Goal: Task Accomplishment & Management: Manage account settings

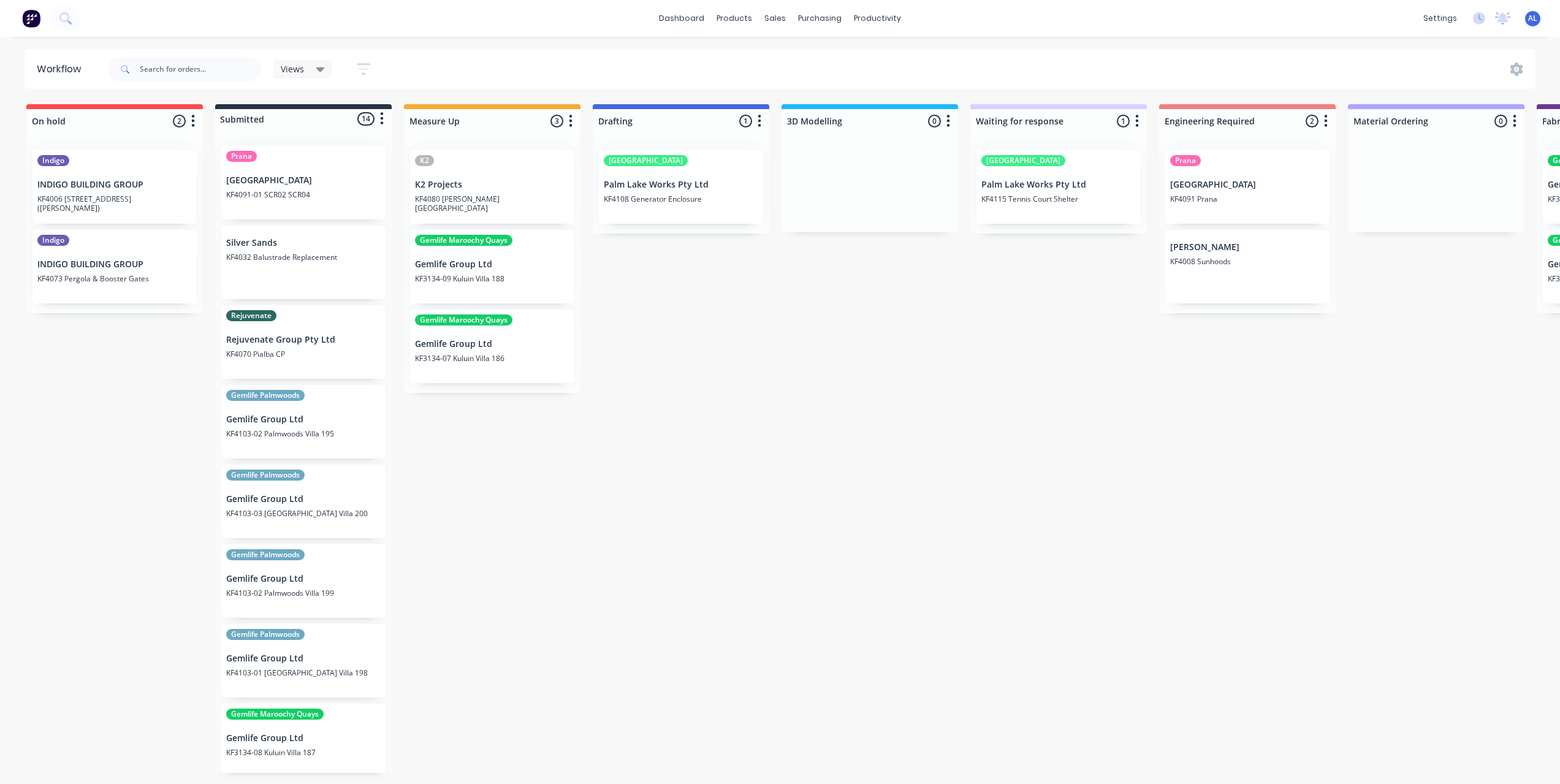
click at [708, 368] on div "On hold 2 Status colour #FF4949 hex #FF4949 Save Cancel Notifications Email SMS…" at bounding box center [1368, 441] width 2755 height 673
click at [674, 19] on link "dashboard" at bounding box center [681, 19] width 57 height 19
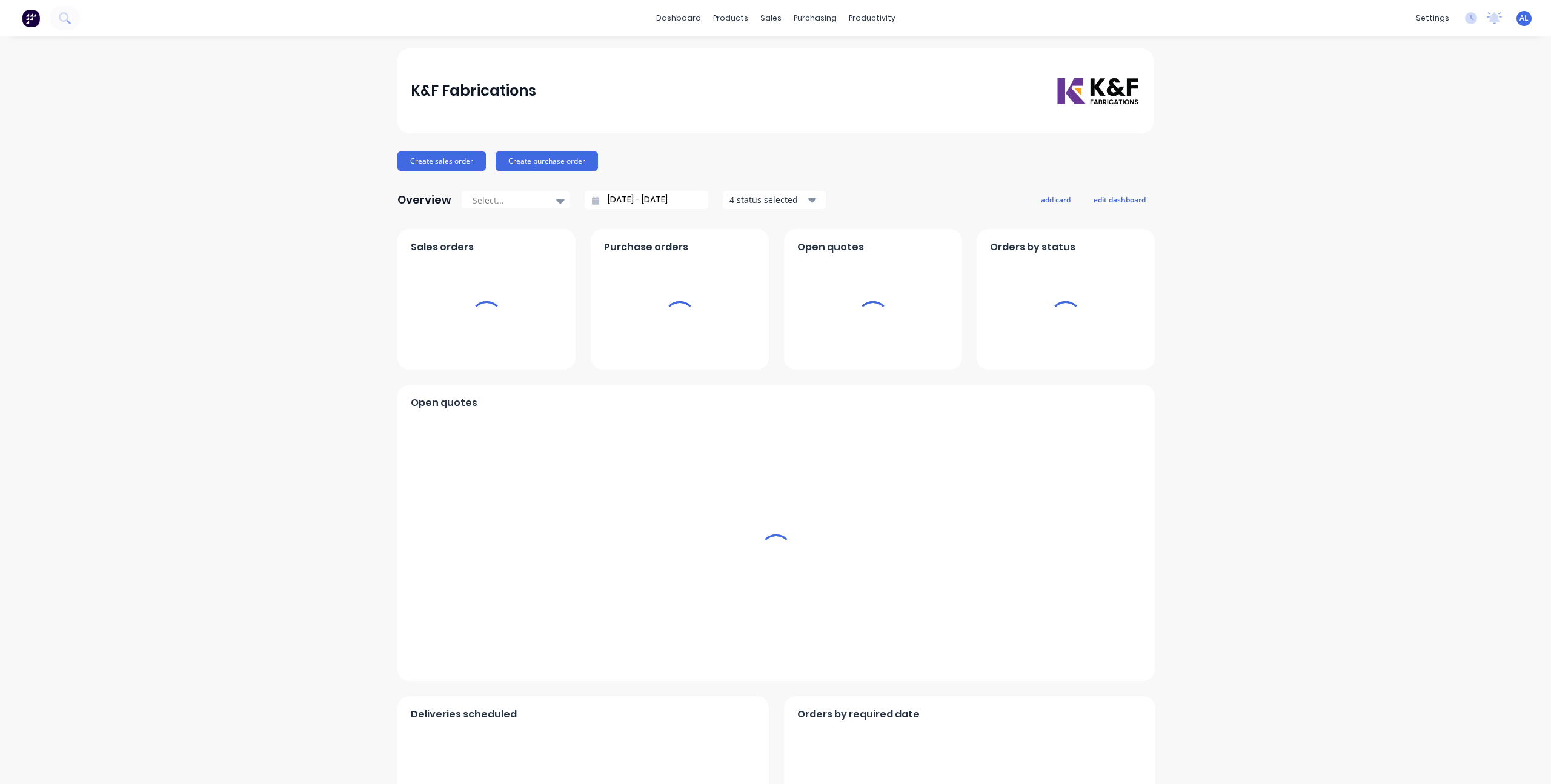
click at [363, 280] on div "K&F Fabrications Create sales order Create purchase order Overview Select... [D…" at bounding box center [776, 520] width 1551 height 943
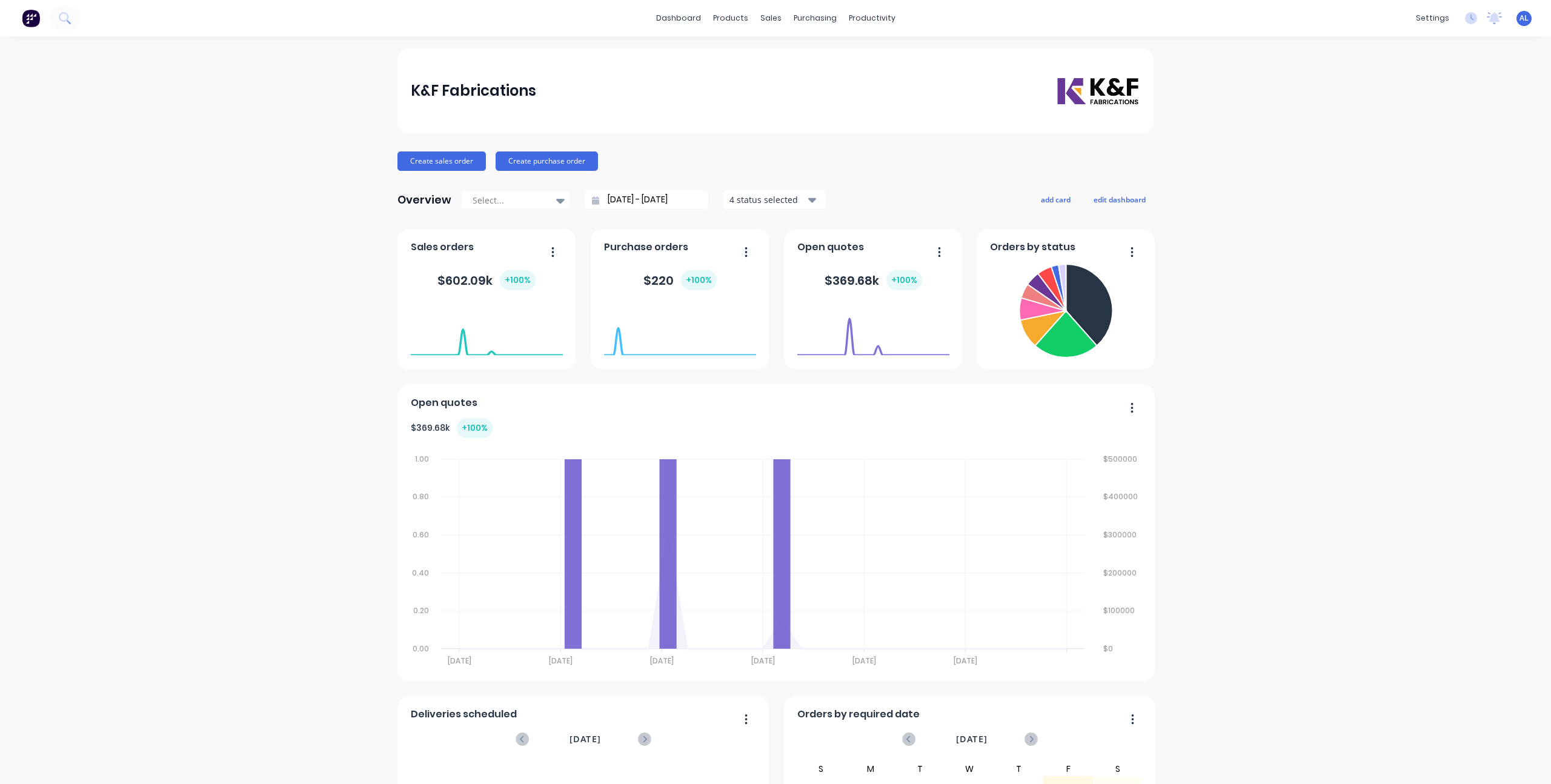
click at [1171, 308] on div "K&F Fabrications Create sales order Create purchase order Overview Select... [D…" at bounding box center [776, 520] width 1551 height 943
click at [1195, 187] on div "K&F Fabrications Create sales order Create purchase order Overview Select... [D…" at bounding box center [776, 520] width 1551 height 943
click at [252, 217] on div "K&F Fabrications Create sales order Create purchase order Overview Select... [D…" at bounding box center [776, 520] width 1551 height 943
click at [744, 63] on div "Product Catalogue" at bounding box center [779, 58] width 75 height 11
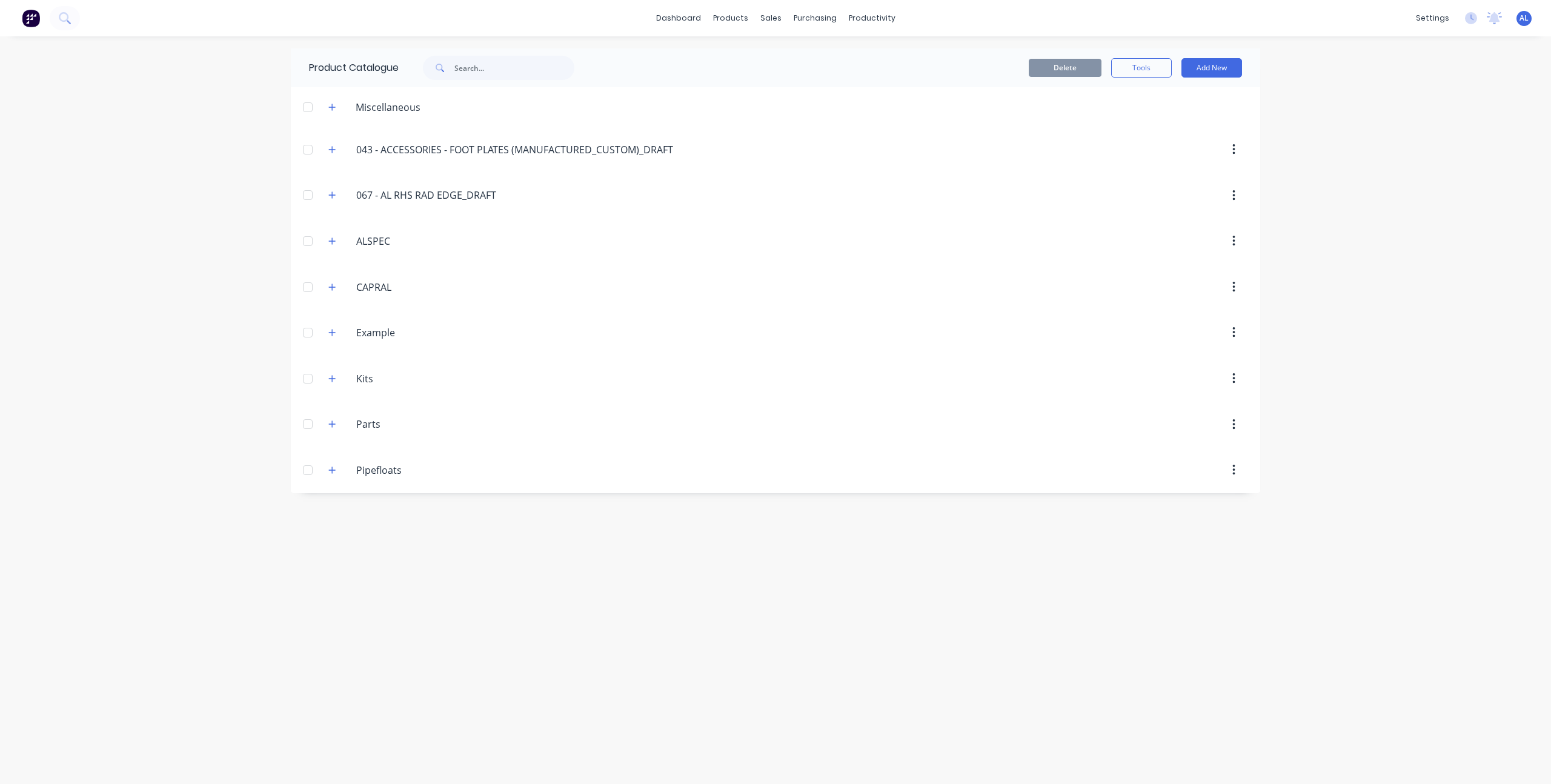
click at [250, 449] on div "dashboard products sales purchasing productivity dashboard products Product Cat…" at bounding box center [776, 392] width 1551 height 784
click at [808, 53] on div "Sales Orders" at bounding box center [815, 58] width 49 height 11
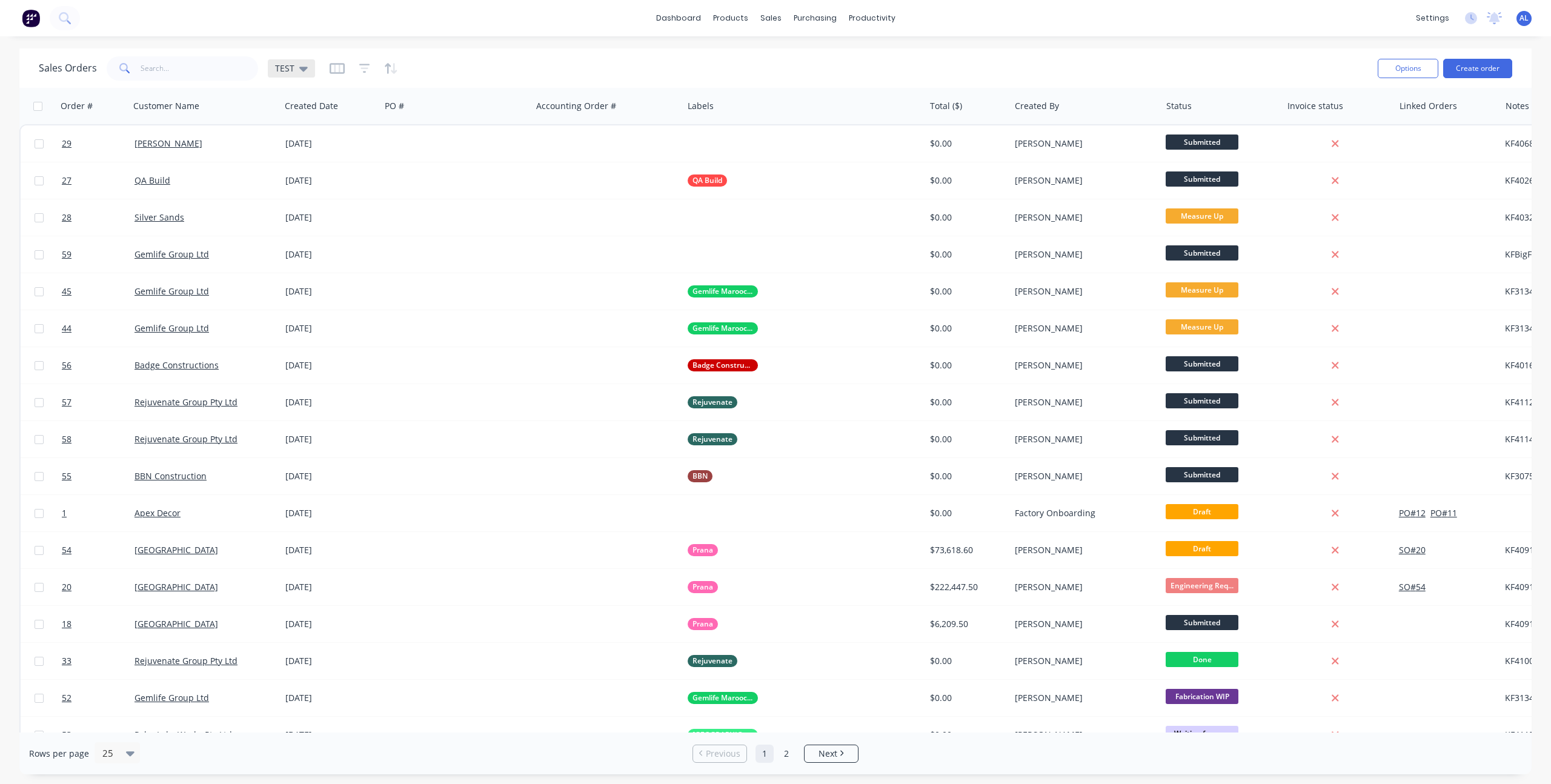
click at [299, 70] on icon at bounding box center [303, 69] width 9 height 13
click at [425, 201] on button "edit" at bounding box center [423, 196] width 16 height 13
click at [585, 167] on button "Delete" at bounding box center [592, 168] width 75 height 19
click at [509, 32] on div "dashboard products sales purchasing productivity dashboard products Product Cat…" at bounding box center [776, 18] width 1551 height 36
click at [298, 64] on div "Views" at bounding box center [293, 69] width 36 height 11
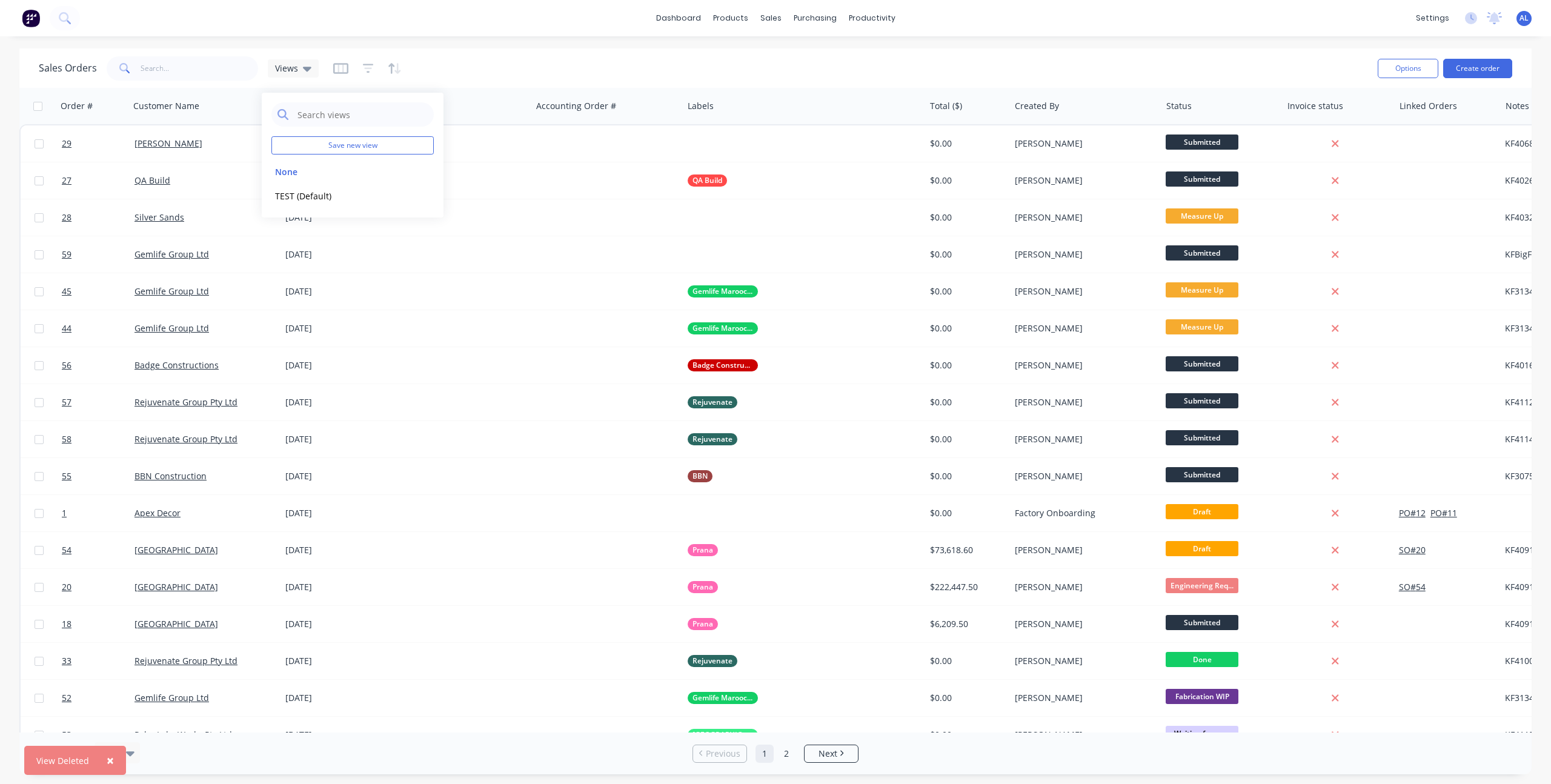
click at [463, 72] on div "Sales Orders Views" at bounding box center [703, 68] width 1329 height 30
click at [297, 75] on div "Views" at bounding box center [293, 69] width 51 height 18
click at [538, 58] on div "Sales Orders Views" at bounding box center [703, 68] width 1329 height 30
click at [337, 68] on icon "button" at bounding box center [340, 68] width 6 height 8
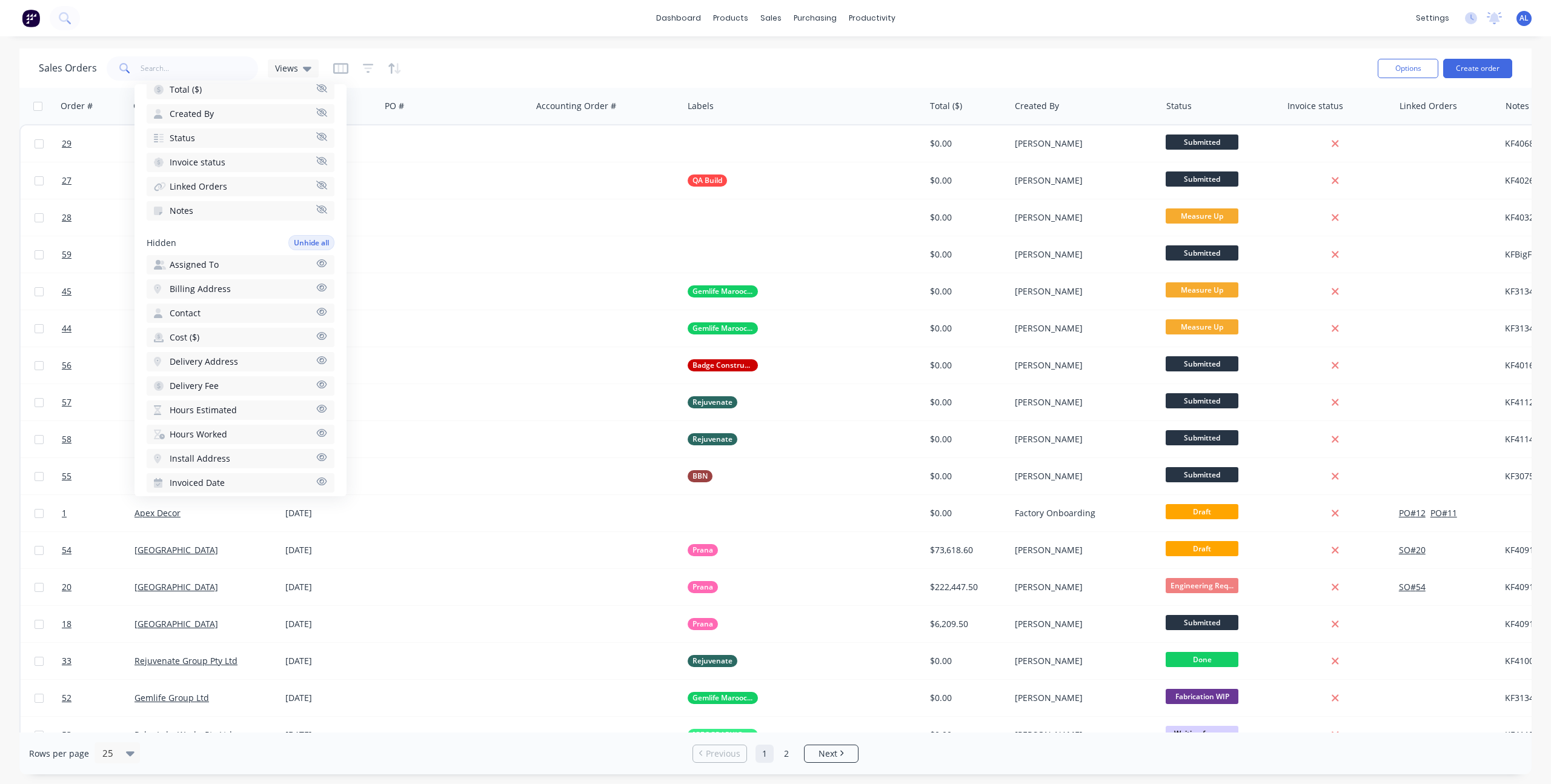
scroll to position [428, 0]
click at [527, 56] on div "Sales Orders Views" at bounding box center [703, 68] width 1329 height 30
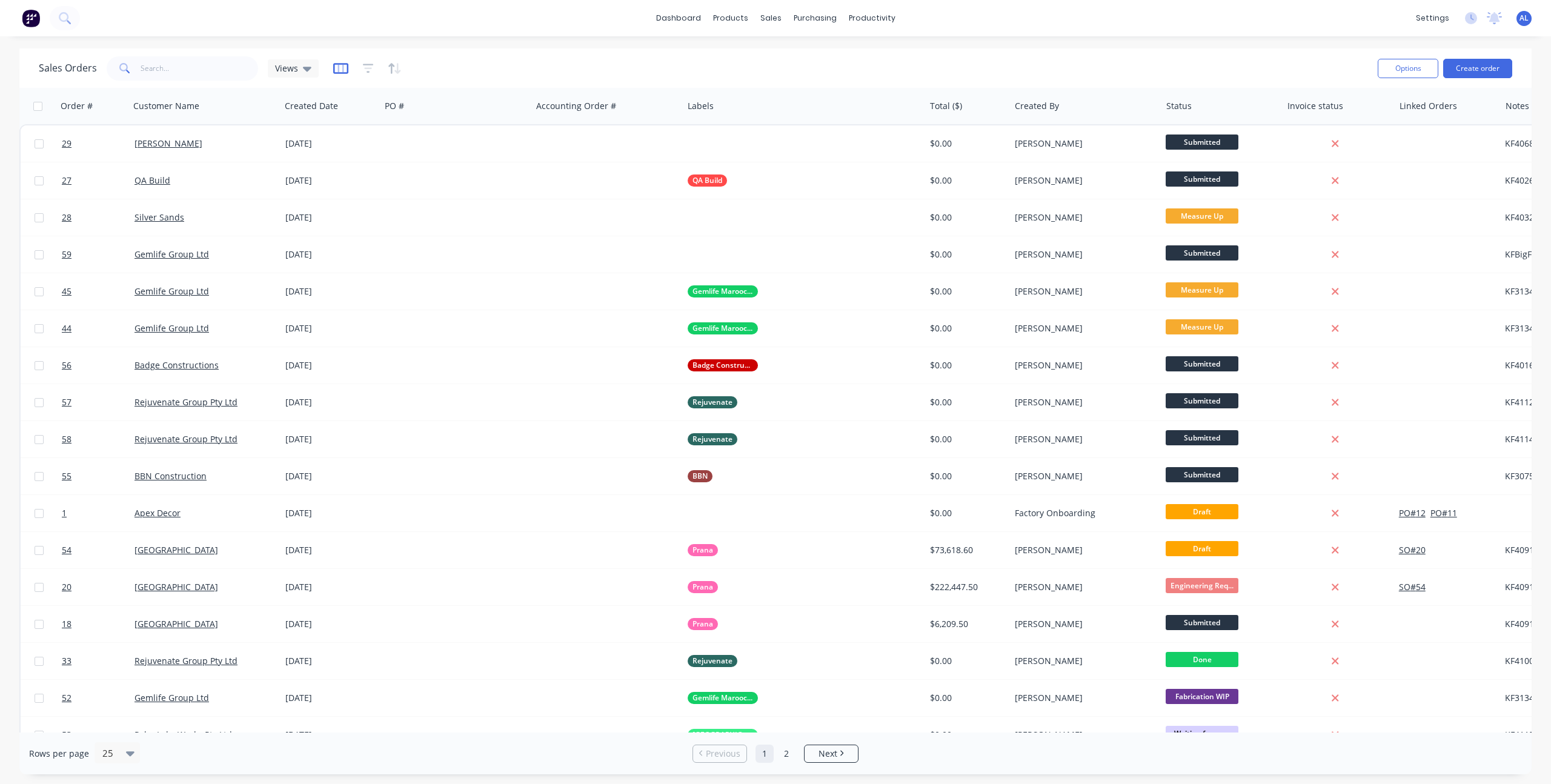
click at [337, 64] on icon "button" at bounding box center [341, 69] width 15 height 12
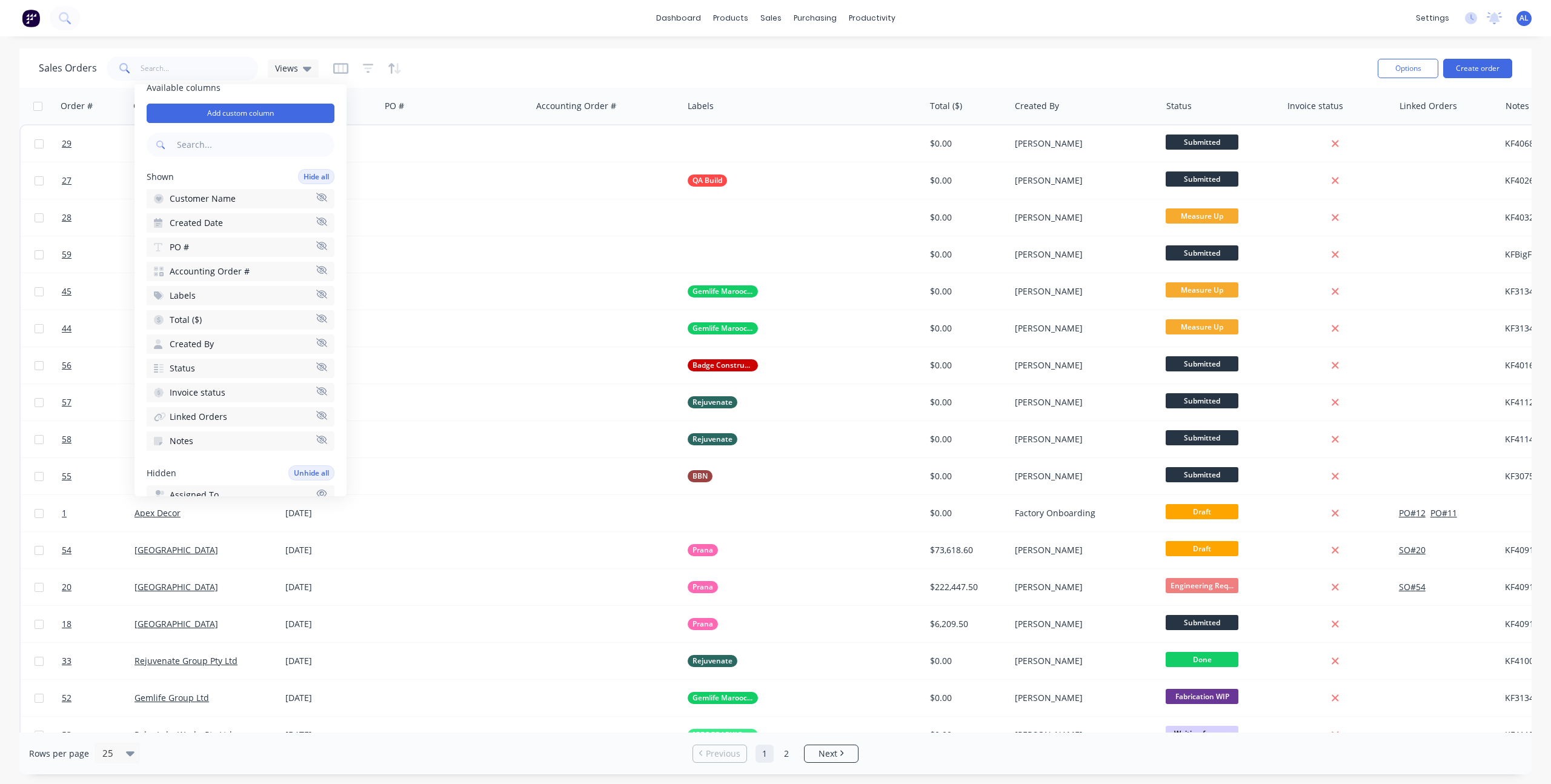
scroll to position [0, 0]
click at [470, 80] on div "Sales Orders Views" at bounding box center [703, 68] width 1329 height 30
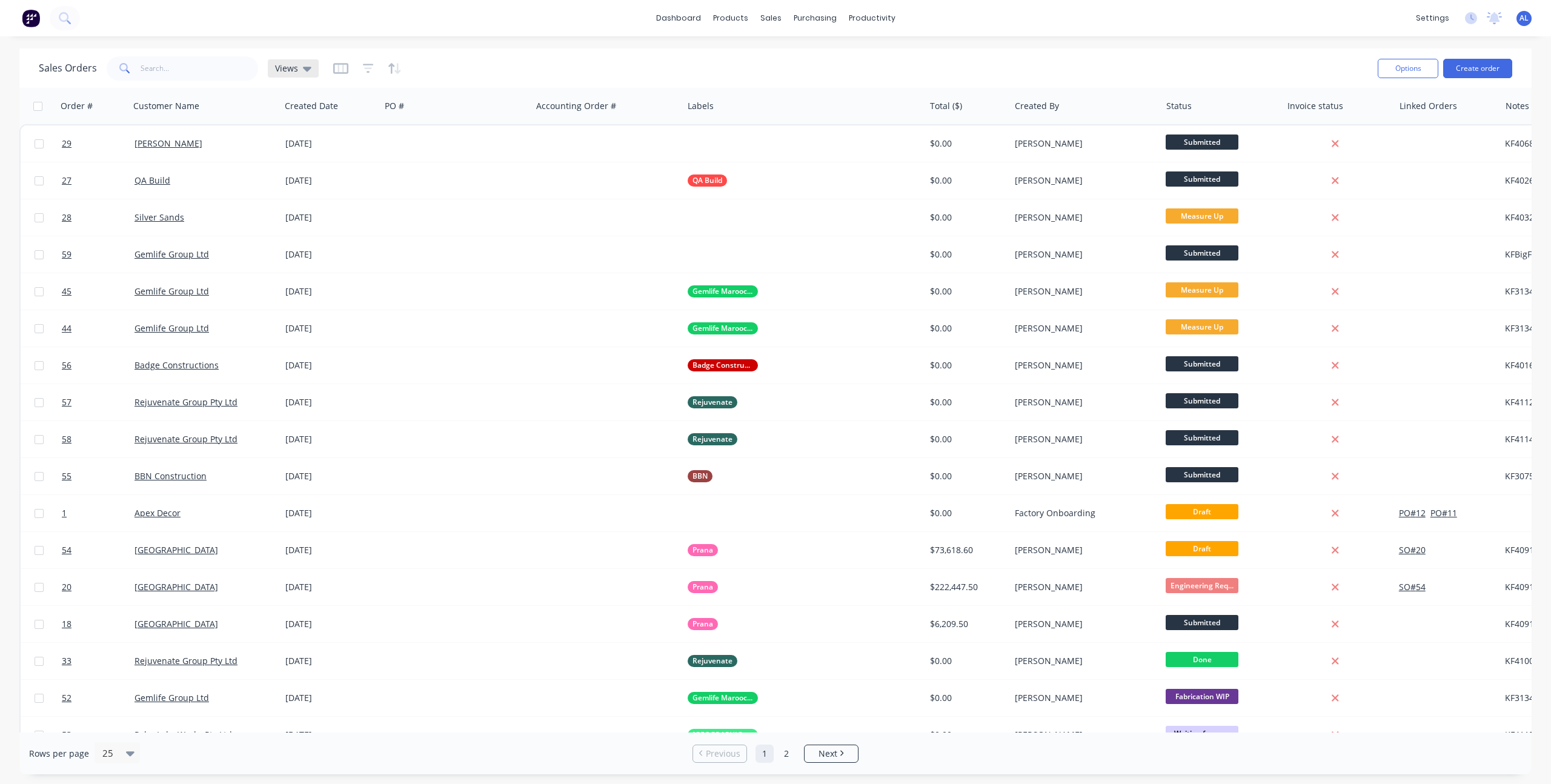
click at [296, 66] on span "Views" at bounding box center [286, 68] width 23 height 13
click at [289, 189] on button "TEST (Default)" at bounding box center [341, 196] width 138 height 14
click at [289, 63] on span "TEST" at bounding box center [284, 68] width 19 height 13
click at [293, 165] on button "None" at bounding box center [341, 171] width 138 height 14
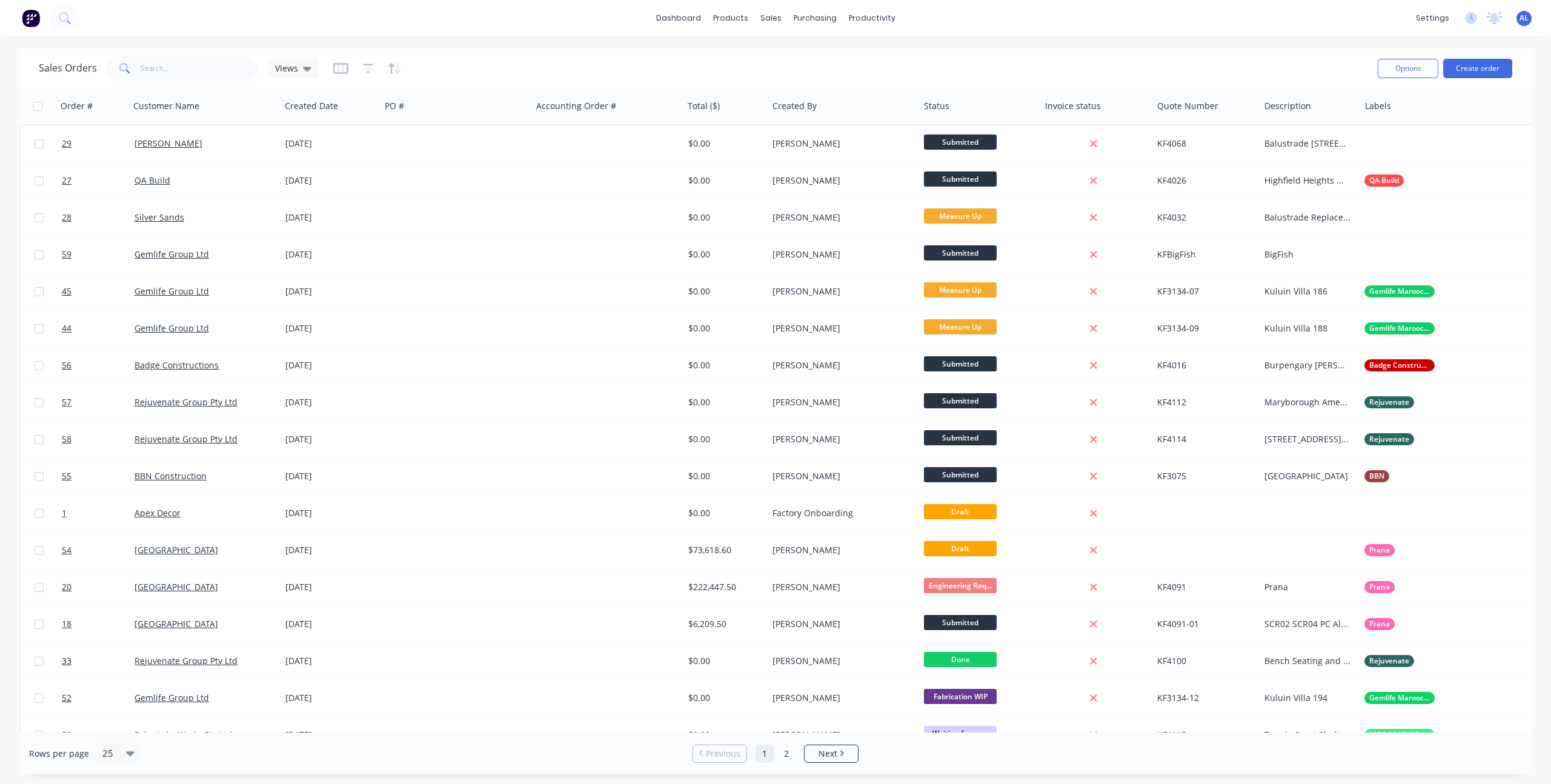
click at [328, 66] on div "Sales Orders Views" at bounding box center [703, 68] width 1329 height 30
click at [333, 69] on icon "button" at bounding box center [341, 69] width 15 height 12
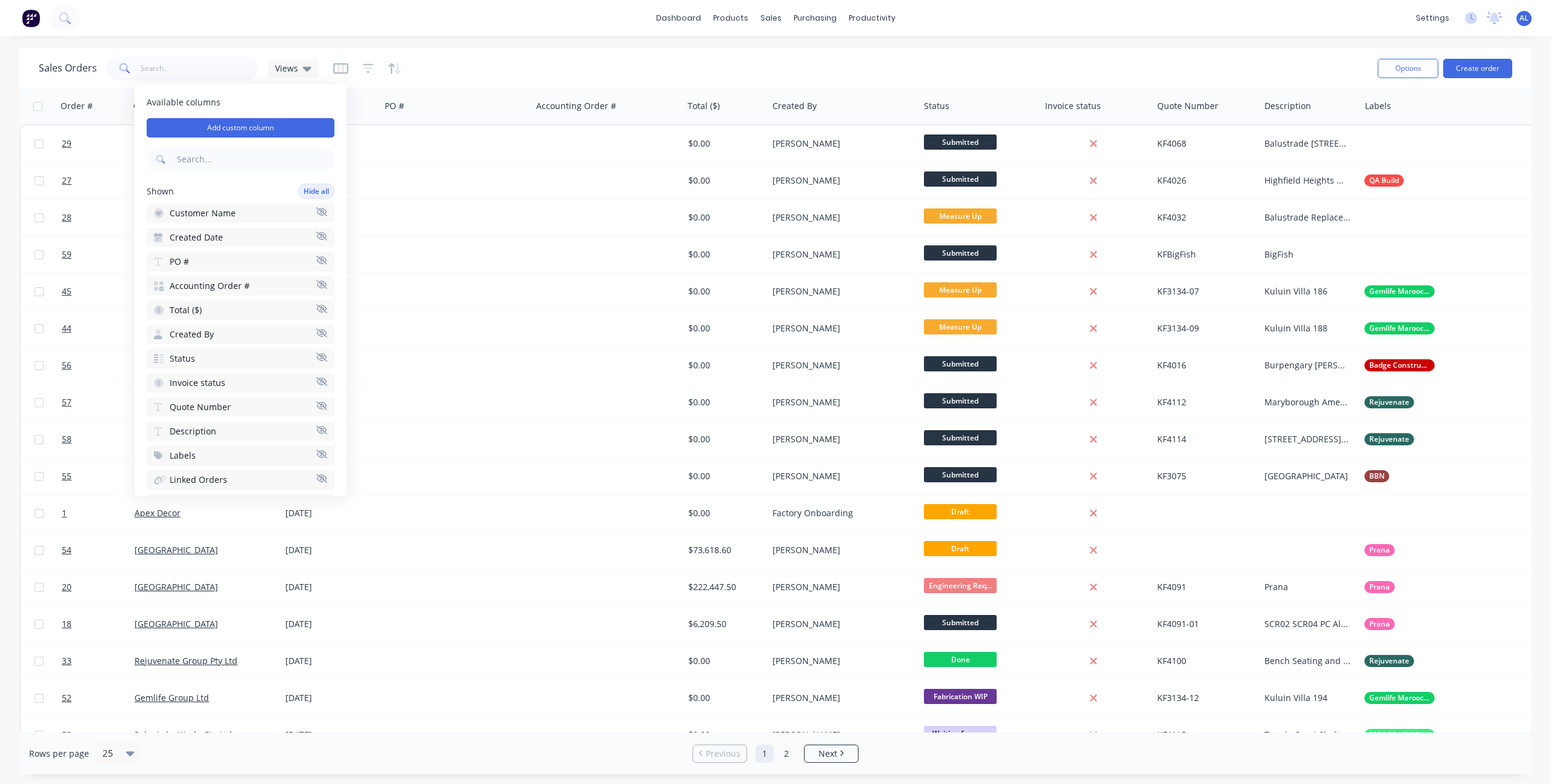
click at [540, 69] on div "Sales Orders Views" at bounding box center [703, 68] width 1329 height 30
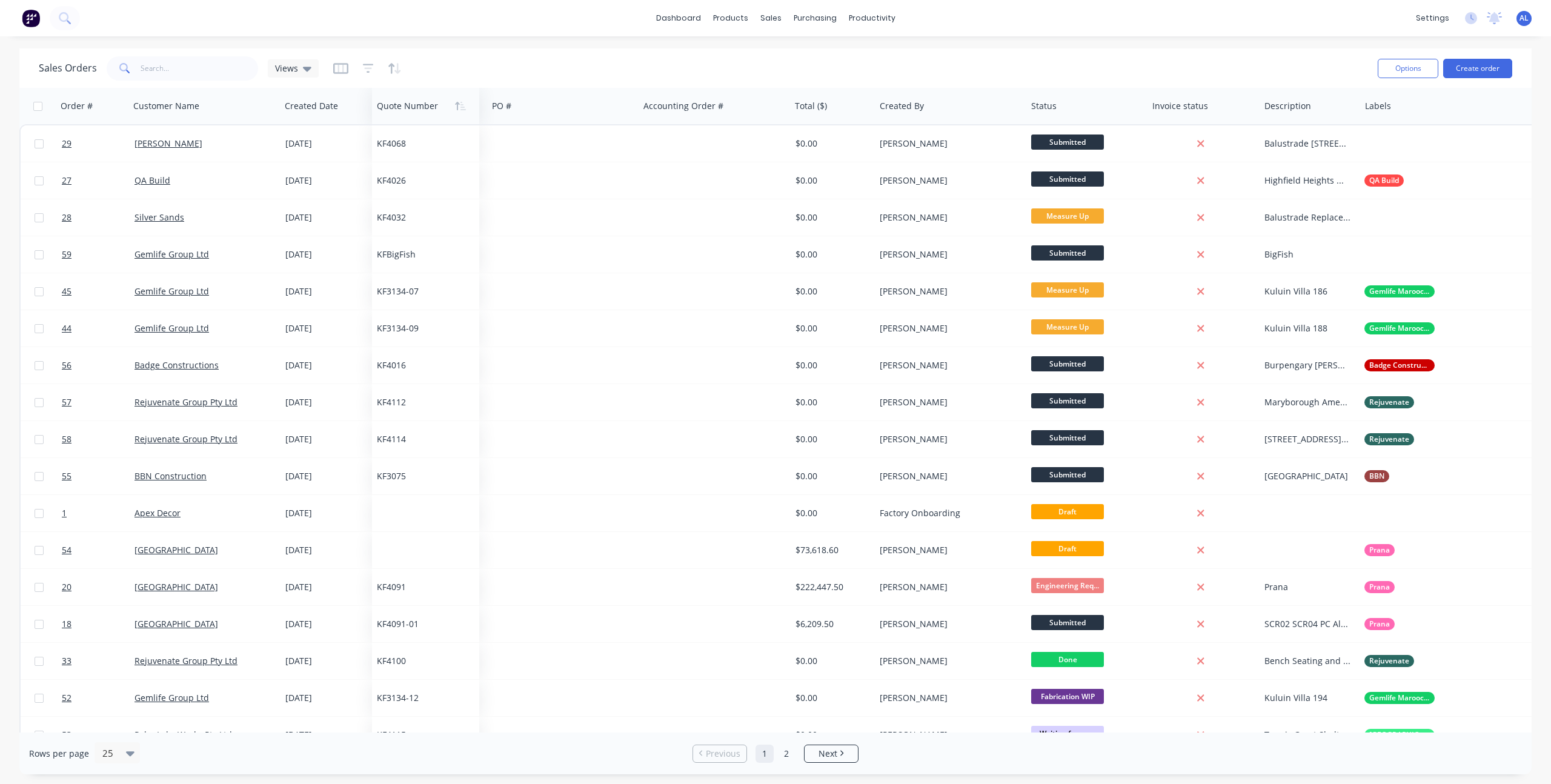
drag, startPoint x: 1177, startPoint y: 109, endPoint x: 397, endPoint y: 108, distance: 780.0
click at [397, 108] on div at bounding box center [423, 106] width 93 height 24
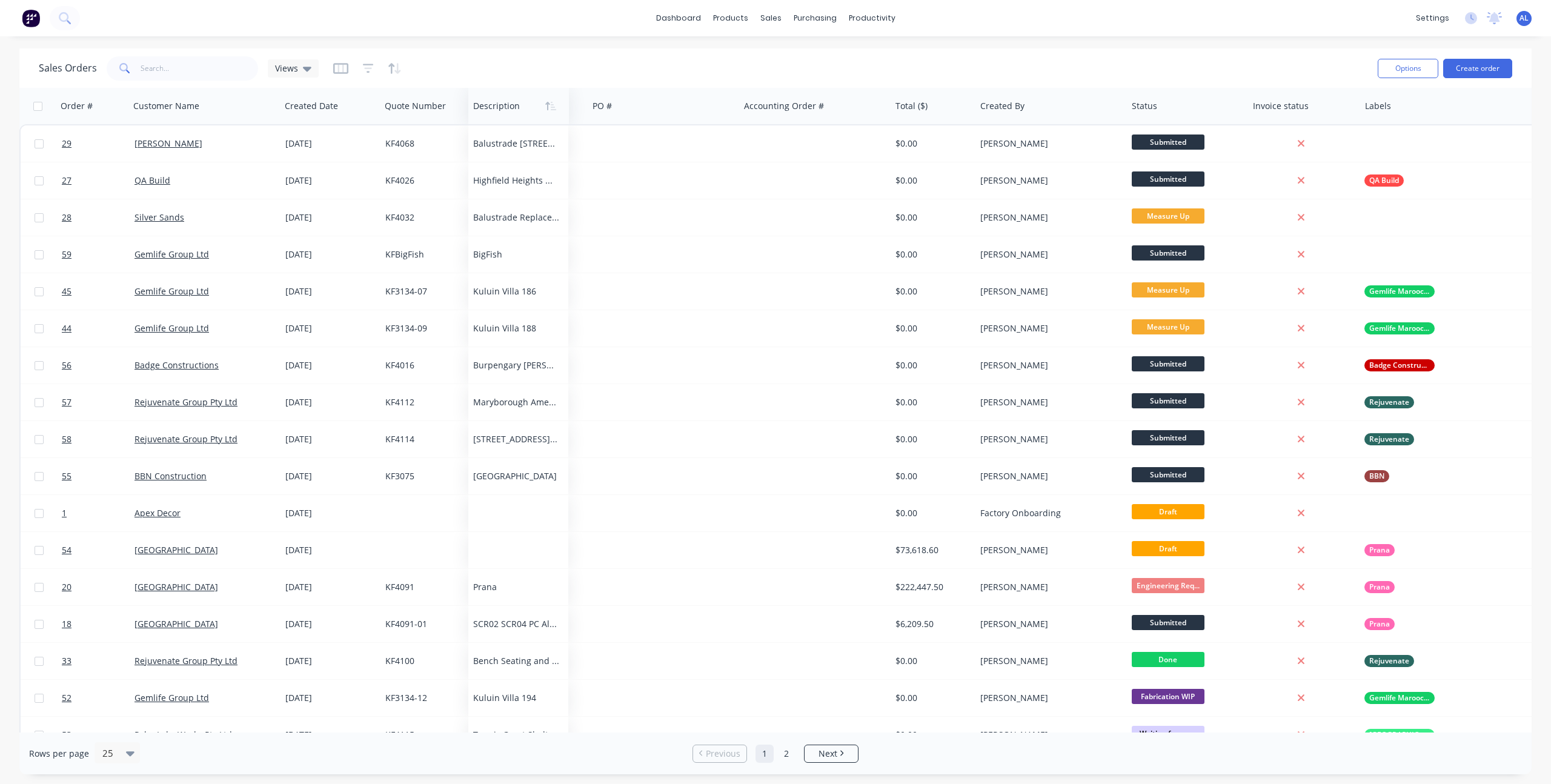
drag, startPoint x: 1299, startPoint y: 110, endPoint x: 507, endPoint y: 115, distance: 792.0
click at [507, 115] on div at bounding box center [516, 106] width 86 height 24
click at [337, 71] on icon "button" at bounding box center [340, 68] width 6 height 8
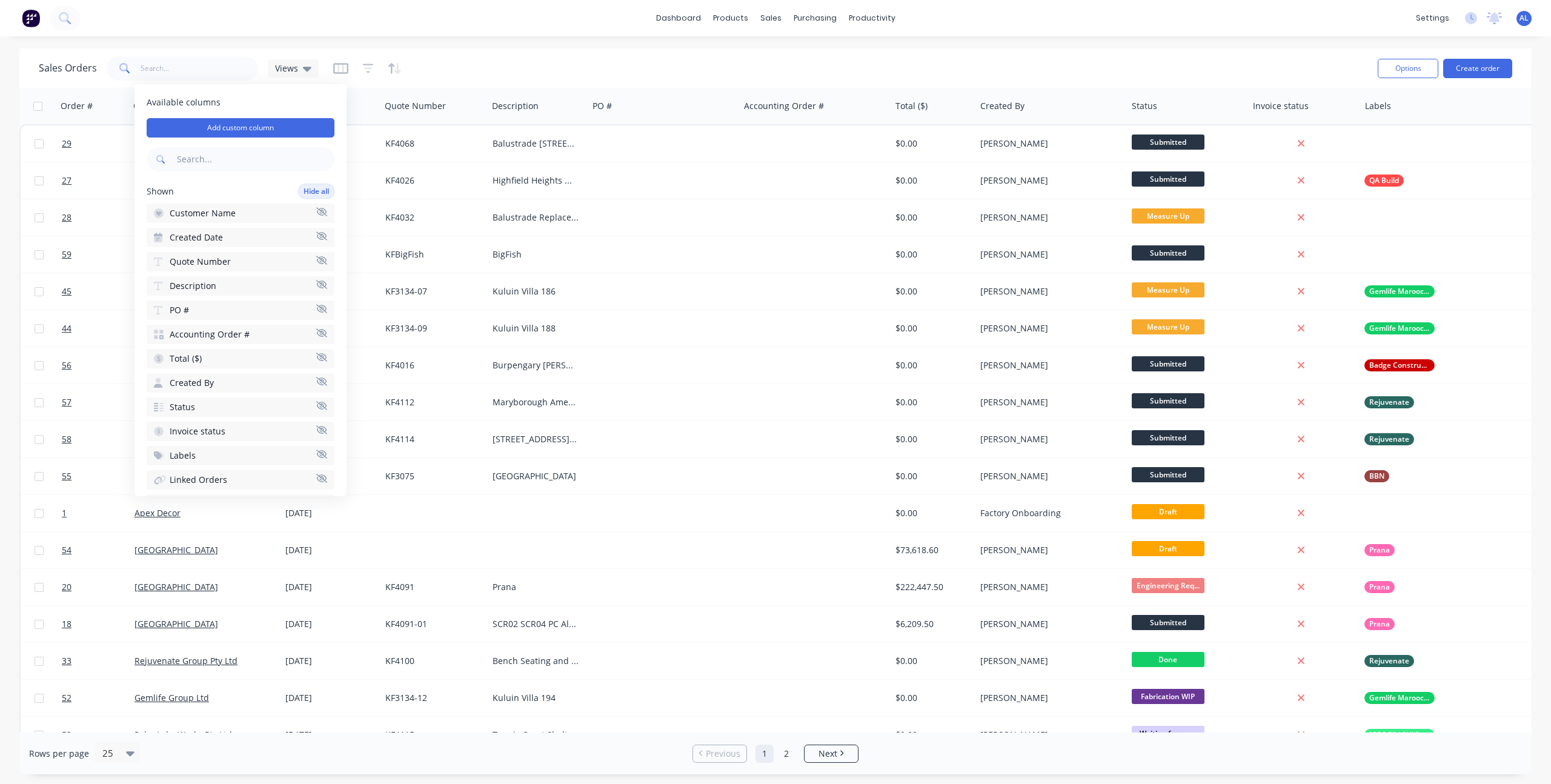
click at [316, 308] on icon "button" at bounding box center [322, 308] width 11 height 9
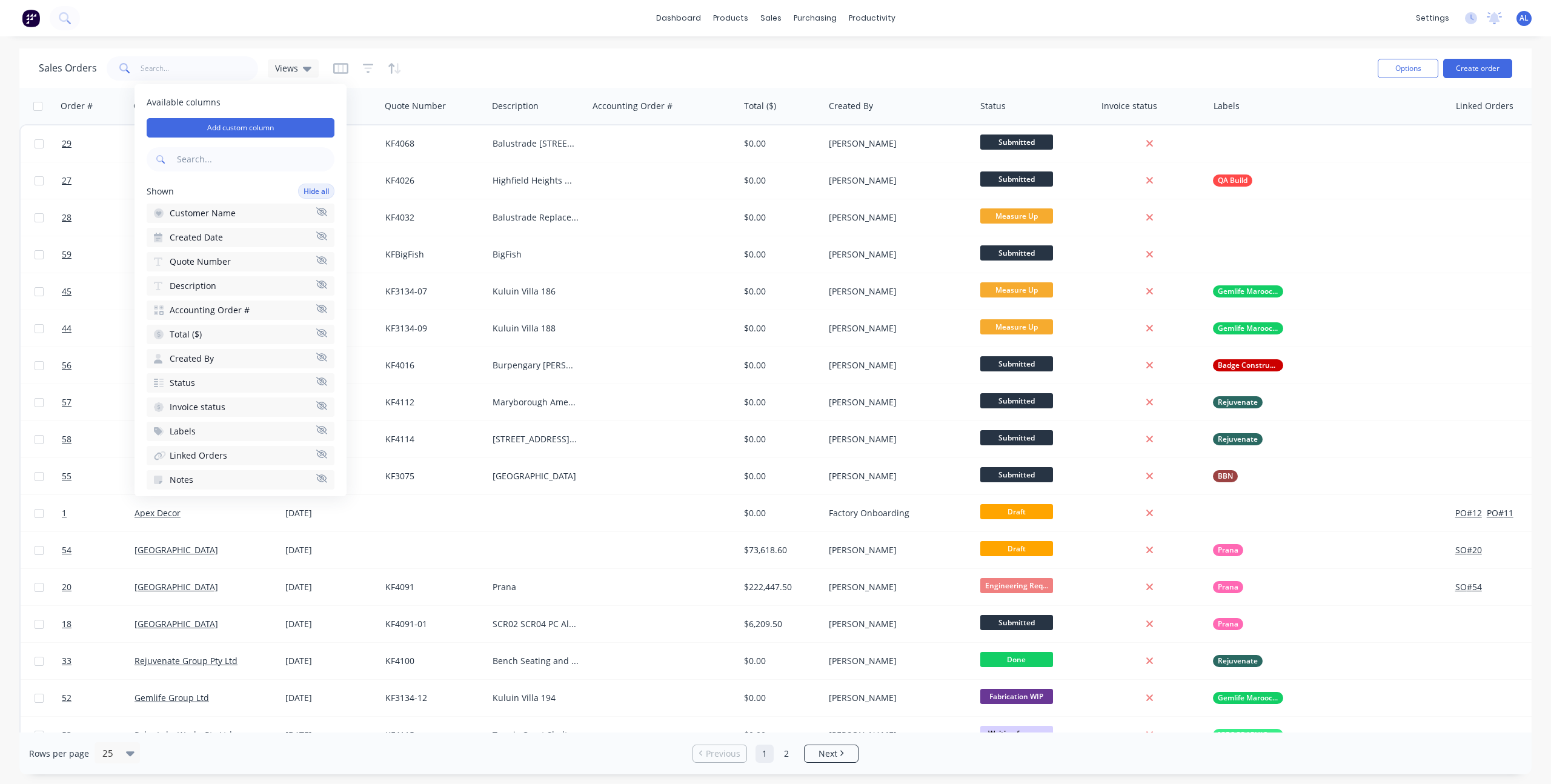
click at [316, 308] on icon "button" at bounding box center [322, 308] width 11 height 9
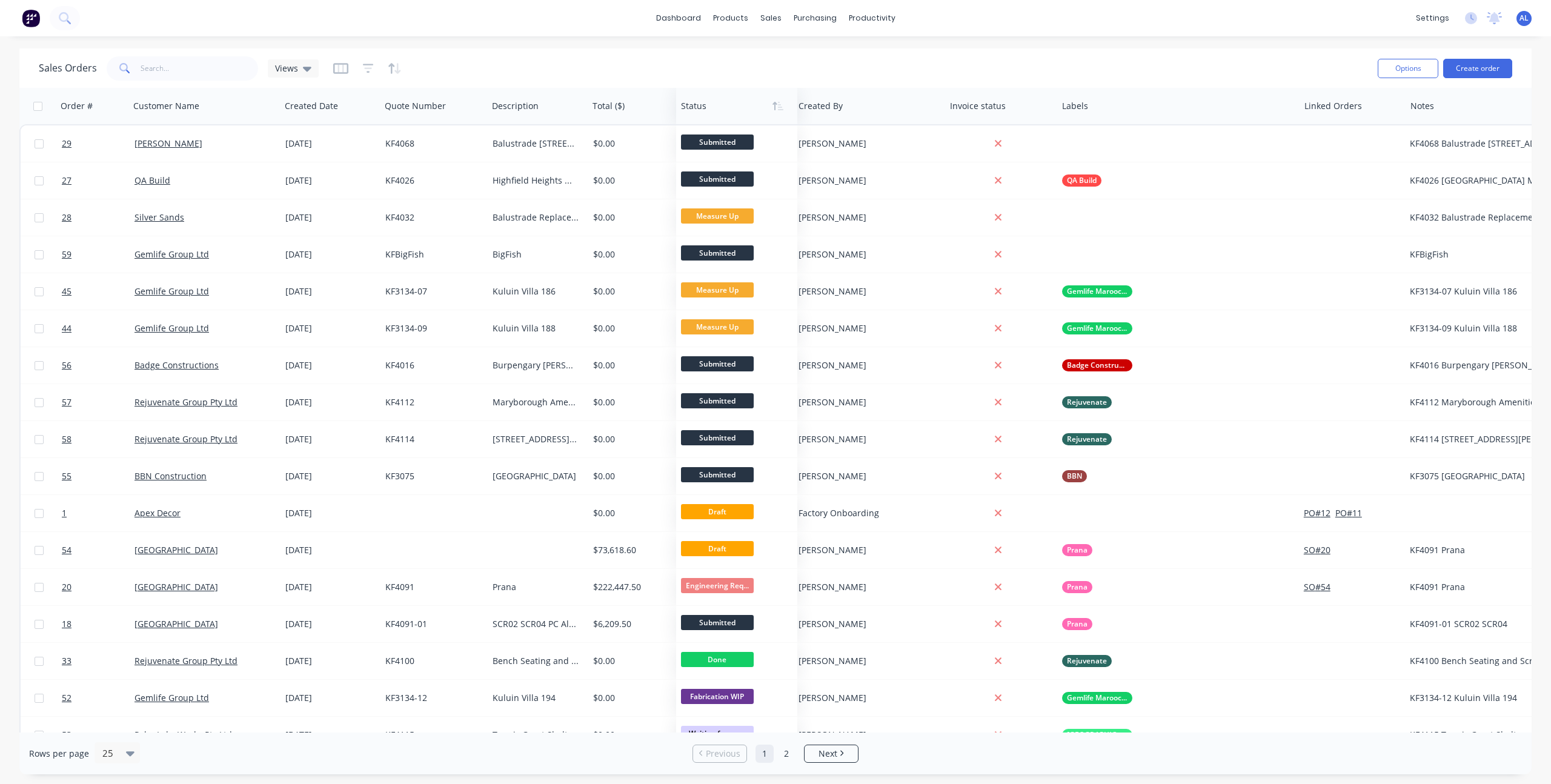
drag, startPoint x: 859, startPoint y: 113, endPoint x: 711, endPoint y: 117, distance: 148.1
click at [711, 117] on div at bounding box center [733, 106] width 106 height 24
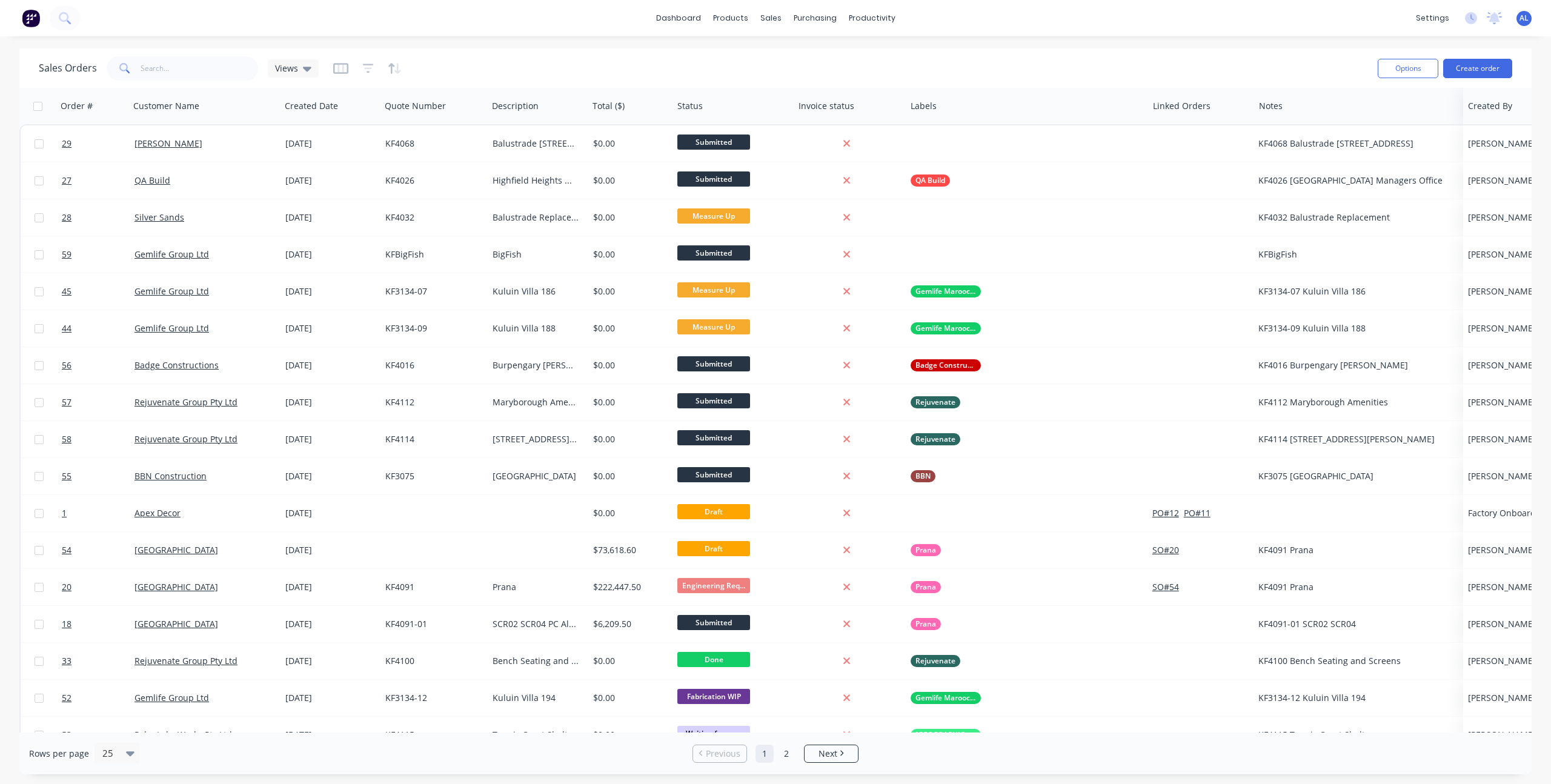
drag, startPoint x: 823, startPoint y: 106, endPoint x: 1495, endPoint y: 122, distance: 672.2
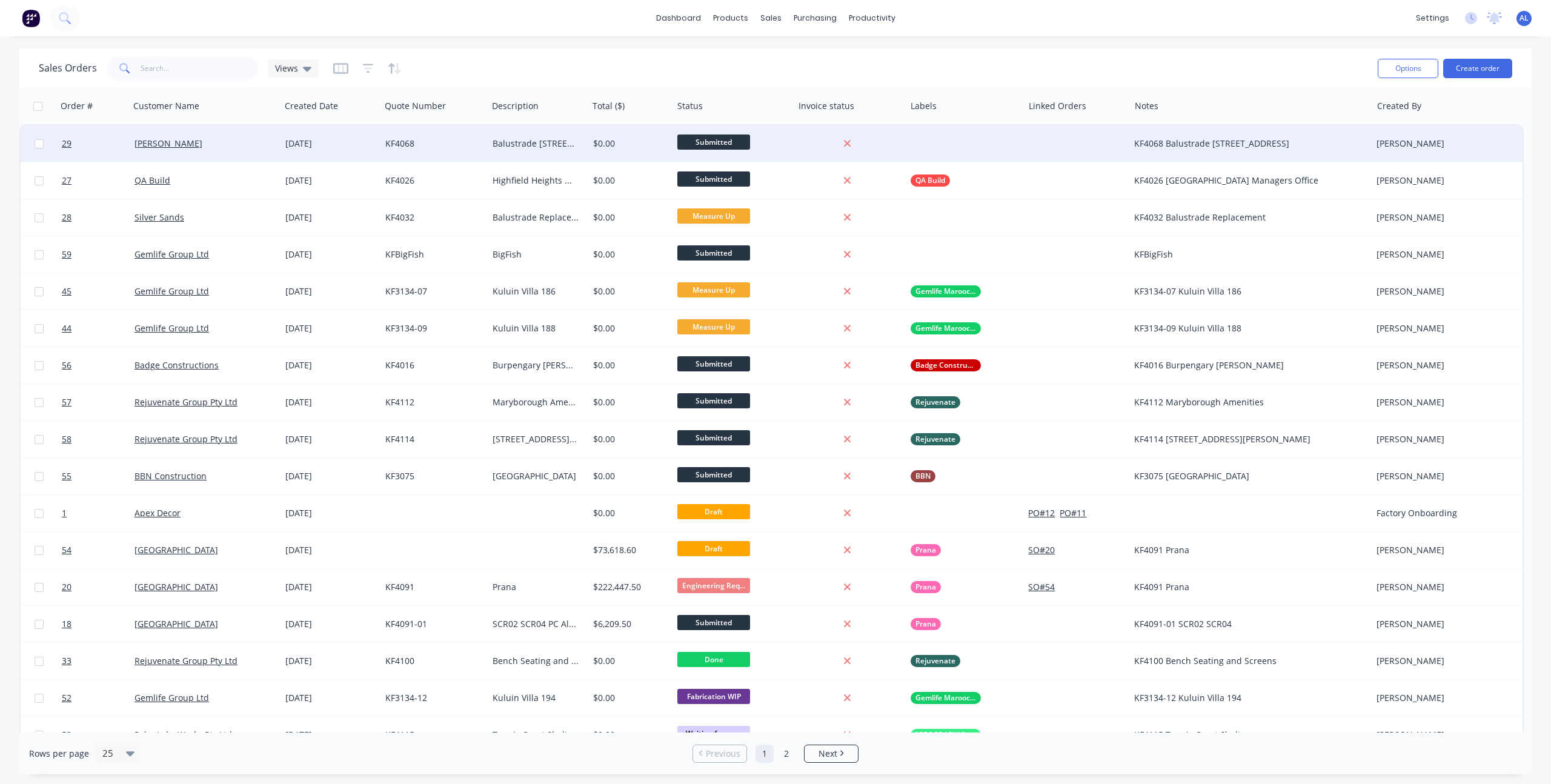
drag, startPoint x: 1146, startPoint y: 109, endPoint x: 1022, endPoint y: 126, distance: 125.2
click at [1022, 126] on div "Order # Customer Name Created Date Quote Number Description Total ($) Status In…" at bounding box center [771, 567] width 1504 height 960
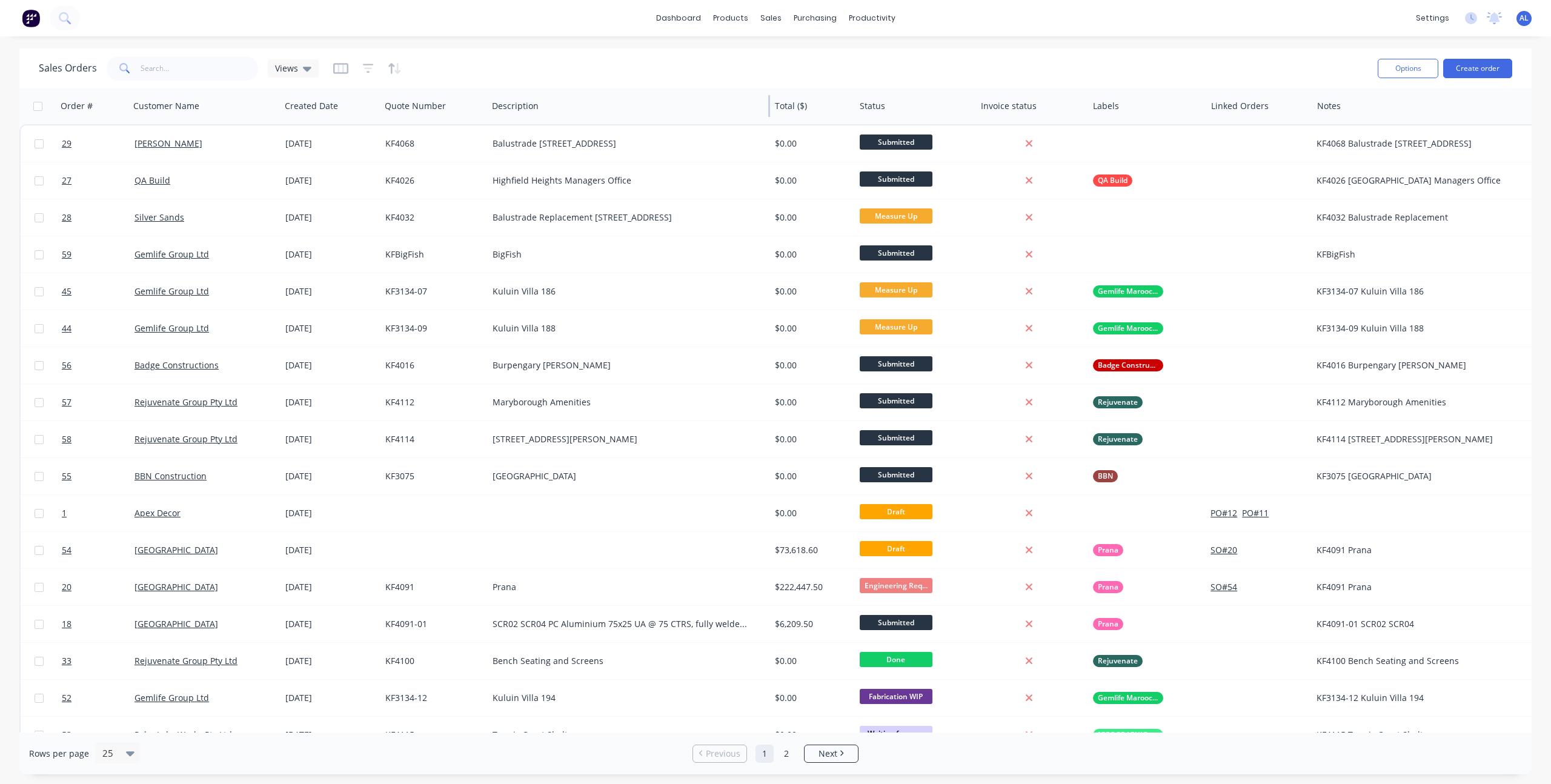
drag, startPoint x: 586, startPoint y: 106, endPoint x: 768, endPoint y: 116, distance: 182.3
click at [768, 116] on div at bounding box center [769, 105] width 2 height 22
click at [297, 63] on div "Views" at bounding box center [293, 69] width 36 height 11
click at [324, 146] on button "Save new view" at bounding box center [352, 146] width 162 height 18
click at [514, 142] on label "Set as your default view" at bounding box center [533, 143] width 97 height 13
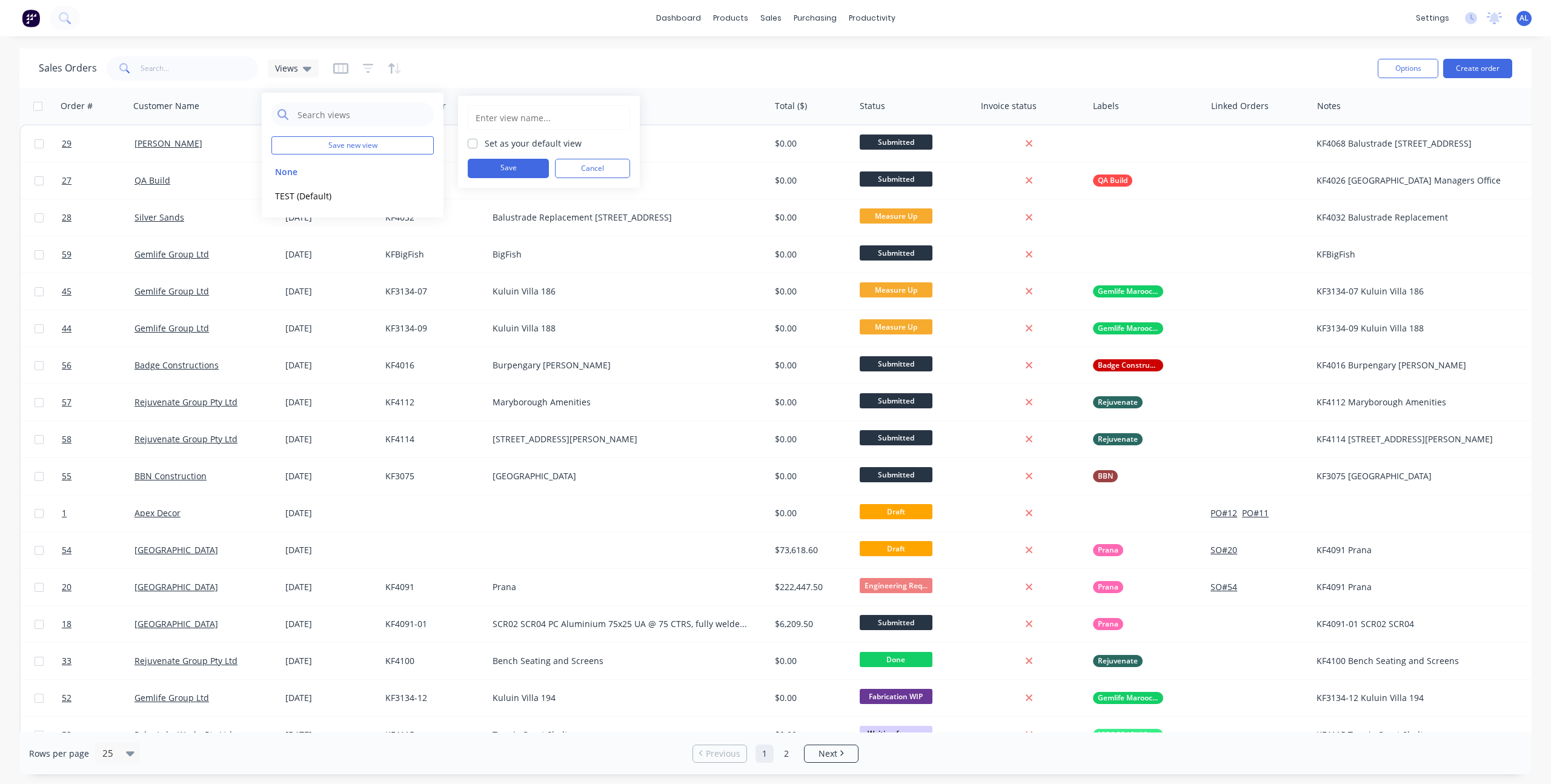
click at [477, 142] on input "Set as your default view" at bounding box center [472, 142] width 10 height 11
checkbox input "true"
click at [521, 122] on input "text" at bounding box center [549, 117] width 149 height 23
type input "WIP"
click at [530, 168] on button "Save" at bounding box center [508, 168] width 81 height 19
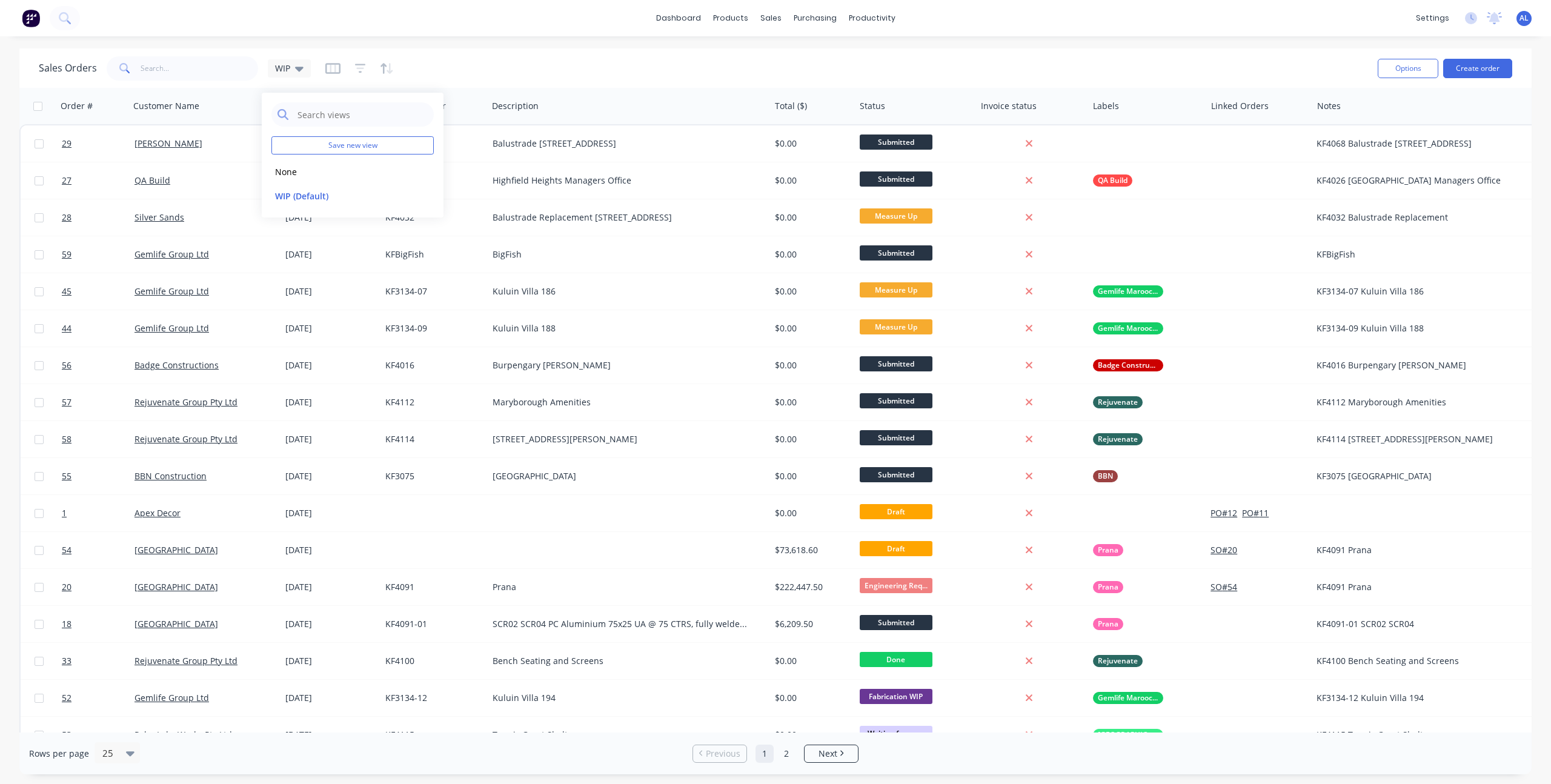
click at [548, 46] on div "dashboard products sales purchasing productivity dashboard products Product Cat…" at bounding box center [776, 392] width 1551 height 784
click at [358, 69] on icon "button" at bounding box center [360, 68] width 8 height 2
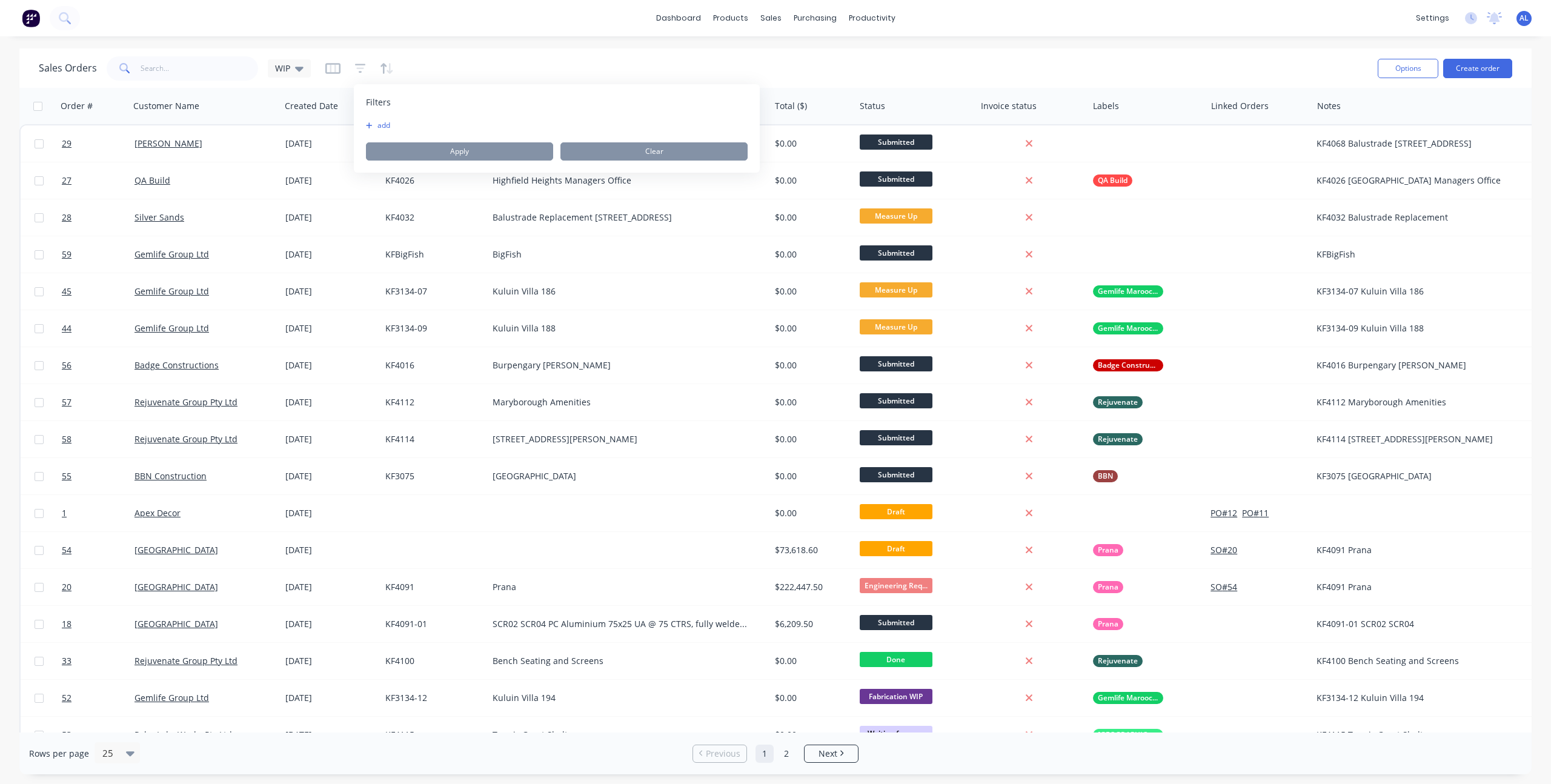
click at [378, 125] on button "add" at bounding box center [381, 125] width 30 height 10
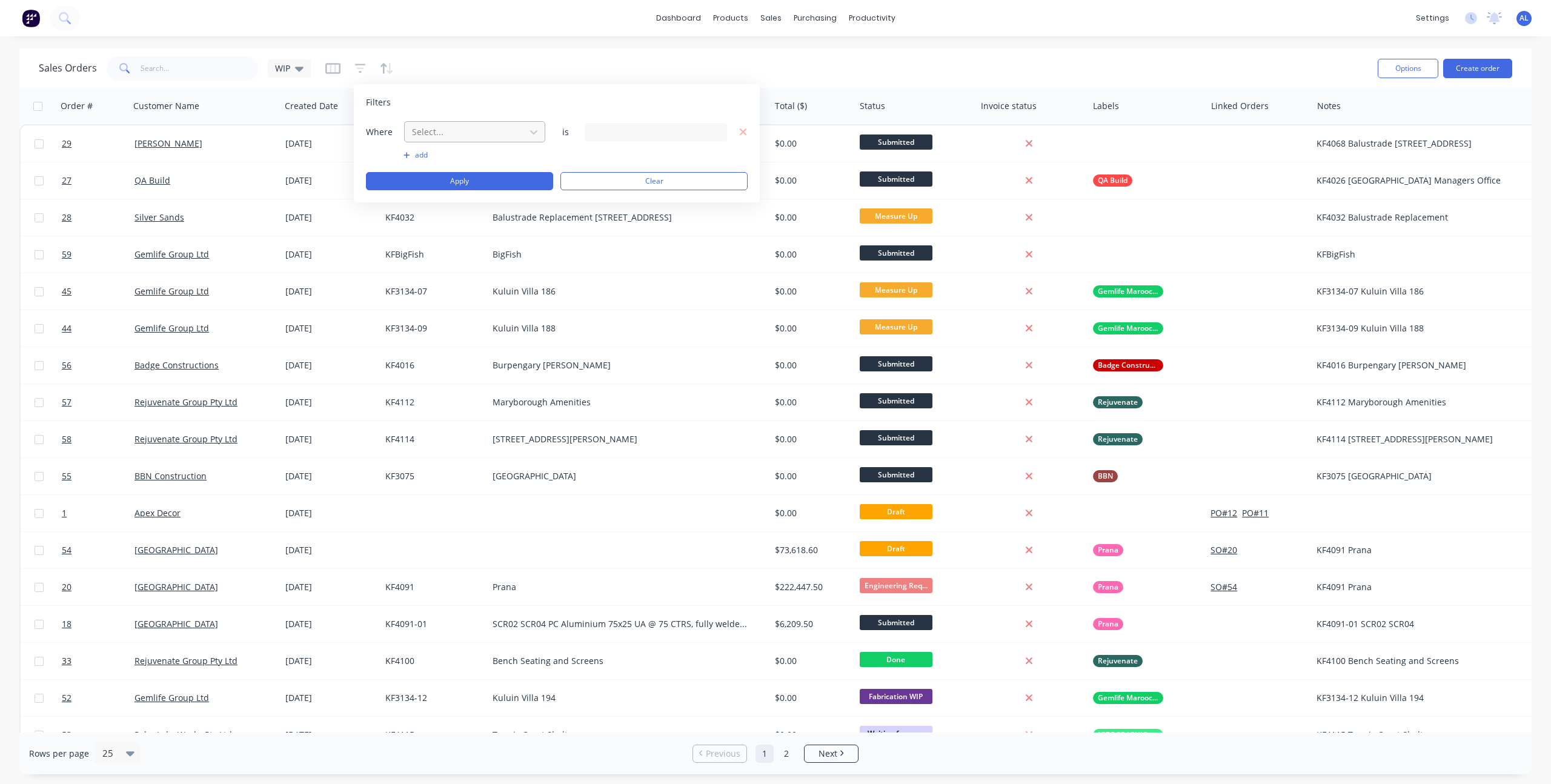
click at [479, 133] on div at bounding box center [465, 131] width 109 height 15
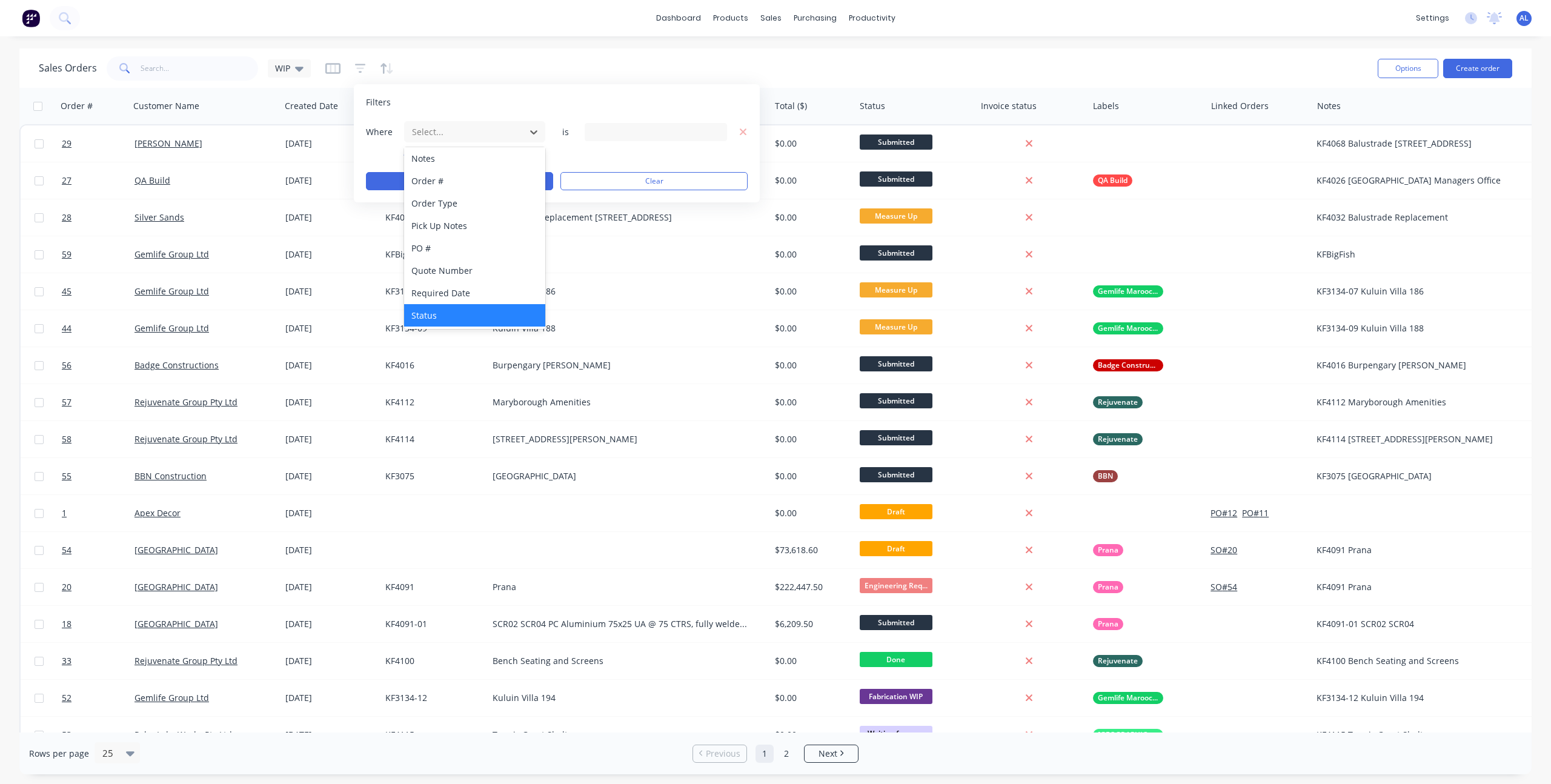
click at [451, 319] on div "Status" at bounding box center [474, 316] width 141 height 22
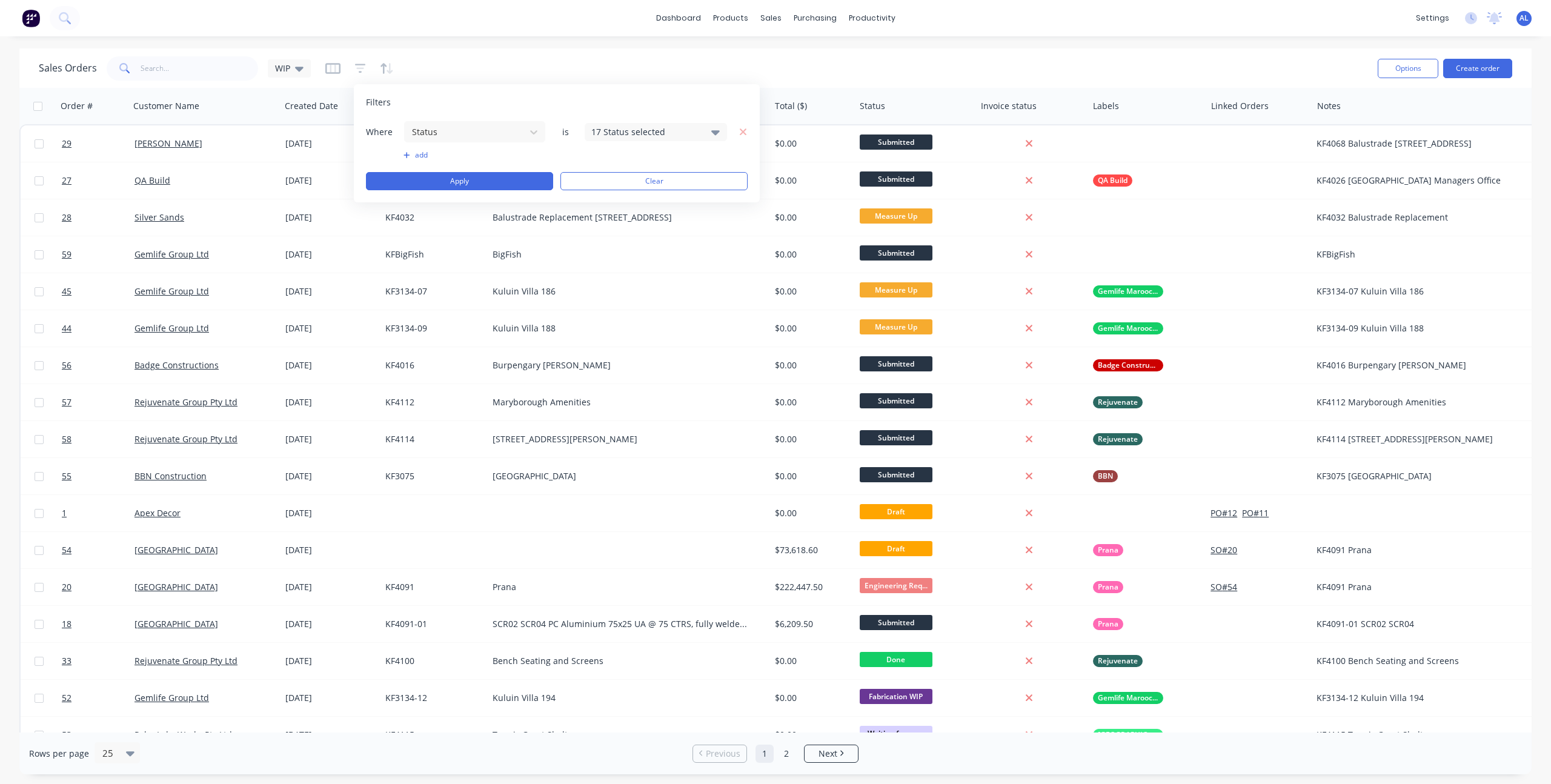
click at [622, 132] on div "17 Status selected" at bounding box center [646, 131] width 109 height 13
click at [607, 258] on div at bounding box center [604, 259] width 24 height 24
click at [605, 287] on div at bounding box center [604, 283] width 24 height 24
click at [605, 309] on div at bounding box center [604, 308] width 24 height 24
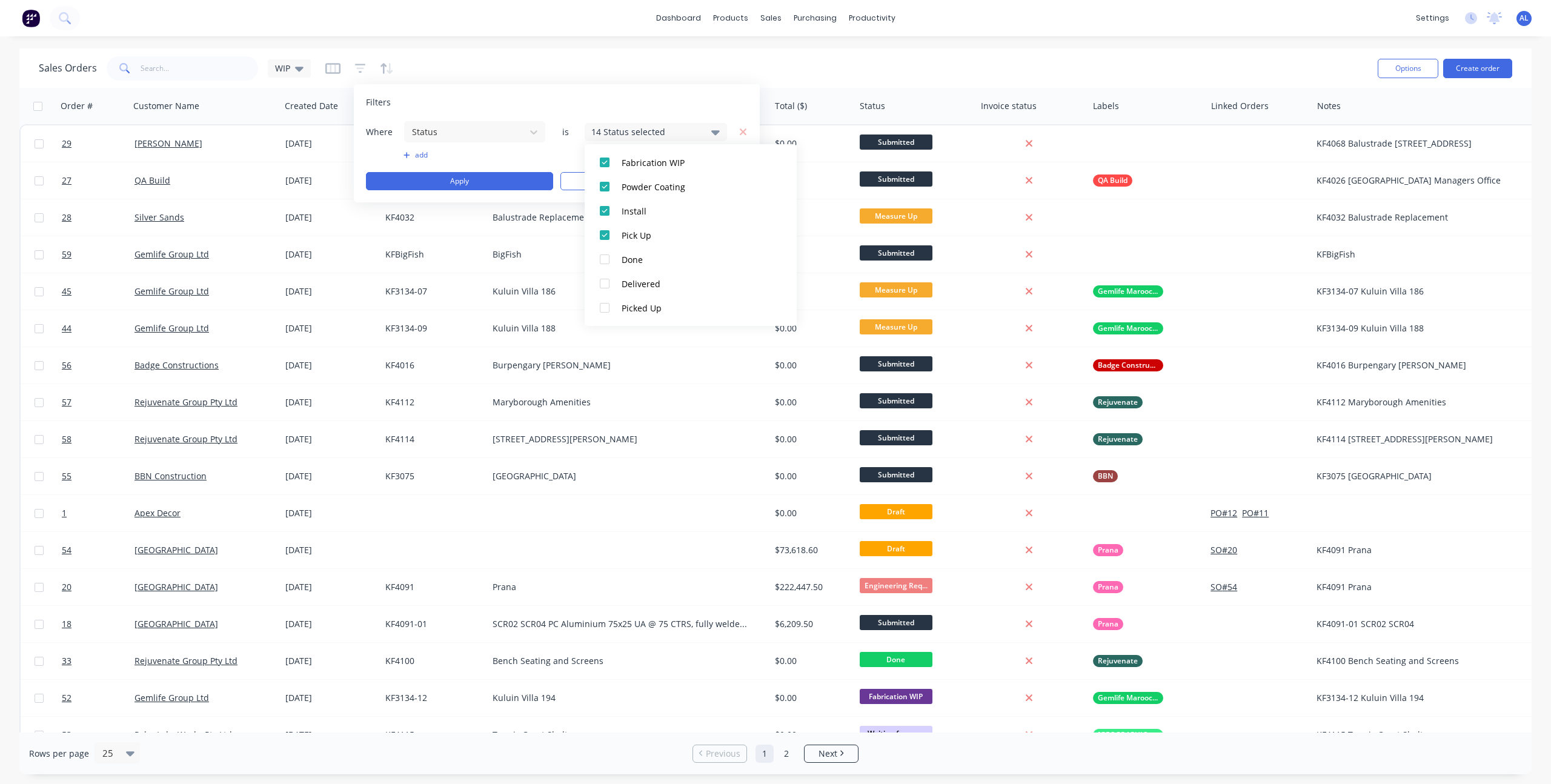
click at [567, 101] on div "Filters" at bounding box center [556, 102] width 381 height 12
click at [461, 182] on button "Apply" at bounding box center [459, 181] width 187 height 18
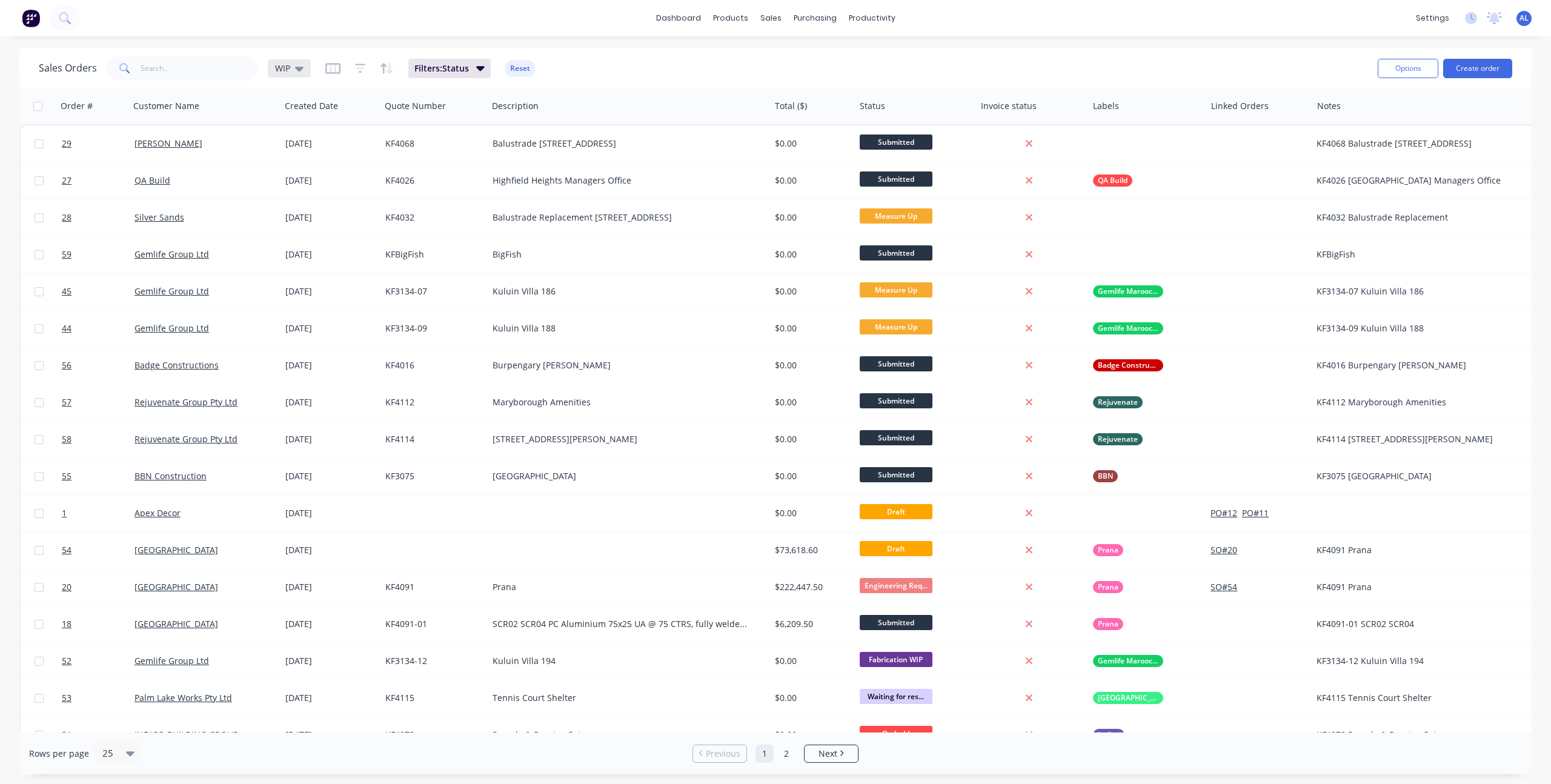
click at [298, 71] on icon at bounding box center [299, 69] width 9 height 13
click at [427, 197] on button "edit" at bounding box center [423, 196] width 16 height 13
click at [487, 172] on button "Update" at bounding box center [508, 168] width 81 height 19
click at [633, 59] on div "Sales Orders WIP Filters: Status Reset" at bounding box center [703, 68] width 1329 height 30
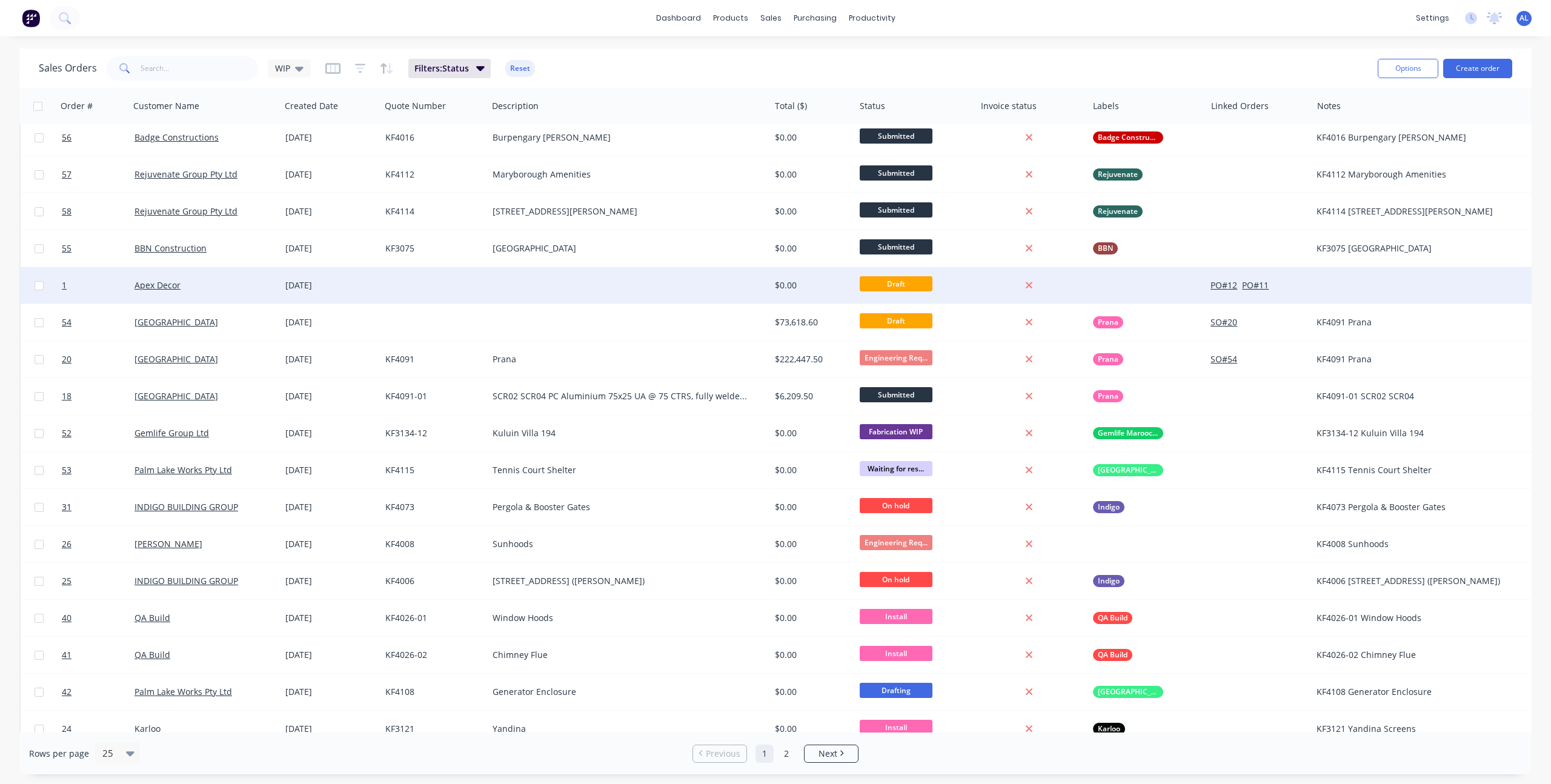
scroll to position [322, 0]
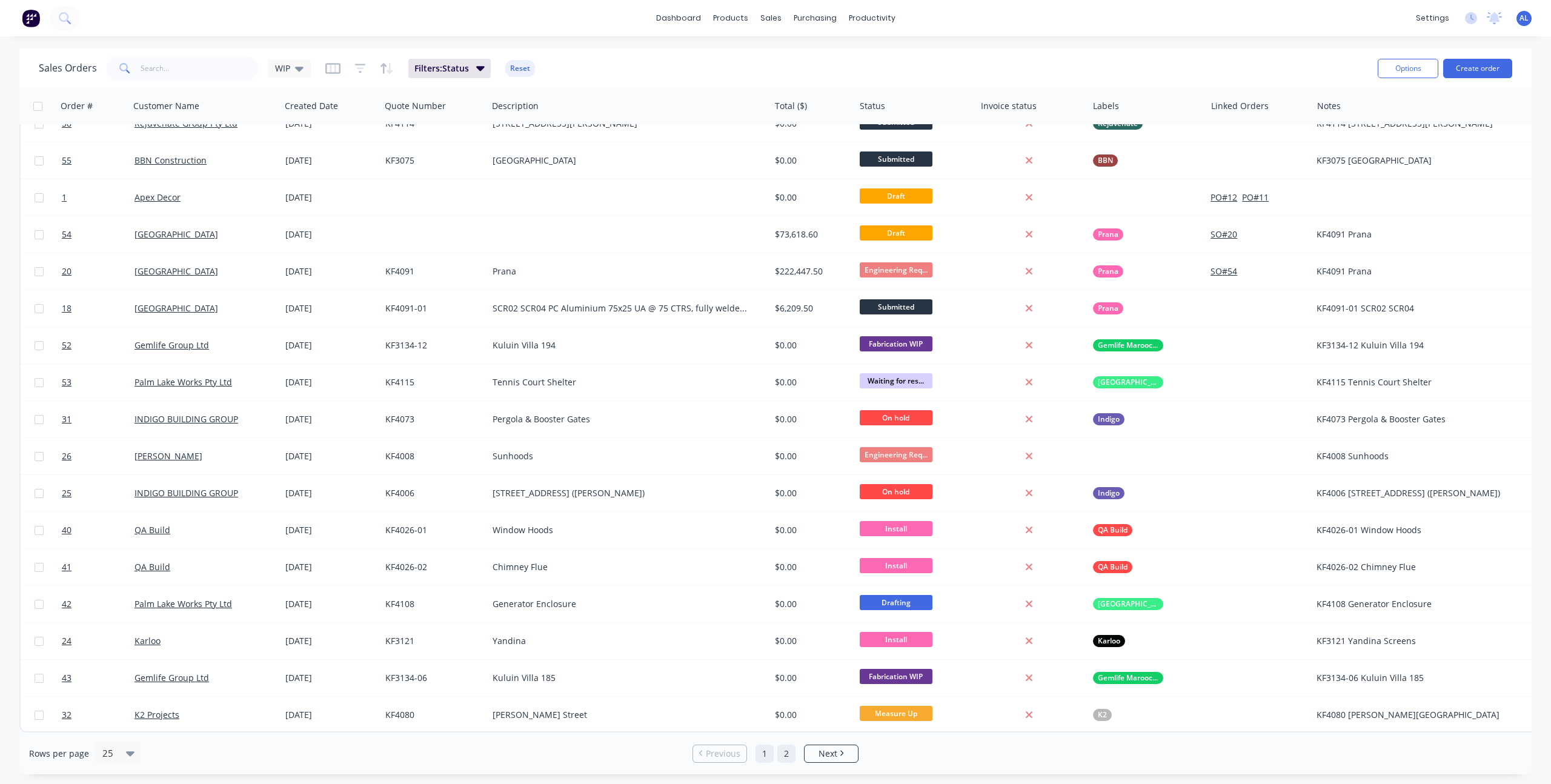
click at [793, 755] on link "2" at bounding box center [787, 754] width 18 height 18
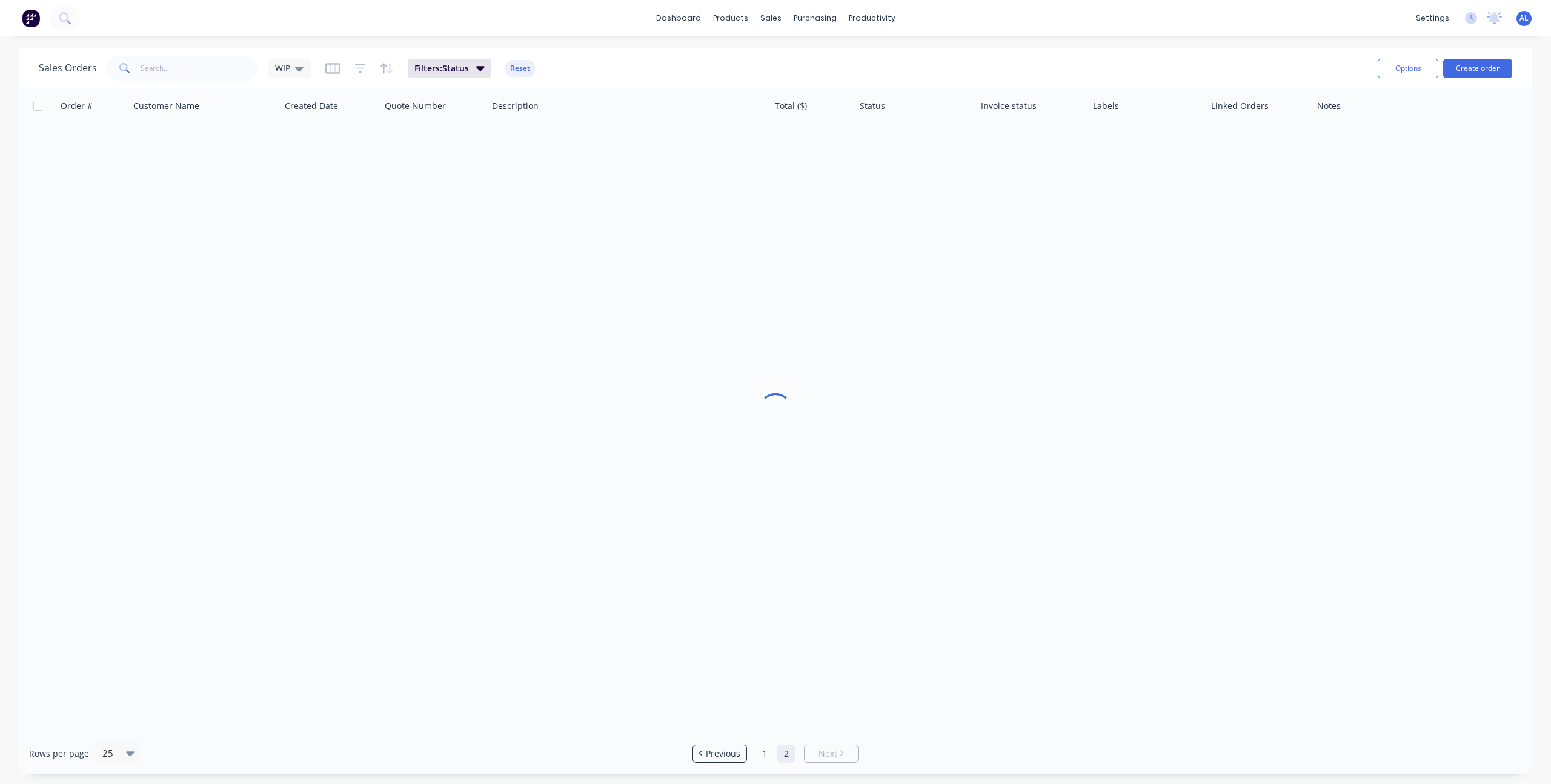
scroll to position [0, 0]
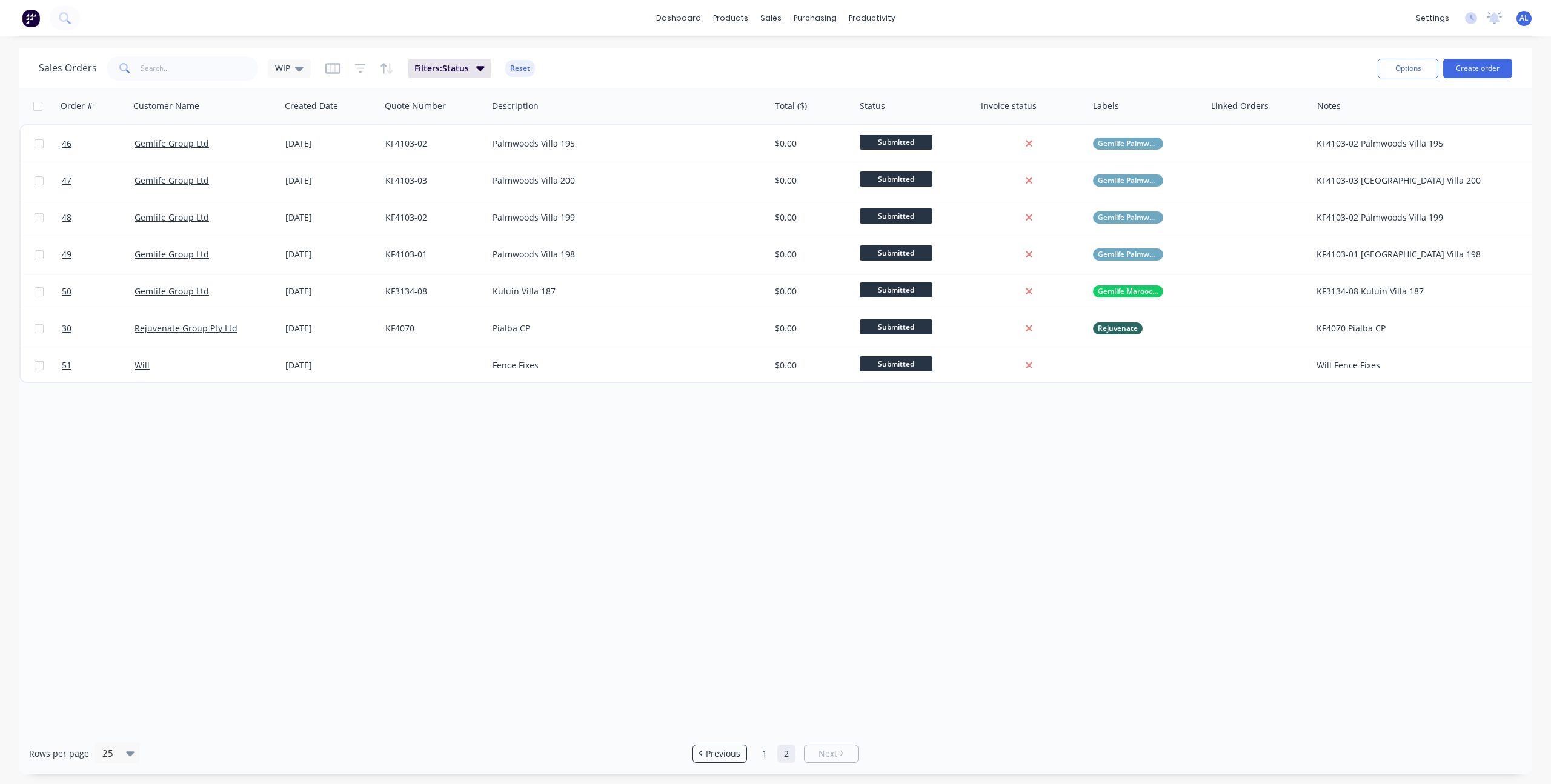
click at [550, 491] on div "Order # Customer Name Created Date Quote Number Description Total ($) Status In…" at bounding box center [775, 410] width 1512 height 644
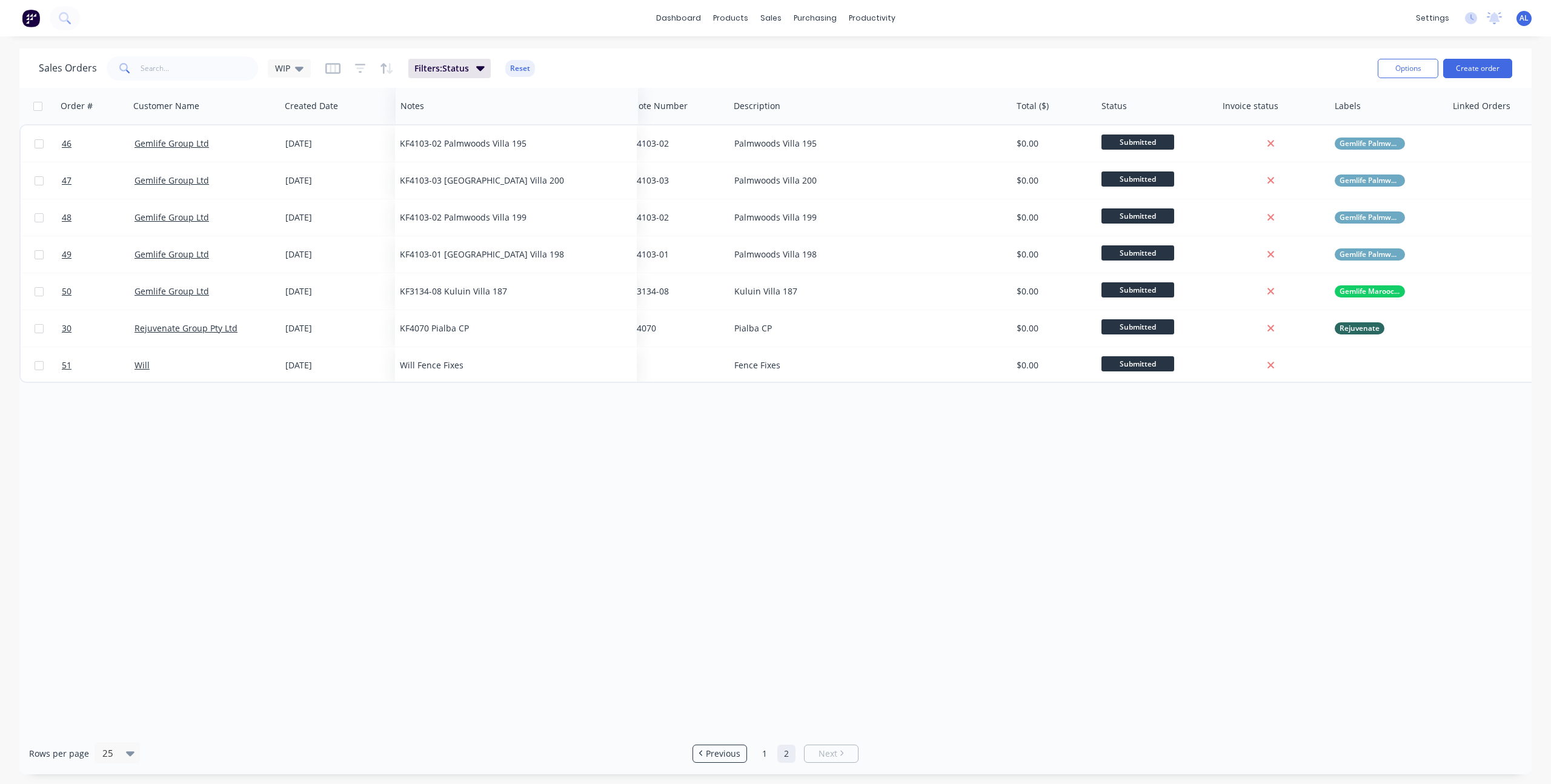
drag, startPoint x: 1357, startPoint y: 107, endPoint x: 432, endPoint y: 122, distance: 925.1
click at [432, 122] on div "Notes" at bounding box center [517, 105] width 242 height 36
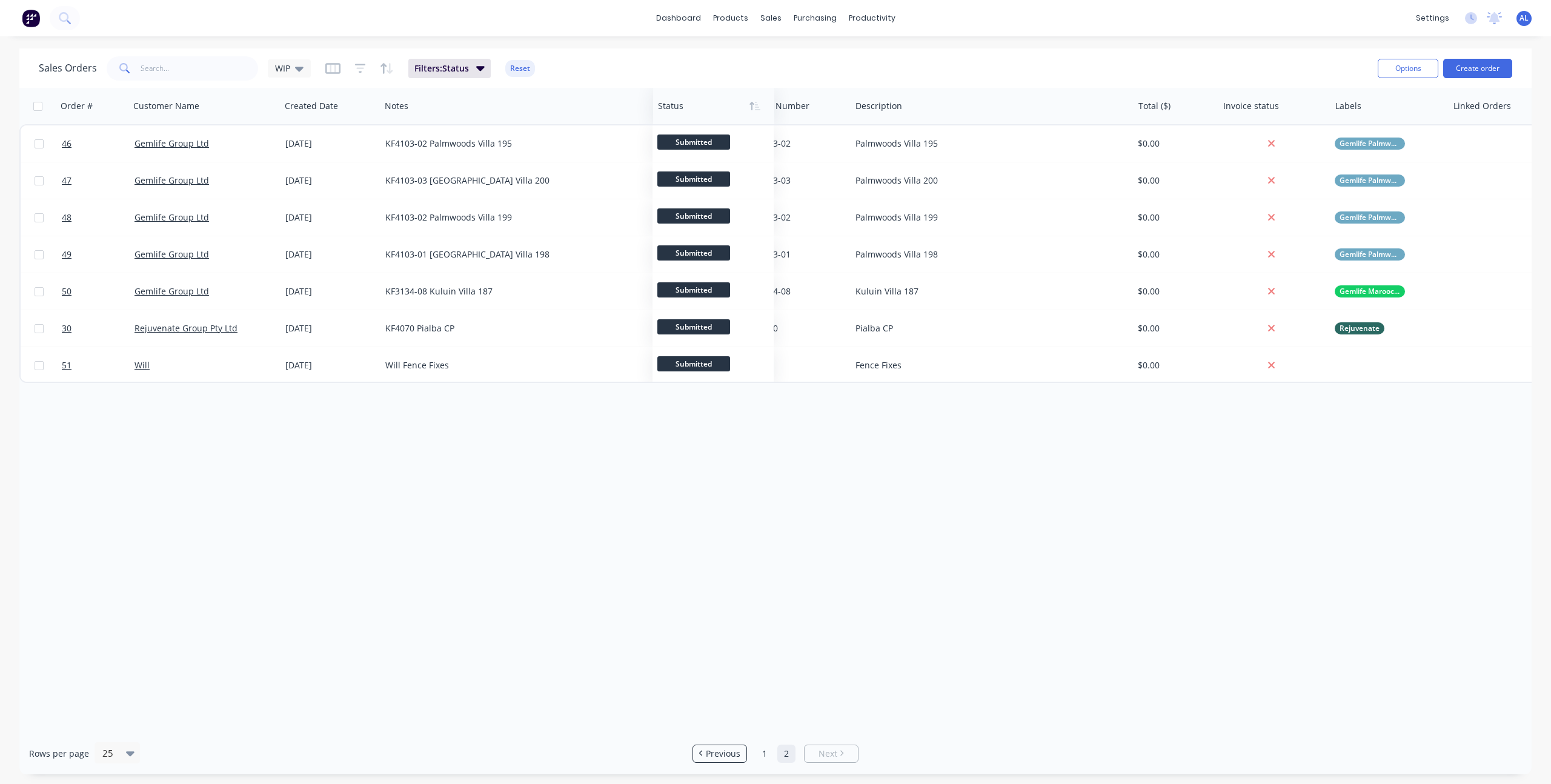
drag, startPoint x: 1133, startPoint y: 106, endPoint x: 663, endPoint y: 108, distance: 470.0
click at [663, 108] on div at bounding box center [710, 106] width 106 height 24
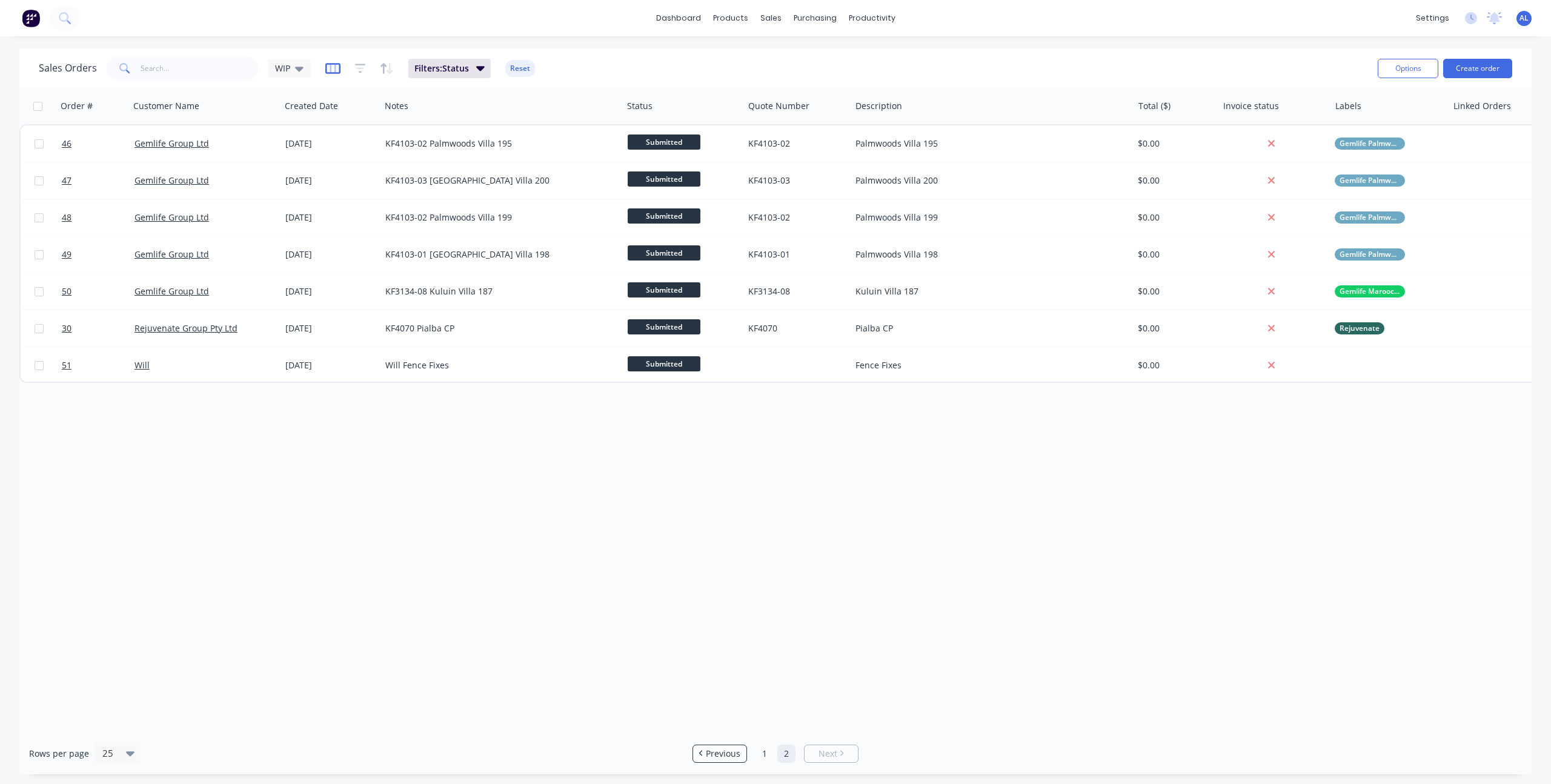
click at [334, 67] on icon "button" at bounding box center [332, 68] width 6 height 8
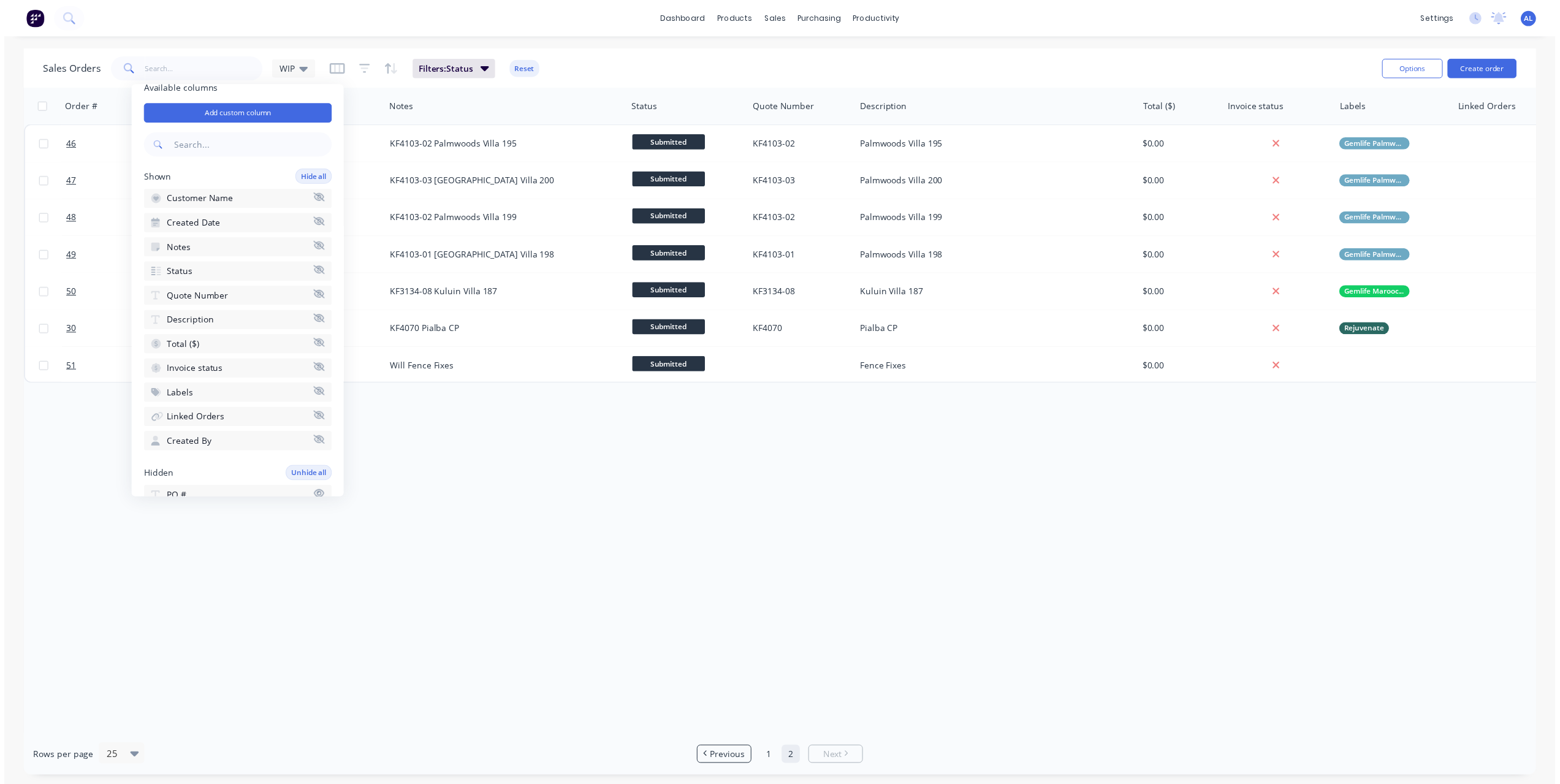
scroll to position [16, 0]
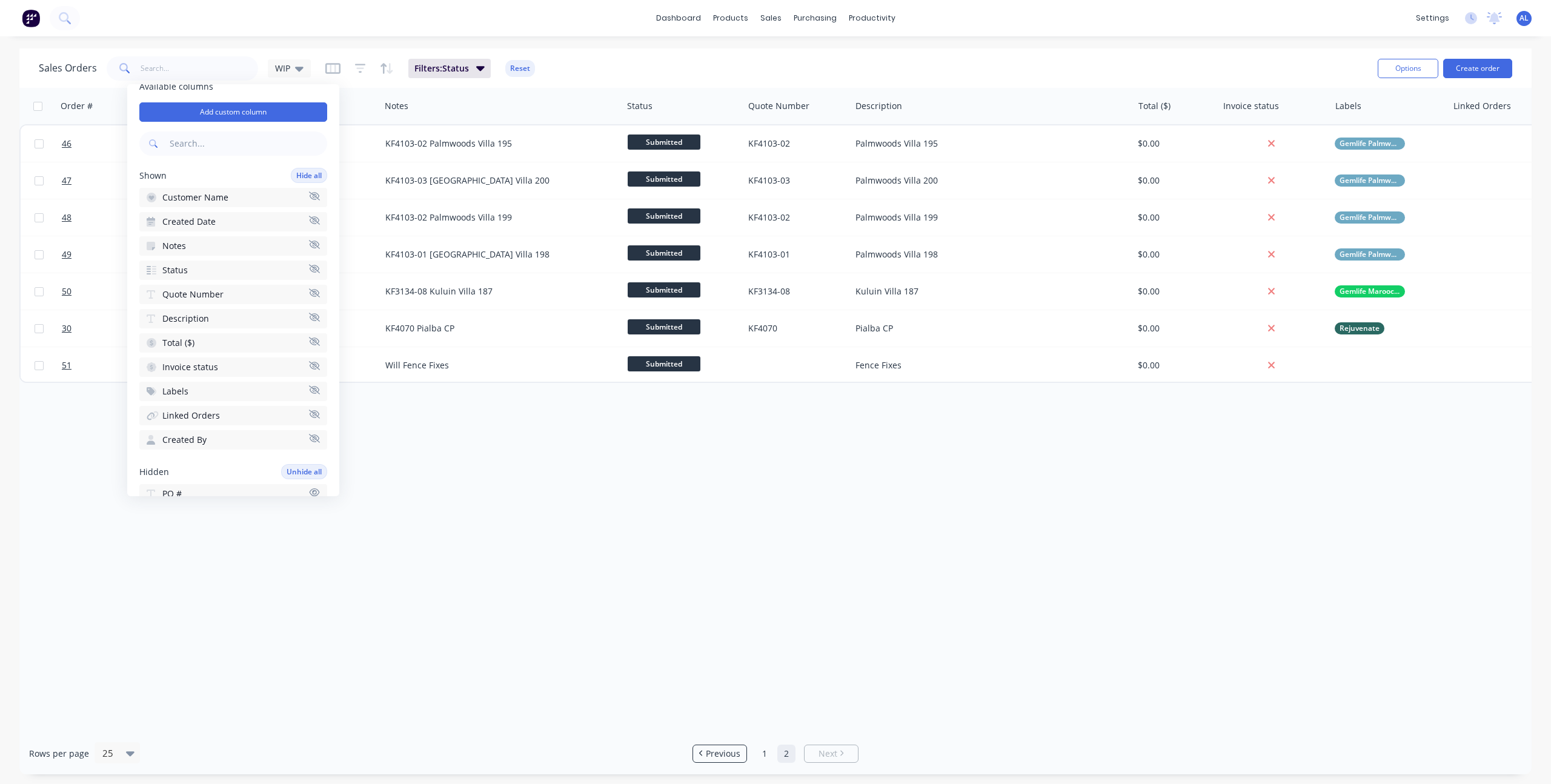
click at [756, 464] on div "Order # Customer Name Created Date Notes Status Quote Number Description Total …" at bounding box center [775, 410] width 1512 height 644
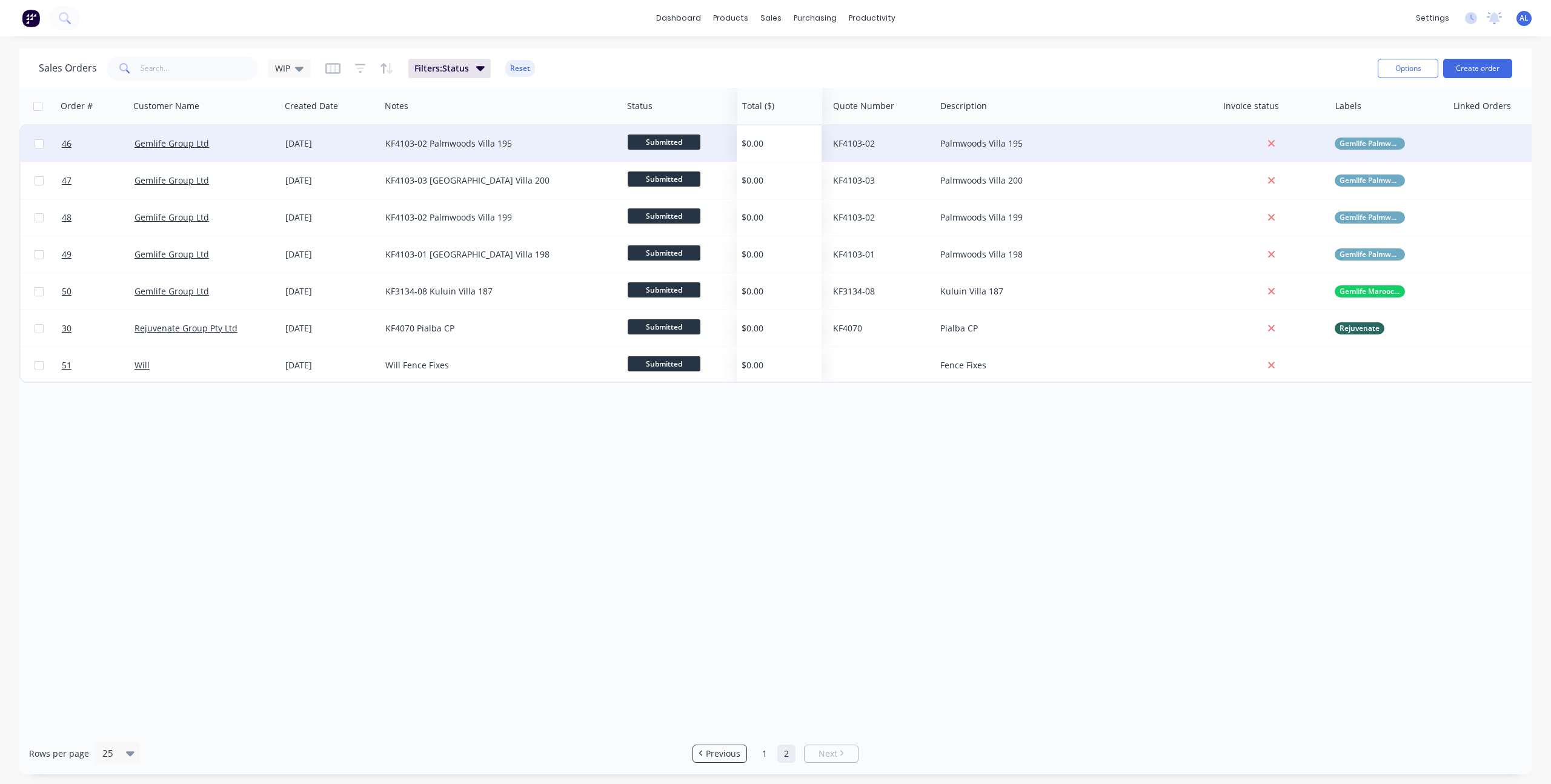
drag, startPoint x: 1162, startPoint y: 107, endPoint x: 765, endPoint y: 138, distance: 398.2
click at [1048, 455] on div "Order # Customer Name Created Date Notes Status Total ($) Quote Number Descript…" at bounding box center [775, 410] width 1512 height 644
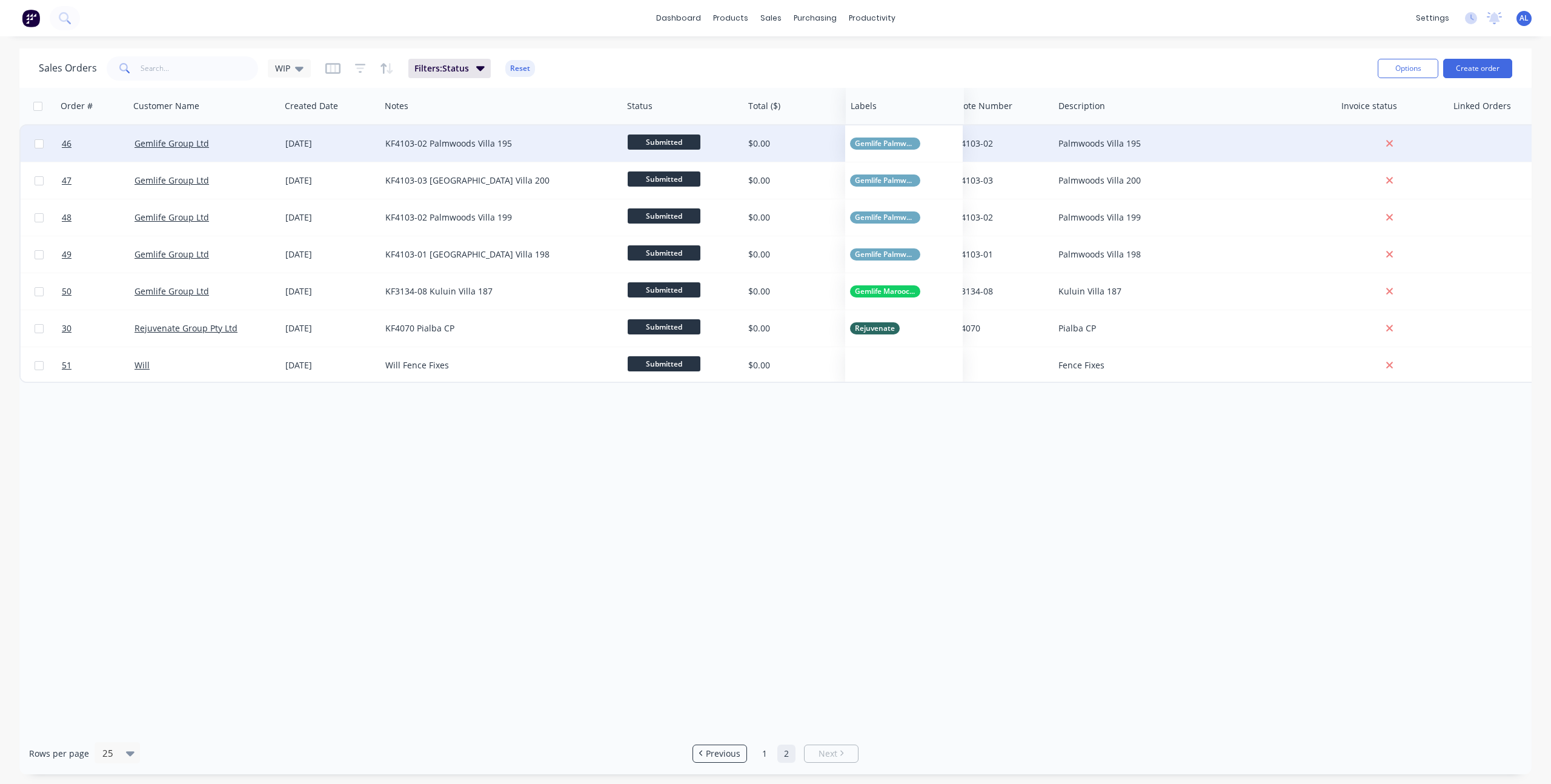
drag, startPoint x: 1368, startPoint y: 110, endPoint x: 884, endPoint y: 113, distance: 484.0
click at [884, 113] on div at bounding box center [902, 106] width 103 height 24
click at [1056, 480] on div "Order # Customer Name Created Date Notes Status Total ($) Labels Quote Number D…" at bounding box center [775, 410] width 1512 height 644
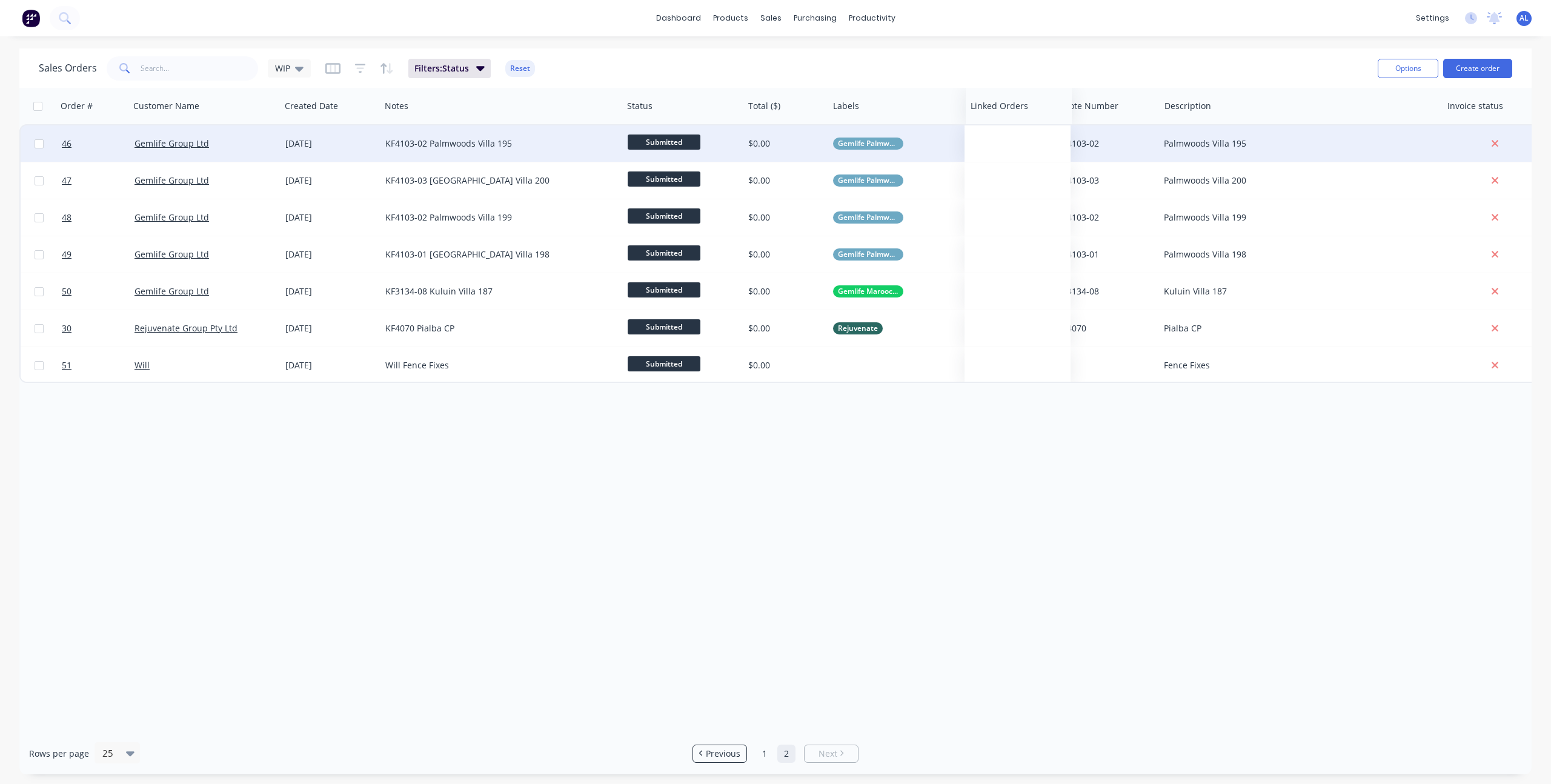
drag, startPoint x: 1479, startPoint y: 107, endPoint x: 996, endPoint y: 118, distance: 483.1
click at [996, 118] on div "Linked Orders" at bounding box center [1019, 105] width 106 height 36
click at [1034, 564] on div "Order # Customer Name Created Date Notes Status Total ($) Labels Linked Orders …" at bounding box center [775, 410] width 1512 height 644
click at [1124, 471] on div "Order # Customer Name Created Date Notes Status Total ($) Labels Linked Orders …" at bounding box center [775, 410] width 1512 height 644
click at [485, 470] on div "Order # Customer Name Created Date Notes Status Total ($) Labels Linked Orders …" at bounding box center [775, 410] width 1512 height 644
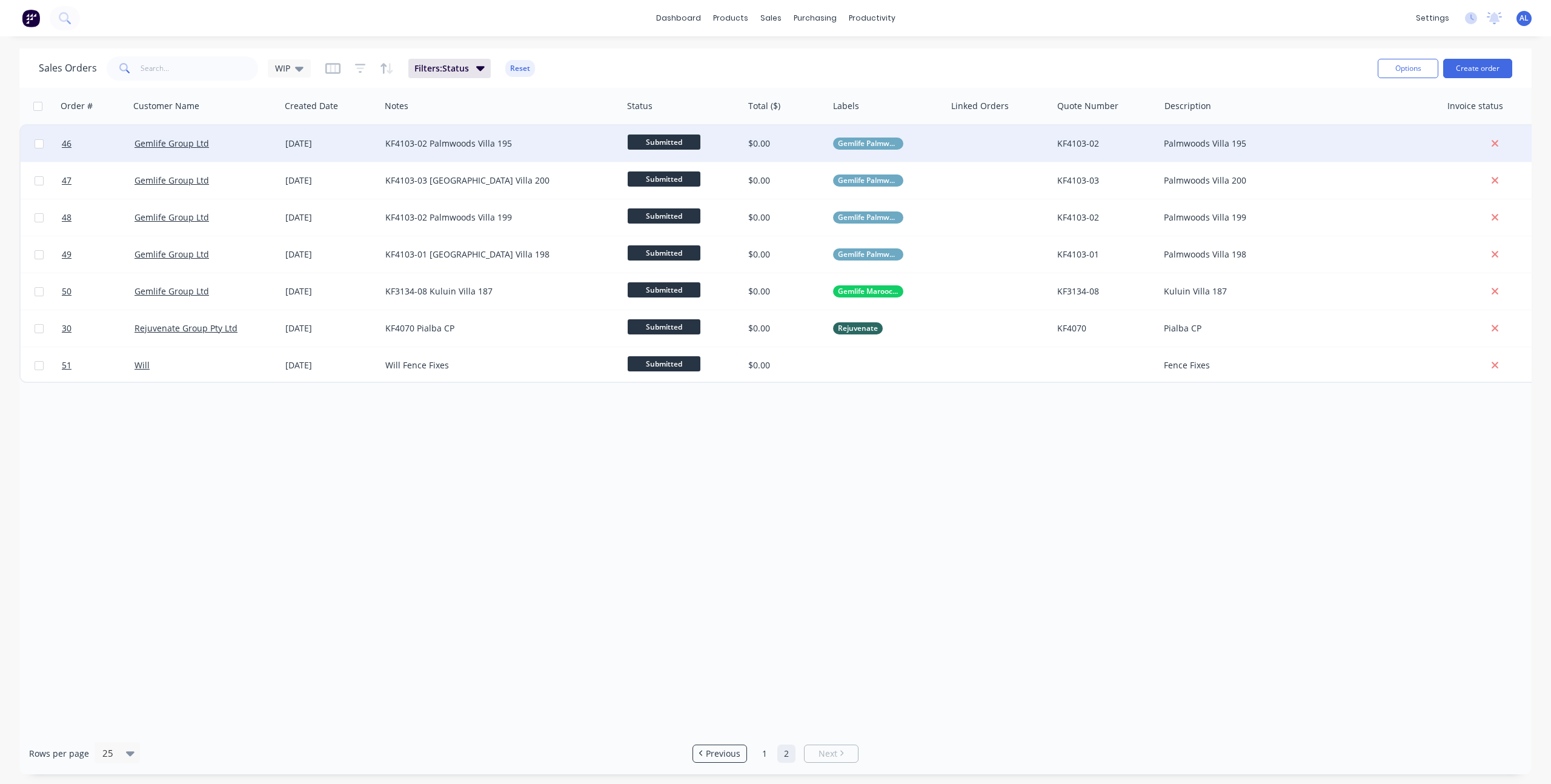
click at [605, 588] on div "Order # Customer Name Created Date Notes Status Total ($) Labels Linked Orders …" at bounding box center [775, 410] width 1512 height 644
click at [540, 476] on div "Order # Customer Name Created Date Notes Status Total ($) Labels Linked Orders …" at bounding box center [775, 410] width 1512 height 644
click at [891, 57] on div "Workflow" at bounding box center [893, 58] width 36 height 11
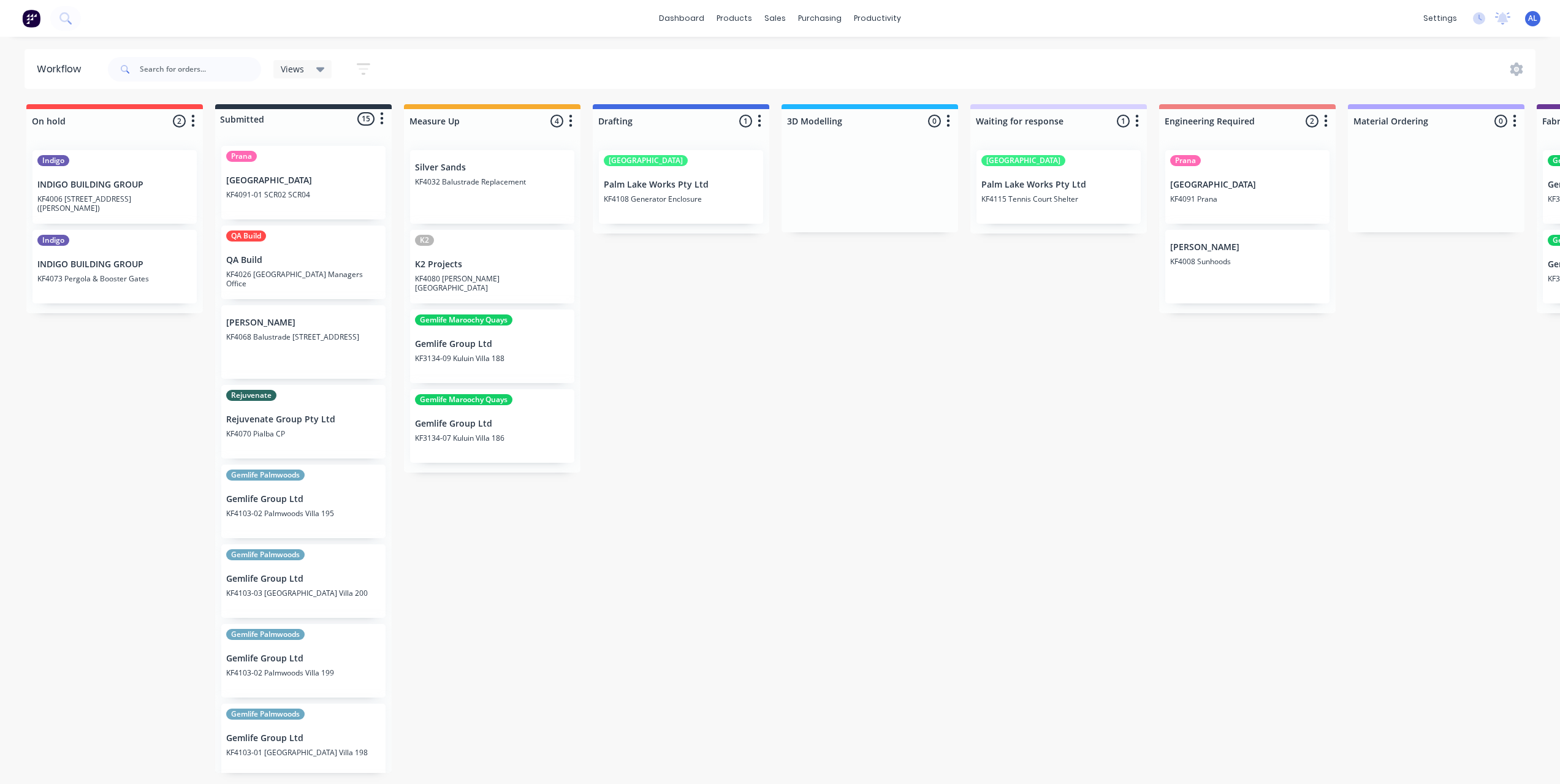
click at [867, 369] on div "On hold 2 Status colour #FF4949 hex #FF4949 Save Cancel Notifications Email SMS…" at bounding box center [1368, 441] width 2755 height 673
click at [763, 415] on div "On hold 2 Status colour #FF4949 hex #FF4949 Save Cancel Notifications Email SMS…" at bounding box center [1368, 441] width 2755 height 673
click at [817, 393] on div "On hold 2 Status colour #FF4949 hex #FF4949 Save Cancel Notifications Email SMS…" at bounding box center [1368, 441] width 2755 height 673
click at [771, 287] on div "On hold 2 Status colour #FF4949 hex #FF4949 Save Cancel Notifications Email SMS…" at bounding box center [1368, 441] width 2755 height 673
click at [699, 15] on link "dashboard" at bounding box center [681, 19] width 57 height 19
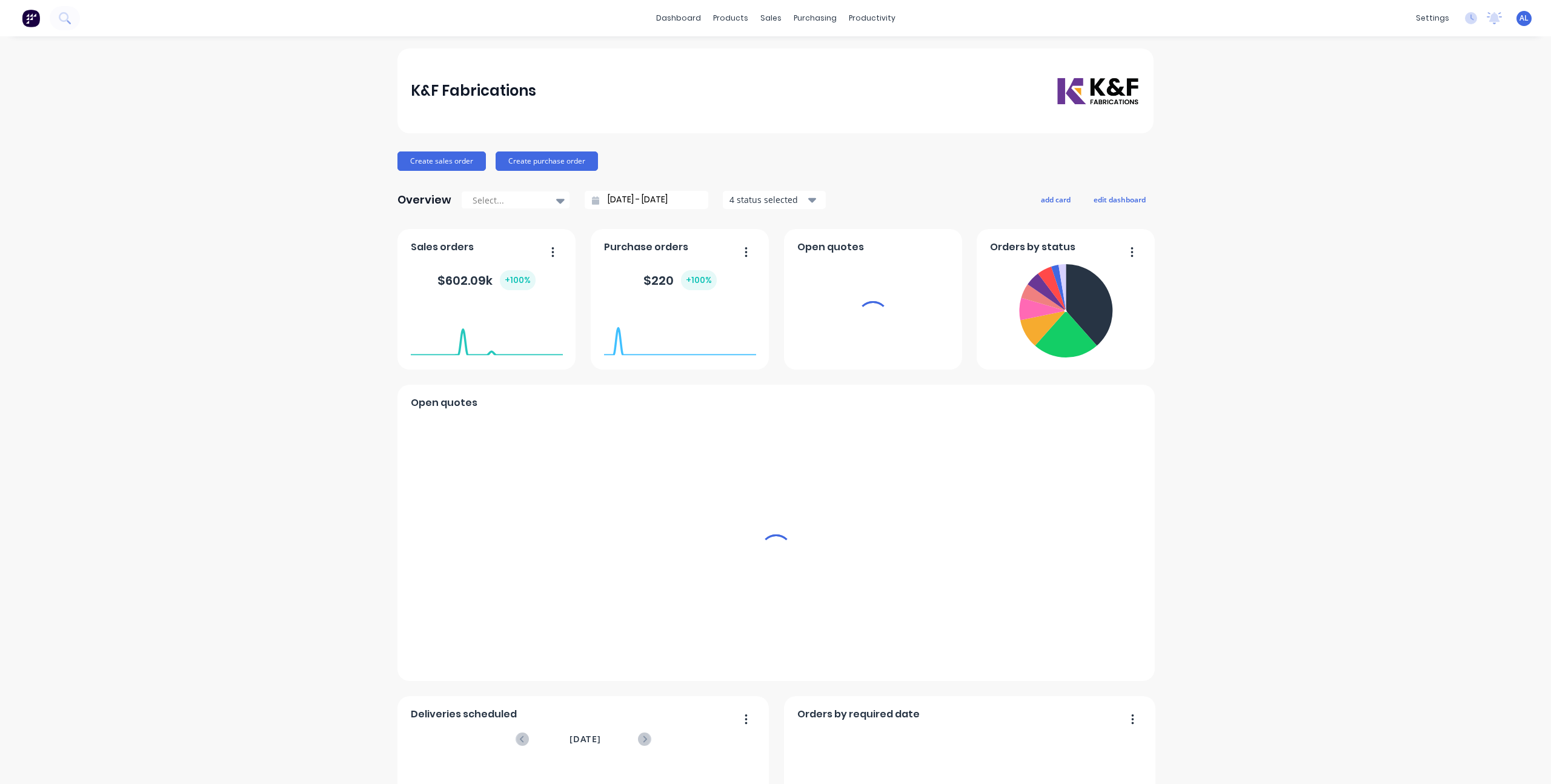
click at [271, 387] on div "K&F Fabrications Create sales order Create purchase order Overview Select... [D…" at bounding box center [776, 520] width 1551 height 943
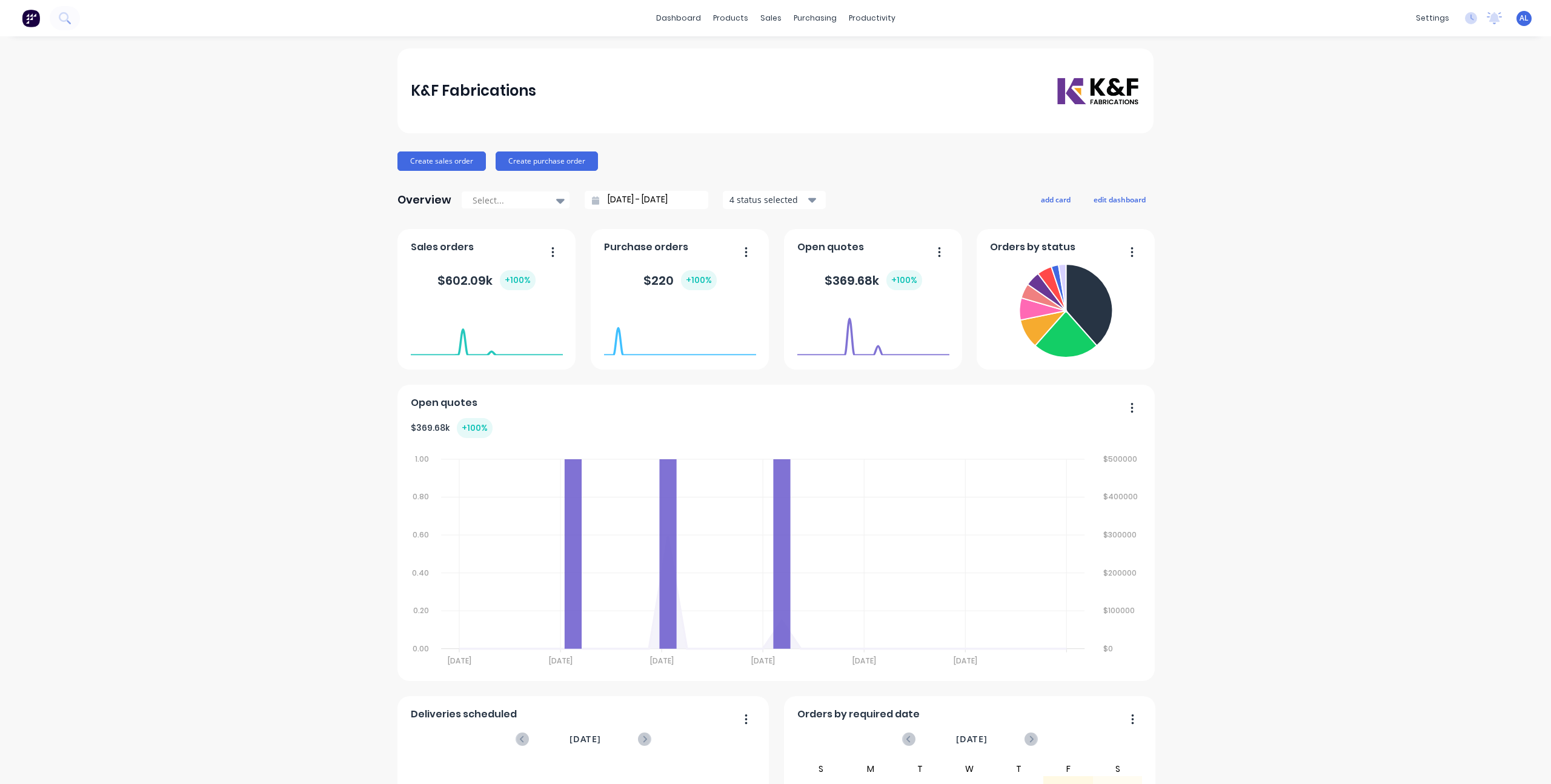
click at [338, 381] on div "K&F Fabrications Create sales order Create purchase order Overview Select... [D…" at bounding box center [776, 520] width 1551 height 943
click at [268, 312] on div "K&F Fabrications Create sales order Create purchase order Overview Select... [D…" at bounding box center [776, 520] width 1551 height 943
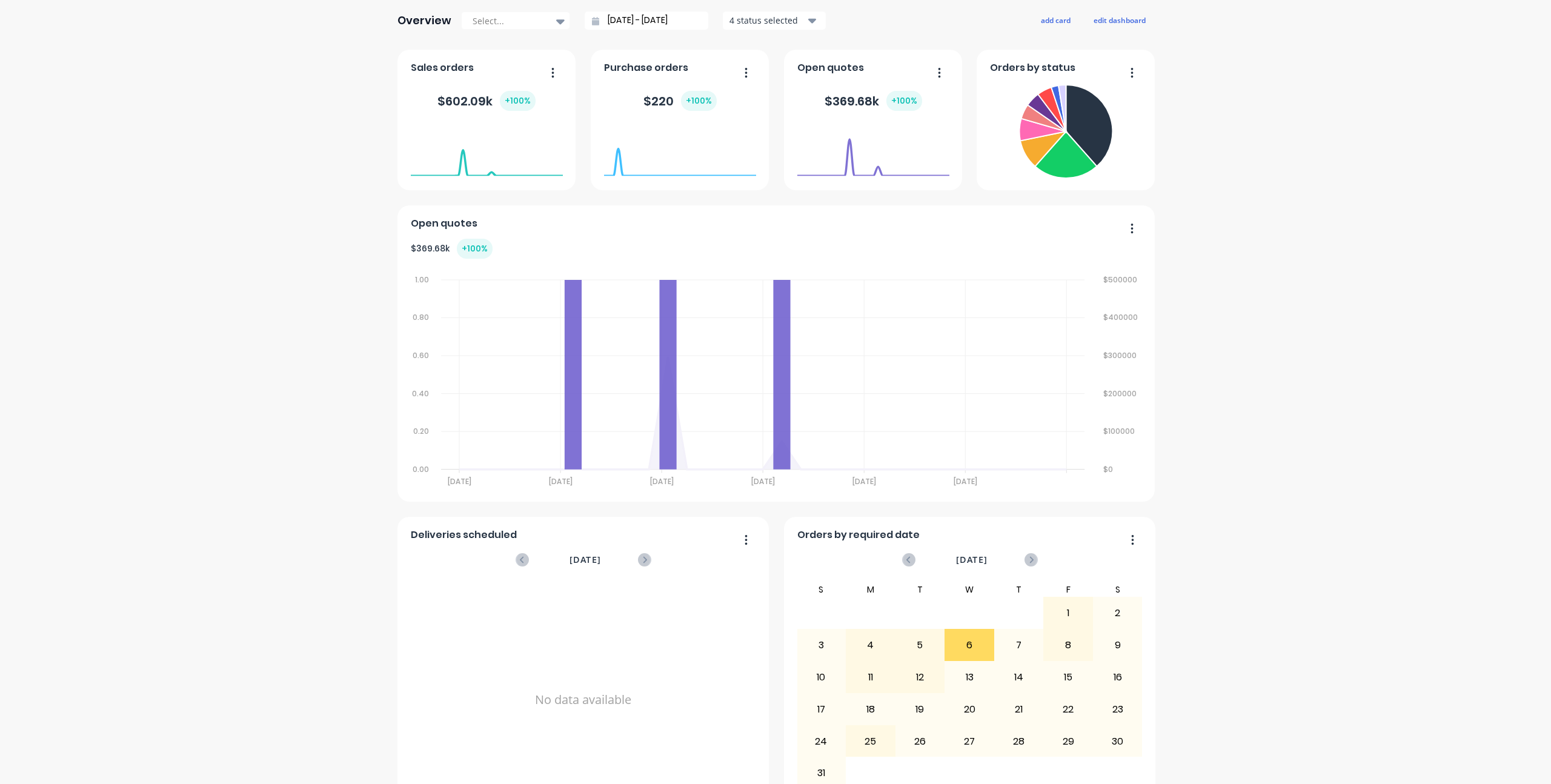
scroll to position [221, 0]
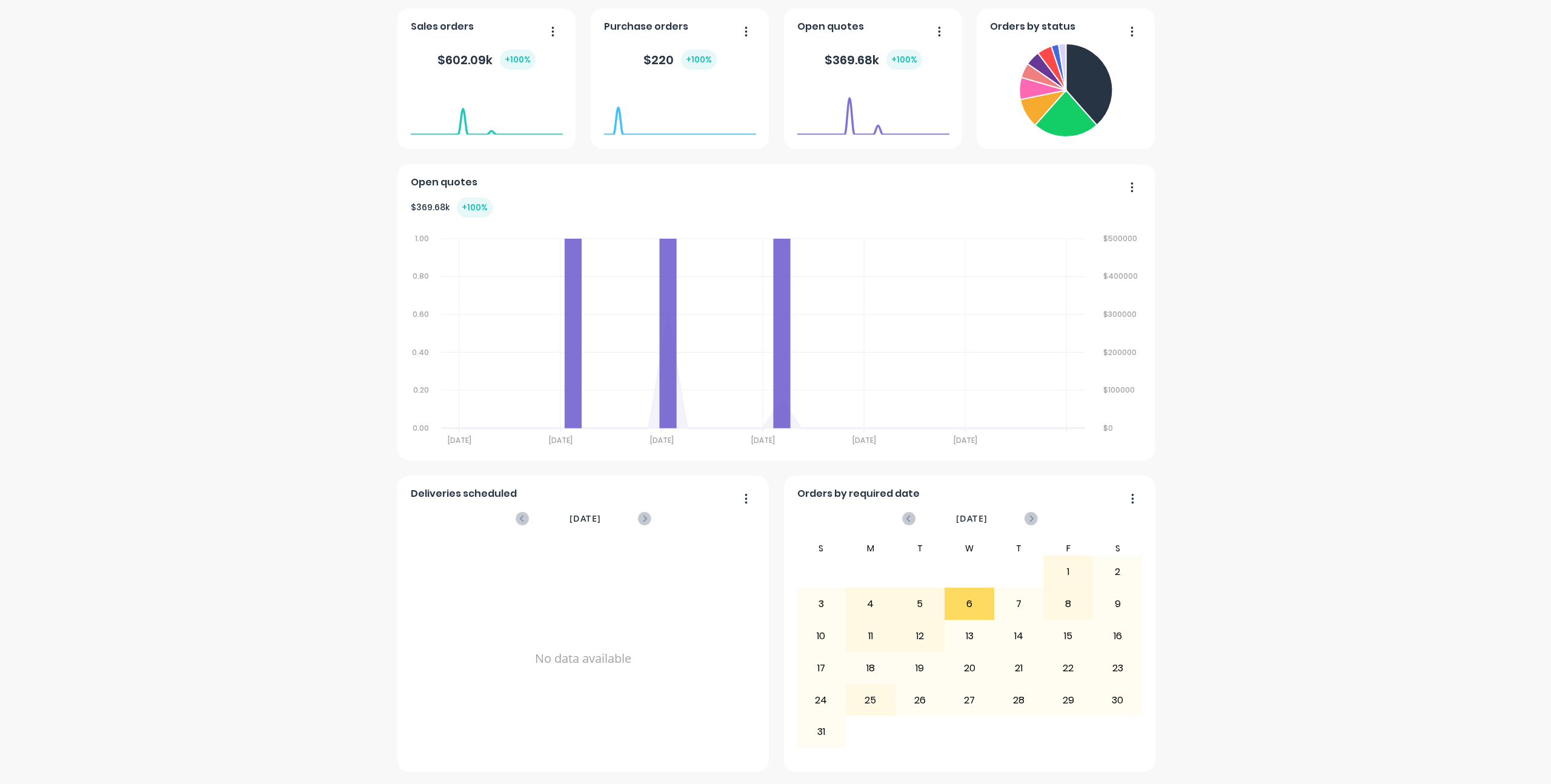
click at [352, 360] on div "K&F Fabrications Create sales order Create purchase order Overview Select... [D…" at bounding box center [776, 300] width 1551 height 943
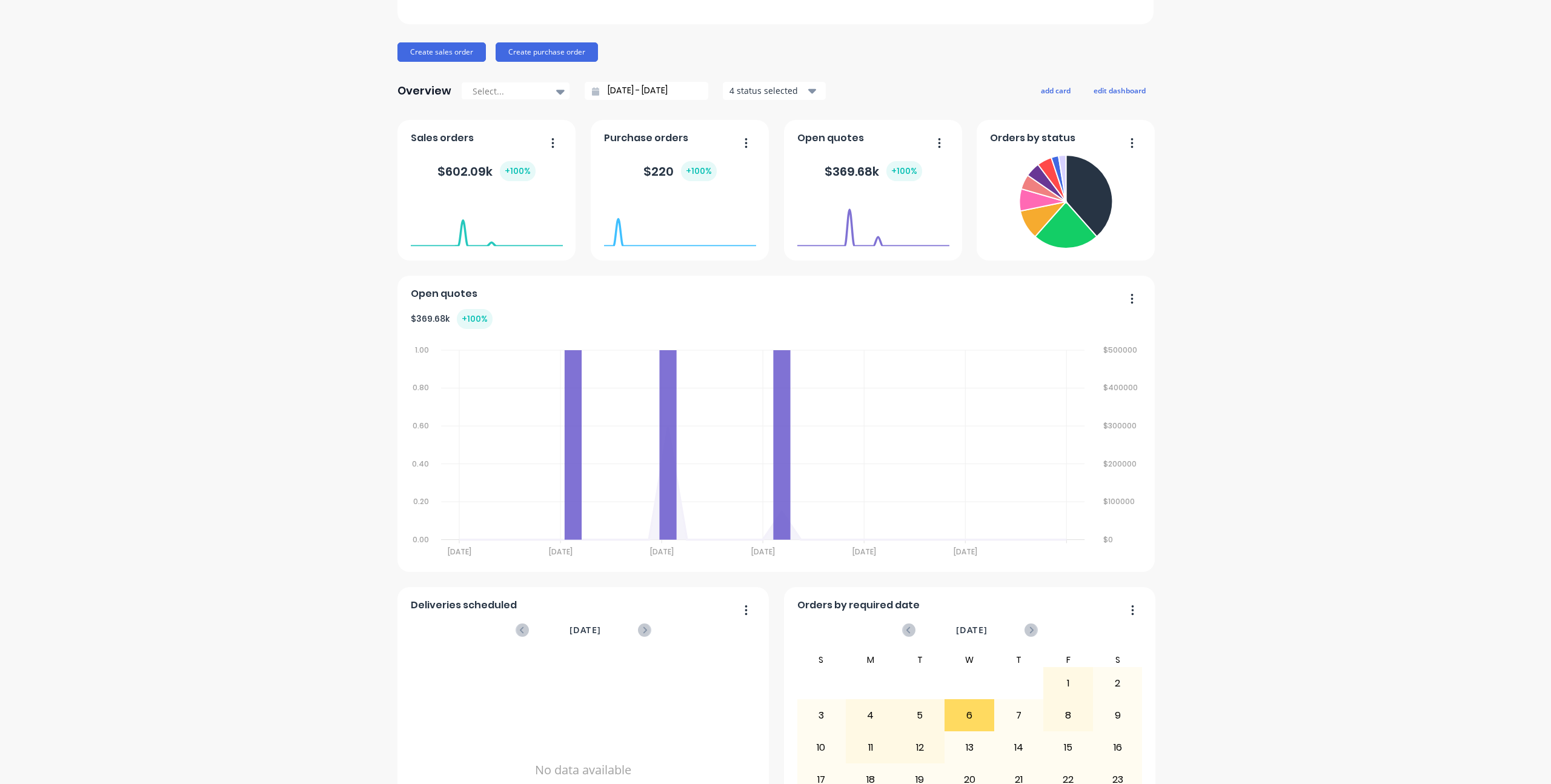
scroll to position [0, 0]
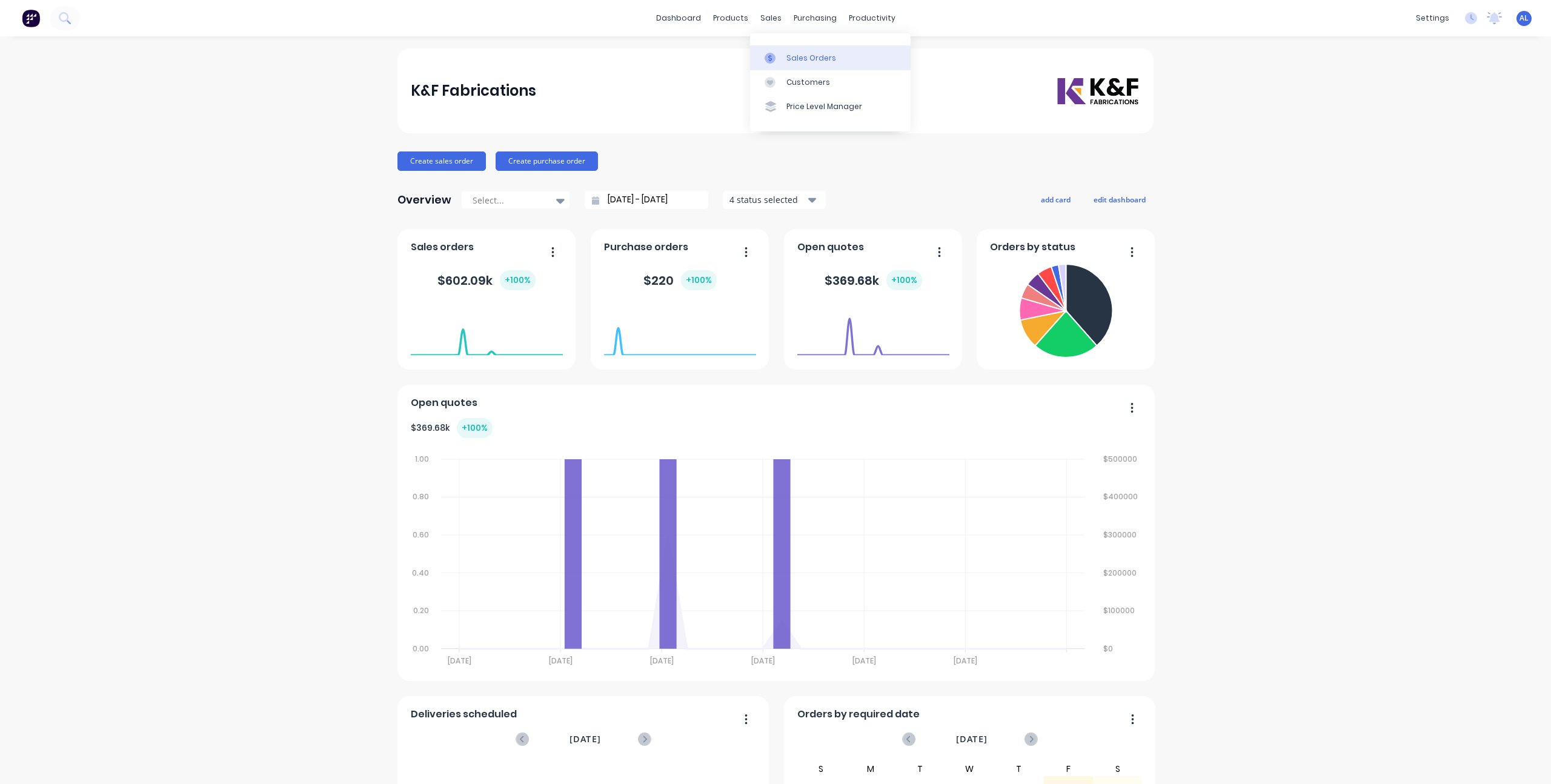
click at [810, 60] on div "Sales Orders" at bounding box center [810, 58] width 49 height 11
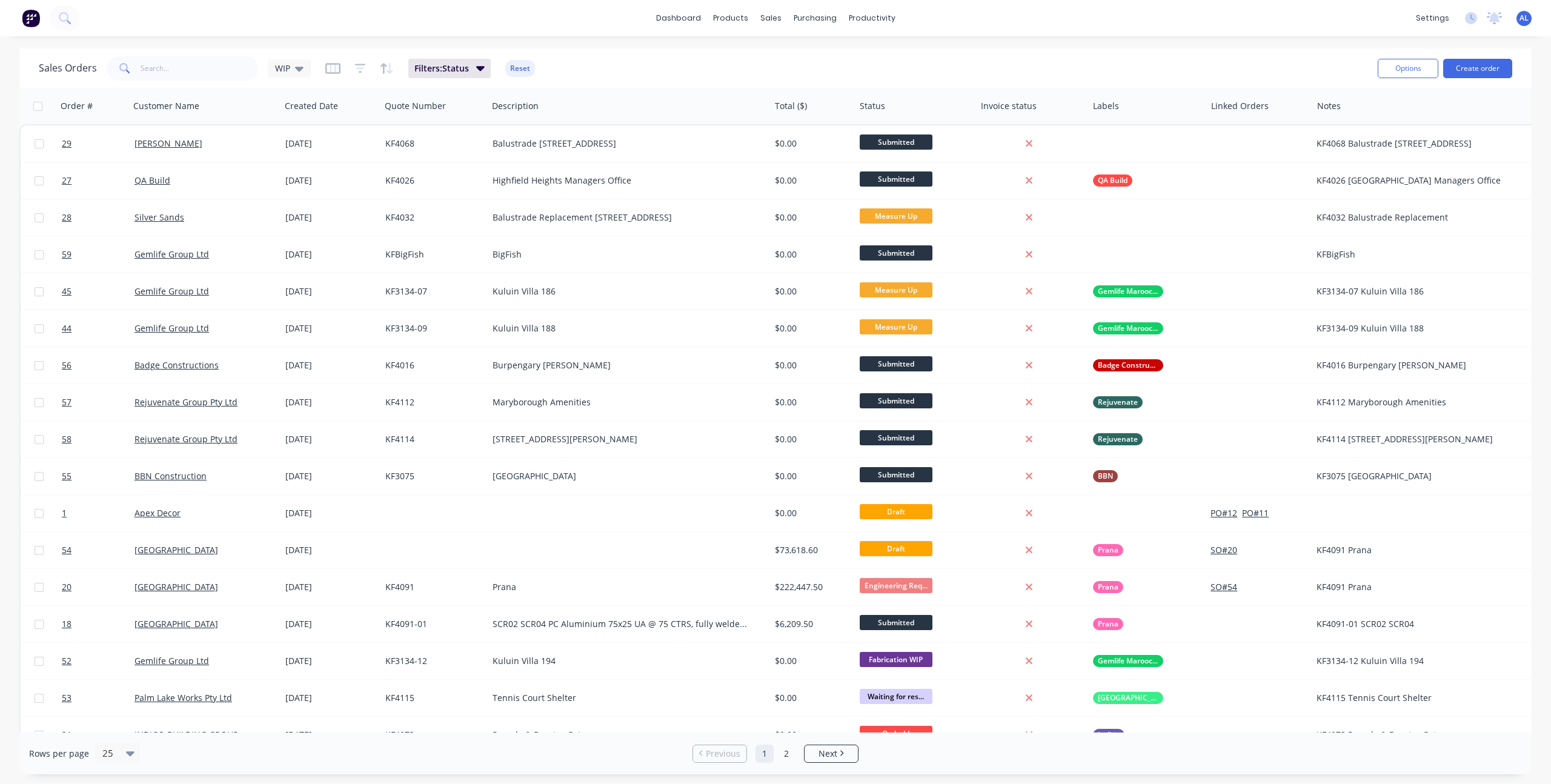
click at [710, 45] on div "dashboard products sales purchasing productivity dashboard products Product Cat…" at bounding box center [776, 392] width 1551 height 784
click at [680, 20] on link "dashboard" at bounding box center [679, 18] width 57 height 18
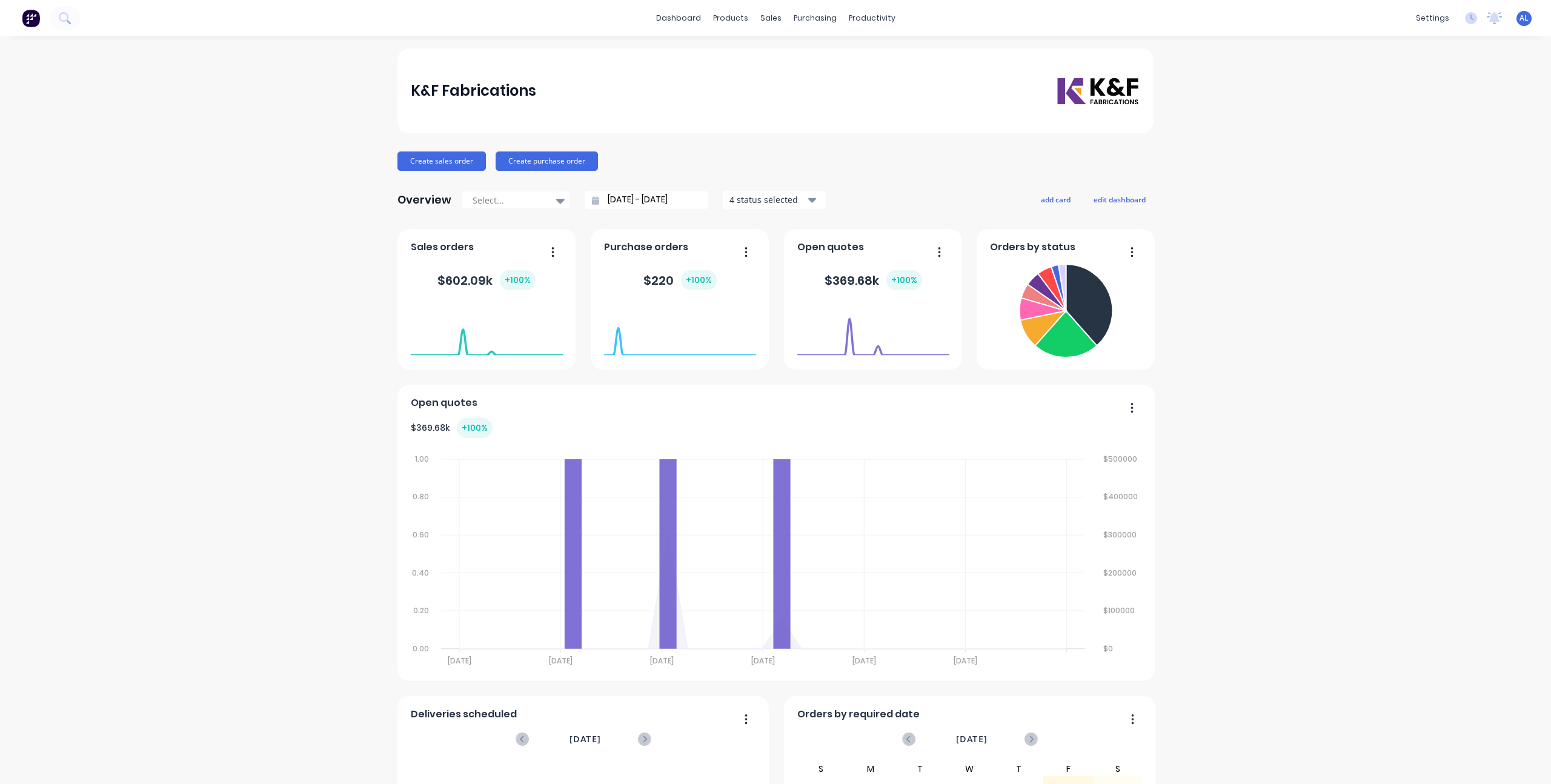
click at [288, 364] on div "K&F Fabrications Create sales order Create purchase order Overview Select... [D…" at bounding box center [776, 520] width 1551 height 943
click at [1210, 161] on div "K&F Fabrications Create sales order Create purchase order Overview Select... [D…" at bounding box center [776, 520] width 1551 height 943
drag, startPoint x: 1267, startPoint y: 118, endPoint x: 1322, endPoint y: 54, distance: 84.4
click at [1268, 118] on div "K&F Fabrications Create sales order Create purchase order Overview Select... [D…" at bounding box center [776, 520] width 1551 height 943
click at [1345, 78] on link "Team" at bounding box center [1366, 82] width 161 height 24
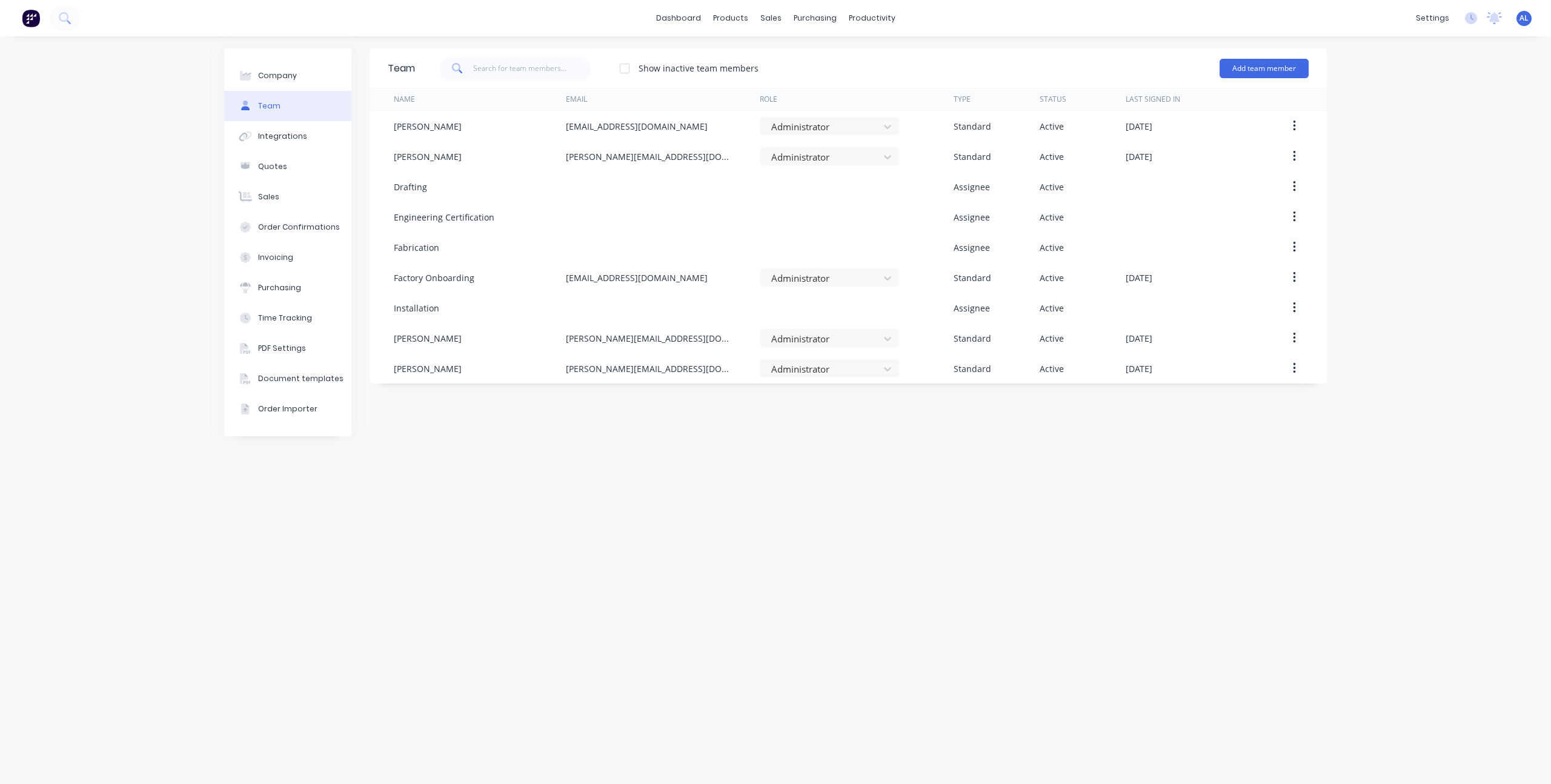
click at [814, 515] on div "Team Show inactive team members Add team member Name Email Role Type Status Las…" at bounding box center [848, 410] width 957 height 723
click at [813, 509] on div "Team Show inactive team members Add team member Name Email Role Type Status Las…" at bounding box center [848, 410] width 957 height 723
click at [814, 507] on div "Team Show inactive team members Add team member Name Email Role Type Status Las…" at bounding box center [848, 410] width 957 height 723
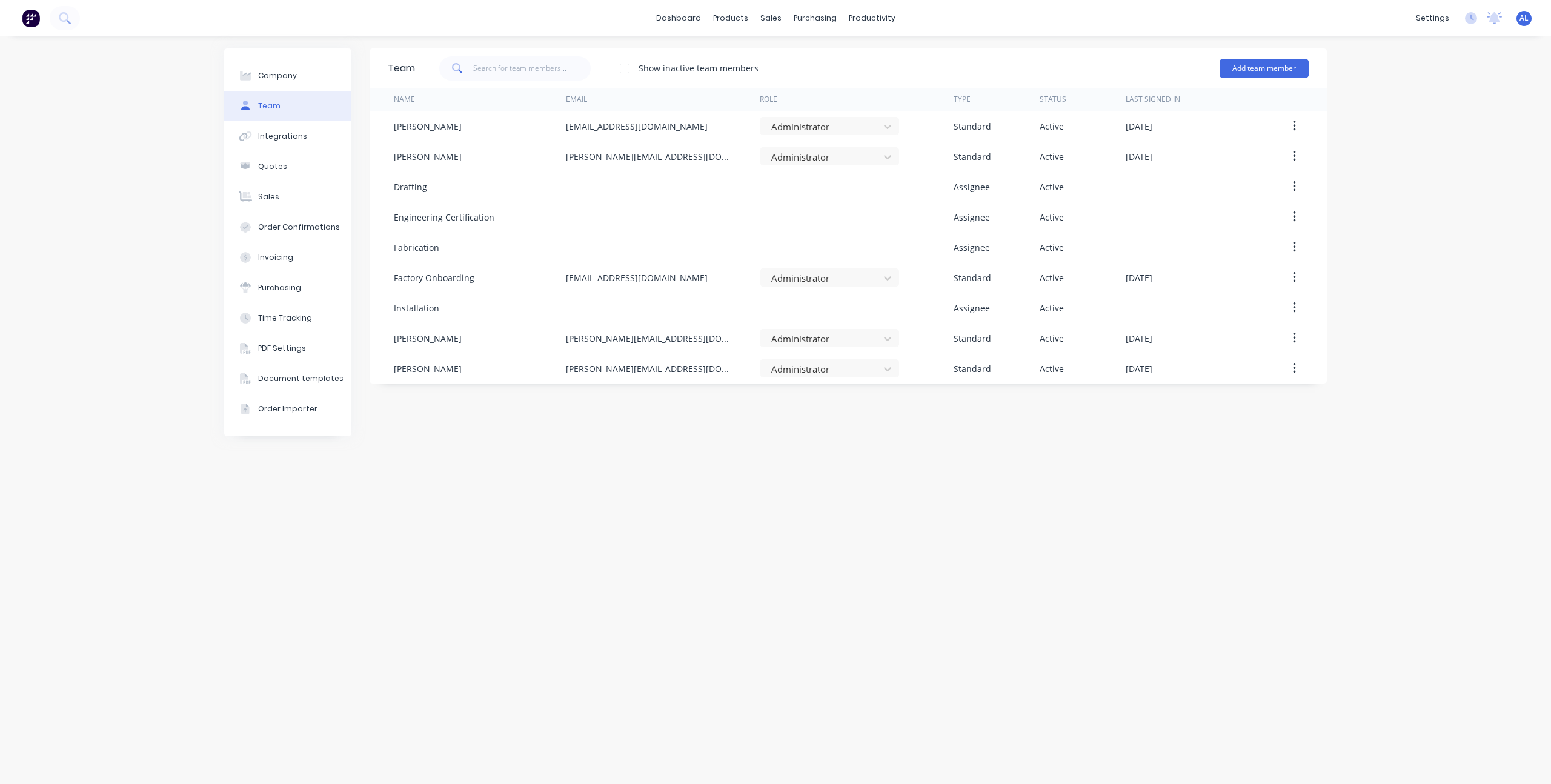
click at [814, 507] on div "Team Show inactive team members Add team member Name Email Role Type Status Las…" at bounding box center [848, 410] width 957 height 723
click at [1289, 66] on button "Add team member" at bounding box center [1264, 68] width 89 height 19
click at [1368, 177] on div "Company Team Integrations Quotes Sales Order Confirmations Invoicing Purchasing…" at bounding box center [776, 410] width 1551 height 748
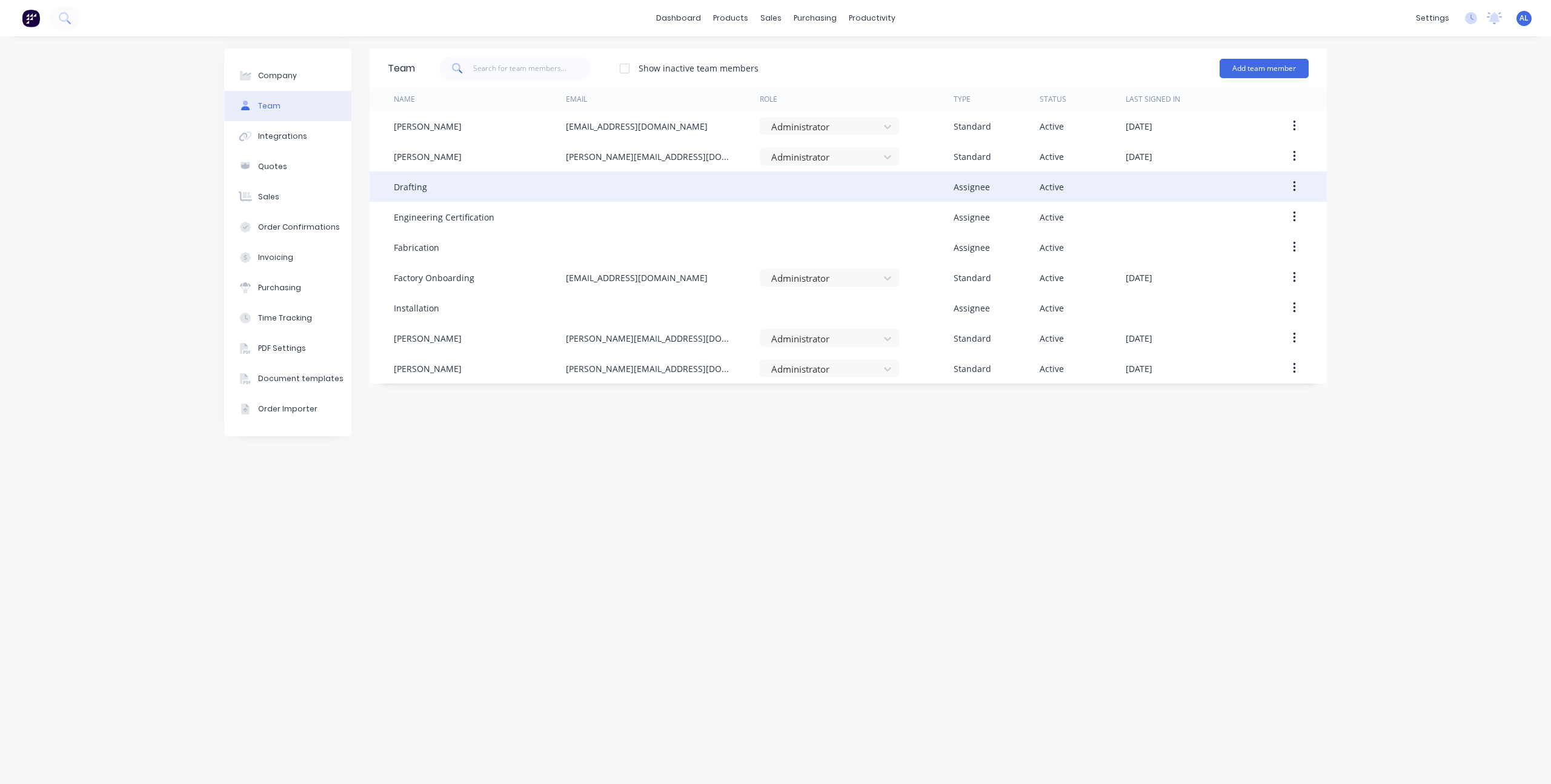
click at [1295, 187] on icon "button" at bounding box center [1294, 186] width 3 height 13
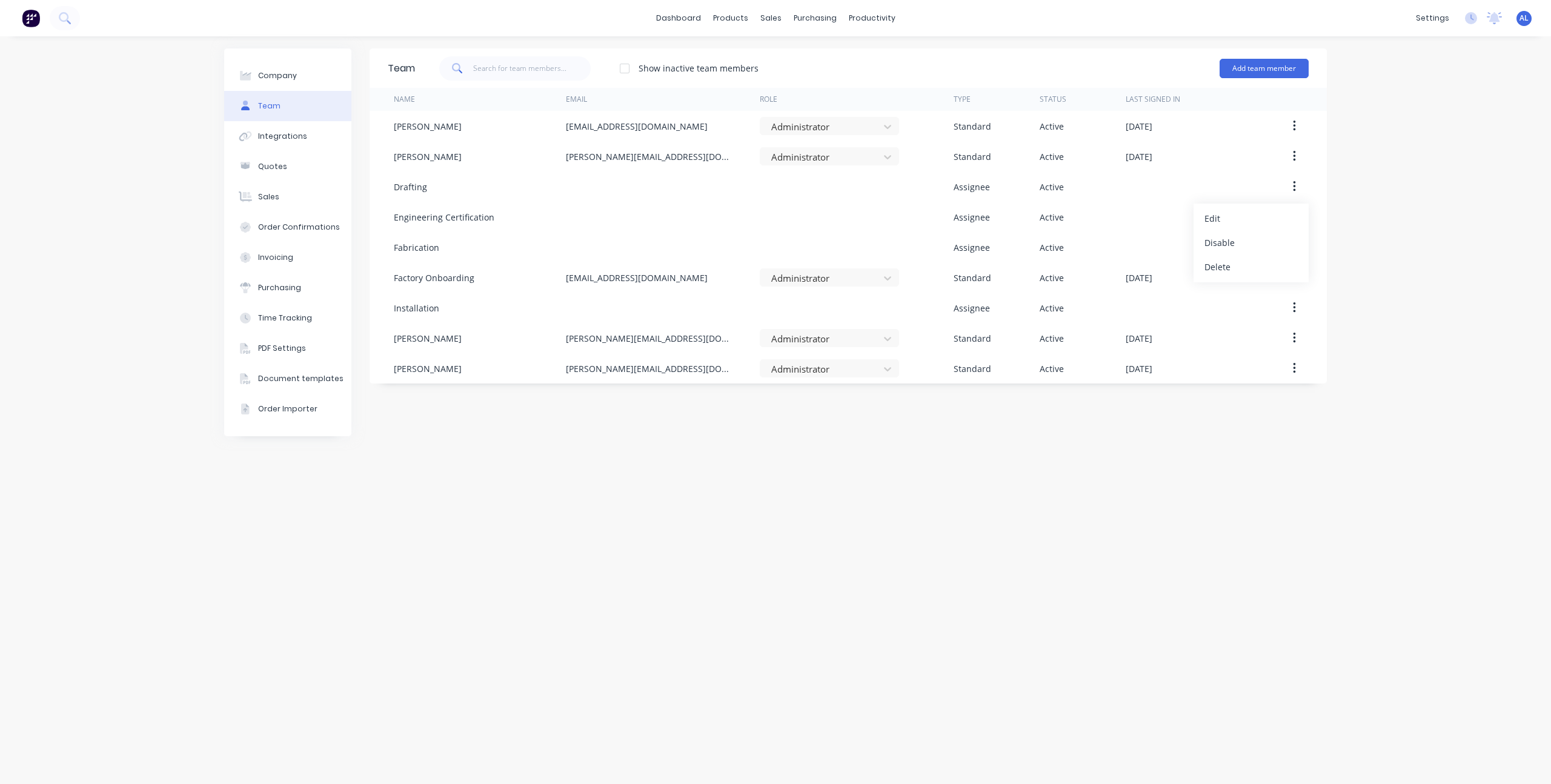
click at [1453, 180] on div "Company Team Integrations Quotes Sales Order Confirmations Invoicing Purchasing…" at bounding box center [776, 410] width 1551 height 748
click at [1277, 63] on button "Add team member" at bounding box center [1264, 68] width 89 height 19
click at [1424, 152] on div "Company Team Integrations Quotes Sales Order Confirmations Invoicing Purchasing…" at bounding box center [776, 410] width 1551 height 748
click at [1444, 3] on div "dashboard products sales purchasing productivity dashboard products Product Cat…" at bounding box center [776, 18] width 1551 height 36
click at [1500, 161] on div "Company Team Integrations Quotes Sales Order Confirmations Invoicing Purchasing…" at bounding box center [776, 410] width 1551 height 748
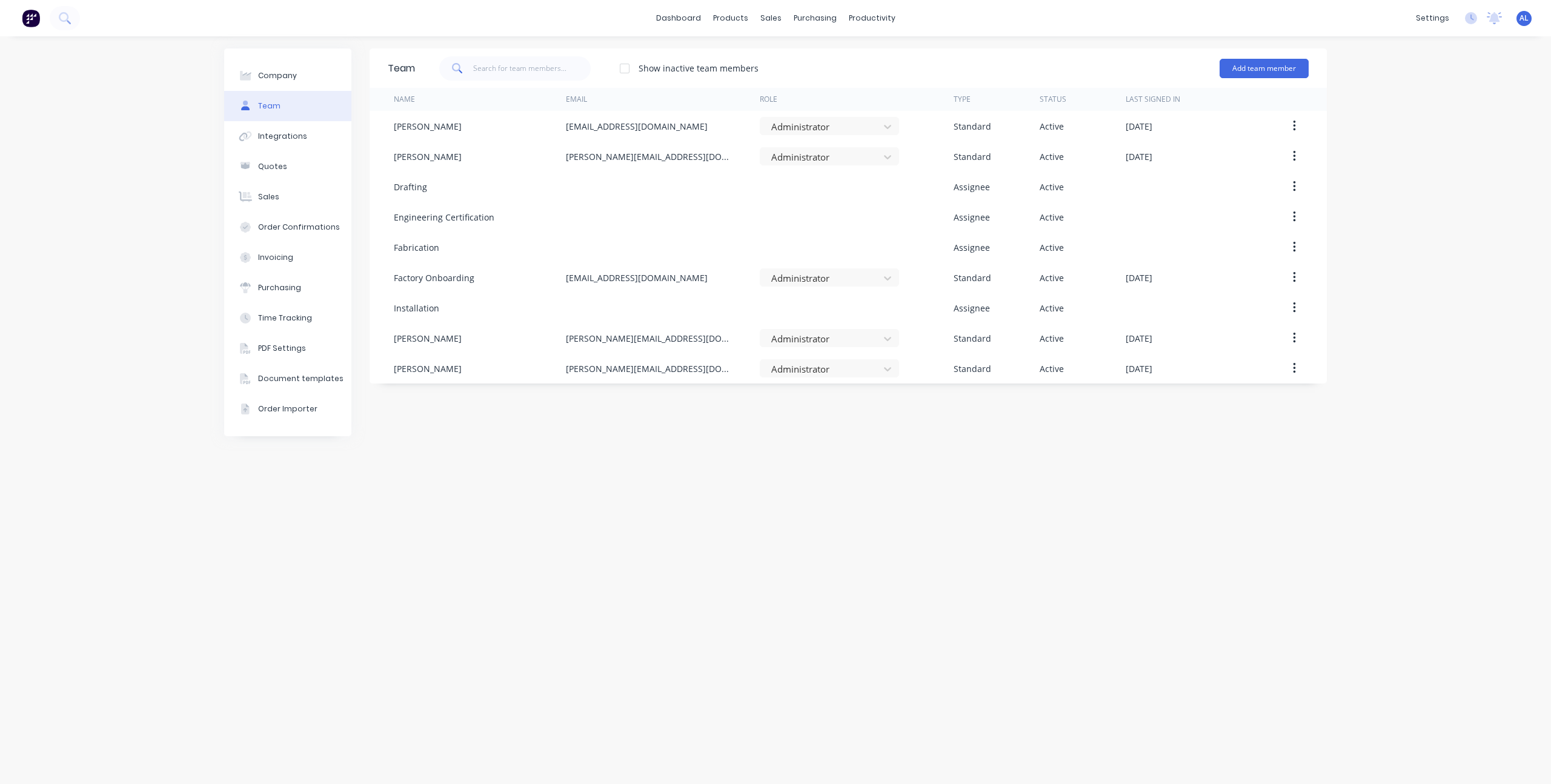
click at [1459, 161] on div "Company Team Integrations Quotes Sales Order Confirmations Invoicing Purchasing…" at bounding box center [776, 410] width 1551 height 748
click at [875, 132] on div "Timesheets" at bounding box center [897, 131] width 45 height 11
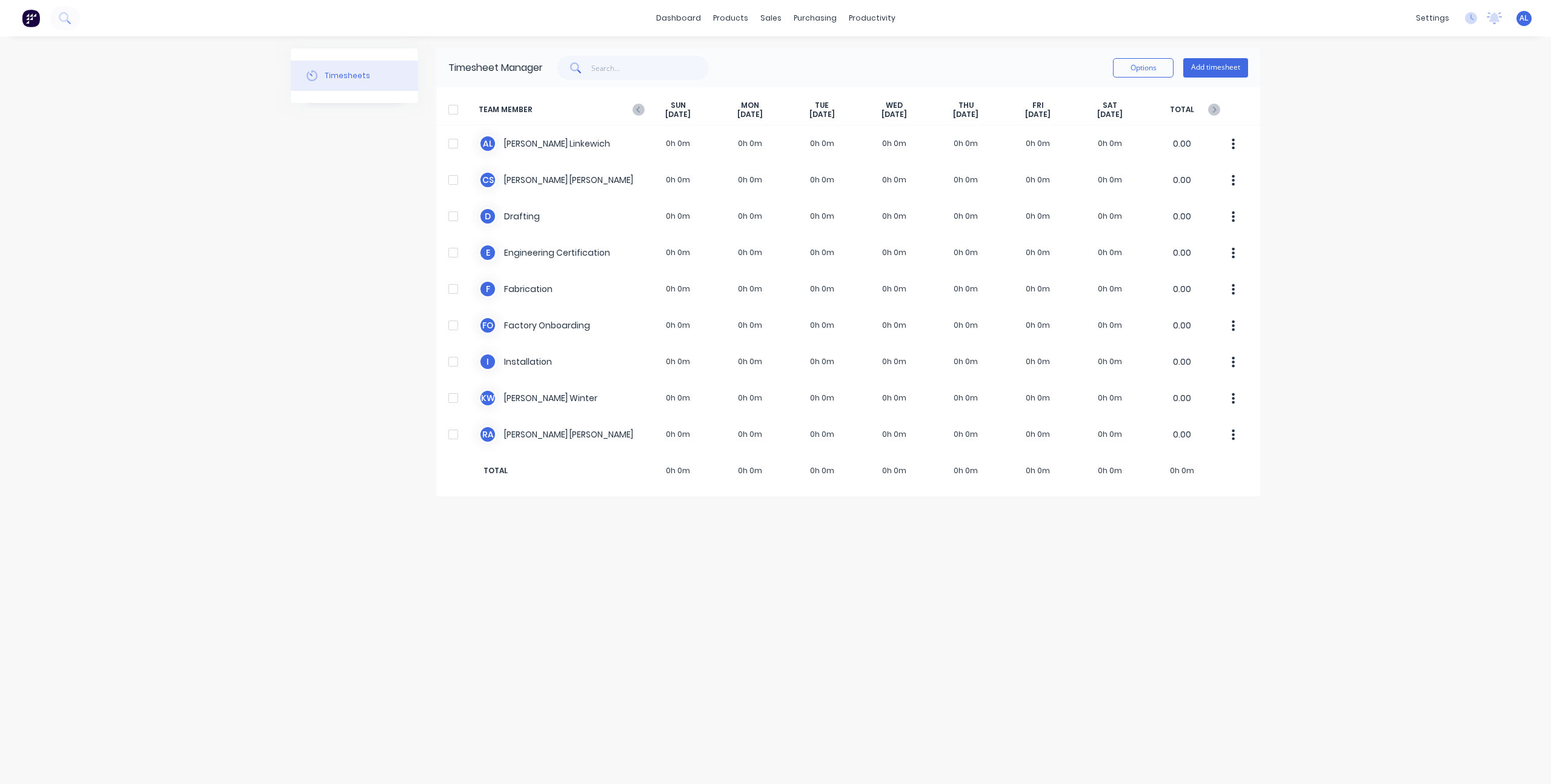
click at [356, 275] on div "Timesheets" at bounding box center [354, 272] width 127 height 447
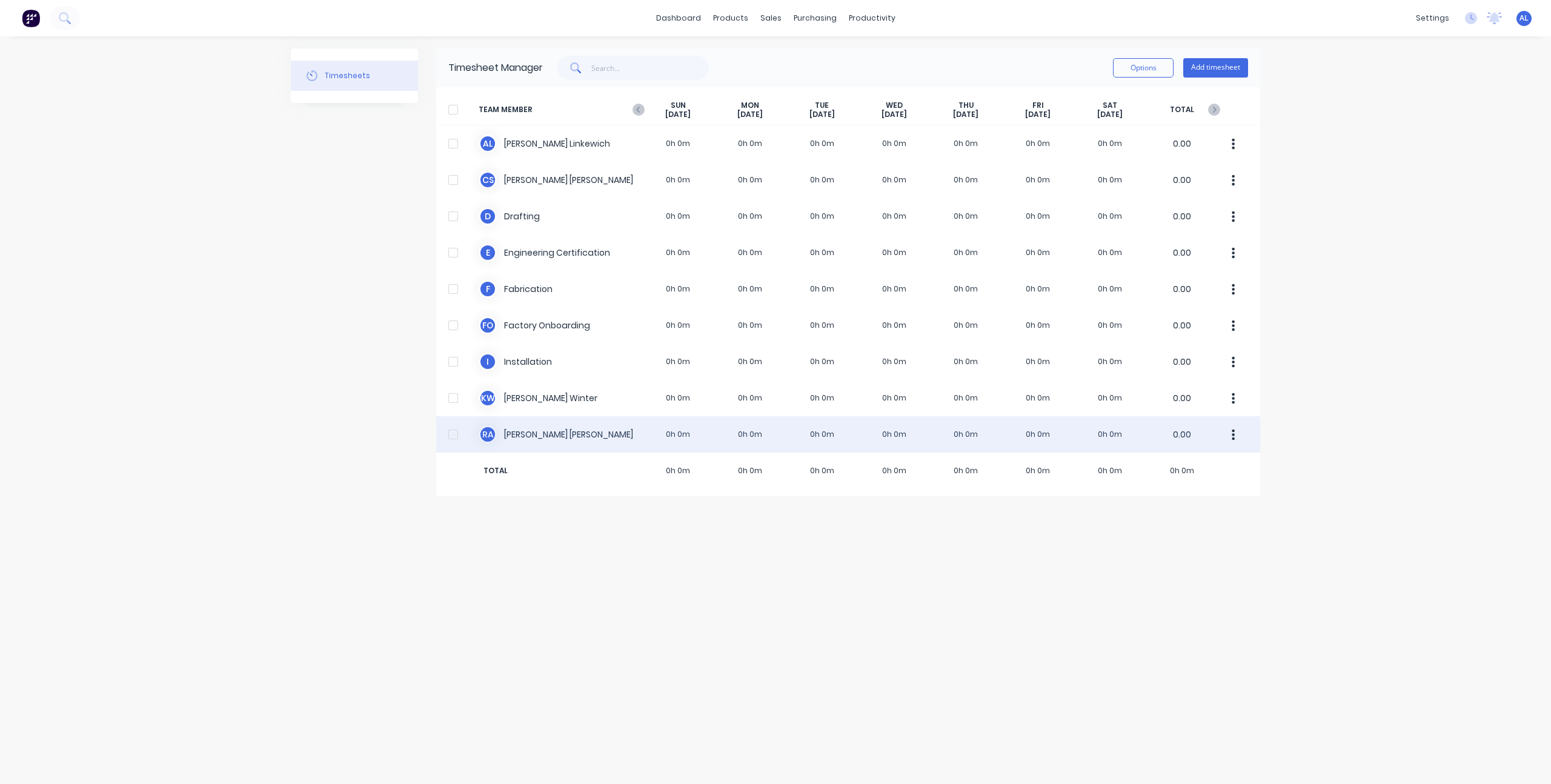
click at [541, 435] on div "R A [PERSON_NAME] 0h 0m 0h 0m 0h 0m 0h 0m 0h 0m 0h 0m 0h 0m 0.00" at bounding box center [848, 434] width 824 height 36
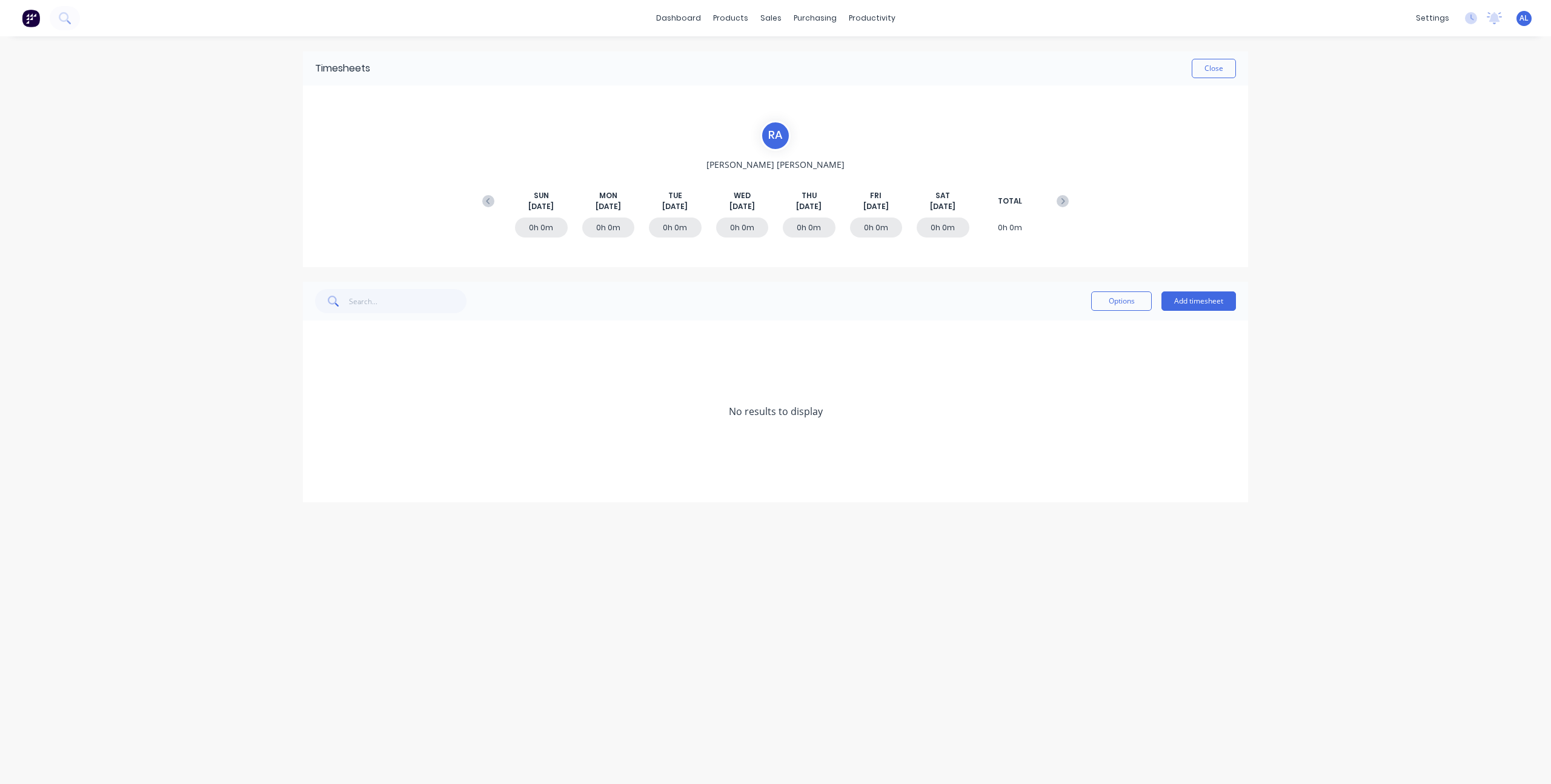
click at [951, 362] on div "No results to display" at bounding box center [776, 411] width 945 height 182
click at [1209, 298] on button "Add timesheet" at bounding box center [1198, 300] width 74 height 19
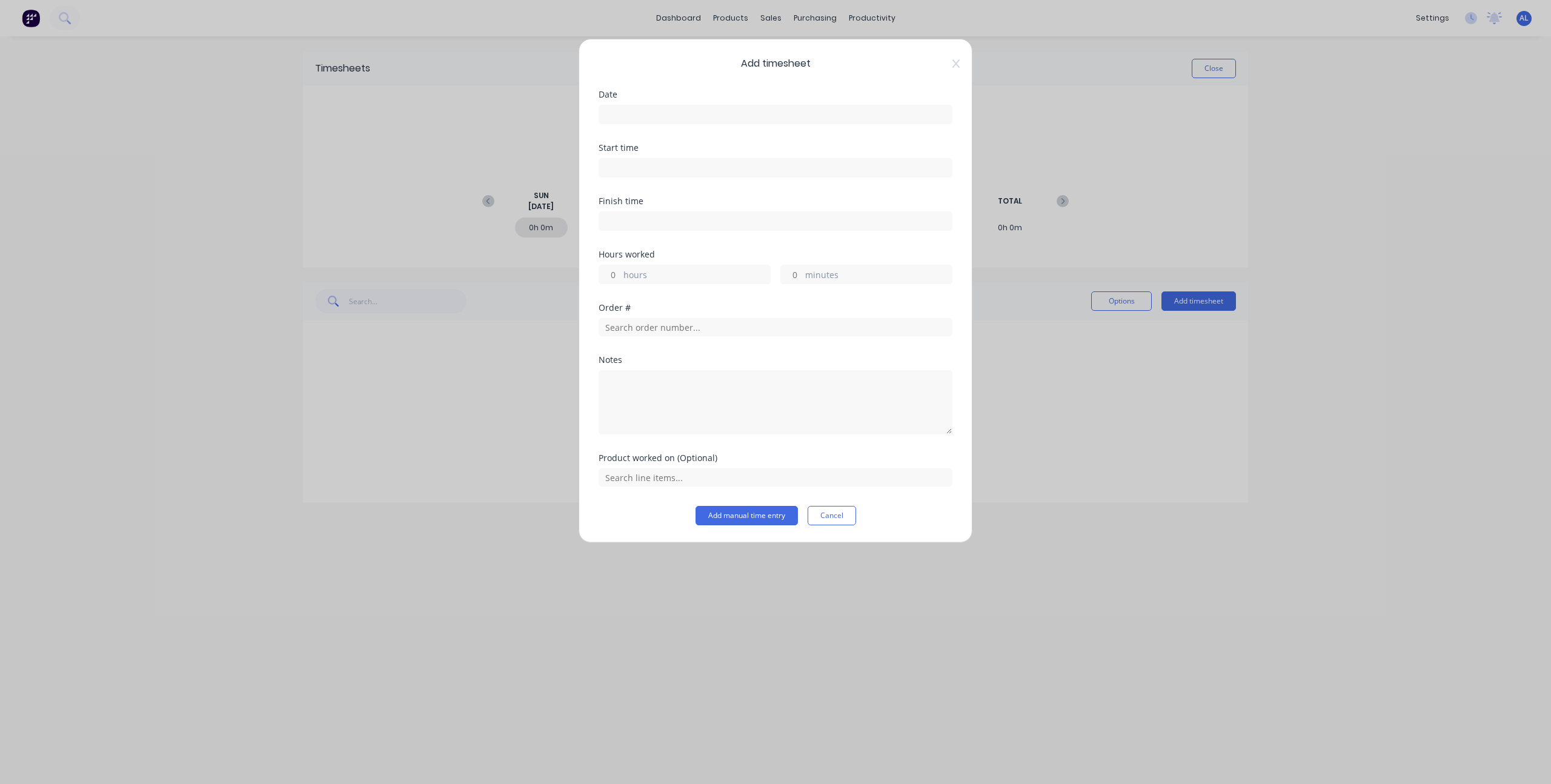
click at [744, 302] on div "Hours worked hours minutes" at bounding box center [775, 277] width 354 height 53
click at [699, 322] on input "text" at bounding box center [775, 327] width 354 height 18
click at [712, 304] on div "Order #" at bounding box center [775, 308] width 354 height 9
click at [721, 477] on input "text" at bounding box center [775, 478] width 354 height 18
click at [609, 520] on div "Add manual time entry Cancel" at bounding box center [775, 515] width 354 height 19
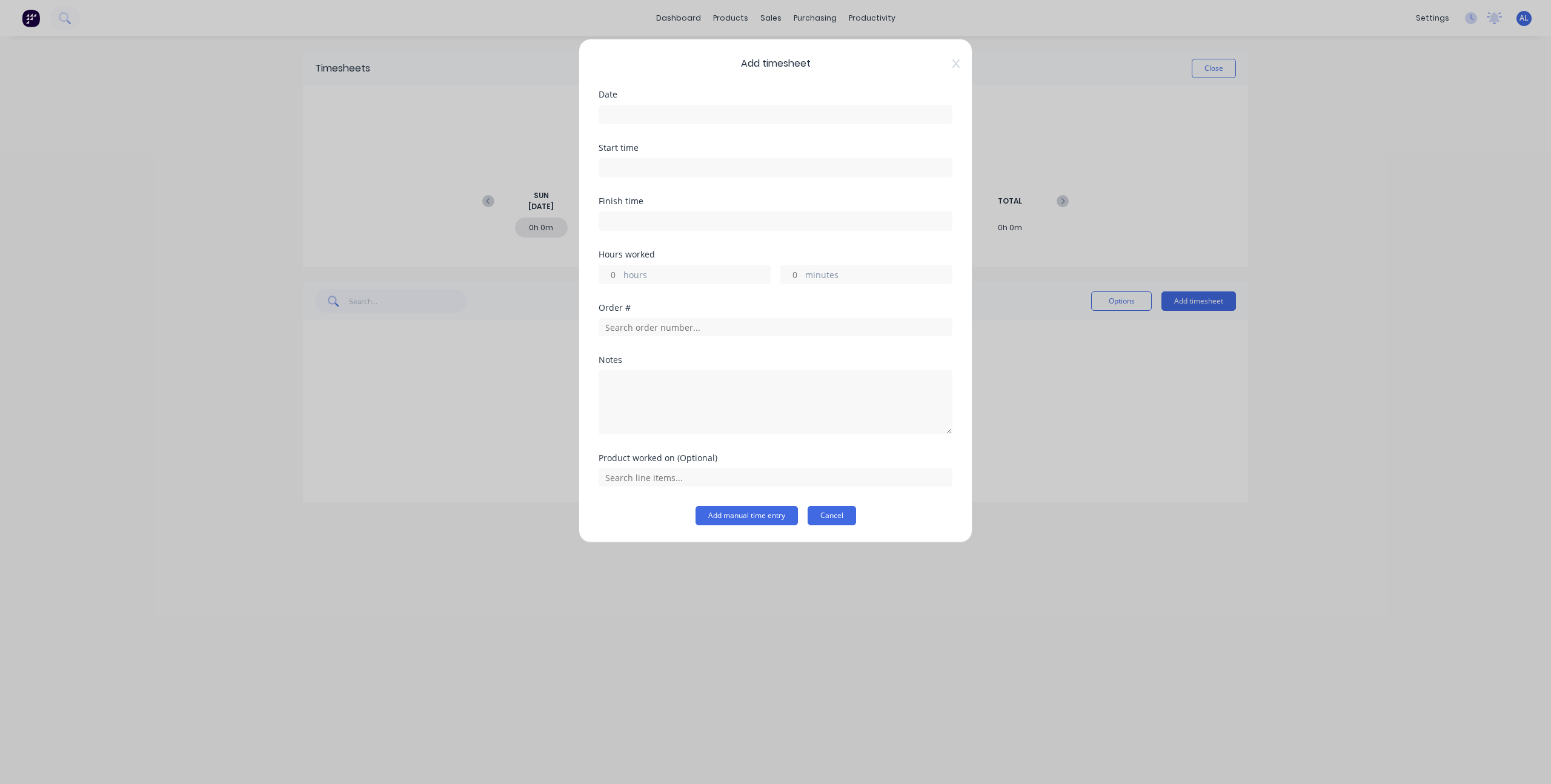
click at [841, 513] on button "Cancel" at bounding box center [832, 515] width 49 height 19
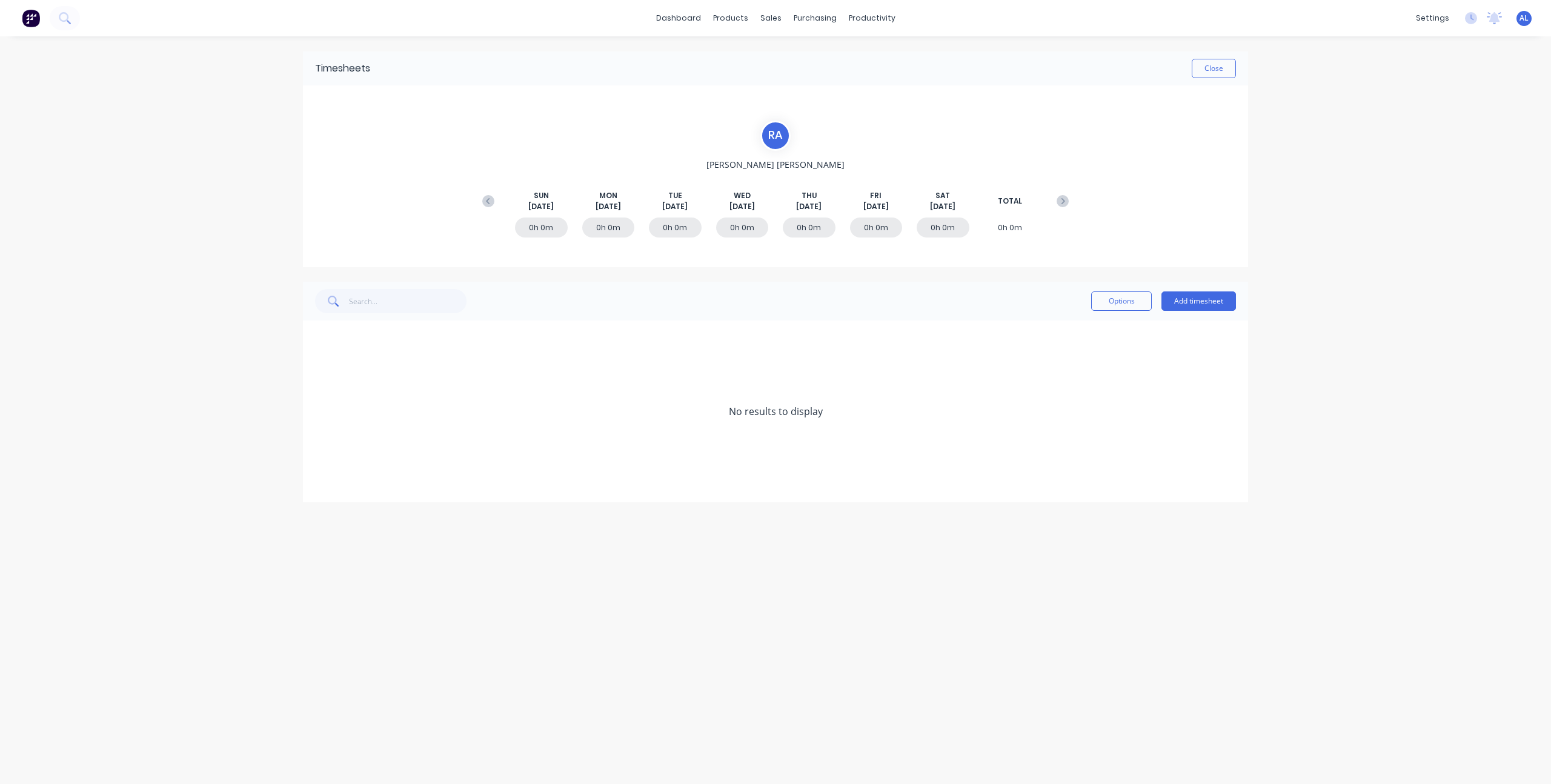
click at [638, 573] on div "Timesheets Close R A [PERSON_NAME] [DATE] [DATE] [DATE] [DATE] [DATE] [DATE] [D…" at bounding box center [775, 398] width 969 height 723
click at [225, 391] on div "dashboard products sales purchasing productivity dashboard products Product Cat…" at bounding box center [776, 392] width 1551 height 784
click at [1356, 146] on div "dashboard products sales purchasing productivity dashboard products Product Cat…" at bounding box center [776, 392] width 1551 height 784
click at [1359, 248] on div "Time Tracking" at bounding box center [1358, 254] width 54 height 11
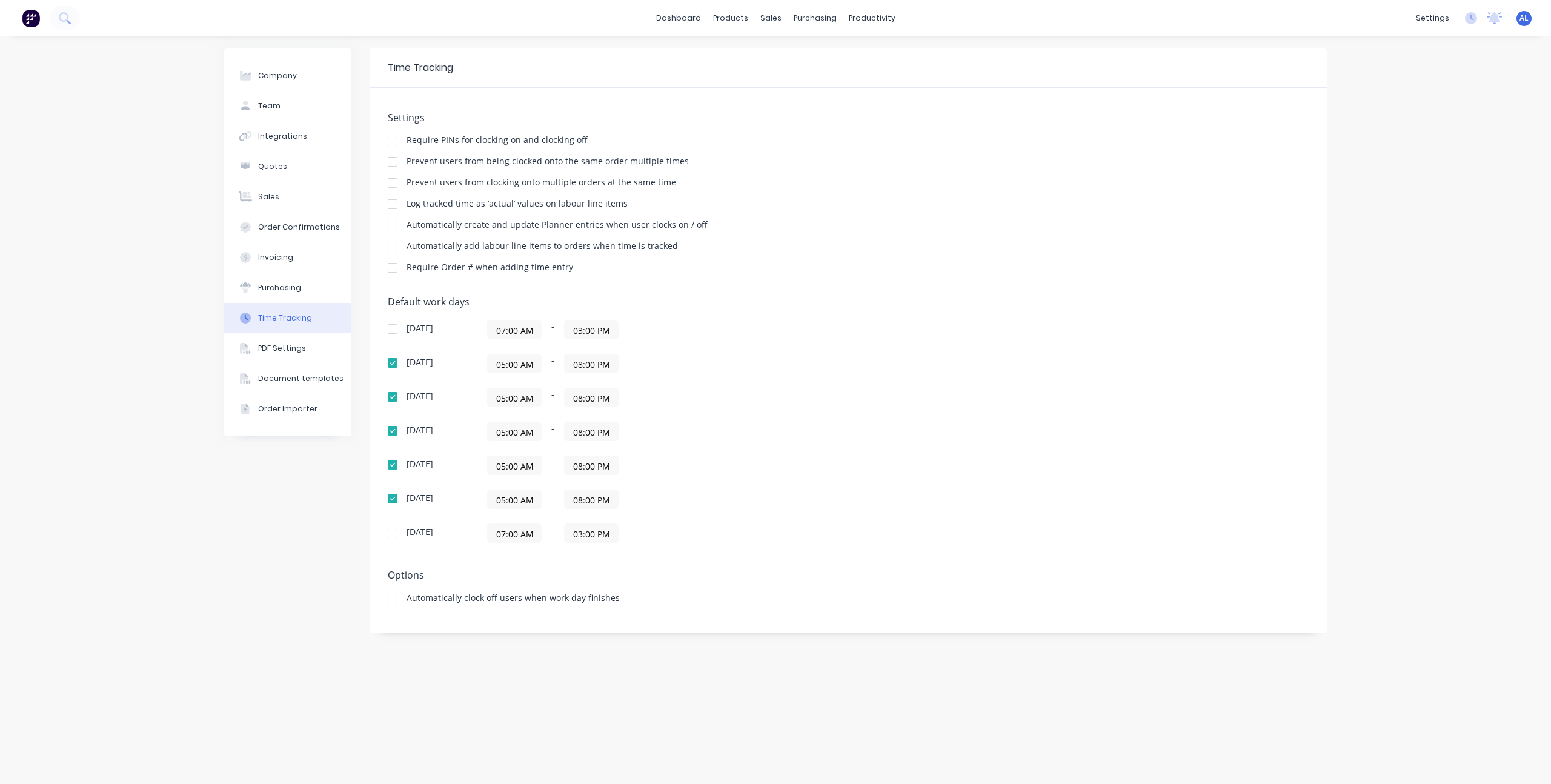
click at [389, 532] on div at bounding box center [392, 532] width 24 height 24
click at [365, 546] on div "Company Team Integrations Quotes Sales Order Confirmations Invoicing Purchasing…" at bounding box center [775, 410] width 1102 height 723
click at [393, 142] on div at bounding box center [392, 140] width 24 height 24
click at [393, 161] on div at bounding box center [392, 161] width 24 height 24
click at [395, 207] on div at bounding box center [392, 204] width 24 height 24
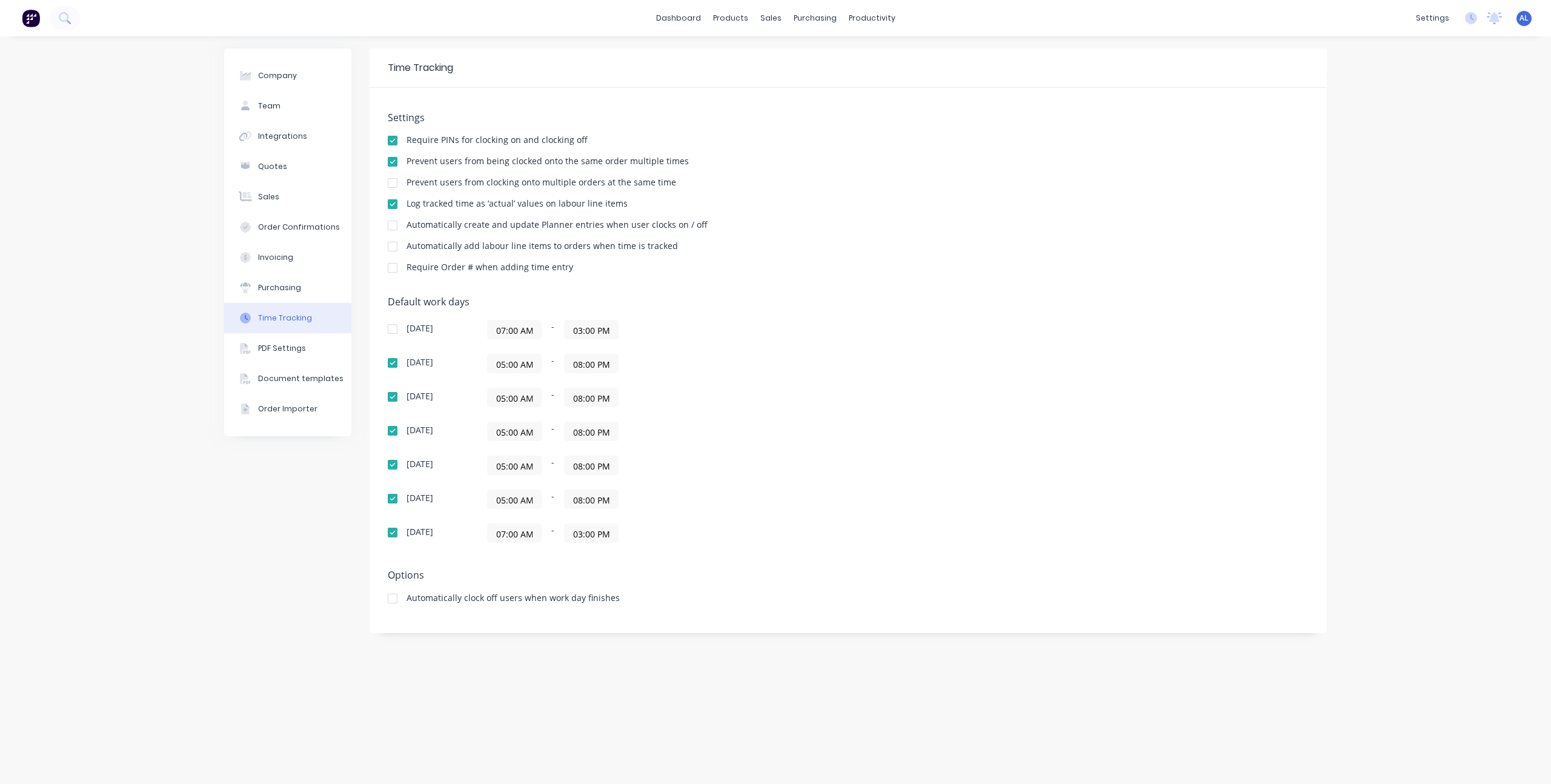
click at [393, 246] on div at bounding box center [392, 246] width 24 height 24
click at [394, 269] on div at bounding box center [392, 267] width 24 height 24
click at [283, 472] on div "Company Team Integrations Quotes Sales Order Confirmations Invoicing Purchasing…" at bounding box center [287, 410] width 127 height 723
click at [1355, 102] on div "Company Team Integrations Quotes Sales Order Confirmations Invoicing Purchasing…" at bounding box center [776, 410] width 1551 height 748
click at [895, 77] on div "Planner" at bounding box center [889, 82] width 28 height 11
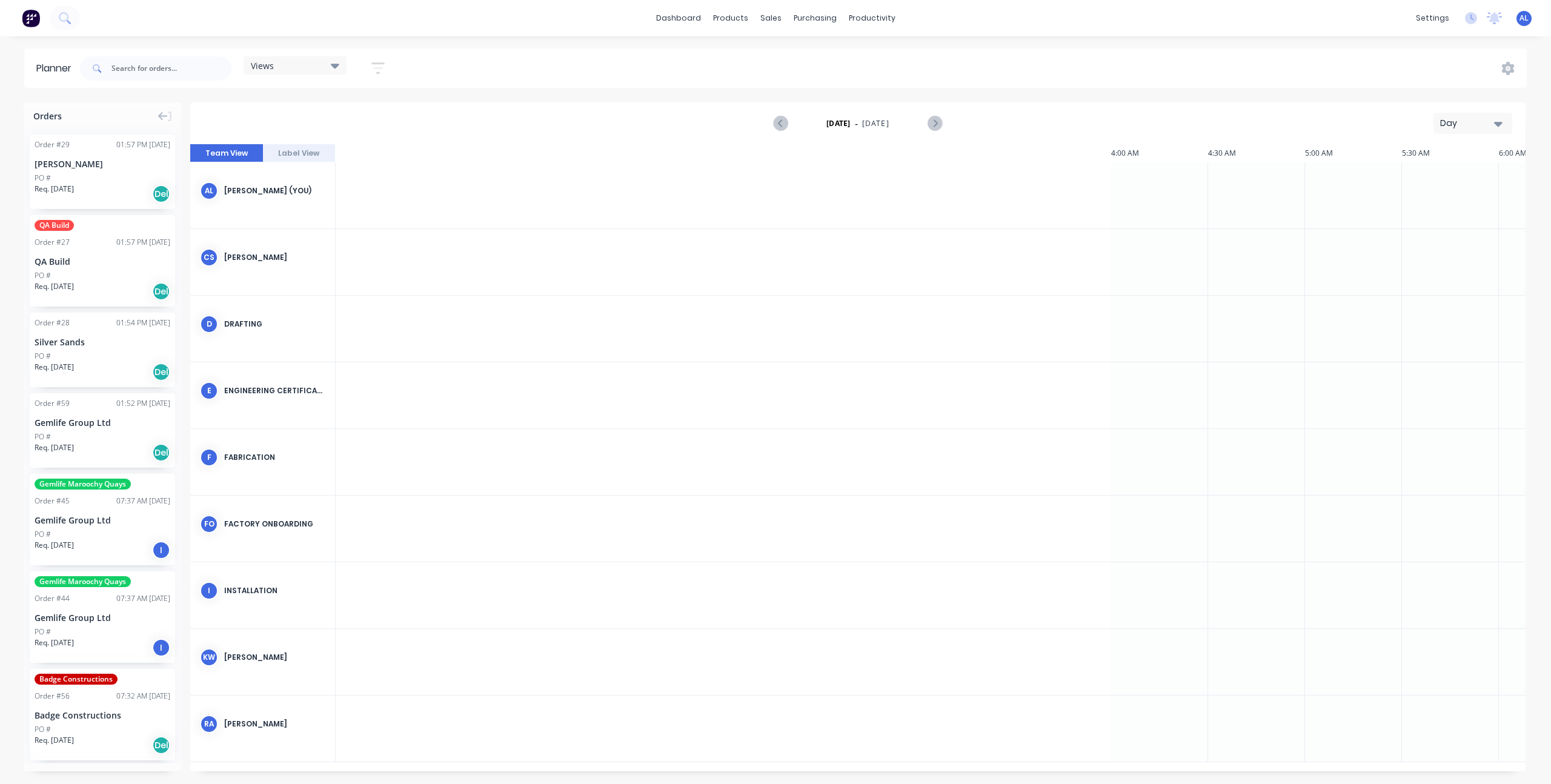
scroll to position [0, 1552]
click at [1469, 119] on div "Day" at bounding box center [1467, 123] width 56 height 13
click at [1438, 185] on div "Week" at bounding box center [1451, 180] width 120 height 24
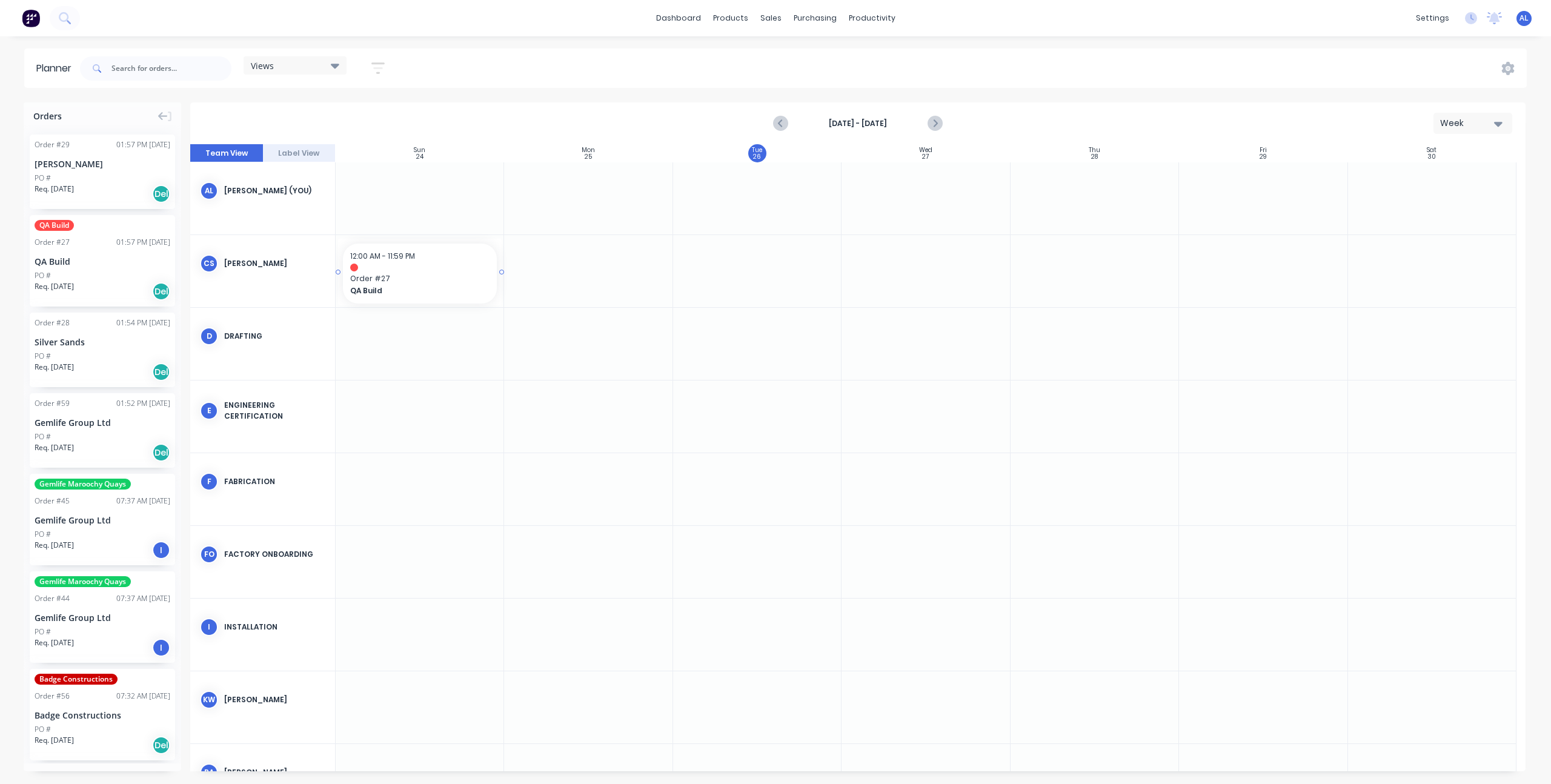
drag, startPoint x: 64, startPoint y: 264, endPoint x: 417, endPoint y: 262, distance: 353.0
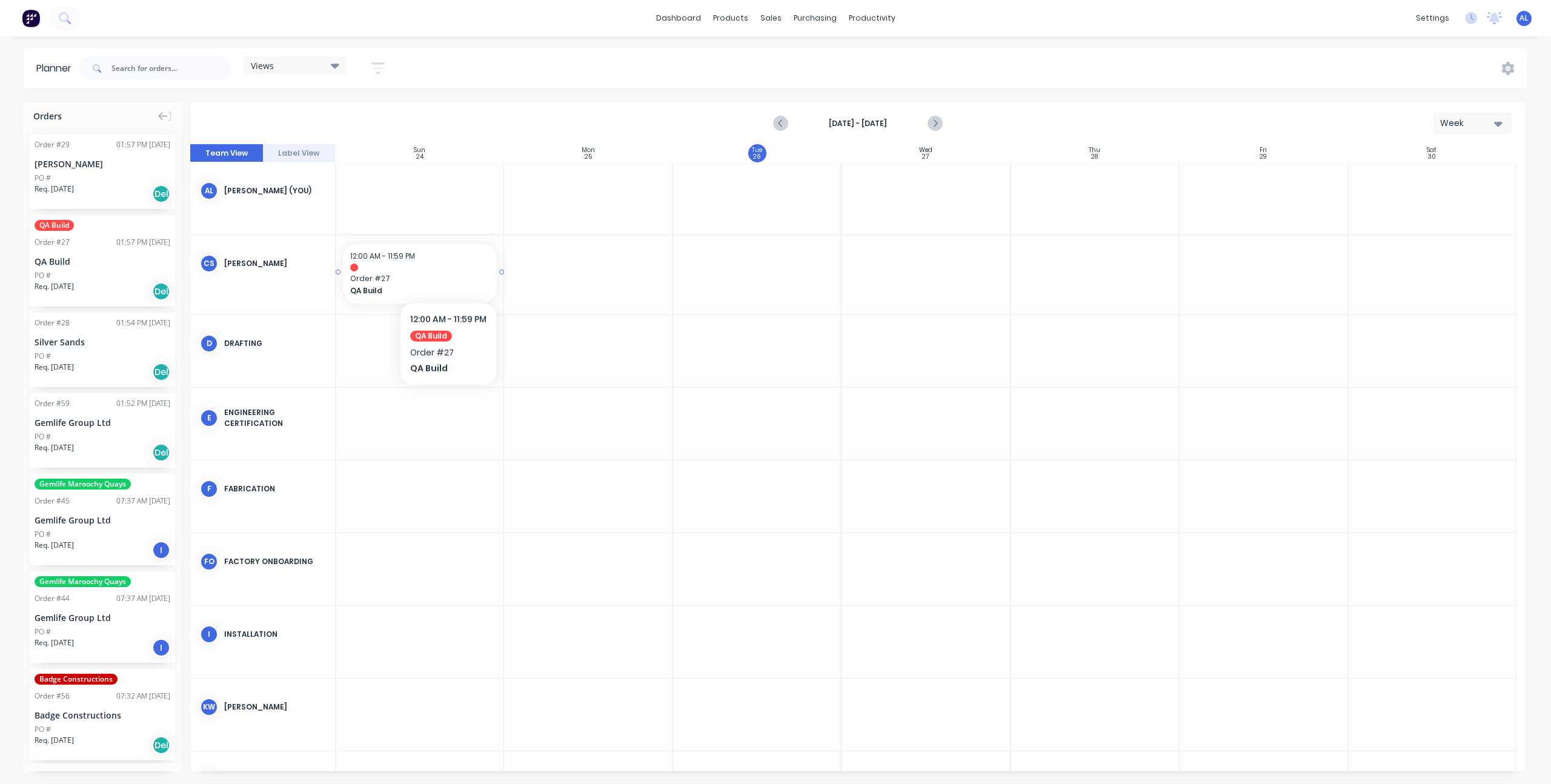
click at [447, 270] on div at bounding box center [419, 267] width 139 height 8
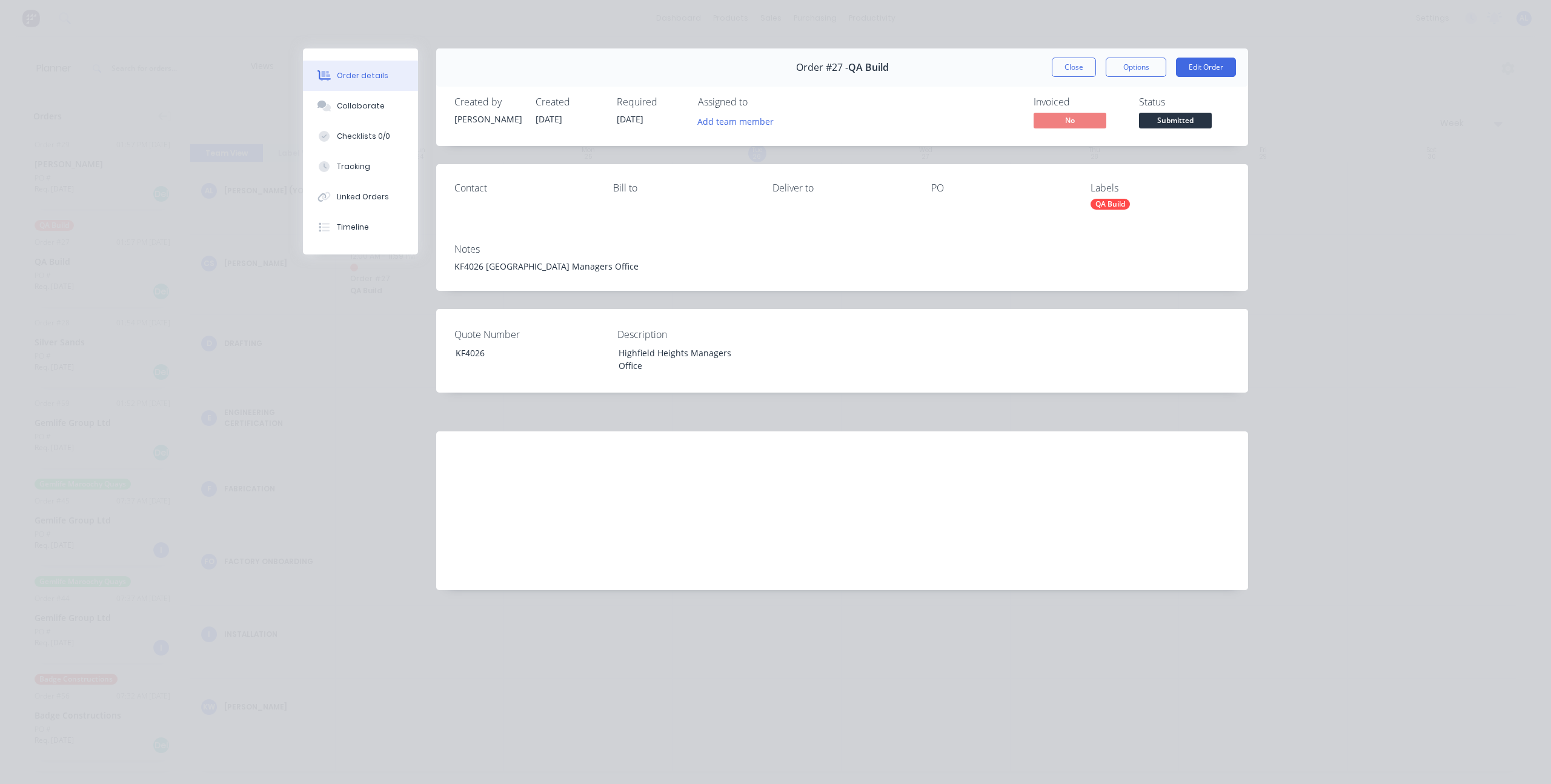
click at [277, 341] on div "Order details Collaborate Checklists 0/0 Tracking Linked Orders Timeline Order …" at bounding box center [776, 392] width 1551 height 784
click at [1079, 69] on button "Close" at bounding box center [1073, 67] width 44 height 19
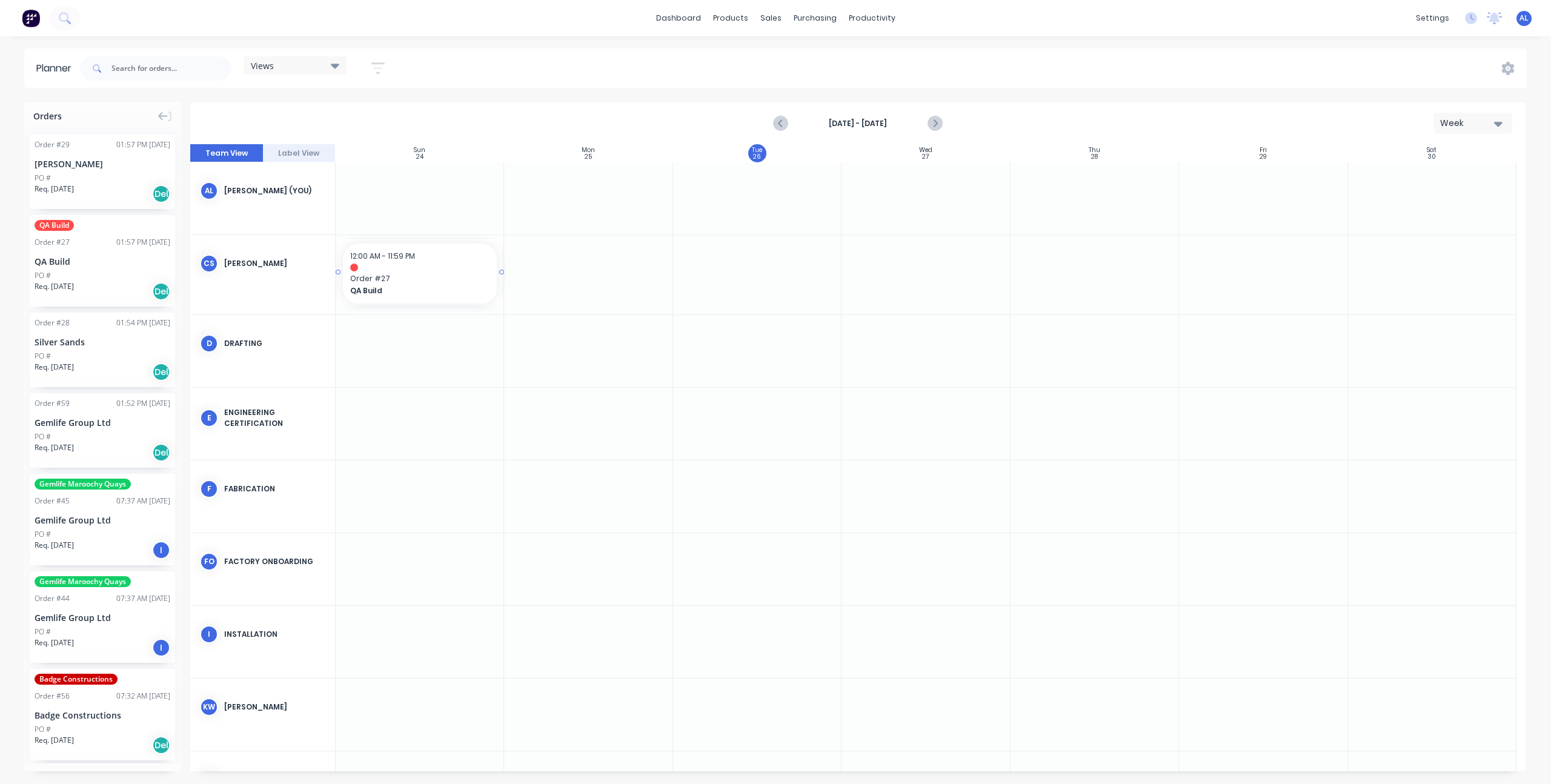
drag, startPoint x: 411, startPoint y: 273, endPoint x: 72, endPoint y: 305, distance: 340.5
click at [72, 305] on div "Orders Order # 29 01:57 PM [DATE] [PERSON_NAME] PO # Req. [DATE] Del QA Build O…" at bounding box center [776, 442] width 1551 height 681
click at [424, 259] on div "12:00 AM - 11:59 PM" at bounding box center [419, 256] width 139 height 11
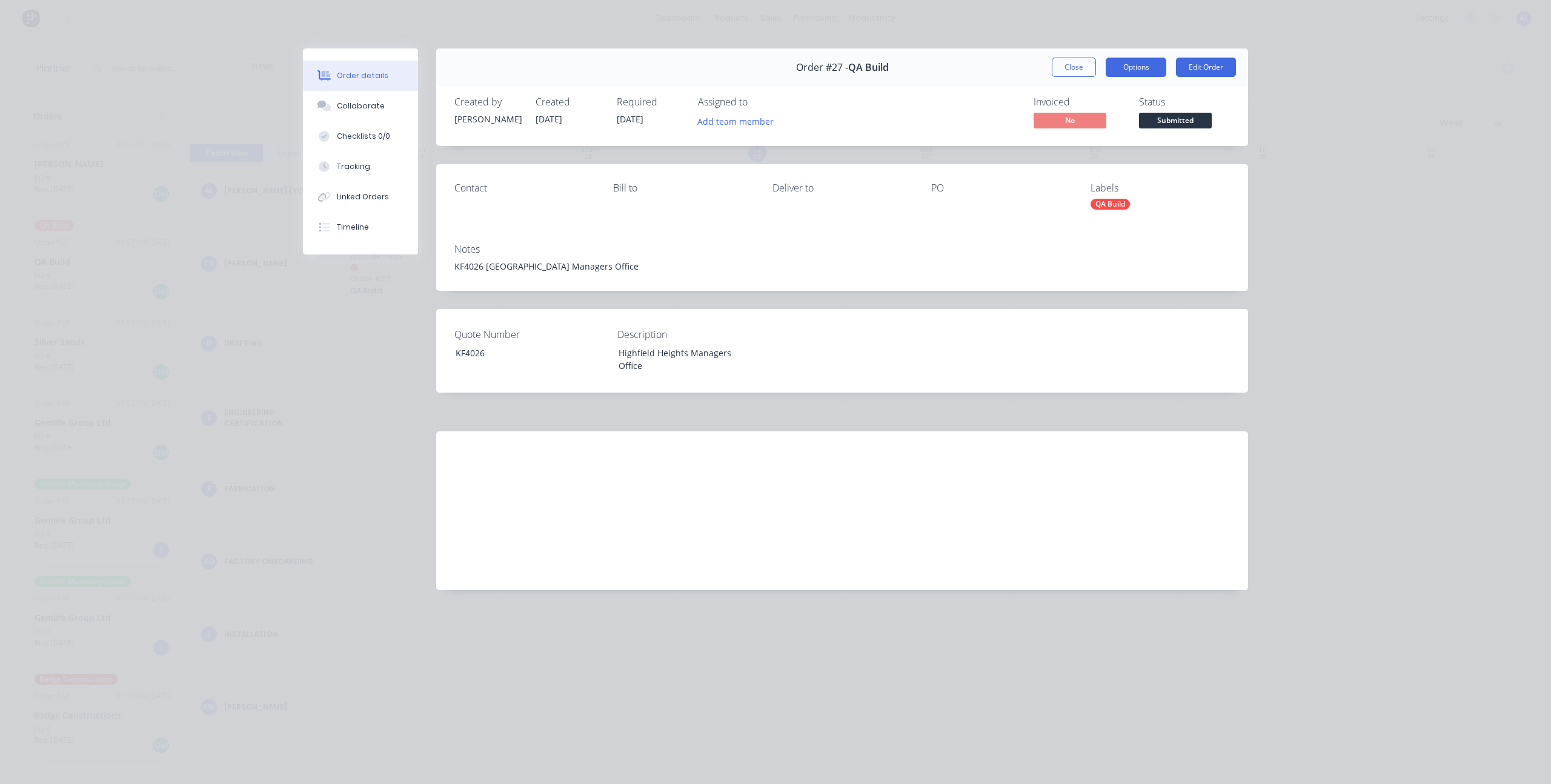
click at [1135, 66] on button "Options" at bounding box center [1136, 67] width 61 height 19
click at [1066, 69] on button "Close" at bounding box center [1073, 67] width 44 height 19
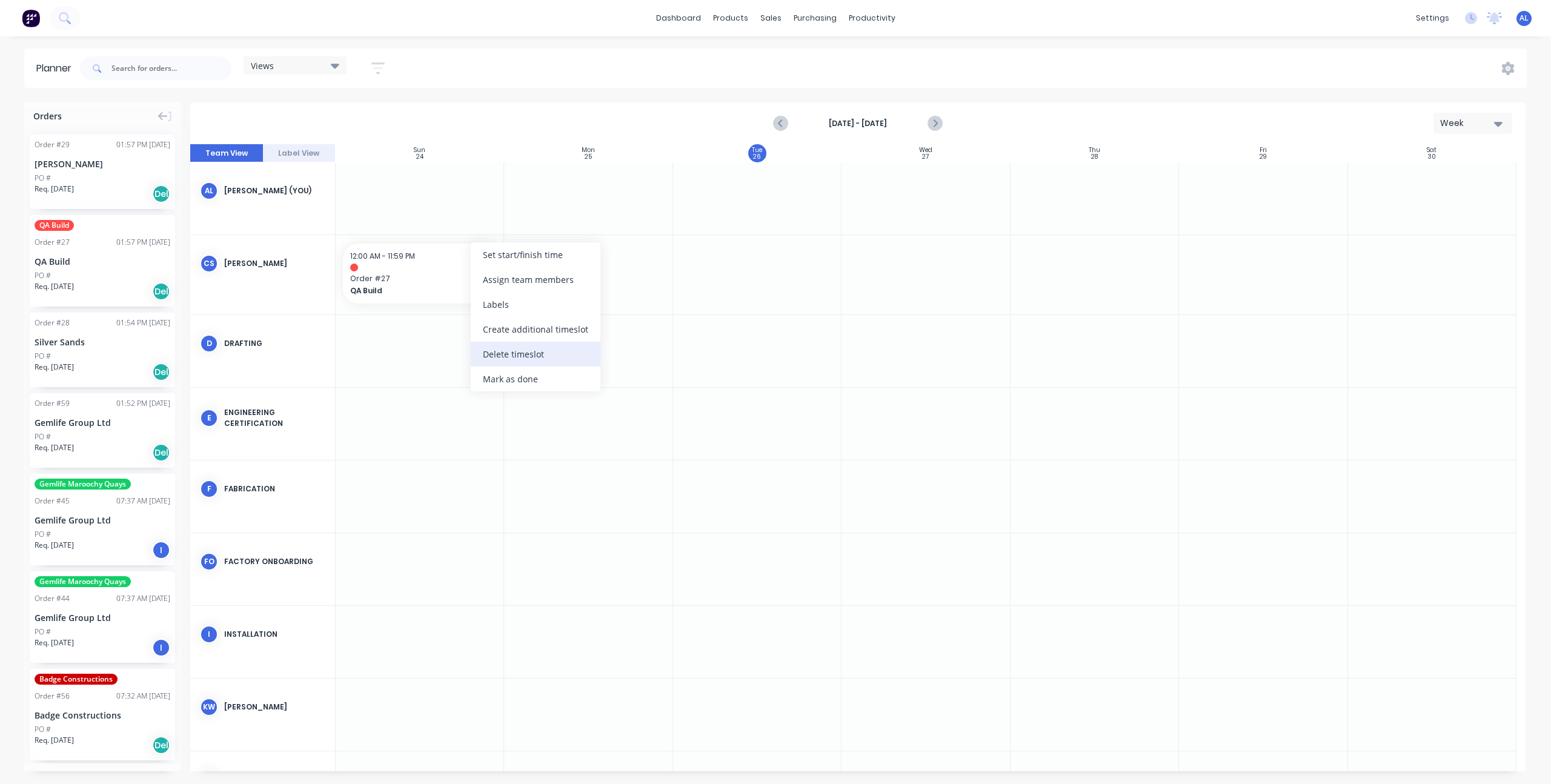
click at [550, 356] on div "Delete timeslot" at bounding box center [535, 354] width 130 height 25
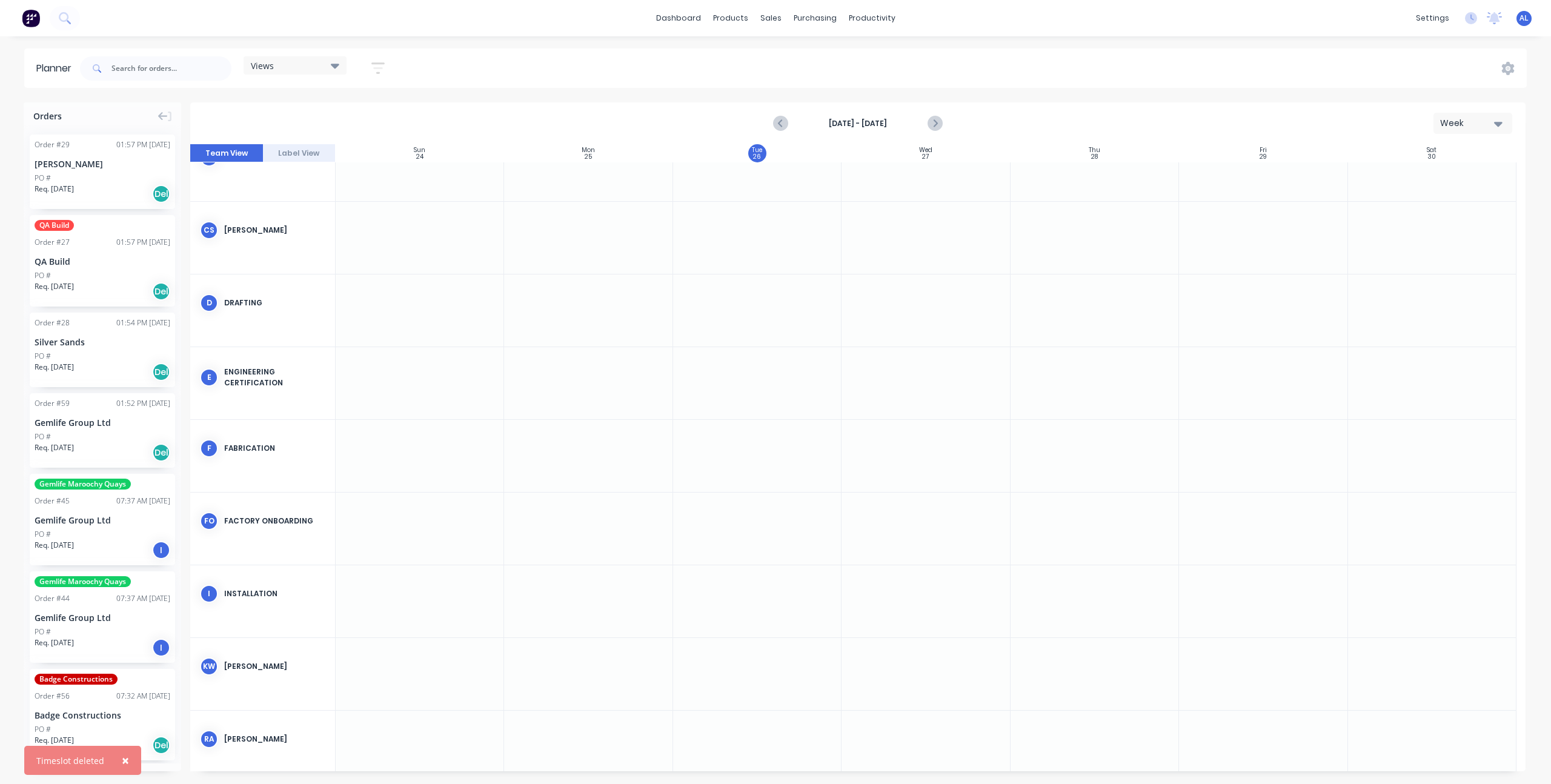
scroll to position [0, 0]
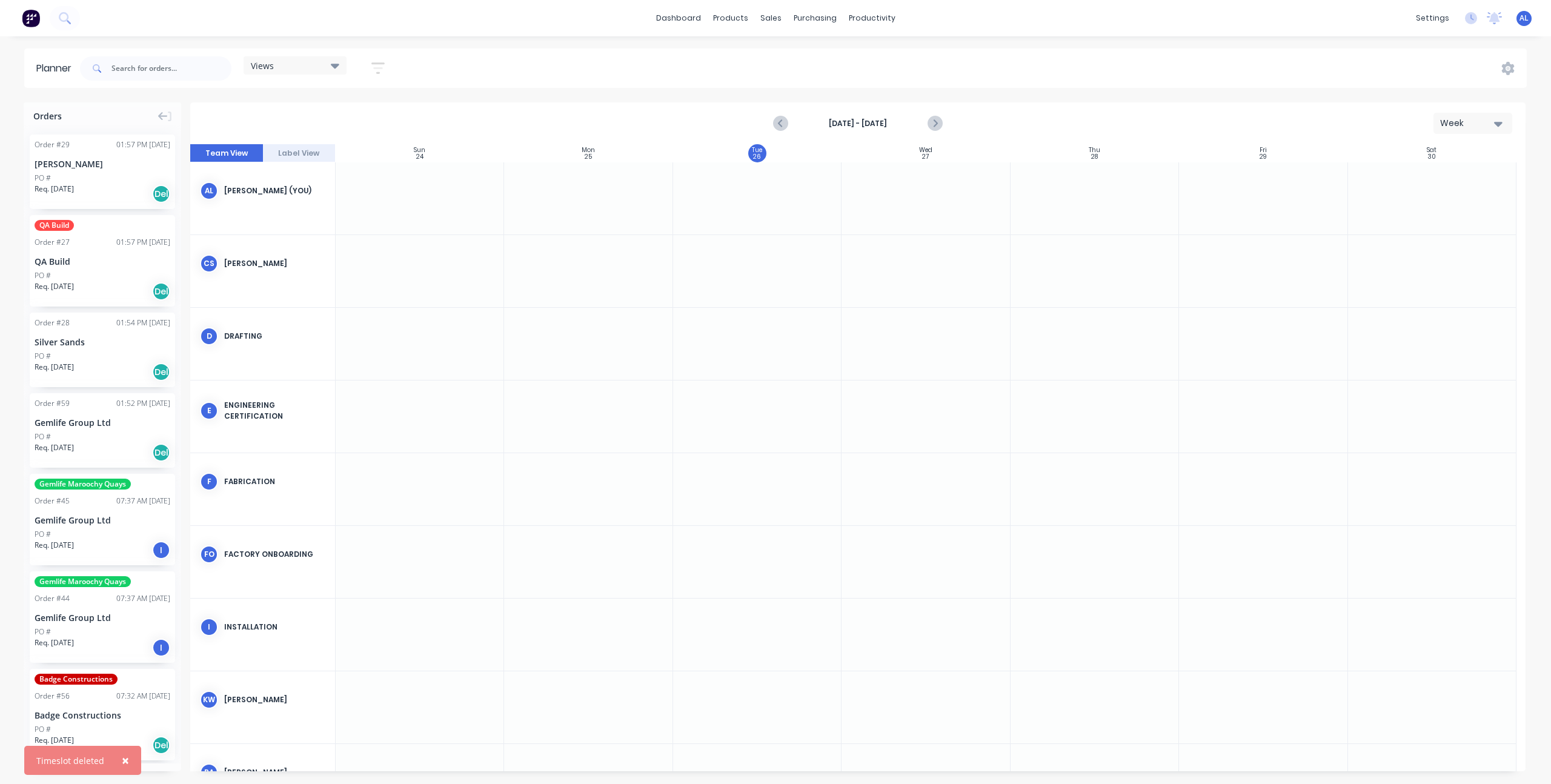
click at [309, 171] on div "AL [PERSON_NAME] (You)" at bounding box center [263, 190] width 145 height 57
click at [324, 154] on button "Label View" at bounding box center [299, 154] width 72 height 18
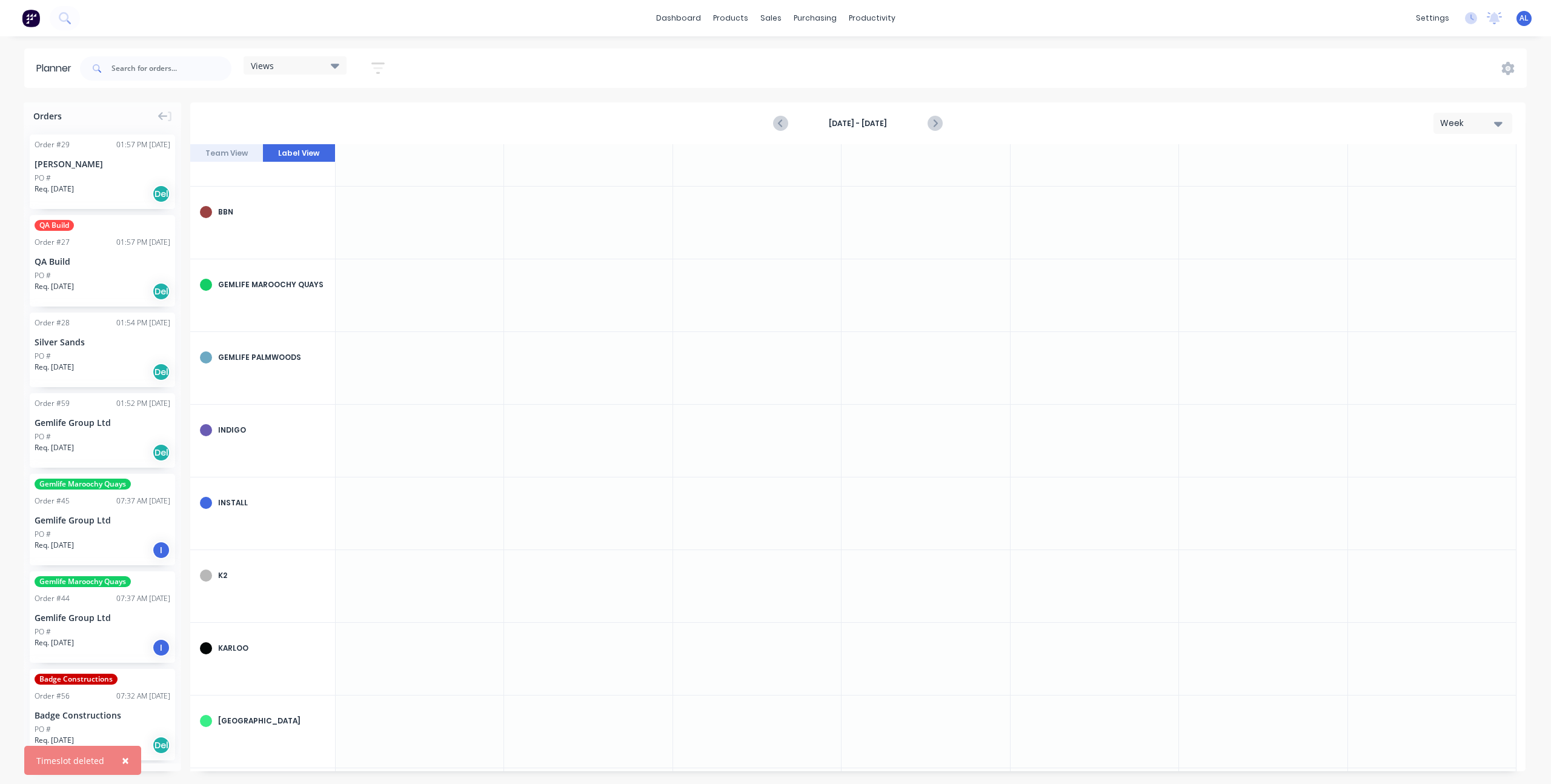
scroll to position [154, 0]
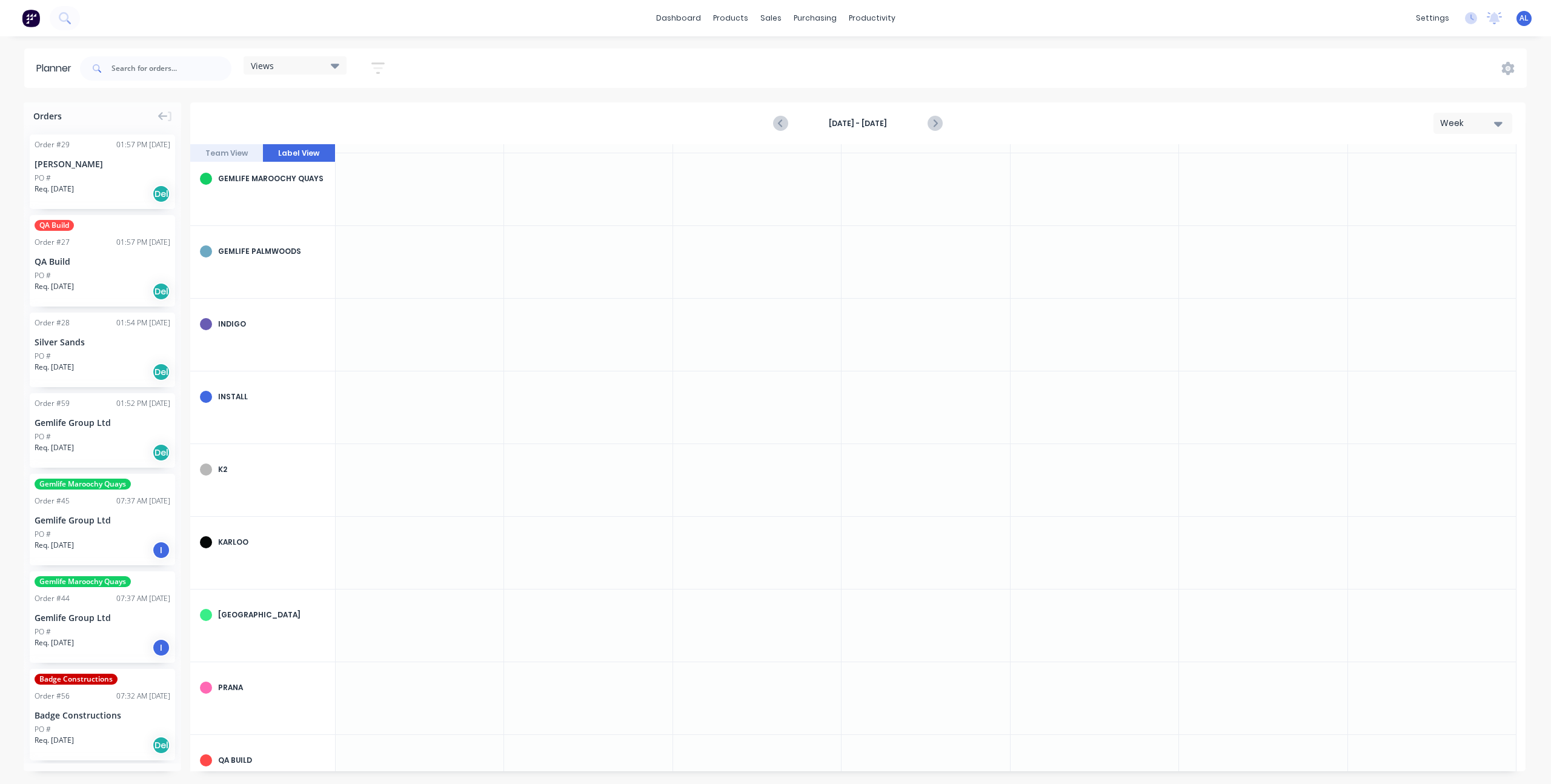
click at [229, 155] on button "Team View" at bounding box center [227, 154] width 72 height 18
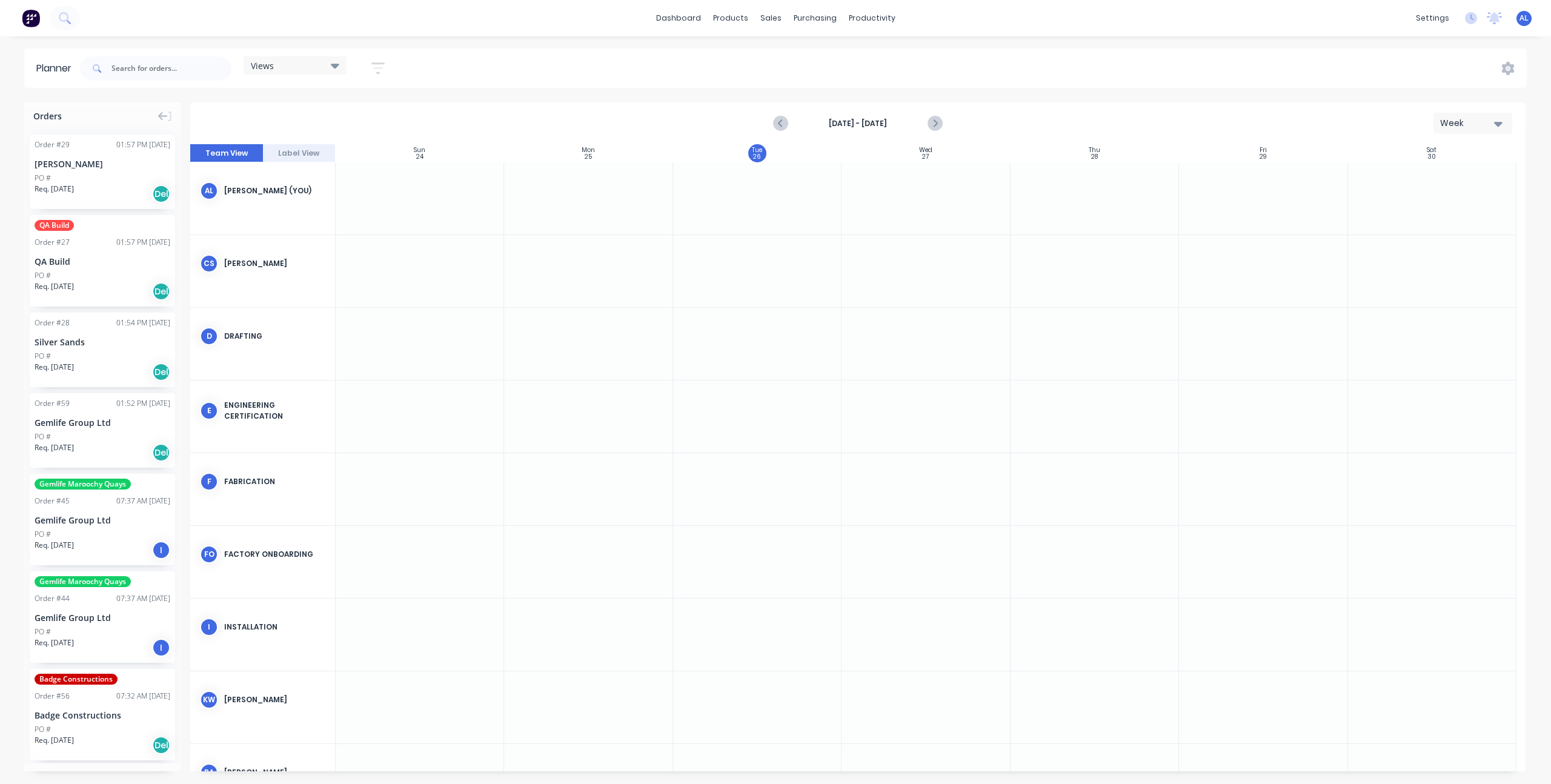
click at [376, 71] on icon "button" at bounding box center [378, 68] width 13 height 15
click at [449, 124] on div "[DATE] - [DATE] Week" at bounding box center [858, 123] width 1333 height 40
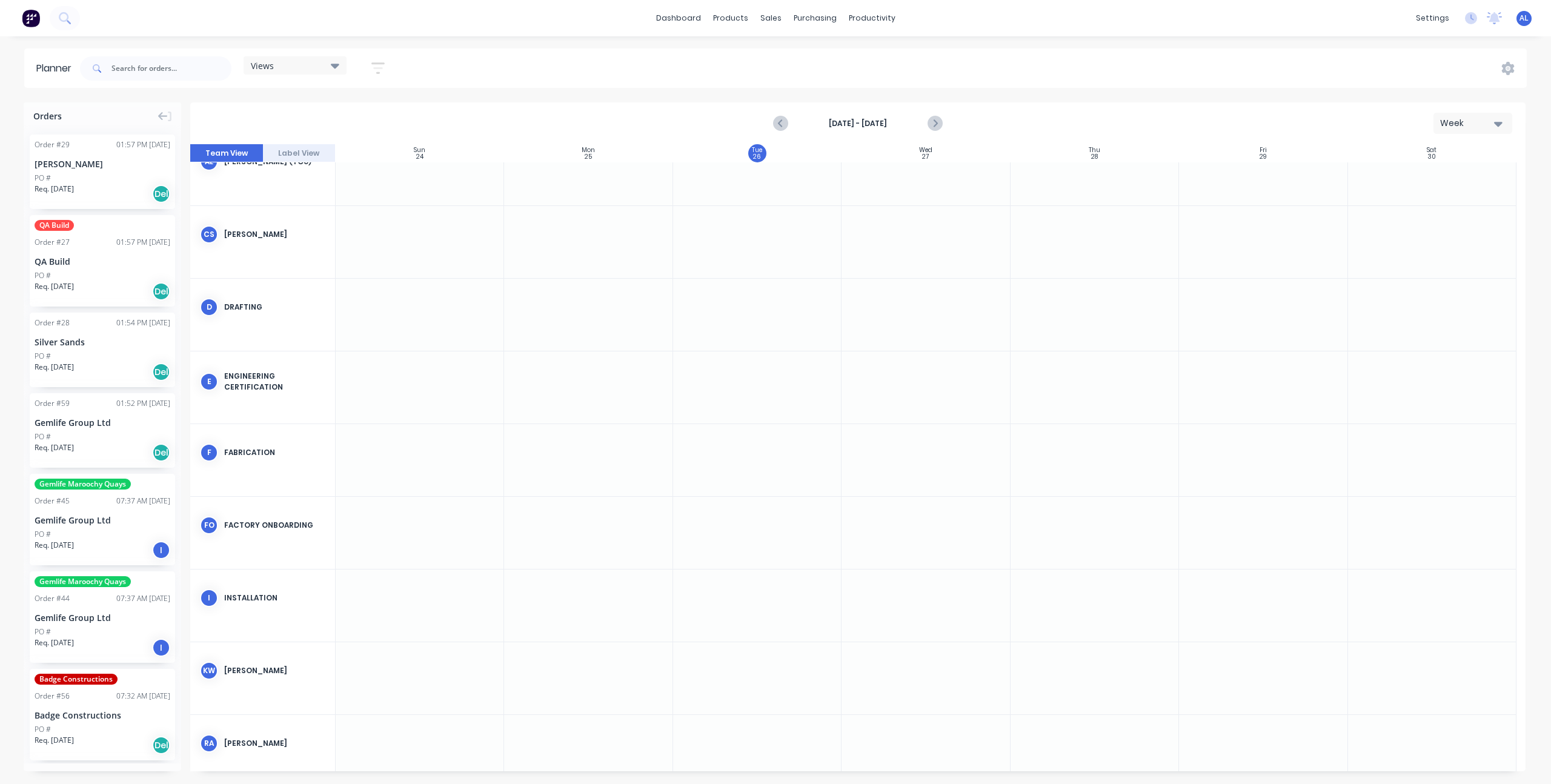
scroll to position [0, 0]
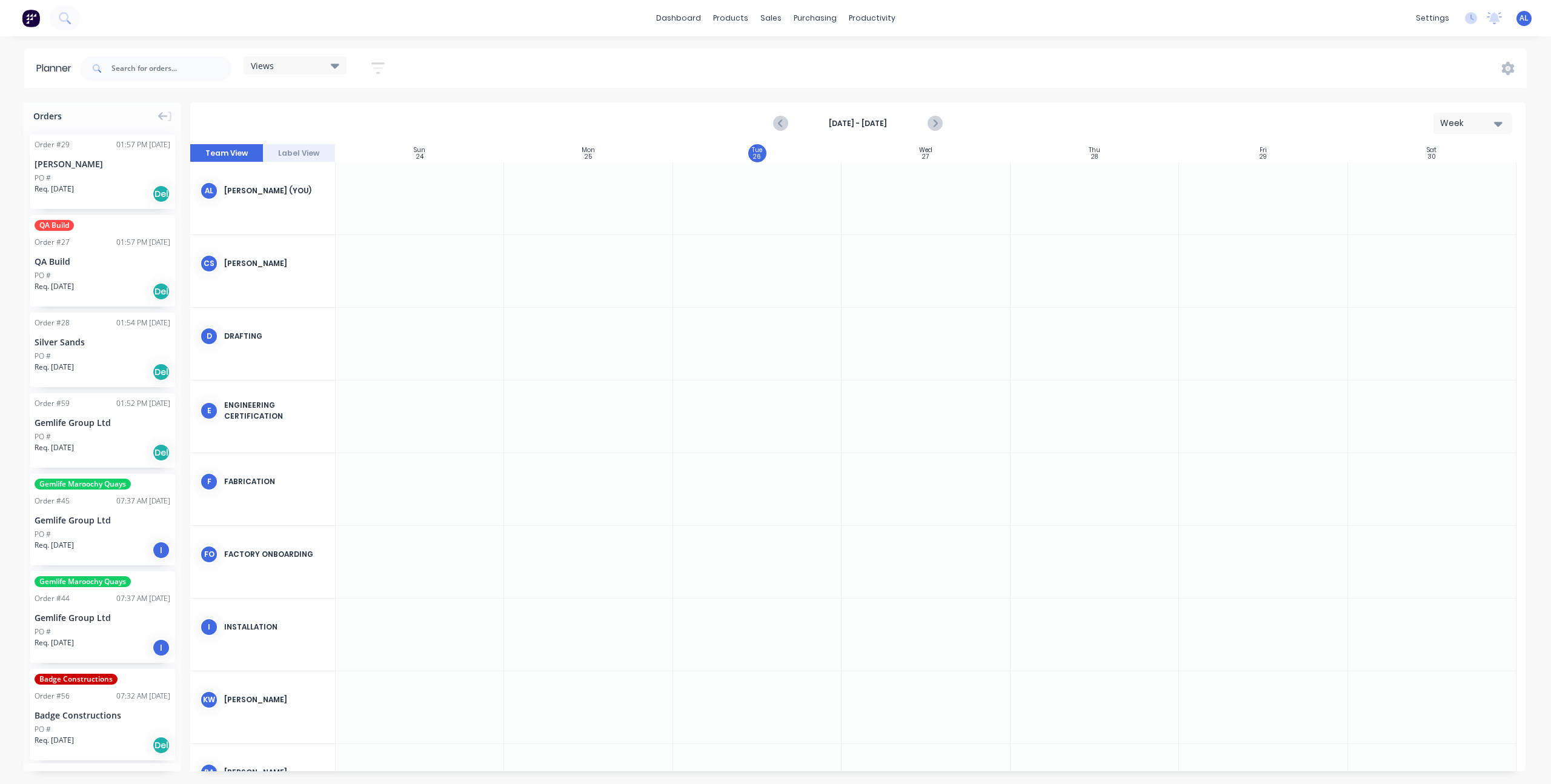
click at [454, 88] on div "Planner Views Save new view None (Default) edit Show/Hide users Show/Hide order…" at bounding box center [776, 416] width 1551 height 735
click at [455, 98] on div "Planner Views Save new view None (Default) edit Show/Hide users Show/Hide order…" at bounding box center [776, 416] width 1551 height 735
click at [474, 129] on div "[DATE] - [DATE] Week" at bounding box center [858, 123] width 1333 height 40
click at [513, 99] on div "Planner Views Save new view None (Default) edit Show/Hide users Show/Hide order…" at bounding box center [776, 416] width 1551 height 735
click at [1345, 85] on div "Team" at bounding box center [1342, 82] width 22 height 11
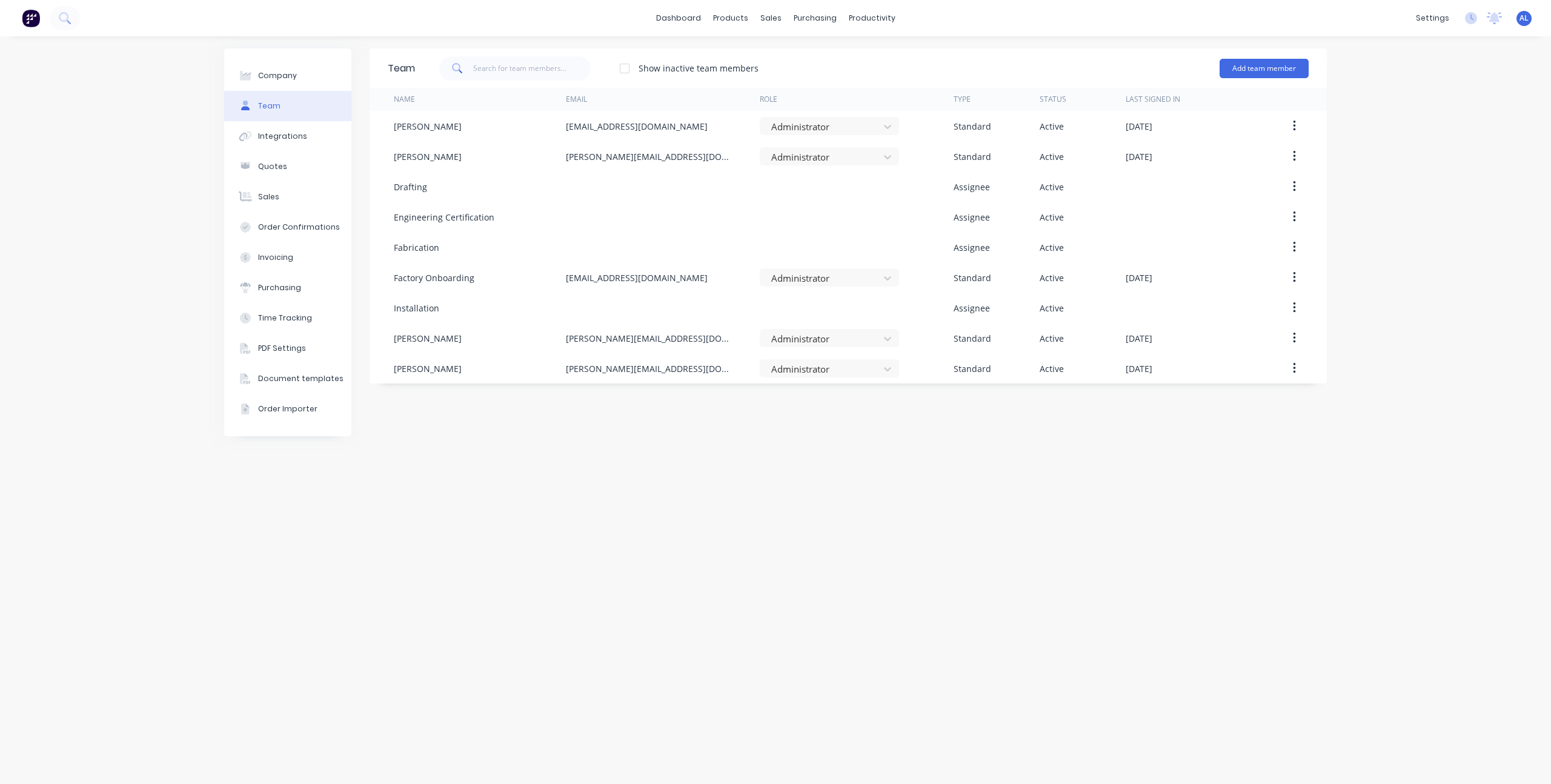
click at [879, 433] on div "Team Show inactive team members Add team member Name Email Role Type Status Las…" at bounding box center [848, 410] width 957 height 723
click at [1401, 151] on div "Company Team Integrations Quotes Sales Order Confirmations Invoicing Purchasing…" at bounding box center [776, 410] width 1551 height 748
click at [1365, 71] on div "Company Team Integrations Quotes Sales Order Confirmations Invoicing Purchasing…" at bounding box center [776, 410] width 1551 height 748
click at [459, 588] on div "Team Show inactive team members Add team member Name Email Role Type Status Las…" at bounding box center [848, 410] width 957 height 723
click at [108, 235] on div "Company Team Integrations Quotes Sales Order Confirmations Invoicing Purchasing…" at bounding box center [776, 410] width 1551 height 748
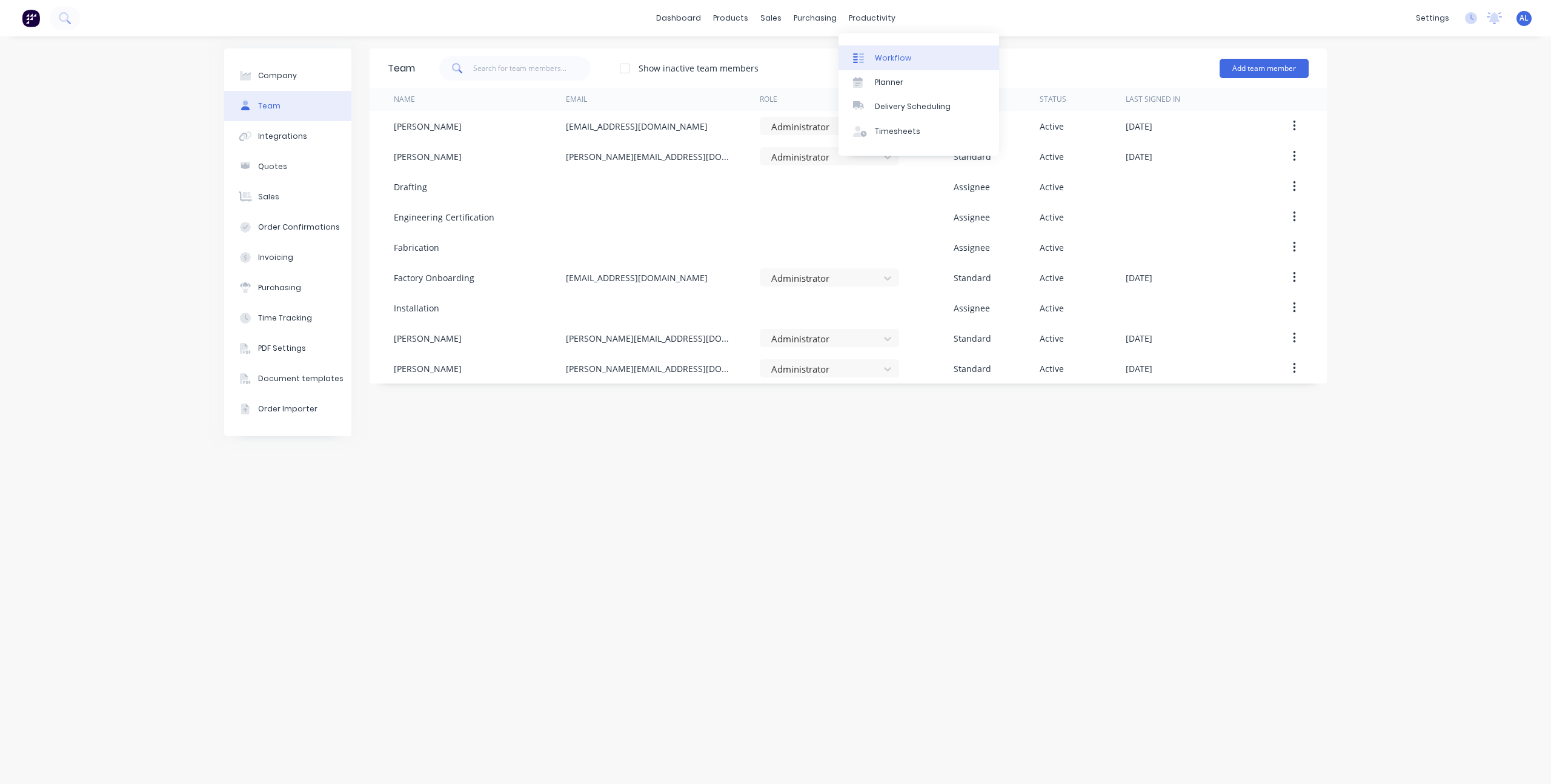
click at [886, 53] on div "Workflow" at bounding box center [893, 58] width 36 height 11
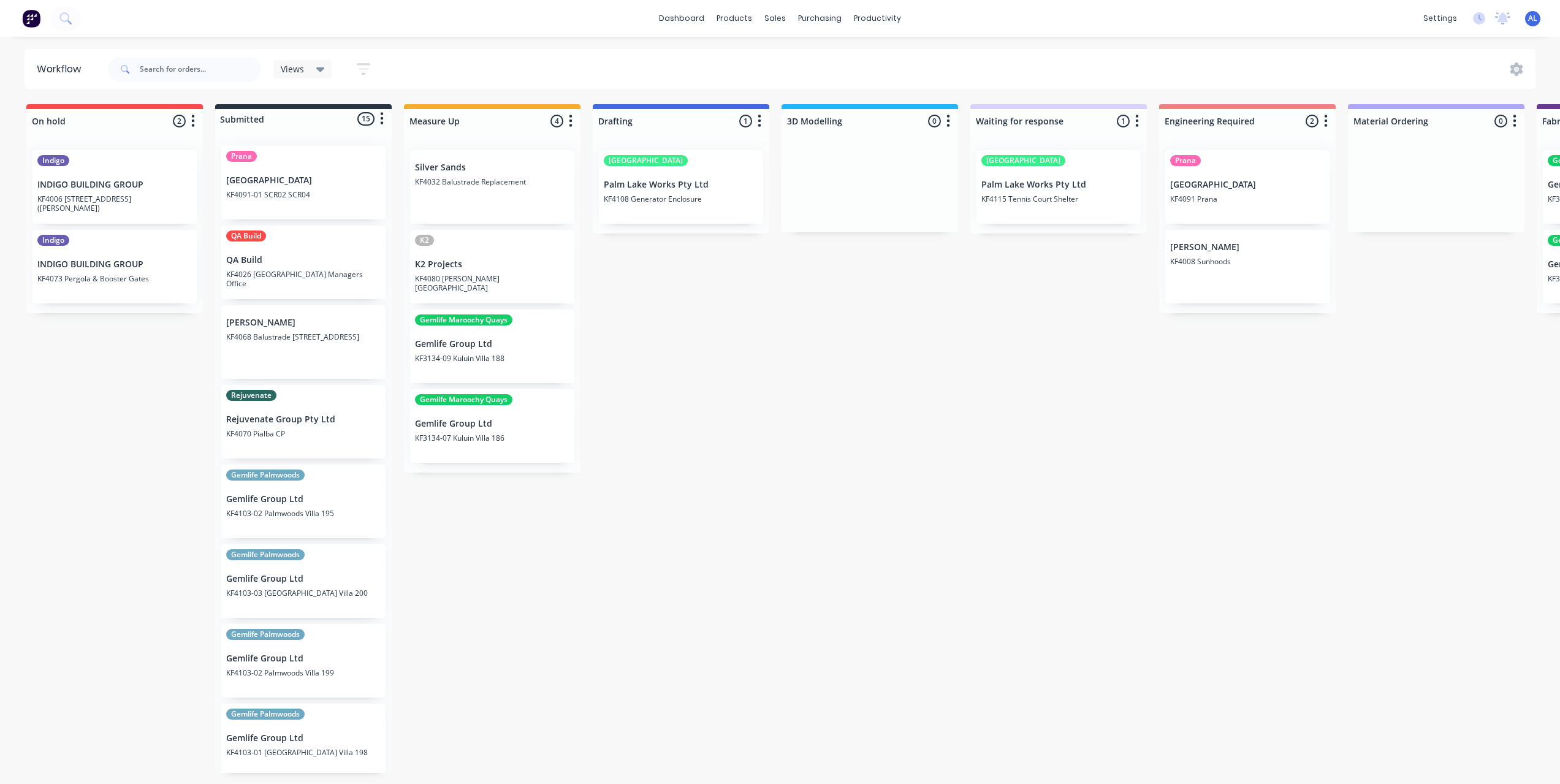
click at [69, 421] on div "On hold 2 Status colour #FF4949 hex #FF4949 Save Cancel Notifications Email SMS…" at bounding box center [1368, 441] width 2755 height 673
click at [755, 353] on div "On hold 2 Status colour #FF4949 hex #FF4949 Save Cancel Notifications Email SMS…" at bounding box center [1368, 441] width 2755 height 673
click at [593, 357] on div "On hold 2 Status colour #FF4949 hex #FF4949 Save Cancel Notifications Email SMS…" at bounding box center [1368, 441] width 2755 height 673
click at [77, 402] on div "On hold 2 Status colour #FF4949 hex #FF4949 Save Cancel Notifications Email SMS…" at bounding box center [1368, 441] width 2755 height 673
click at [643, 325] on div "On hold 2 Status colour #FF4949 hex #FF4949 Save Cancel Notifications Email SMS…" at bounding box center [1368, 441] width 2755 height 673
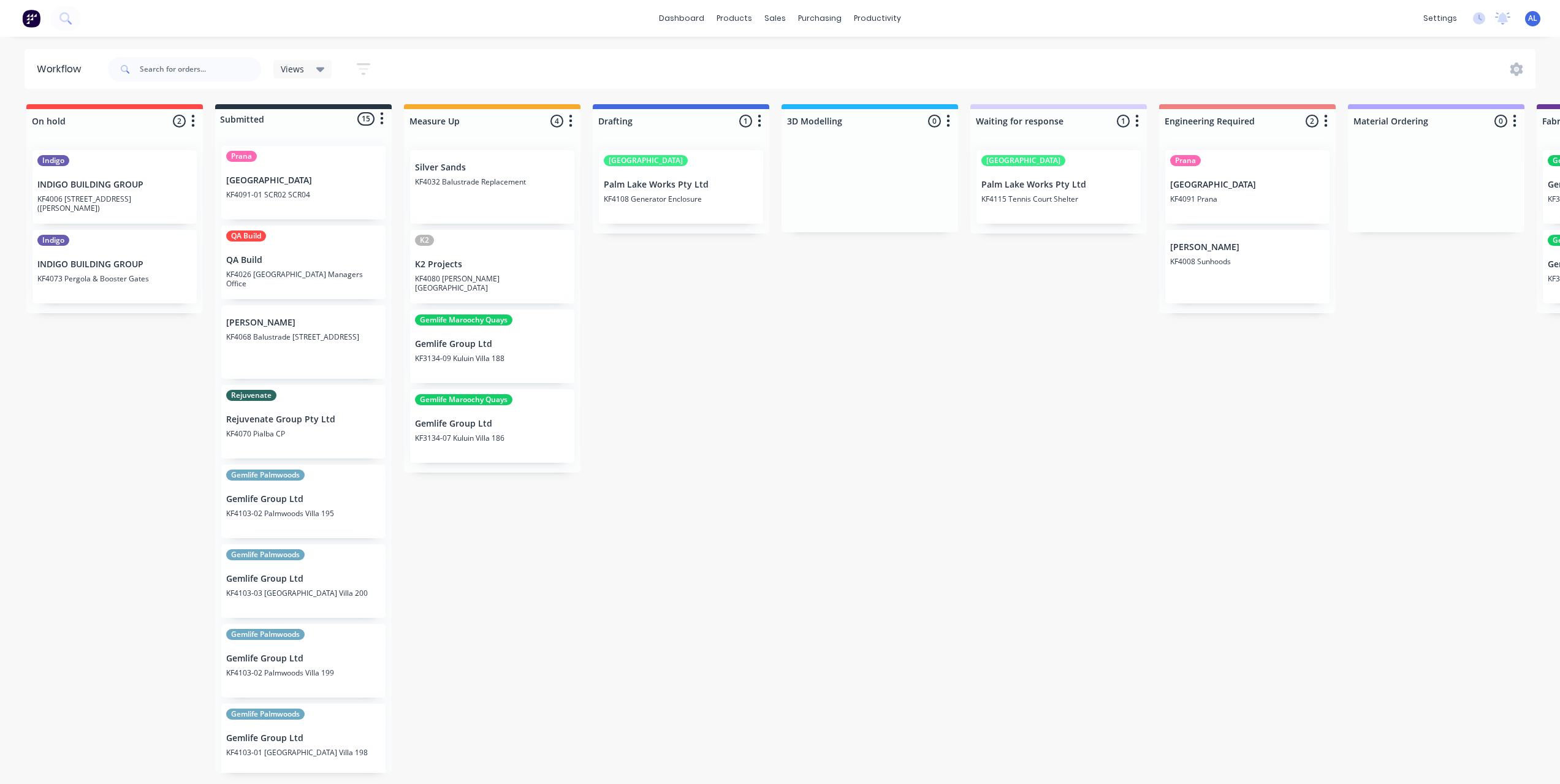
click at [811, 355] on div "On hold 2 Status colour #FF4949 hex #FF4949 Save Cancel Notifications Email SMS…" at bounding box center [1368, 441] width 2755 height 673
click at [693, 21] on link "dashboard" at bounding box center [681, 19] width 57 height 19
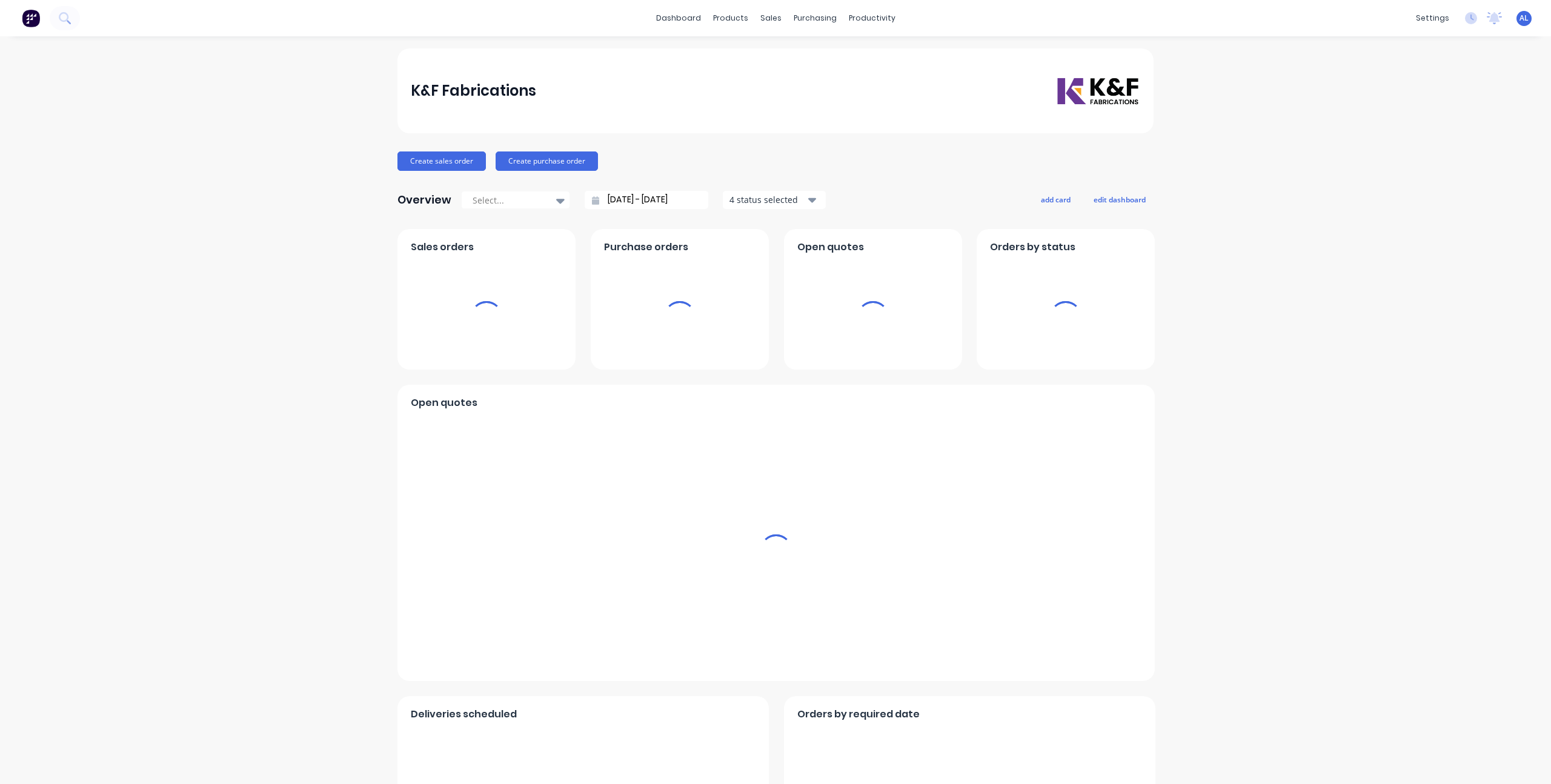
click at [295, 375] on div "K&F Fabrications Create sales order Create purchase order Overview Select... [D…" at bounding box center [776, 520] width 1551 height 943
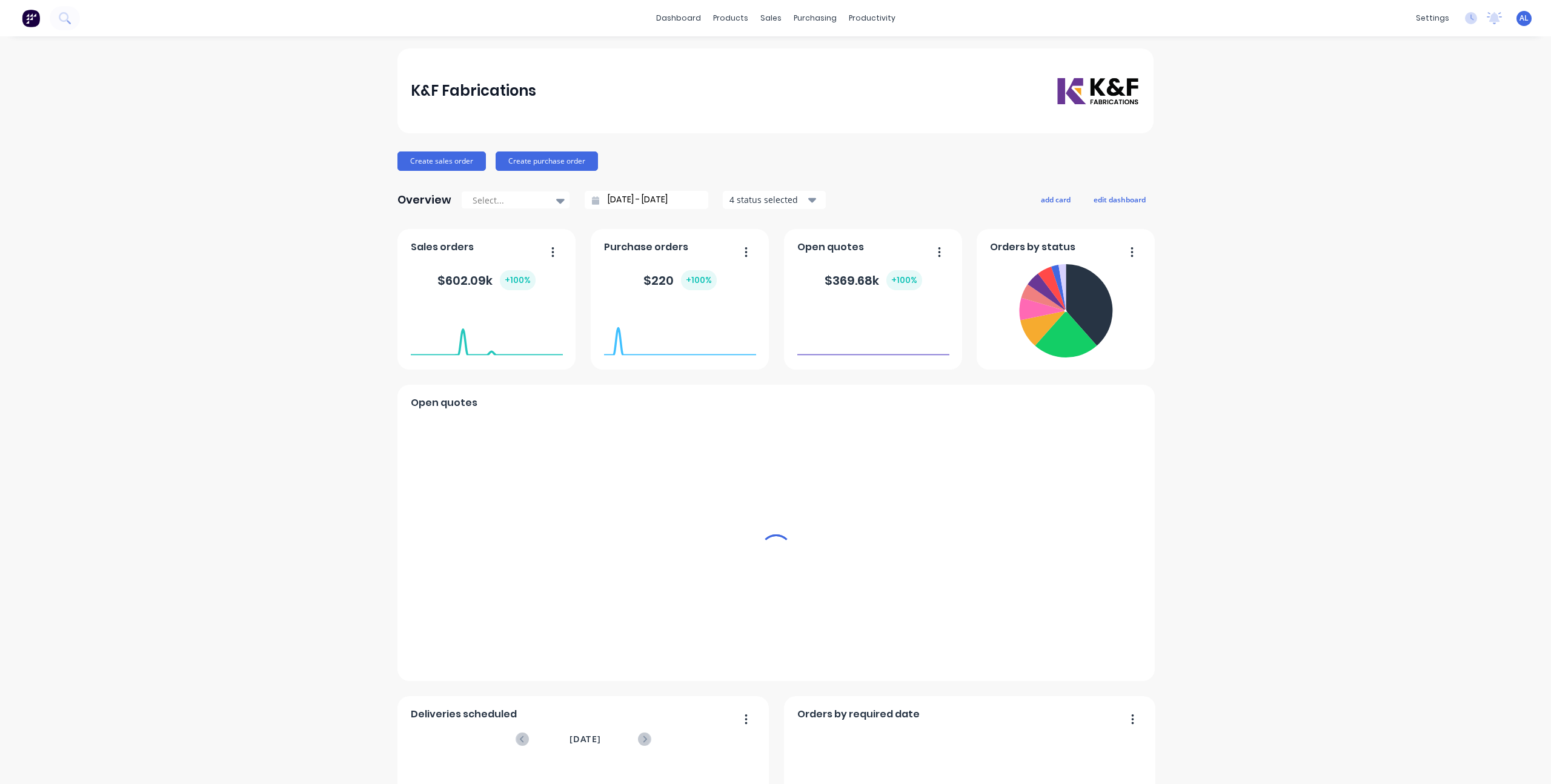
click at [295, 375] on div "K&F Fabrications Create sales order Create purchase order Overview Select... [D…" at bounding box center [776, 520] width 1551 height 943
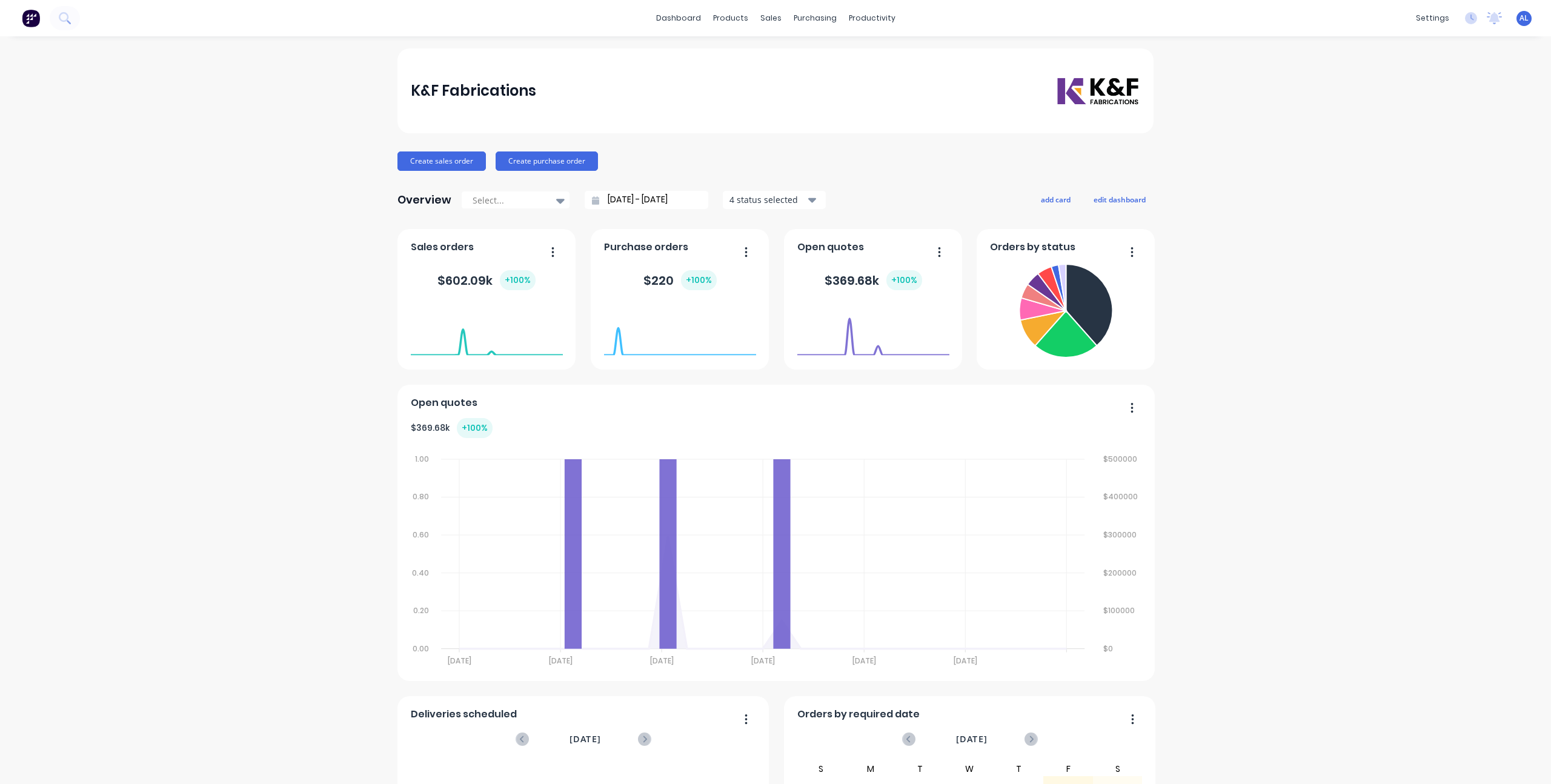
click at [267, 304] on div "K&F Fabrications Create sales order Create purchase order Overview Select... [D…" at bounding box center [776, 520] width 1551 height 943
click at [770, 51] on link "Sales Orders" at bounding box center [830, 57] width 161 height 24
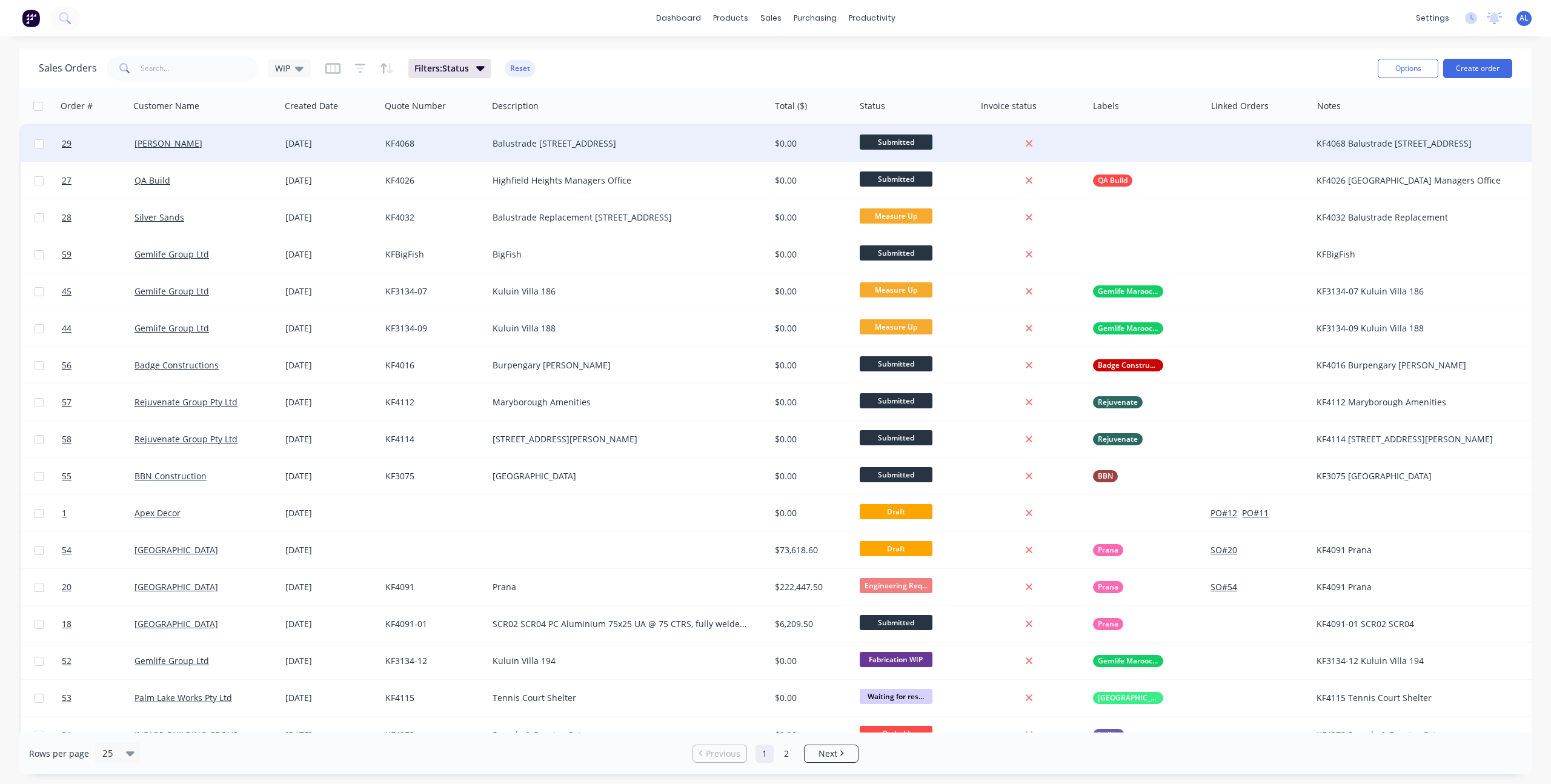
click at [582, 140] on div "Balustrade [STREET_ADDRESS]" at bounding box center [622, 144] width 260 height 12
click at [453, 140] on div "KF4068" at bounding box center [432, 144] width 93 height 12
click at [136, 138] on link "[PERSON_NAME]" at bounding box center [168, 143] width 68 height 11
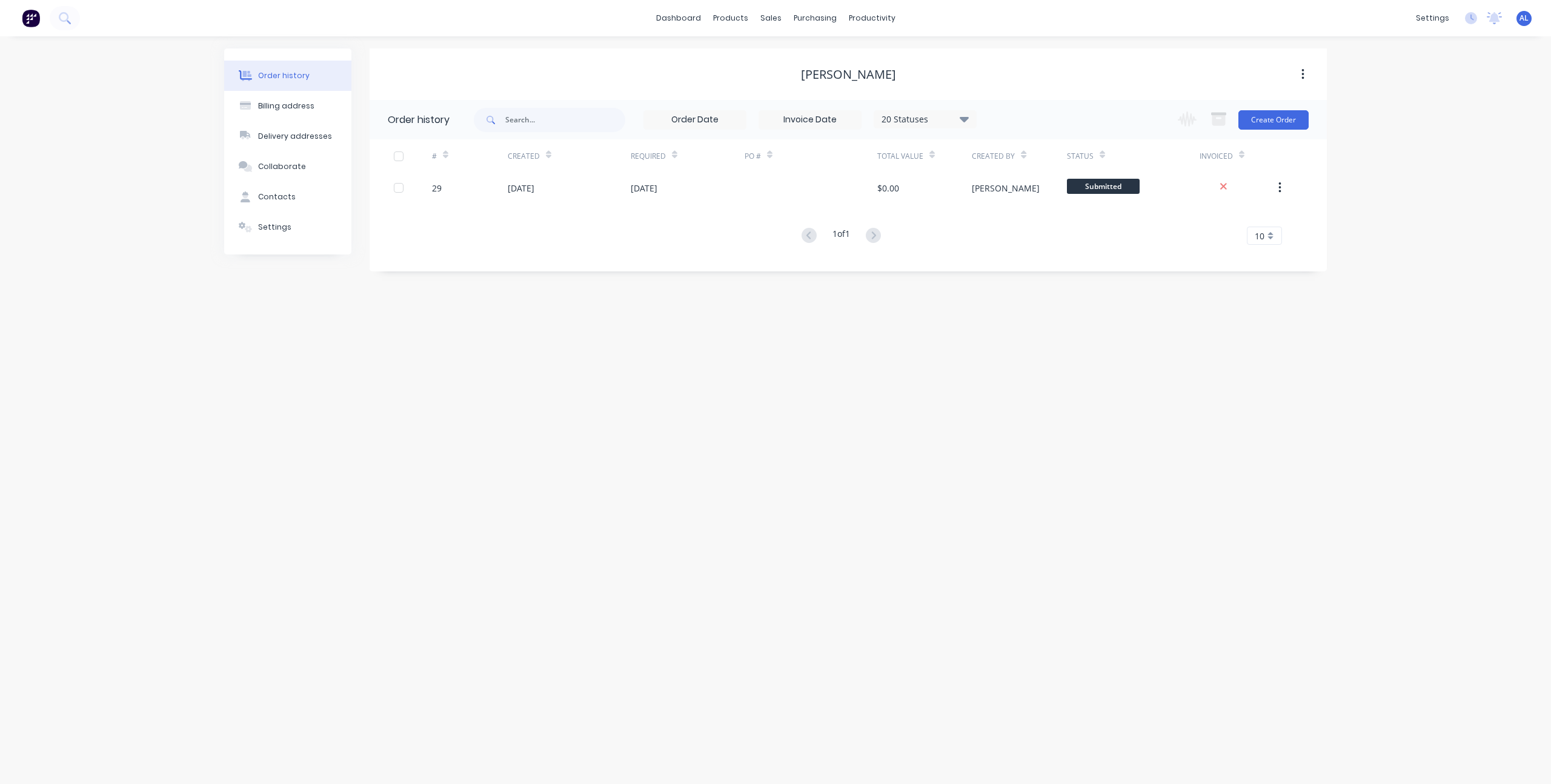
click at [378, 378] on div "Order history Billing address Delivery addresses Collaborate Contacts Settings …" at bounding box center [776, 410] width 1551 height 748
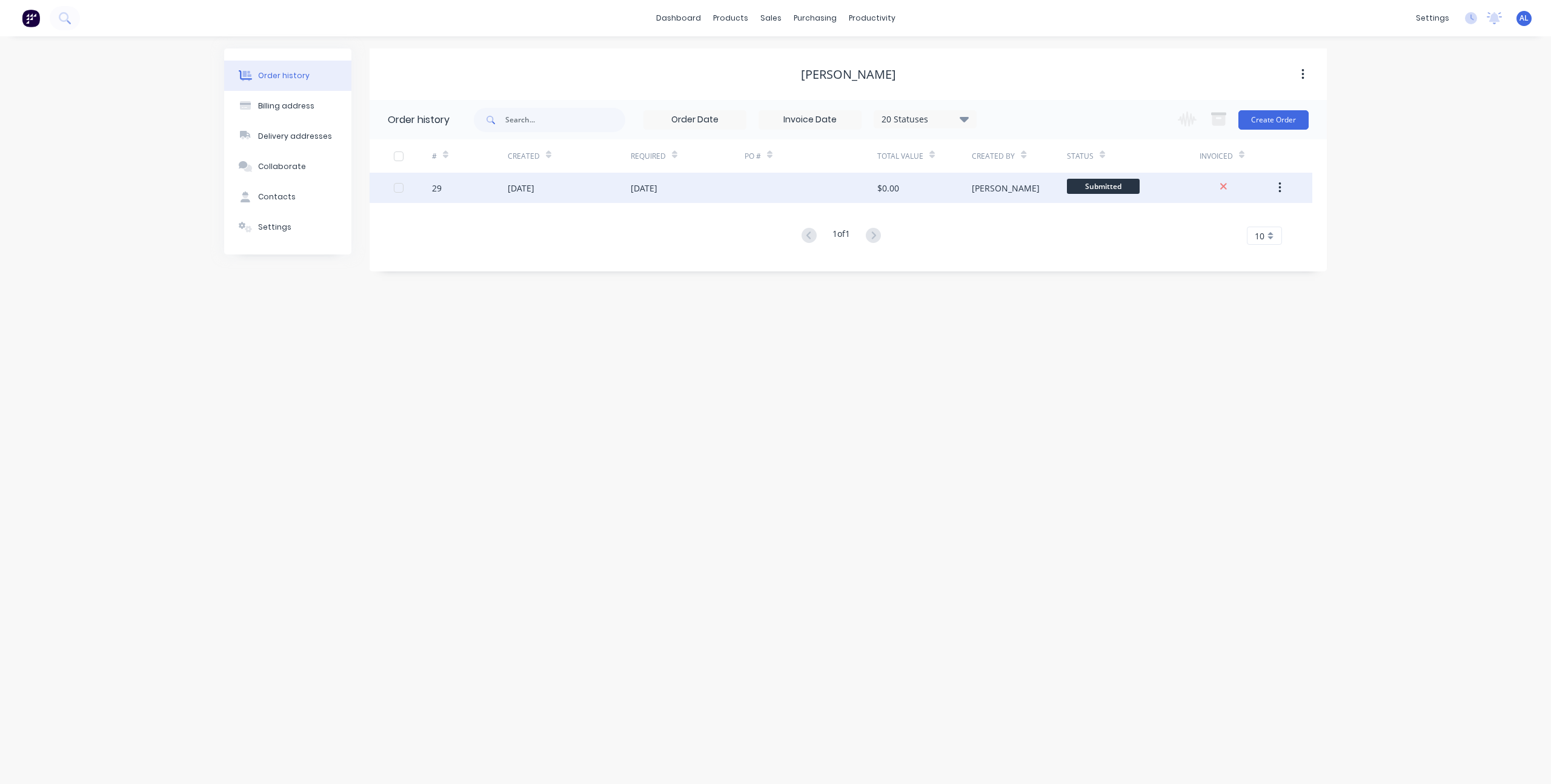
click at [507, 181] on div "[DATE]" at bounding box center [569, 188] width 123 height 30
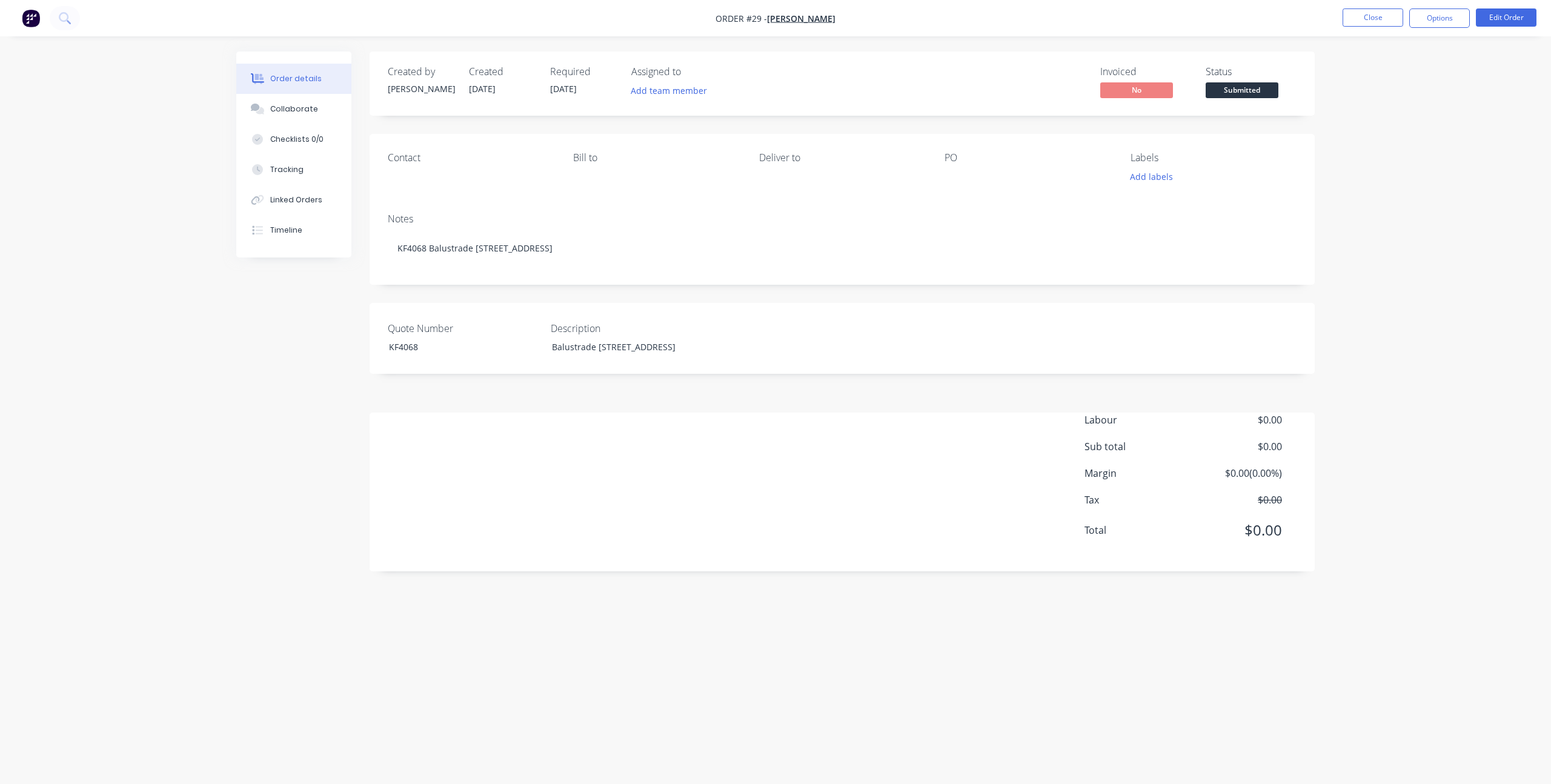
click at [297, 457] on div "Created by [PERSON_NAME] Created [DATE] Required [DATE] Assigned to Add team me…" at bounding box center [776, 369] width 1079 height 635
click at [1450, 87] on div "Order details Collaborate Checklists 0/0 Tracking Linked Orders Timeline Order …" at bounding box center [776, 392] width 1551 height 784
click at [1513, 21] on button "Edit Order" at bounding box center [1506, 18] width 61 height 18
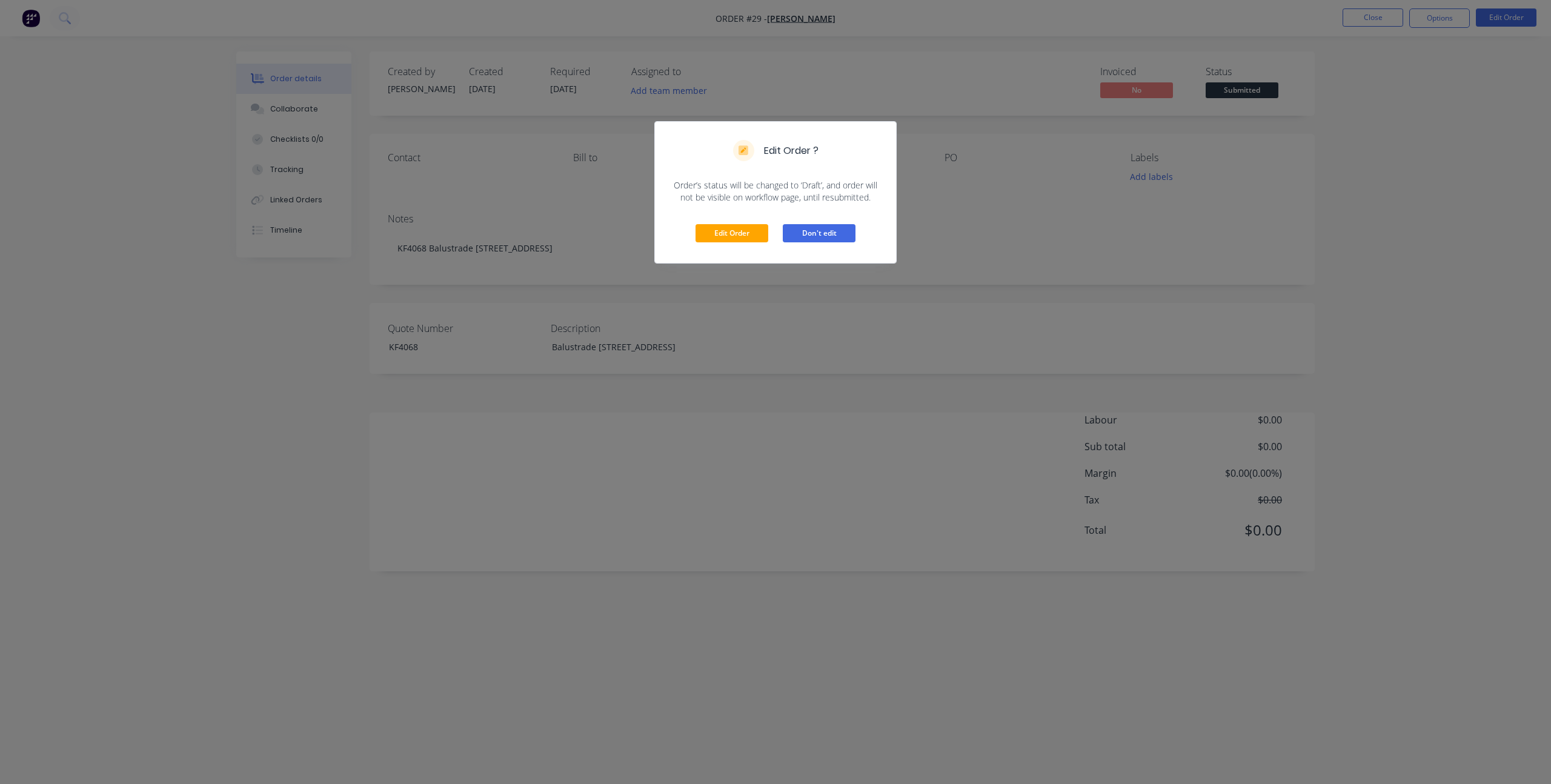
click at [835, 232] on button "Don't edit" at bounding box center [819, 233] width 72 height 18
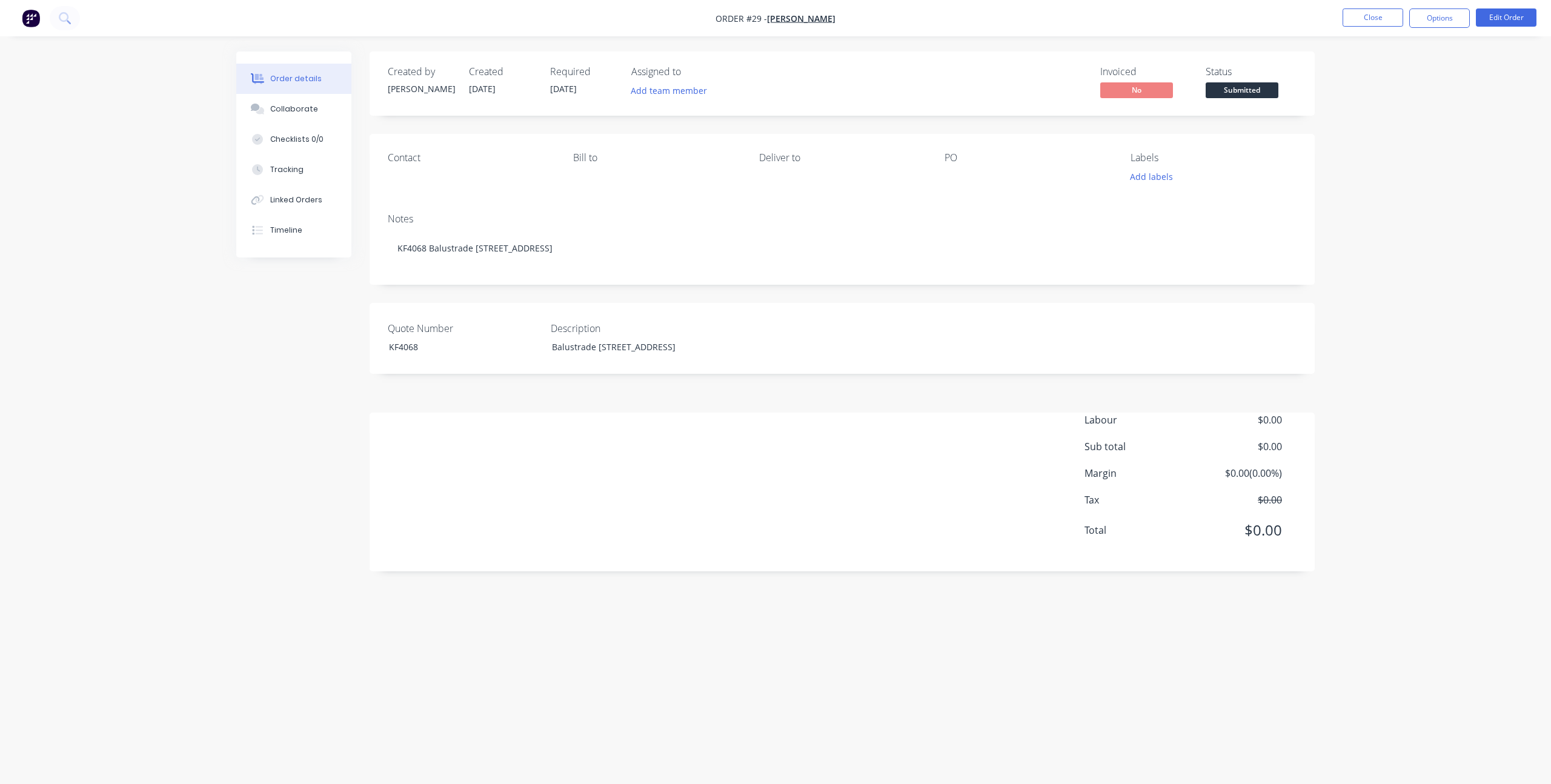
click at [292, 350] on div "Created by [PERSON_NAME] Created [DATE] Required [DATE] Assigned to Add team me…" at bounding box center [776, 369] width 1079 height 635
click at [22, 16] on img "button" at bounding box center [31, 18] width 18 height 18
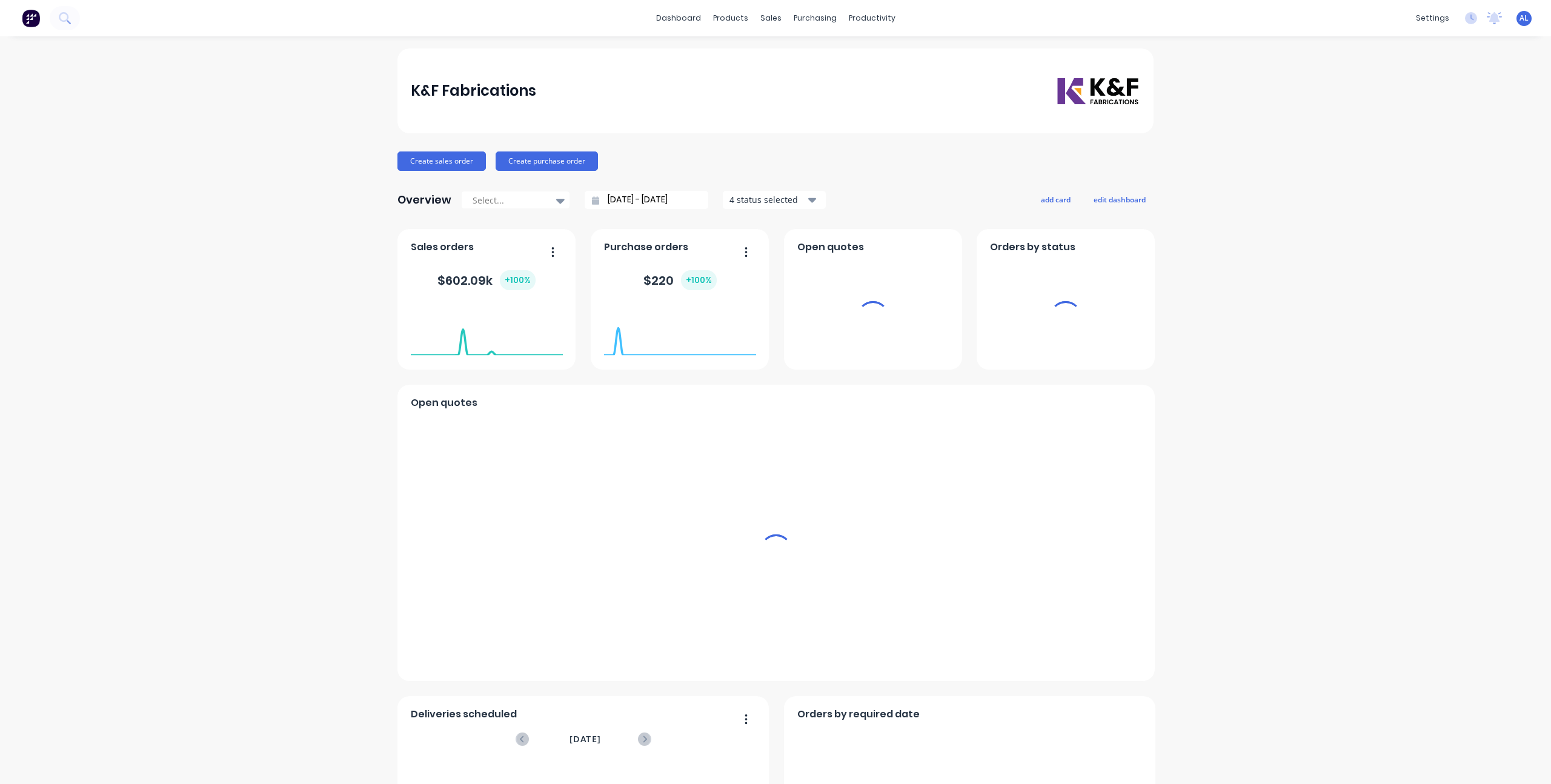
click at [307, 337] on div "K&F Fabrications Create sales order Create purchase order Overview Select... [D…" at bounding box center [776, 520] width 1551 height 943
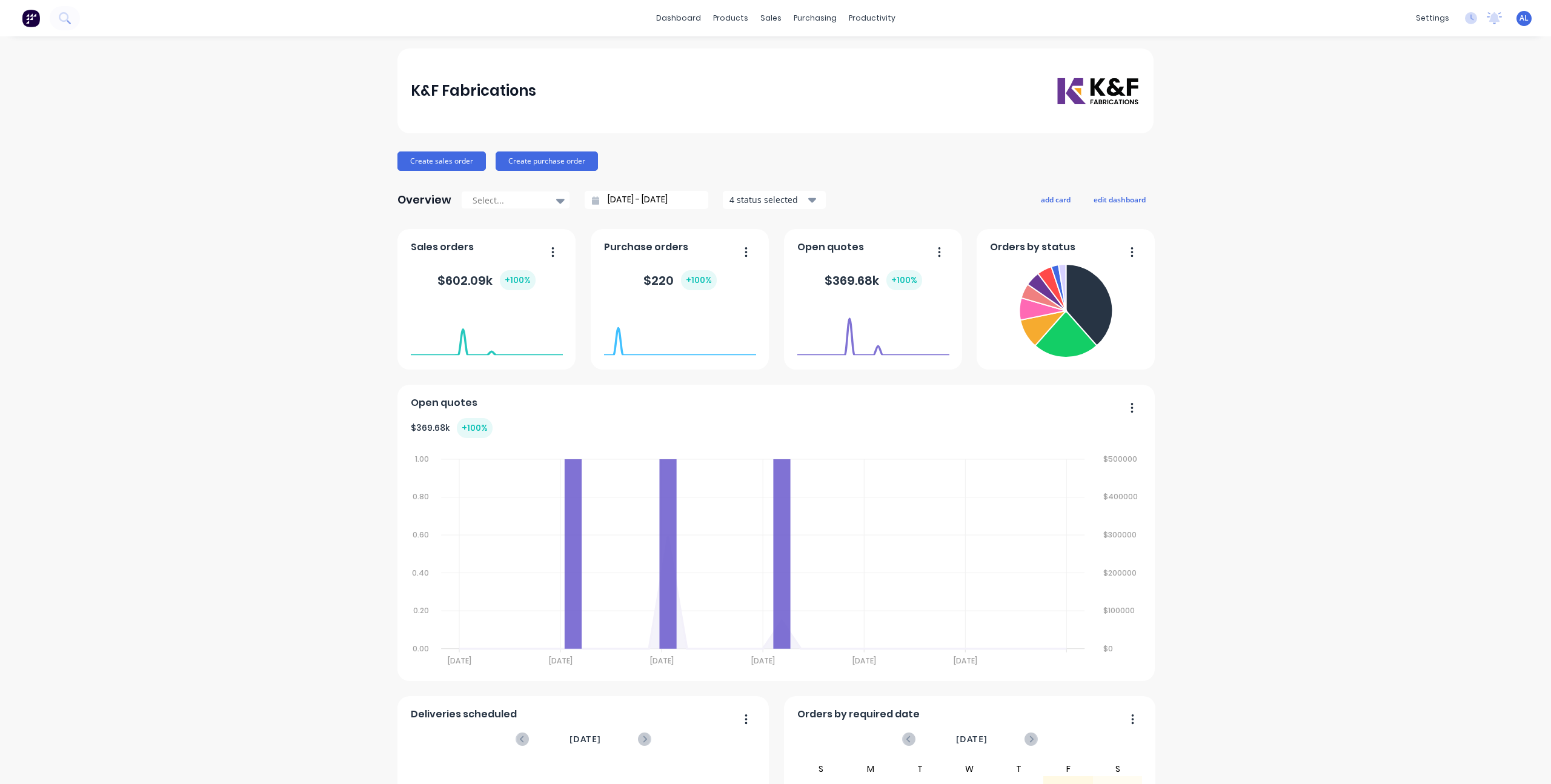
click at [888, 175] on div "K&F Fabrications Create sales order Create purchase order Overview Select... [D…" at bounding box center [775, 520] width 756 height 943
click at [1289, 212] on div "K&F Fabrications Create sales order Create purchase order Overview Select... [D…" at bounding box center [776, 520] width 1551 height 943
click at [882, 112] on div "Delivery Scheduling" at bounding box center [908, 107] width 76 height 11
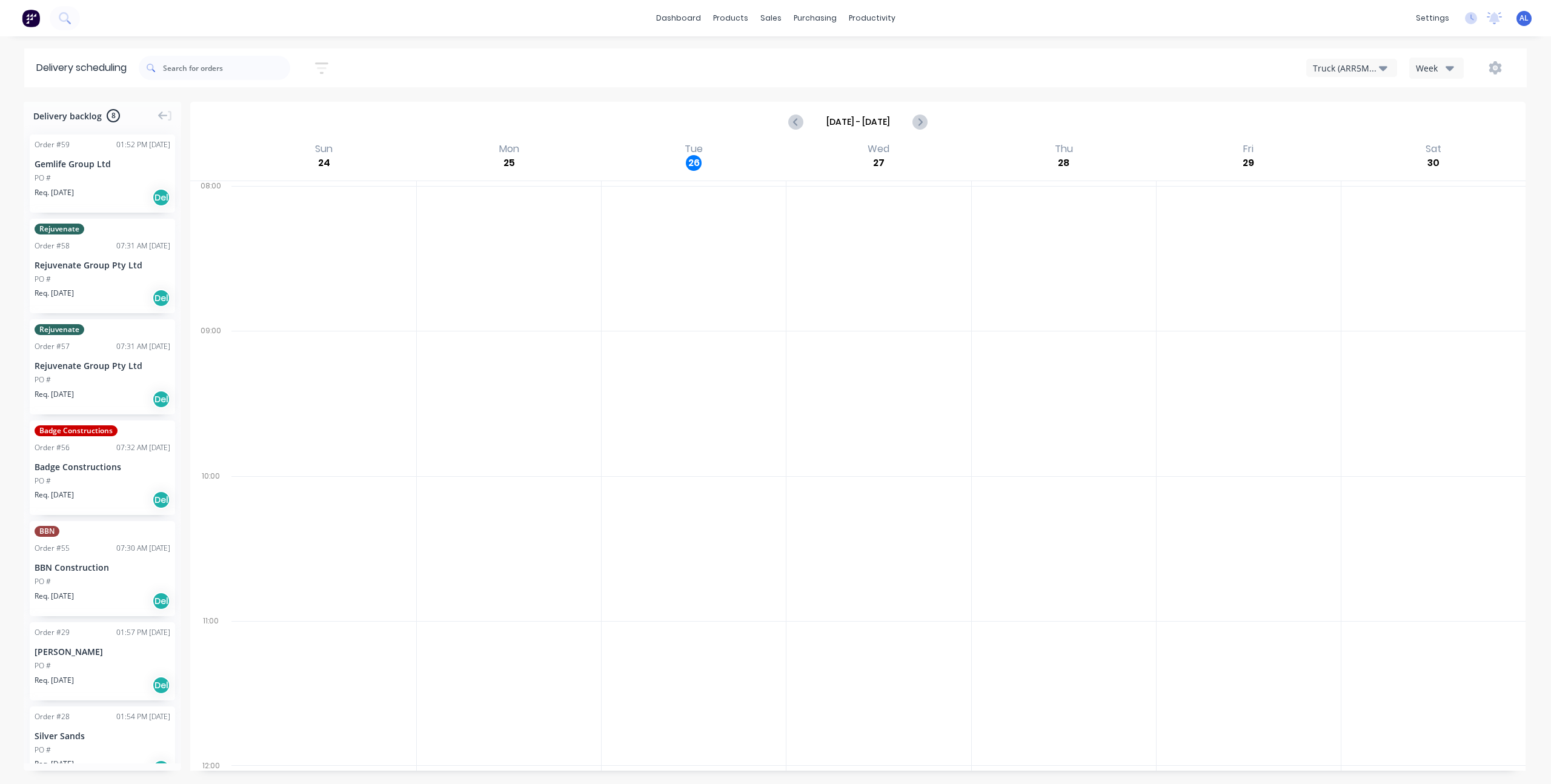
click at [1340, 67] on div "Truck (ARR5MM)" at bounding box center [1345, 68] width 66 height 13
click at [1168, 74] on div "Truck (ARR5MM) Truck (ARR5MM) Truck (CHH156) Week" at bounding box center [1168, 67] width 694 height 22
click at [820, 81] on link "Suppliers" at bounding box center [866, 82] width 161 height 24
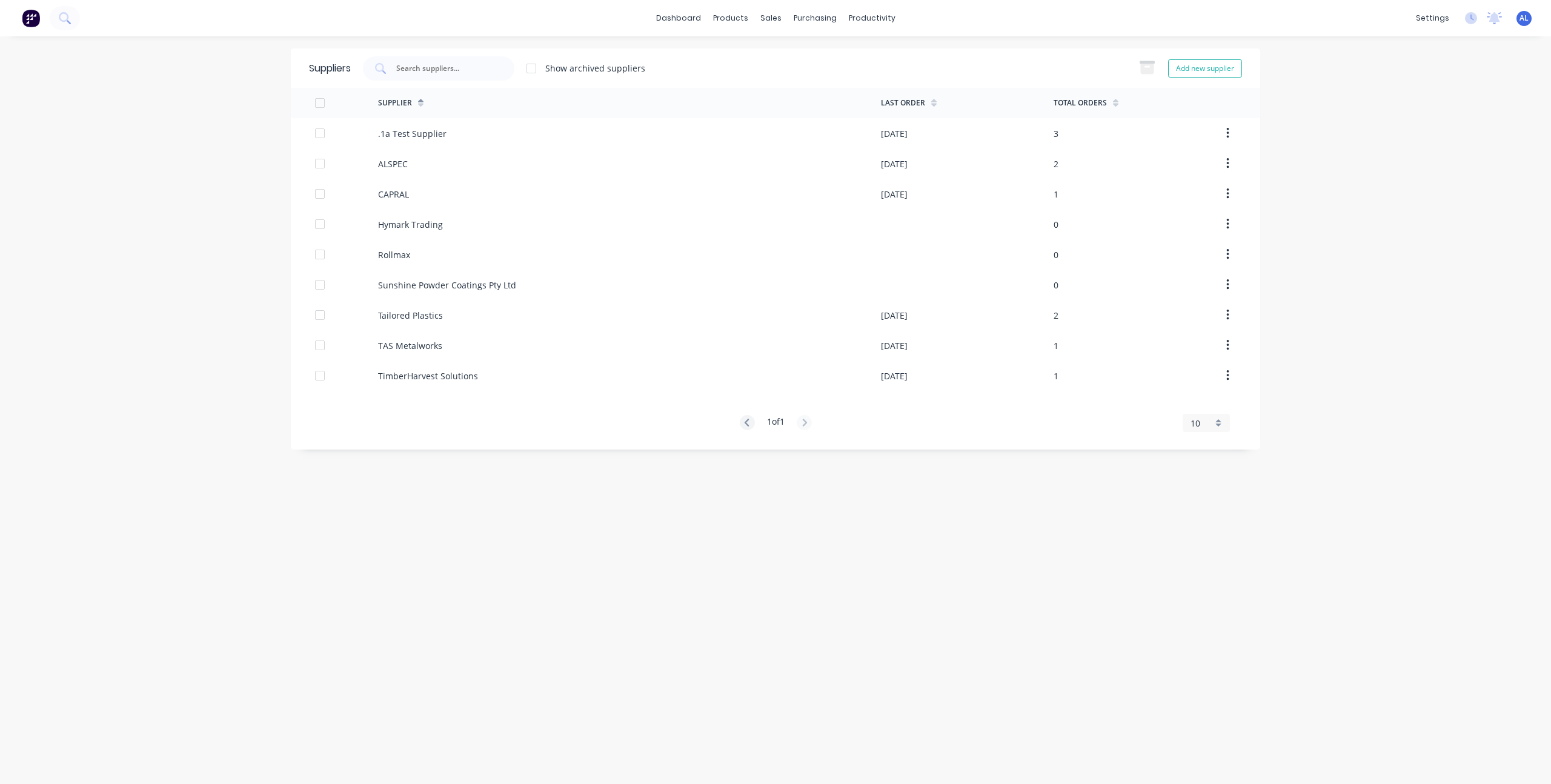
click at [135, 319] on div "dashboard products sales purchasing productivity dashboard products Product Cat…" at bounding box center [776, 392] width 1551 height 784
click at [225, 278] on div "dashboard products sales purchasing productivity dashboard products Product Cat…" at bounding box center [776, 392] width 1551 height 784
click at [808, 19] on div "purchasing" at bounding box center [815, 18] width 55 height 18
drag, startPoint x: 175, startPoint y: 149, endPoint x: 279, endPoint y: 128, distance: 106.1
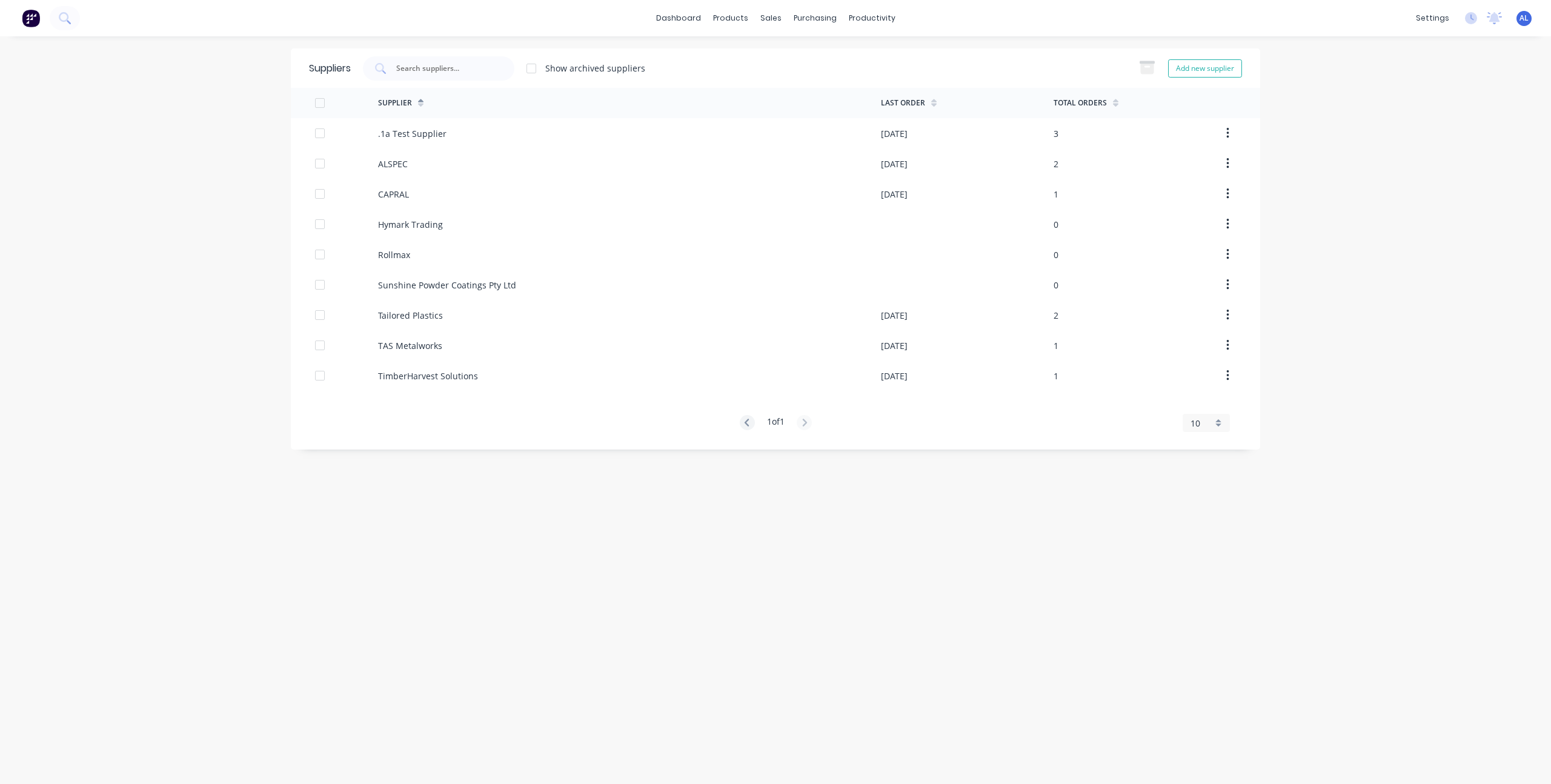
click at [177, 148] on div "dashboard products sales purchasing productivity dashboard products Product Cat…" at bounding box center [776, 392] width 1551 height 784
click at [279, 128] on div "dashboard products sales purchasing productivity dashboard products Product Cat…" at bounding box center [776, 392] width 1551 height 784
click at [202, 304] on div "dashboard products sales purchasing productivity dashboard products Product Cat…" at bounding box center [776, 392] width 1551 height 784
click at [847, 18] on div "productivity" at bounding box center [872, 18] width 59 height 18
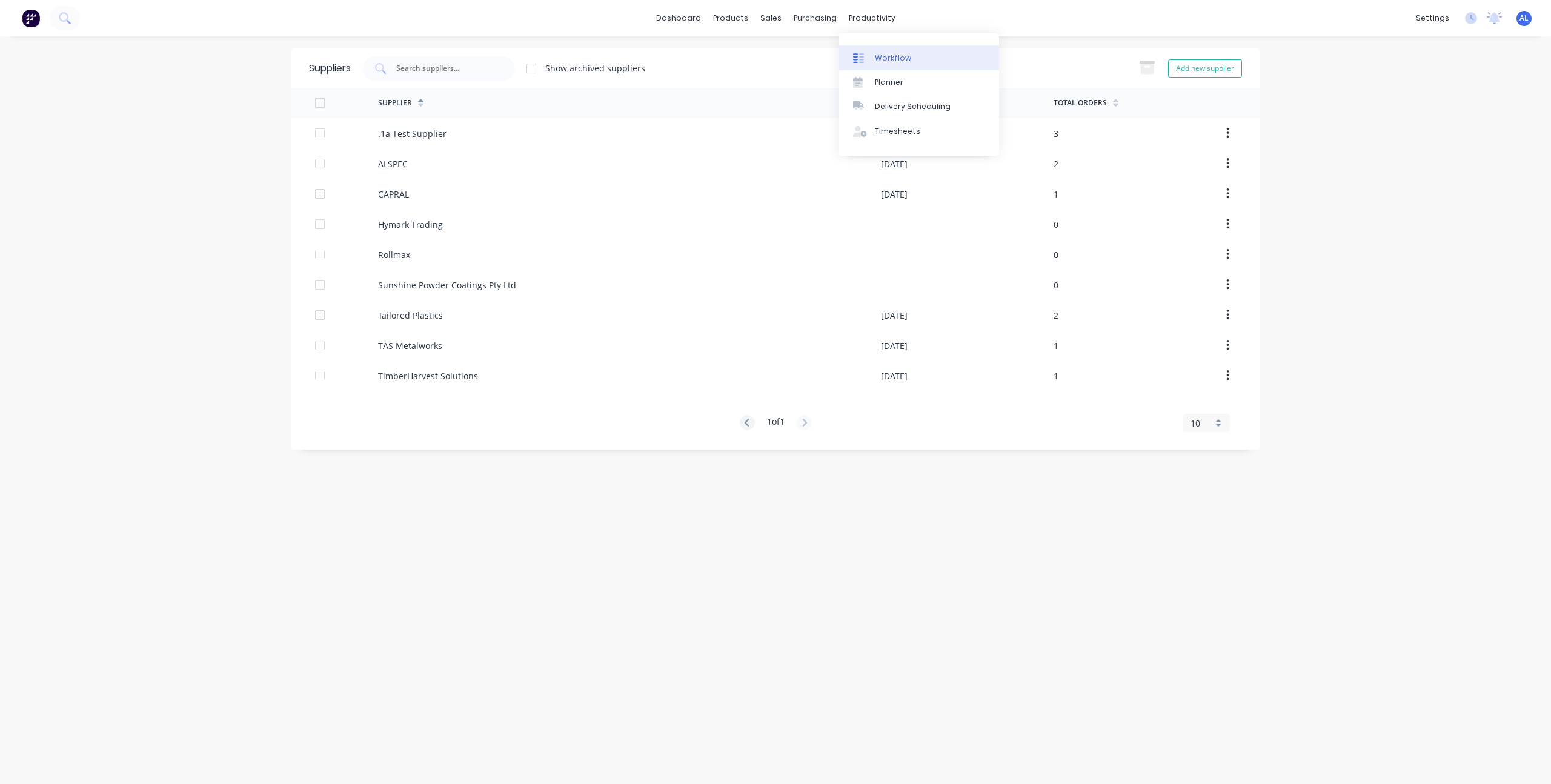
click at [867, 55] on div at bounding box center [862, 58] width 18 height 11
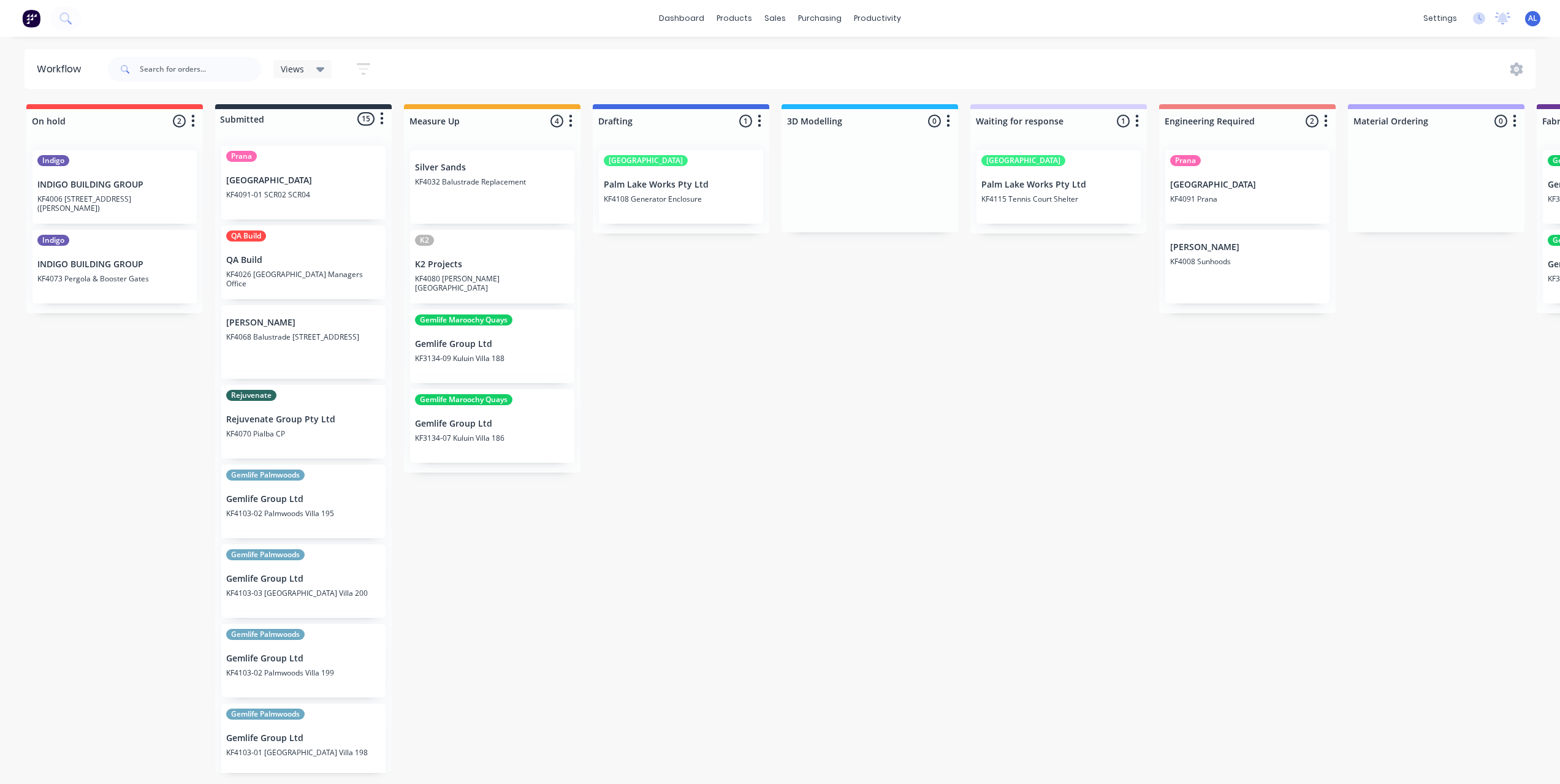
click at [772, 448] on div "On hold 2 Status colour #FF4949 hex #FF4949 Save Cancel Notifications Email SMS…" at bounding box center [1368, 441] width 2755 height 673
click at [45, 413] on div "On hold 2 Status colour #FF4949 hex #FF4949 Save Cancel Notifications Email SMS…" at bounding box center [1368, 441] width 2755 height 673
click at [781, 443] on div "On hold 2 Status colour #FF4949 hex #FF4949 Save Cancel Notifications Email SMS…" at bounding box center [1368, 441] width 2755 height 673
click at [780, 59] on icon at bounding box center [779, 59] width 4 height 7
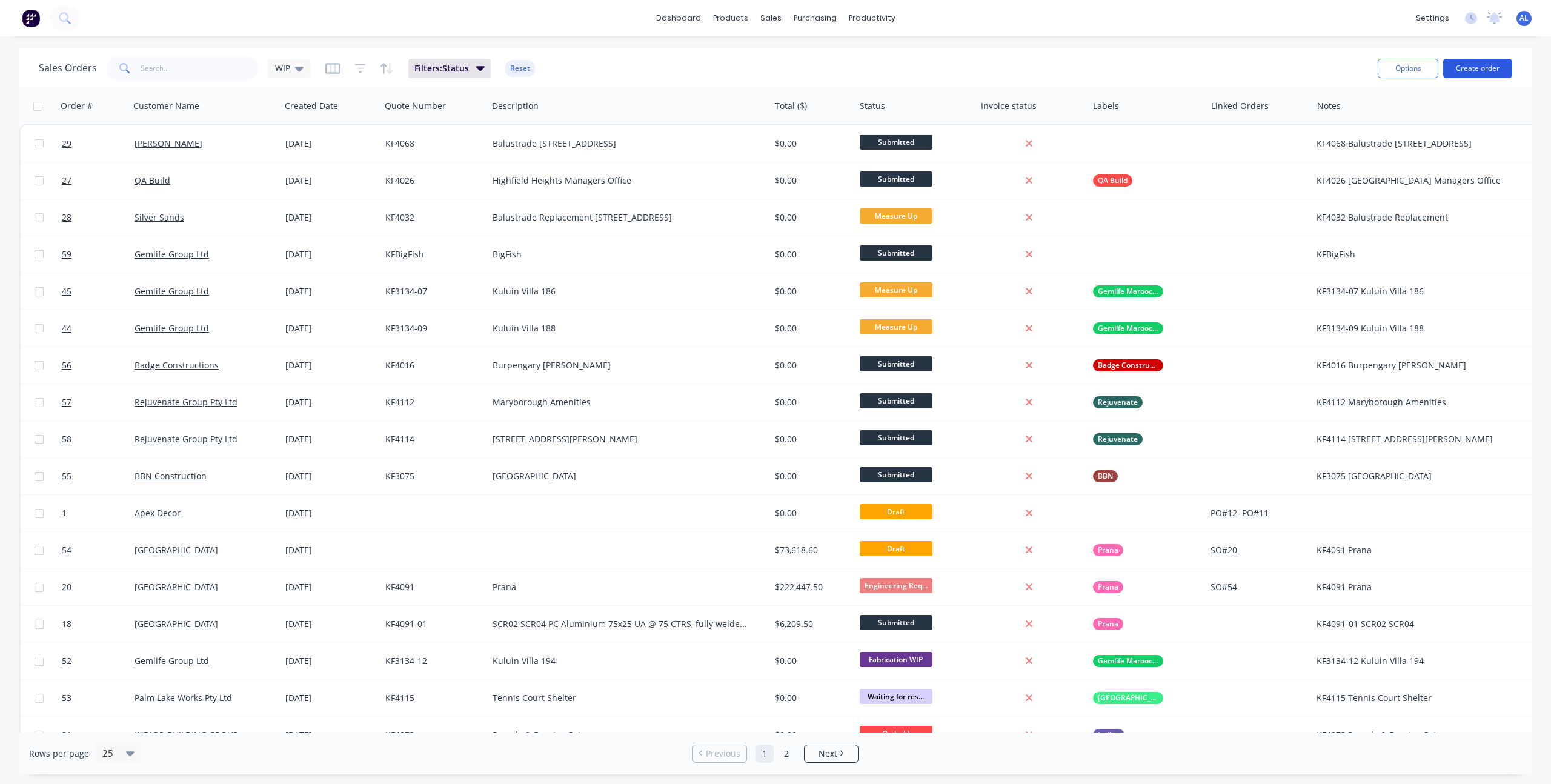
click at [1463, 74] on button "Create order" at bounding box center [1477, 68] width 69 height 19
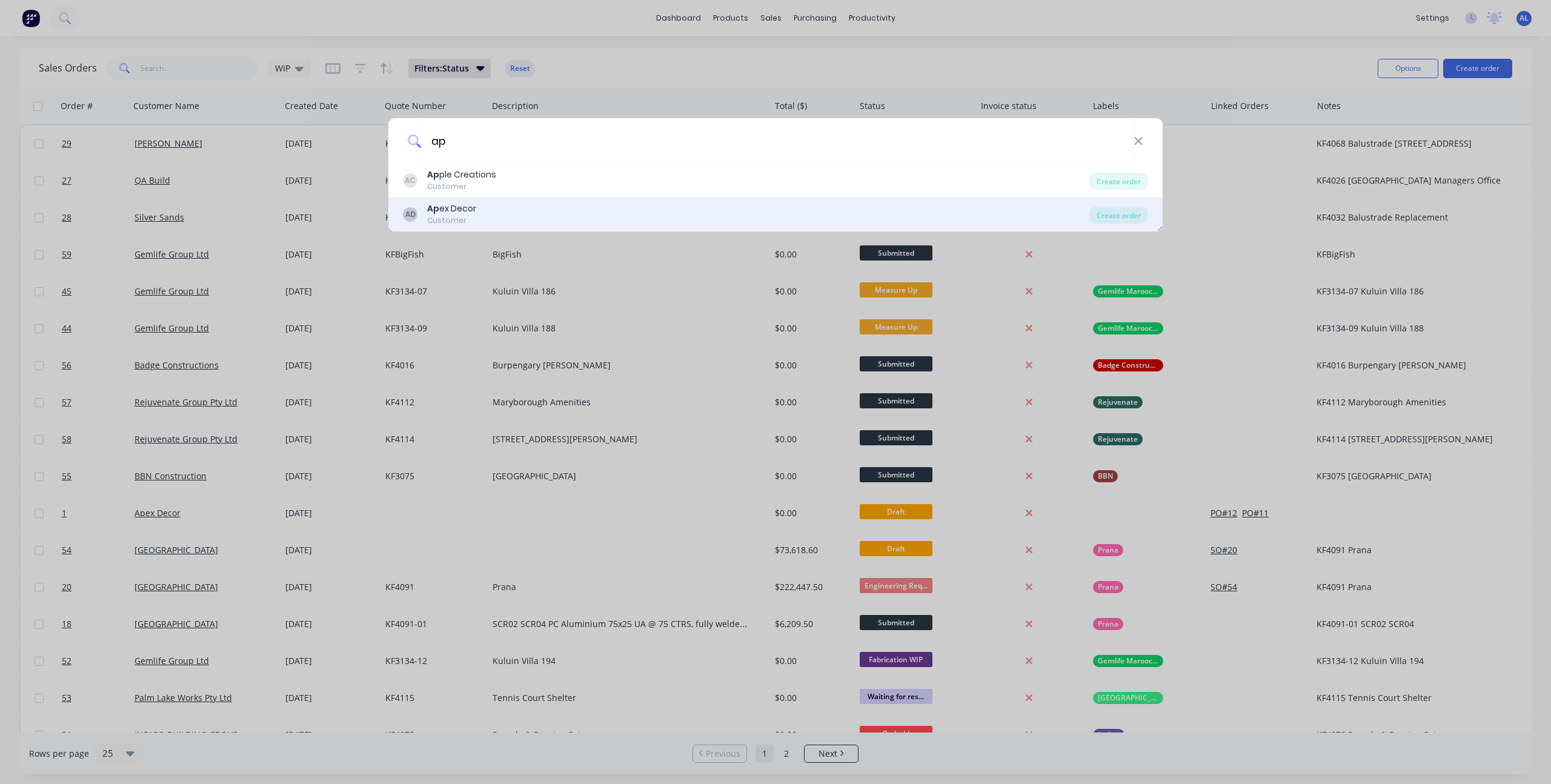
type input "ap"
click at [531, 208] on div "AD Ap ex Decor Customer" at bounding box center [746, 214] width 687 height 24
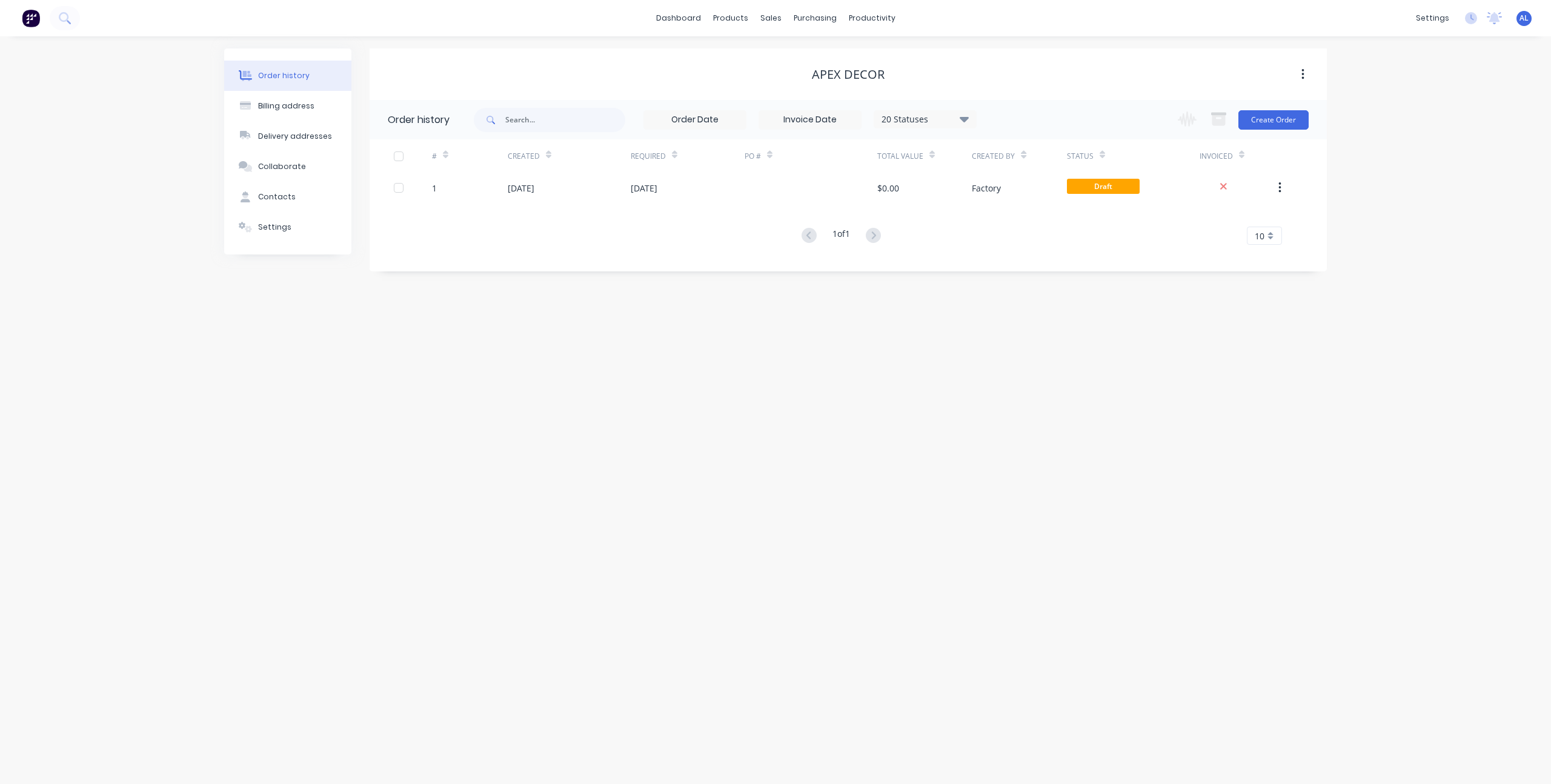
click at [1142, 397] on div "Order history Billing address Delivery addresses Collaborate Contacts Settings …" at bounding box center [776, 410] width 1551 height 748
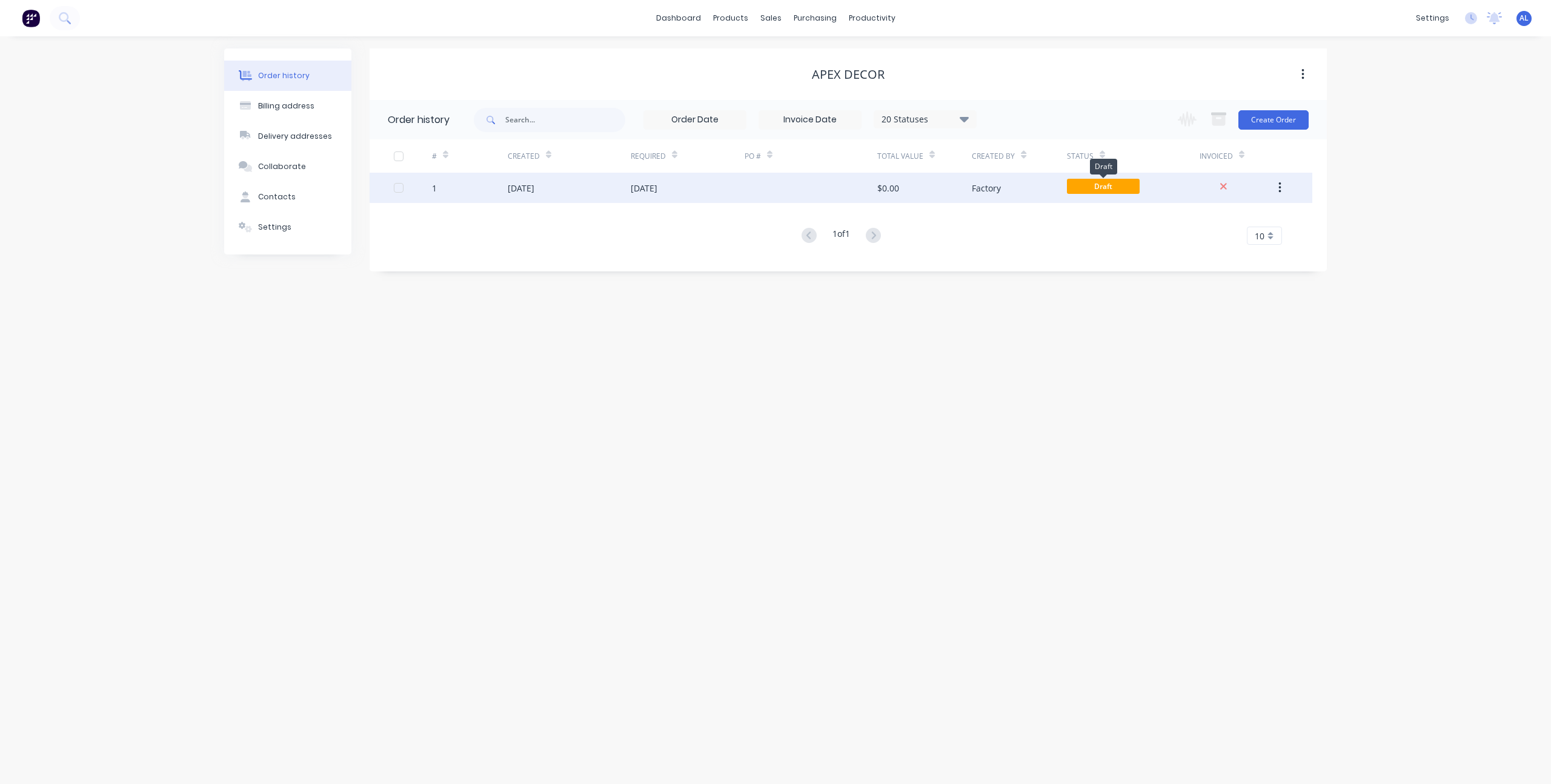
click at [1088, 185] on span "Draft" at bounding box center [1103, 186] width 72 height 15
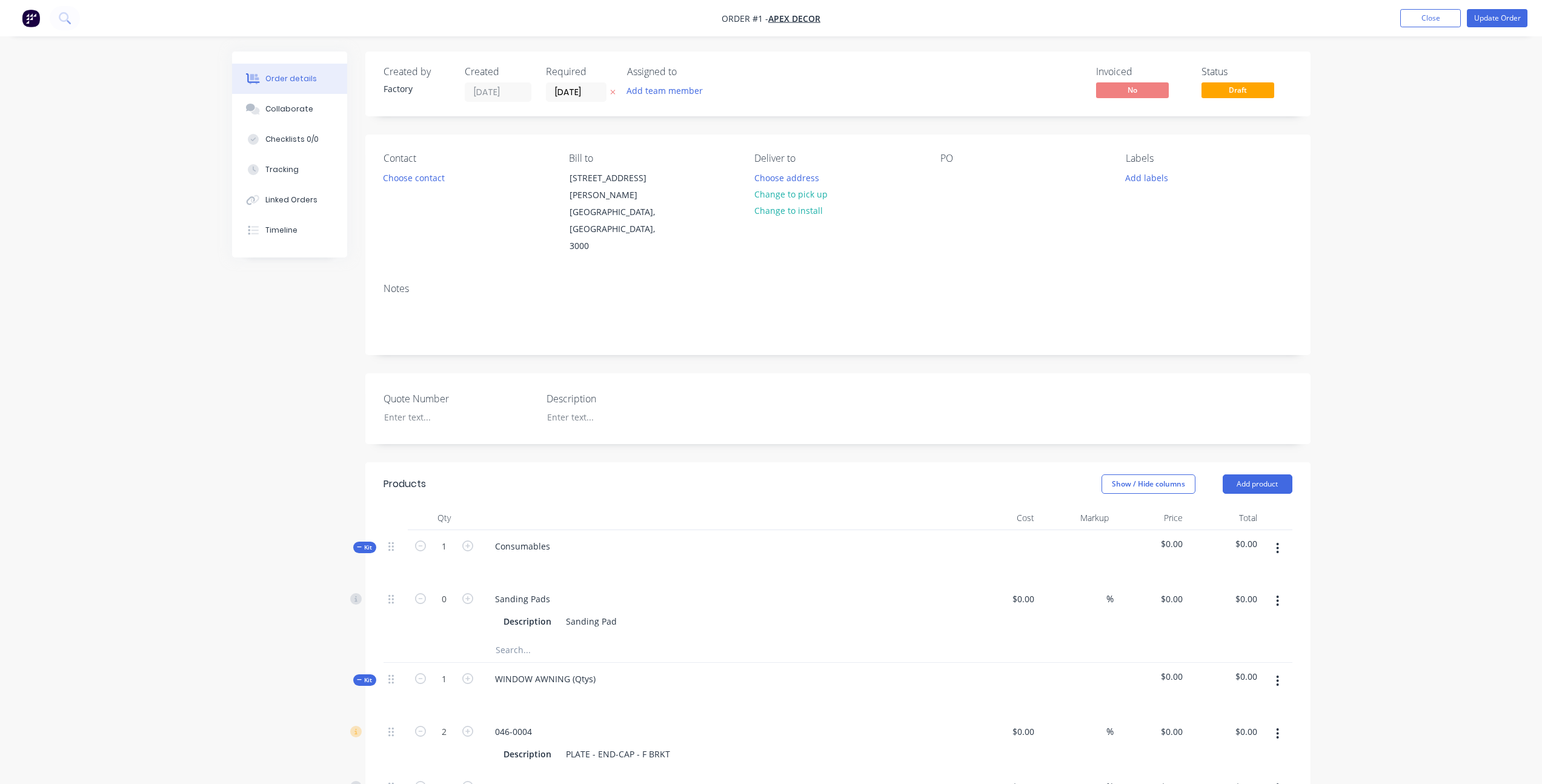
click at [1389, 140] on div "Order details Collaborate Checklists 0/0 Tracking Linked Orders Timeline Order …" at bounding box center [771, 737] width 1542 height 1474
click at [1234, 94] on span "Draft" at bounding box center [1238, 90] width 72 height 15
click at [1348, 88] on div "Order details Collaborate Checklists 0/0 Tracking Linked Orders Timeline Order …" at bounding box center [771, 737] width 1542 height 1474
click at [1424, 19] on button "Close" at bounding box center [1431, 18] width 61 height 18
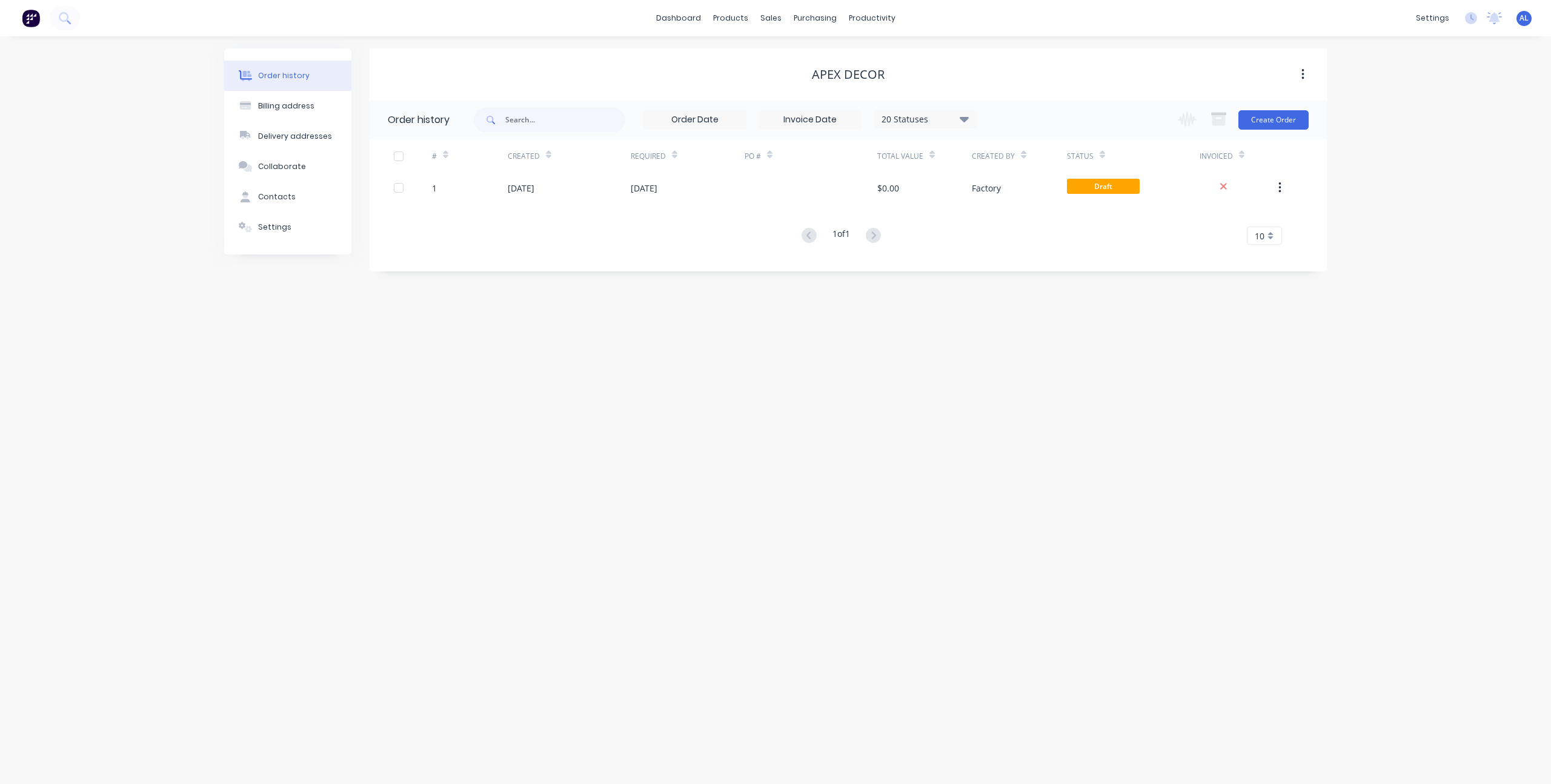
click at [547, 346] on div "Order history Billing address Delivery addresses Collaborate Contacts Settings …" at bounding box center [776, 410] width 1551 height 748
click at [1413, 159] on div "Order history Billing address Delivery addresses Collaborate Contacts Settings …" at bounding box center [776, 410] width 1551 height 748
click at [1274, 129] on div "Change order status On hold Submitted Measure Up Drafting 3D Modelling Waiting …" at bounding box center [1239, 120] width 138 height 40
click at [1274, 123] on button "Create Order" at bounding box center [1273, 119] width 70 height 19
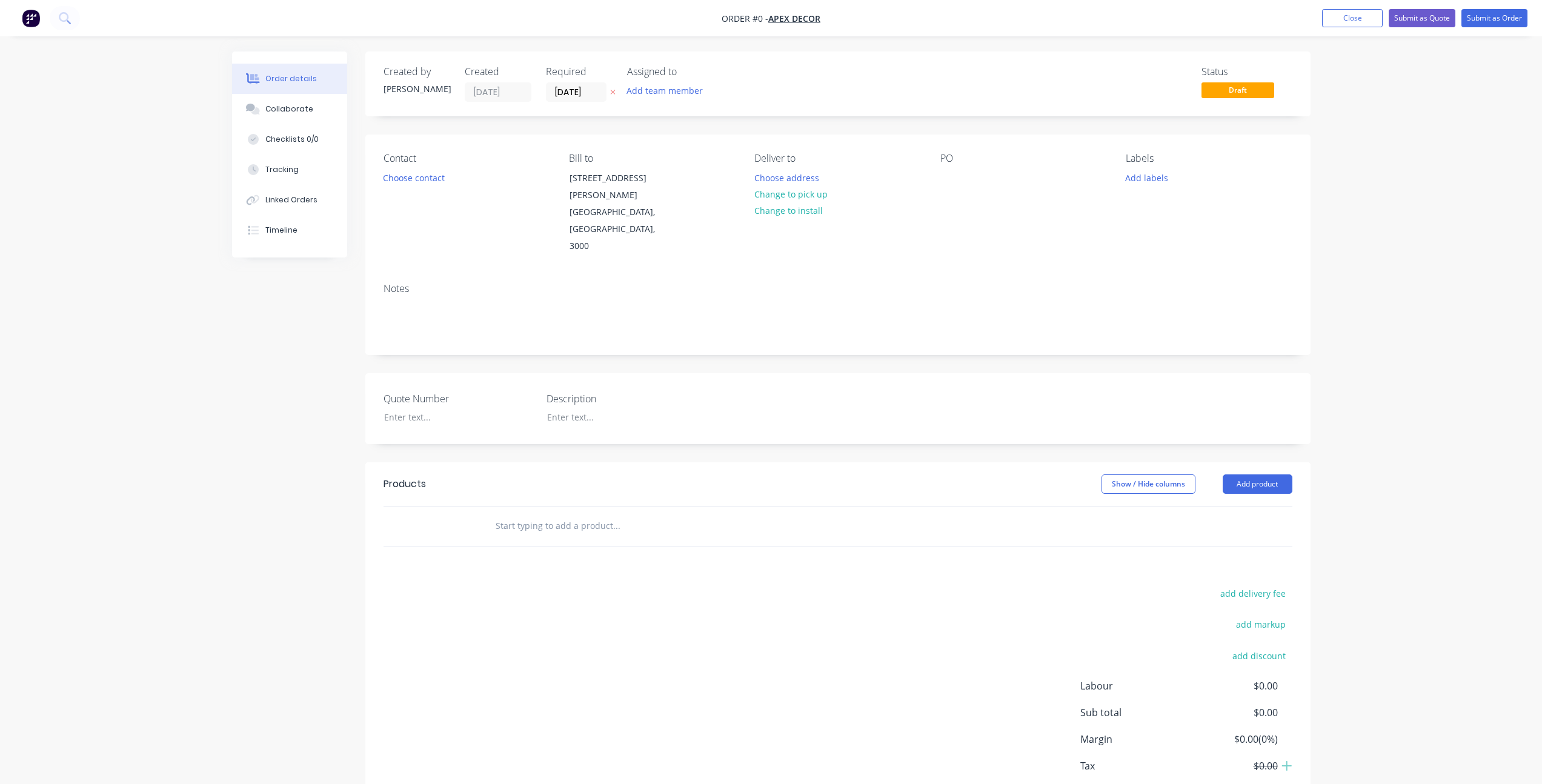
click at [1307, 124] on div "Created by [PERSON_NAME] Created [DATE] Required [DATE] Assigned to Add team me…" at bounding box center [838, 444] width 945 height 785
click at [1414, 24] on button "Submit as Quote" at bounding box center [1421, 18] width 67 height 18
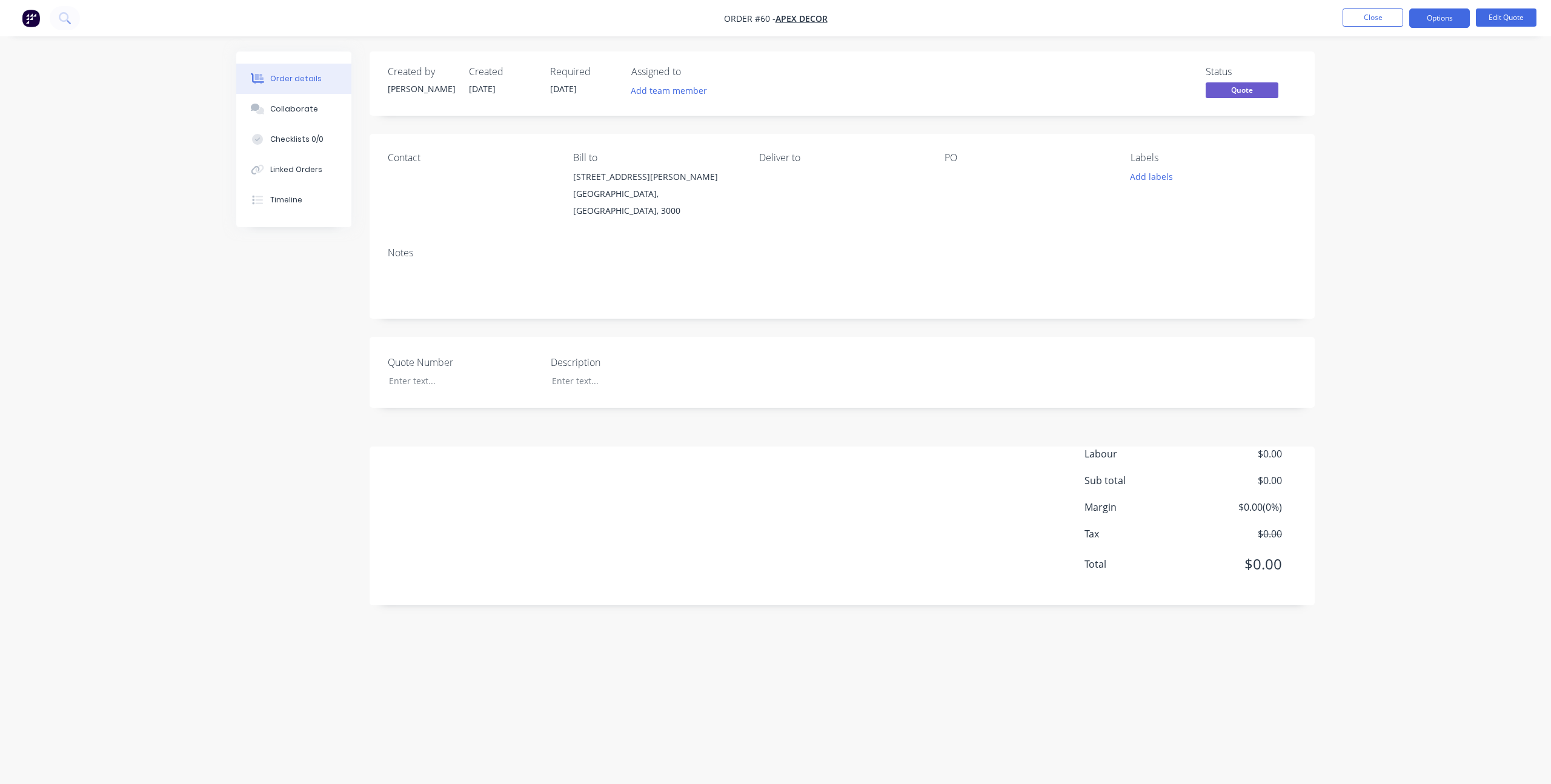
click at [1357, 184] on div "Order details Collaborate Checklists 0/0 Linked Orders Timeline Order details C…" at bounding box center [776, 392] width 1551 height 784
click at [1383, 24] on button "Close" at bounding box center [1372, 18] width 61 height 18
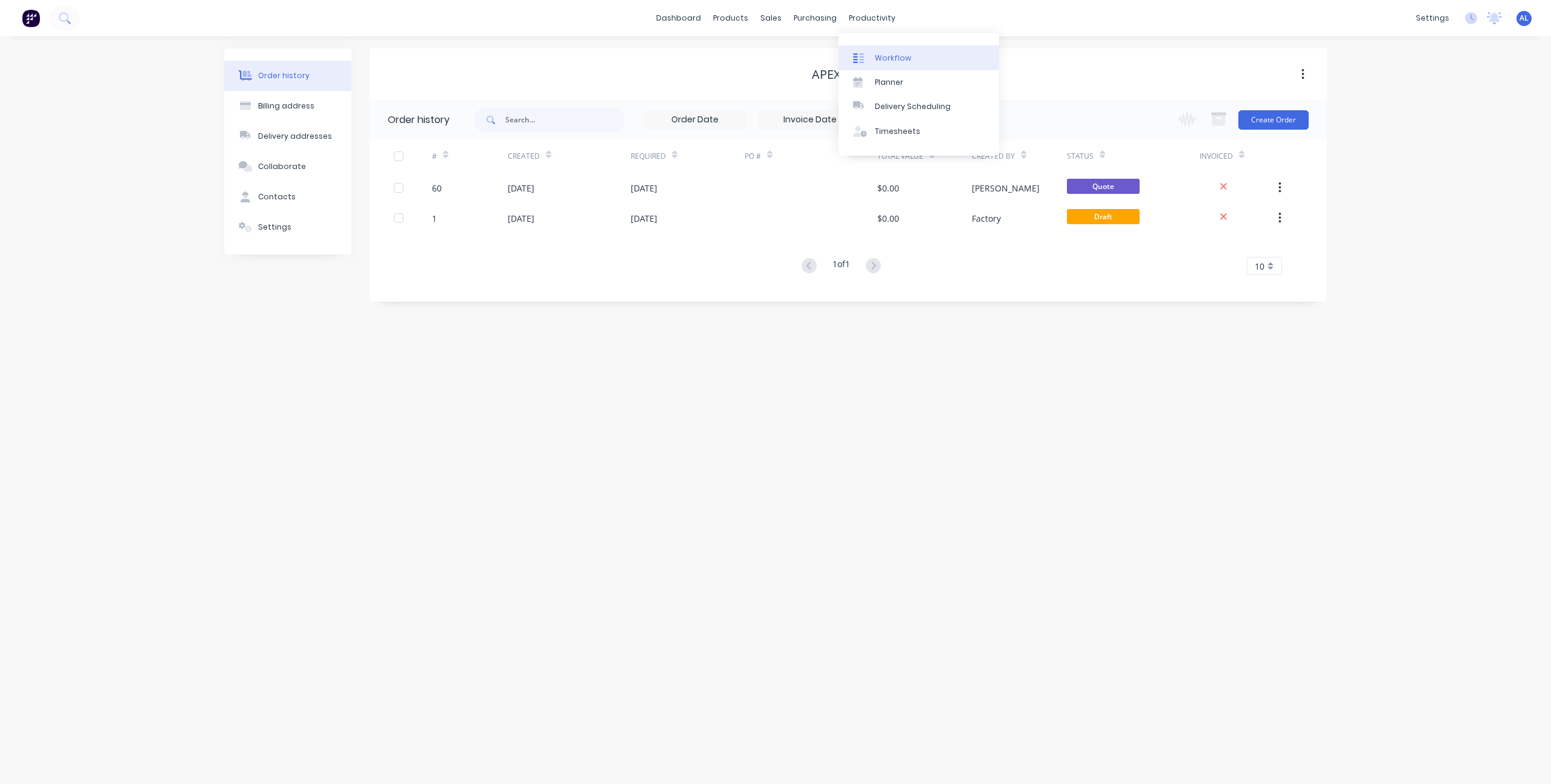
click at [867, 58] on div at bounding box center [862, 58] width 18 height 11
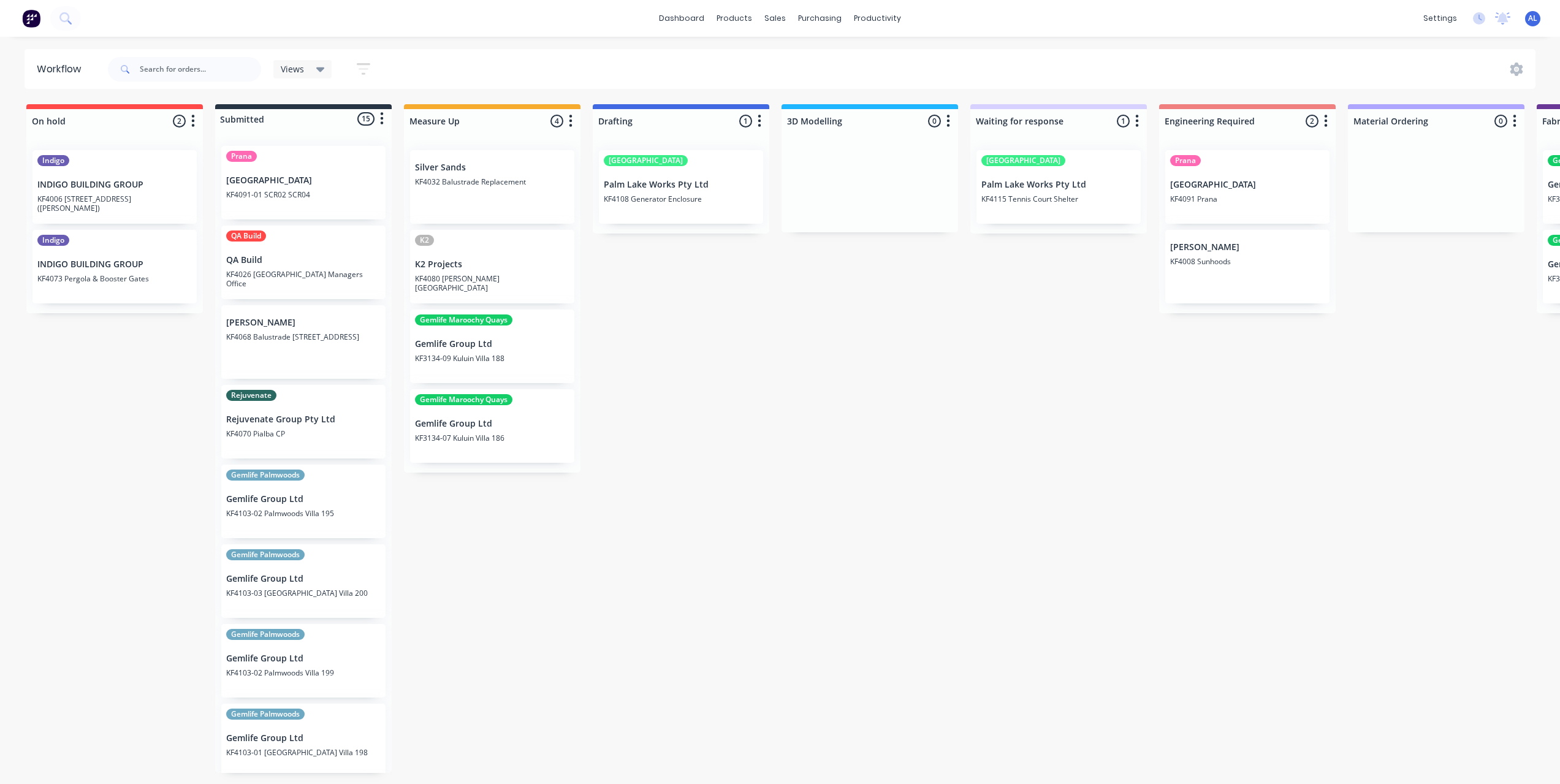
click at [365, 70] on icon "button" at bounding box center [363, 69] width 13 height 15
click at [341, 105] on div "Show/Hide statuses" at bounding box center [296, 109] width 93 height 13
click at [429, 65] on div "Views Save new view None (Default) edit Modelling edit Show/Hide statuses All O…" at bounding box center [821, 69] width 1431 height 37
click at [363, 67] on icon "button" at bounding box center [363, 69] width 13 height 15
click at [855, 370] on div "On hold 2 Status colour #FF4949 hex #FF4949 Save Cancel Notifications Email SMS…" at bounding box center [1368, 441] width 2755 height 673
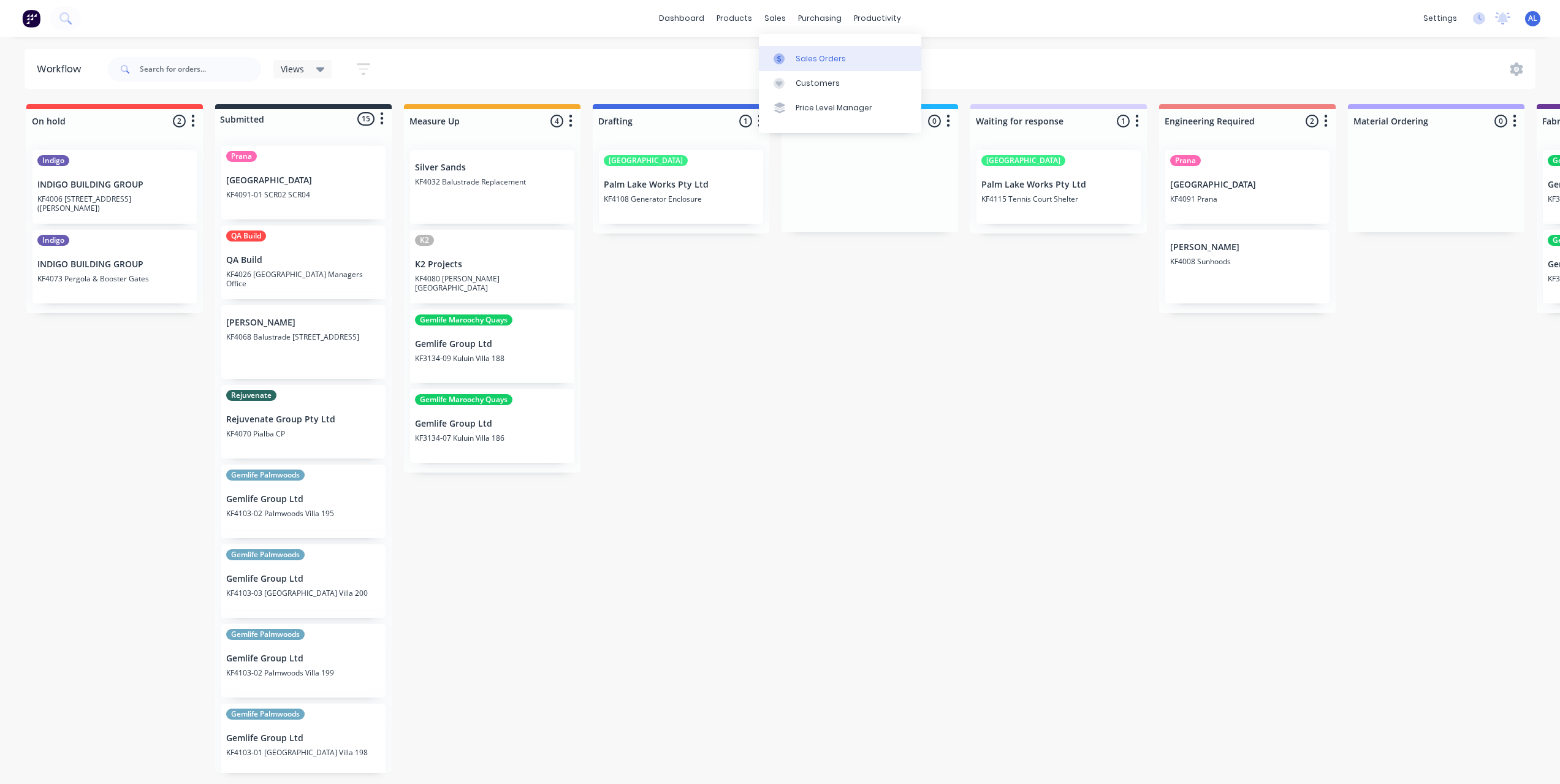
click at [783, 55] on icon at bounding box center [779, 59] width 11 height 11
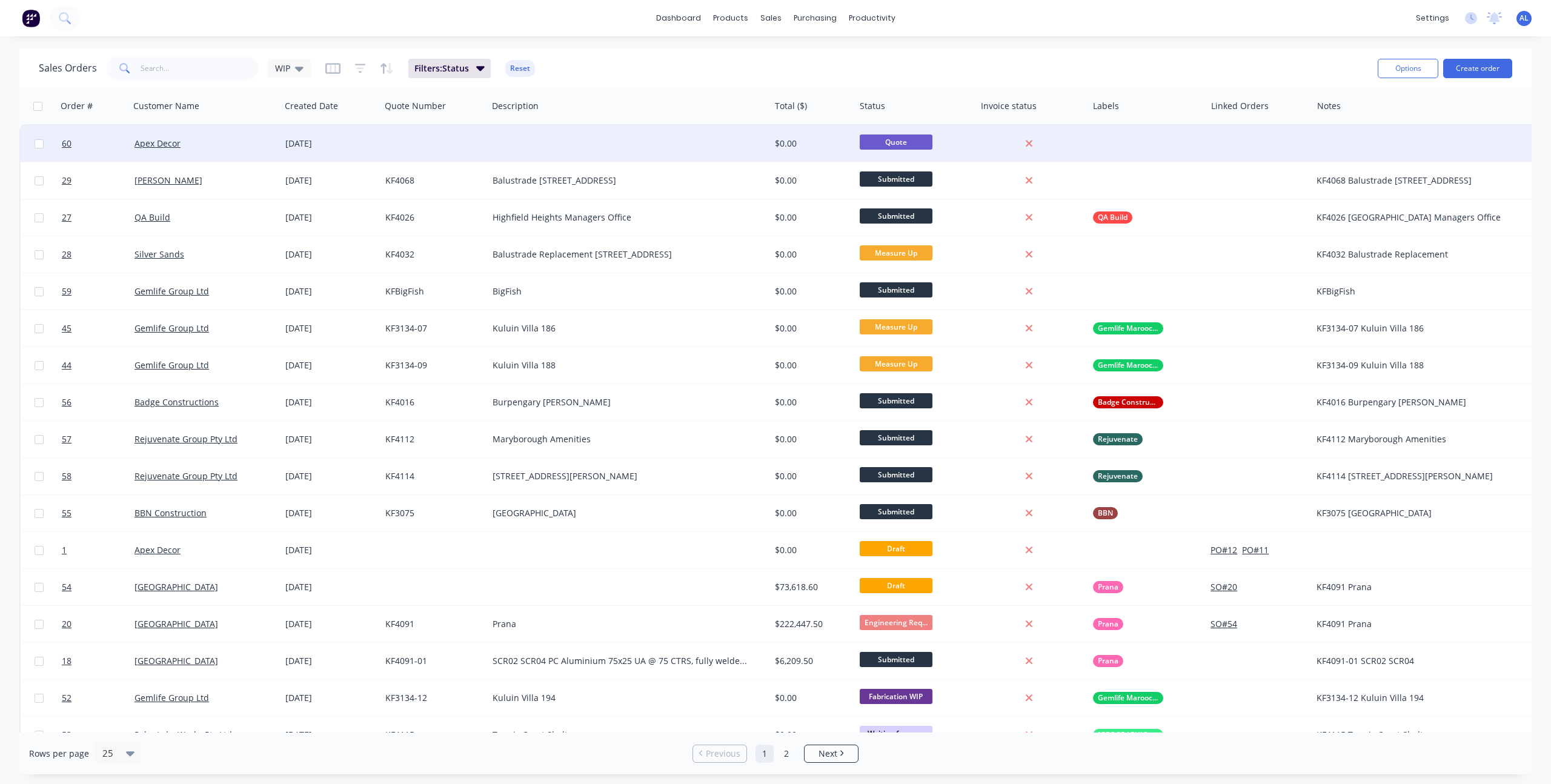
click at [897, 140] on span "Quote" at bounding box center [896, 142] width 72 height 15
click at [42, 142] on input "checkbox" at bounding box center [39, 144] width 9 height 9
checkbox input "false"
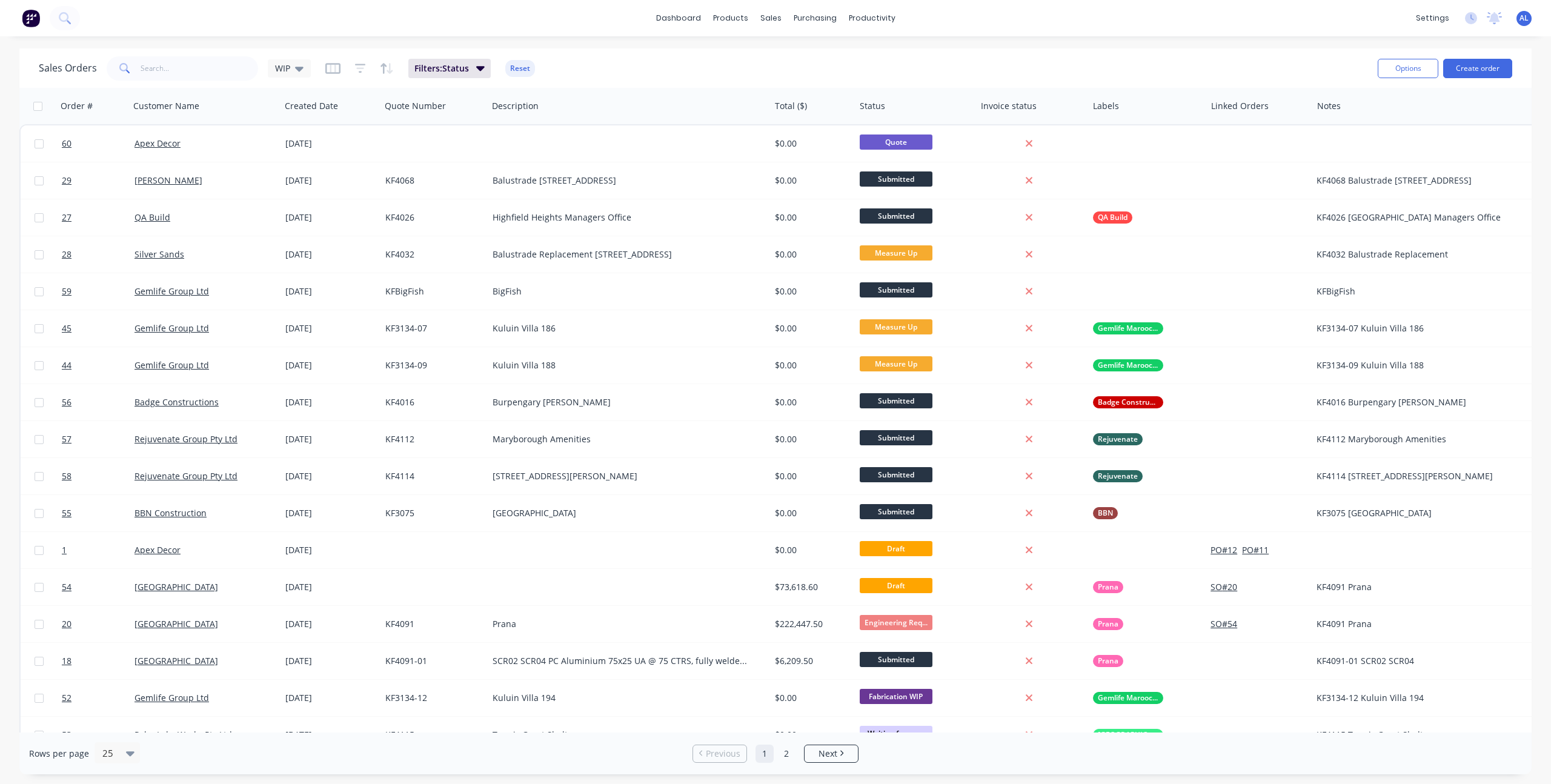
click at [628, 71] on div "Sales Orders WIP Filters: Status Reset" at bounding box center [703, 68] width 1329 height 30
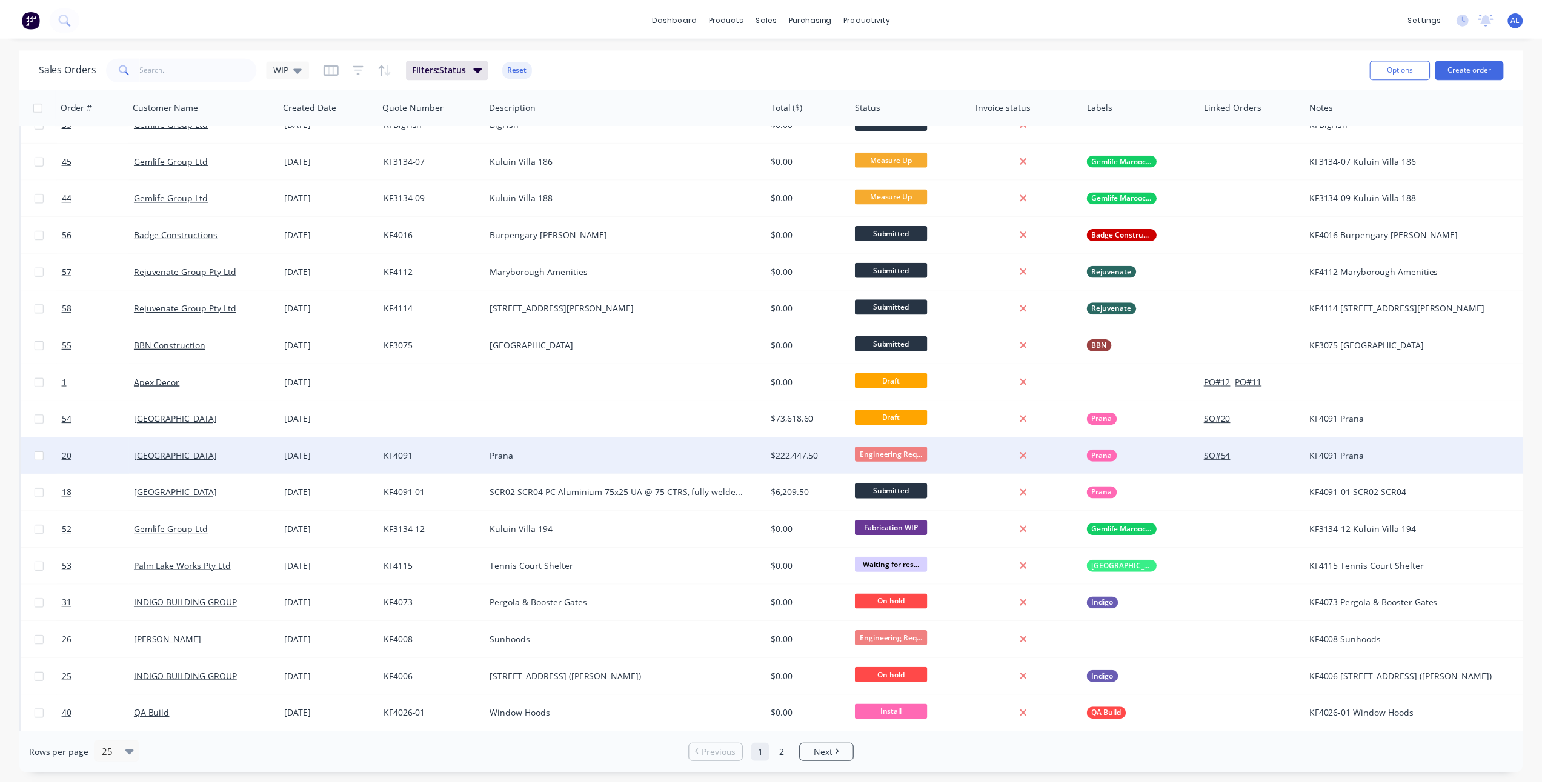
scroll to position [226, 0]
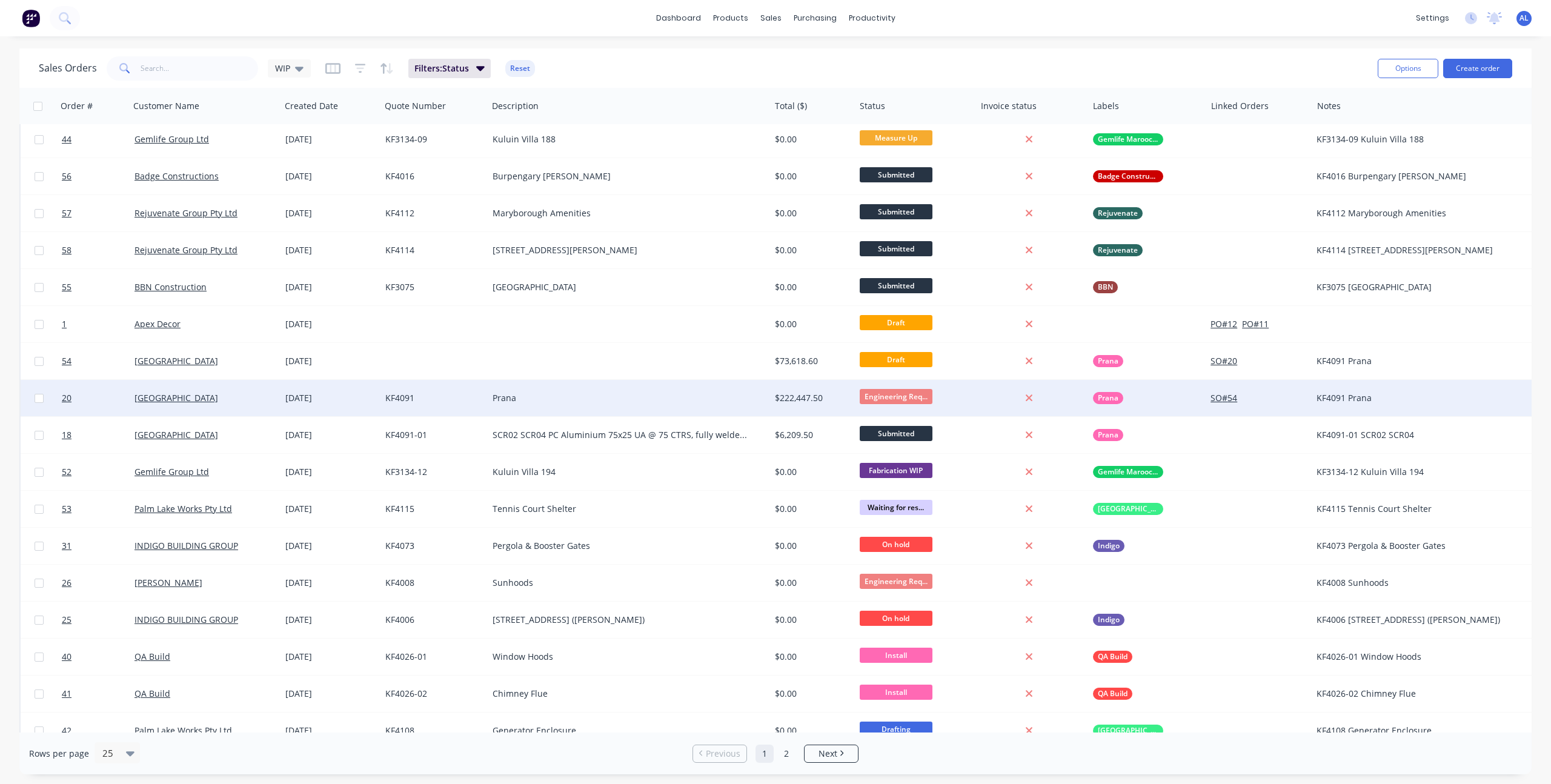
click at [353, 397] on div "[DATE]" at bounding box center [330, 398] width 90 height 12
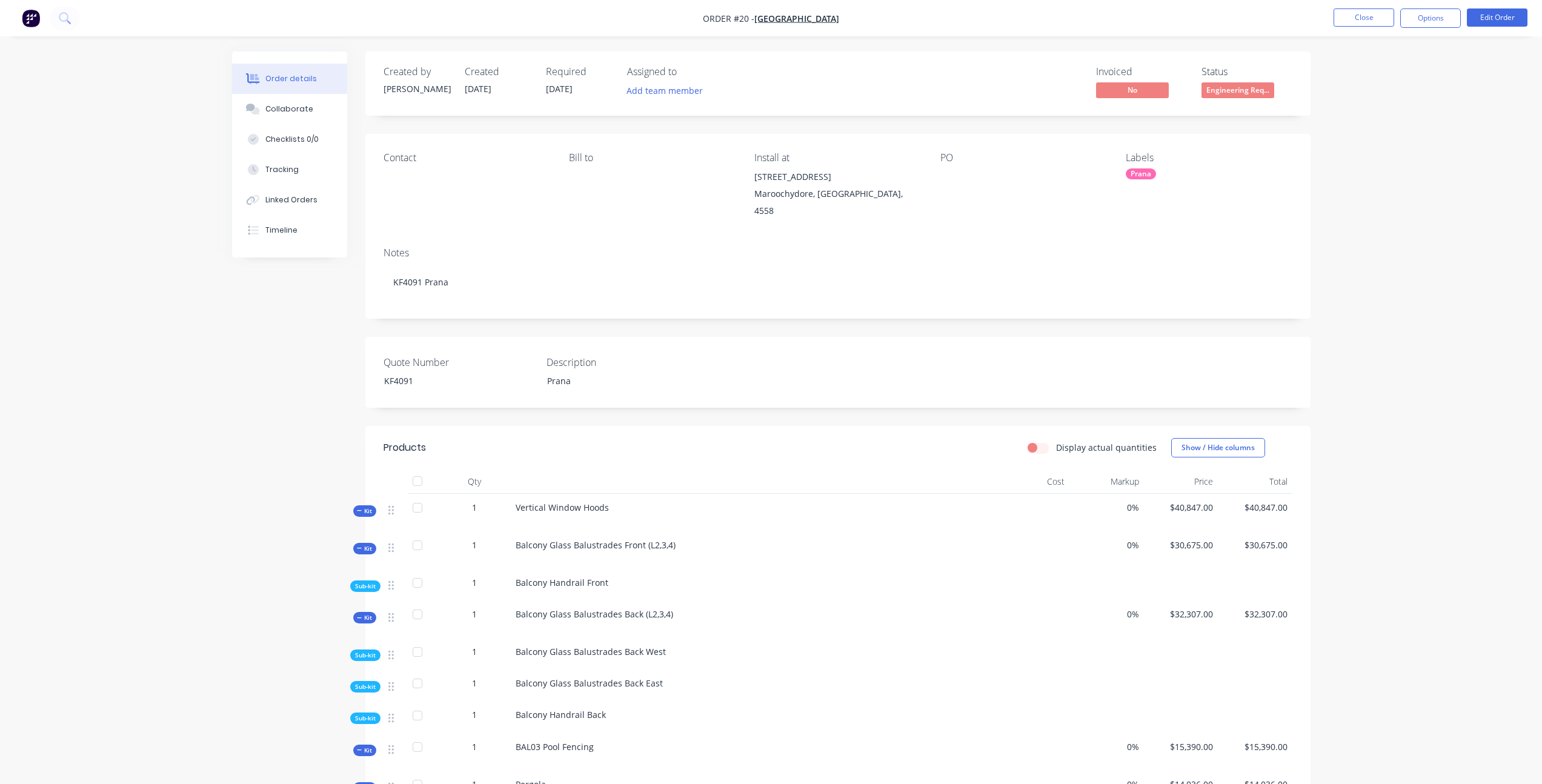
click at [131, 397] on div "Order details Collaborate Checklists 0/0 Tracking Linked Orders Timeline Order …" at bounding box center [771, 750] width 1542 height 1499
click at [260, 350] on div "Created by [PERSON_NAME] Created [DATE] Required [DATE] Assigned to Add team me…" at bounding box center [771, 775] width 1079 height 1448
click at [1379, 397] on div "Order details Collaborate Checklists 0/0 Tracking Linked Orders Timeline Order …" at bounding box center [771, 750] width 1542 height 1499
click at [1369, 12] on button "Close" at bounding box center [1364, 18] width 61 height 18
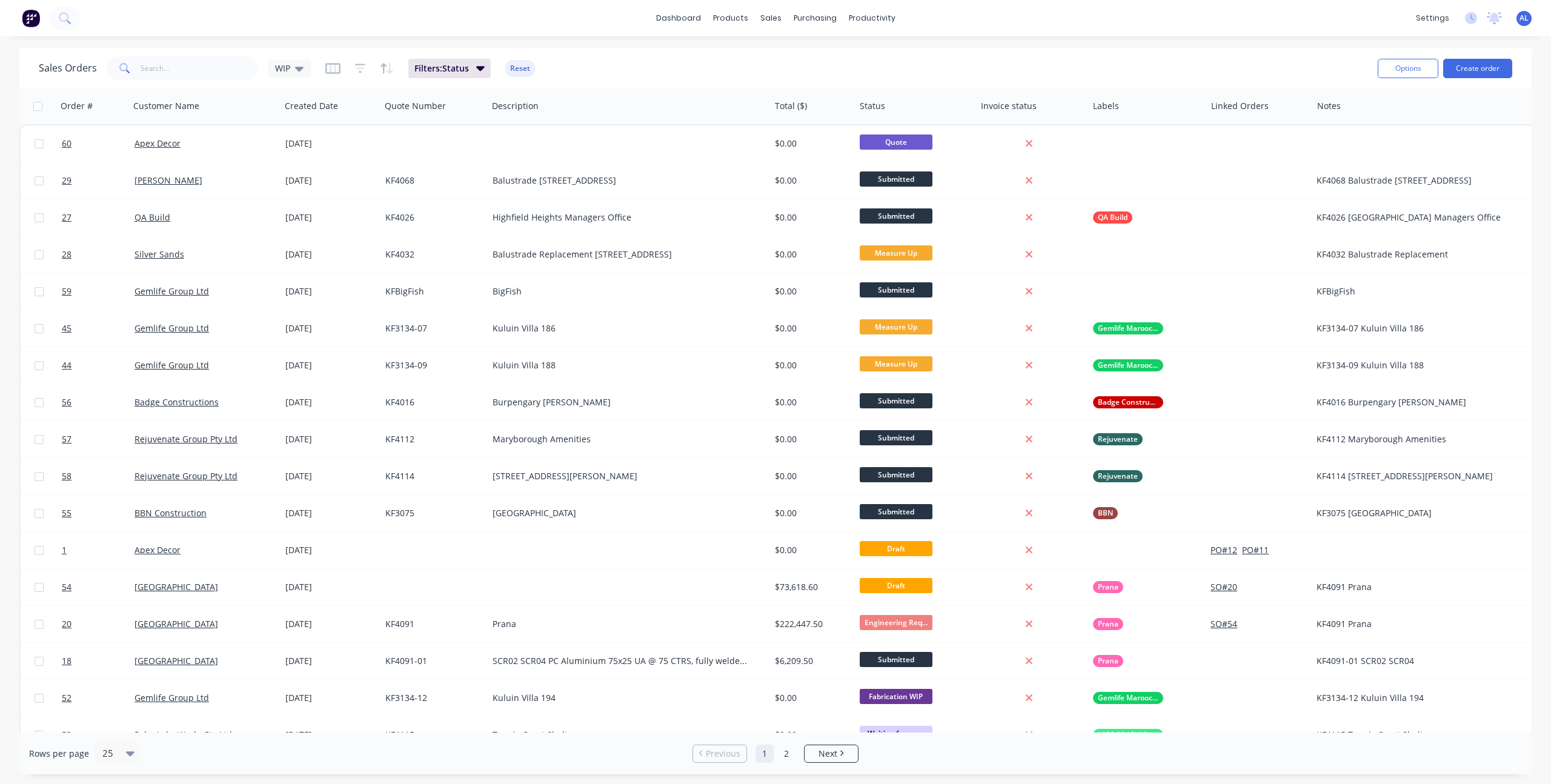
click at [751, 63] on div "Sales Orders WIP Filters: Status Reset" at bounding box center [703, 68] width 1329 height 30
click at [817, 65] on div "Sales Orders WIP Filters: Status Reset" at bounding box center [703, 68] width 1329 height 30
click at [781, 59] on div "Sales Orders WIP Filters: Status Reset" at bounding box center [703, 68] width 1329 height 30
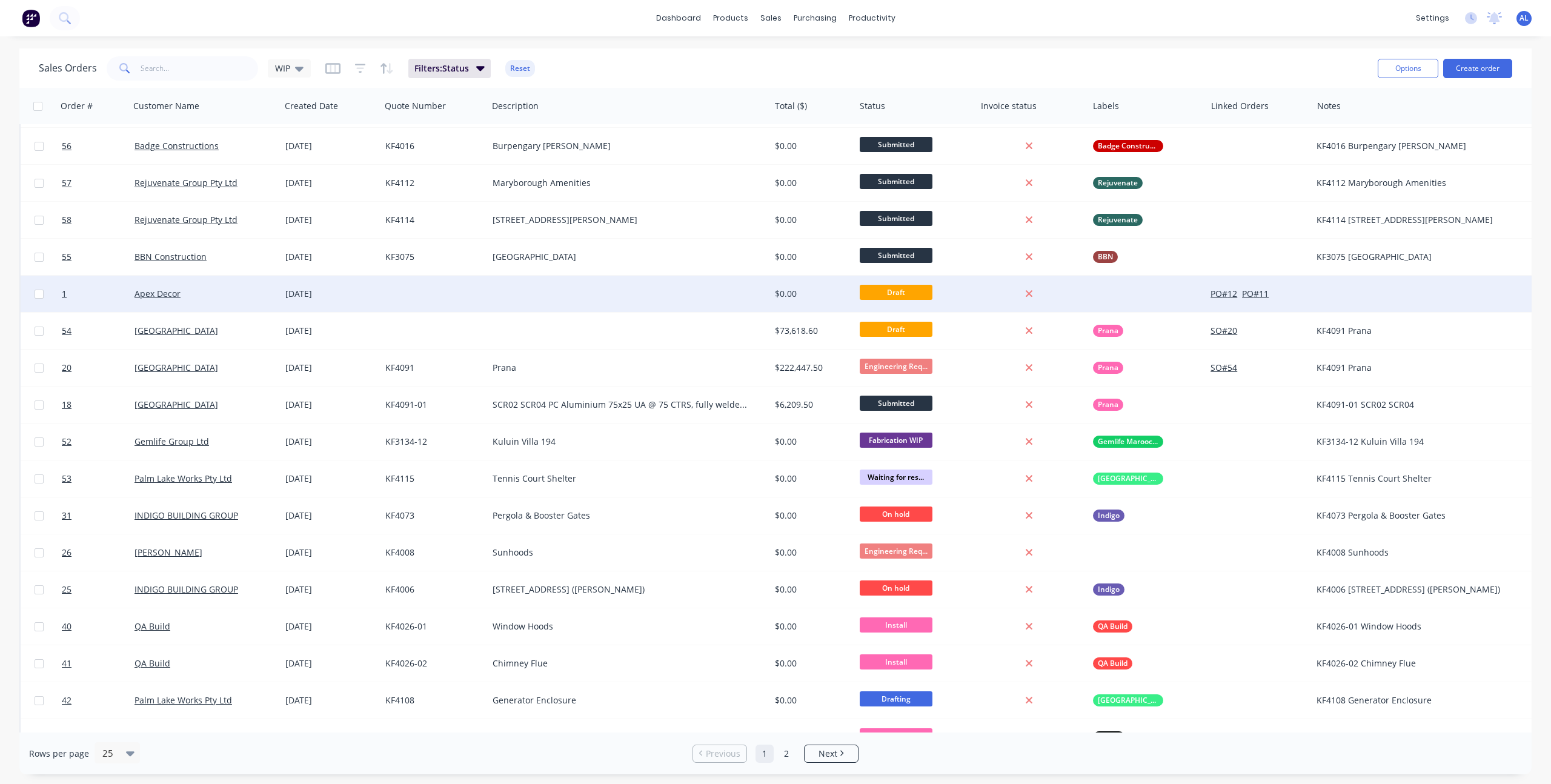
scroll to position [267, 0]
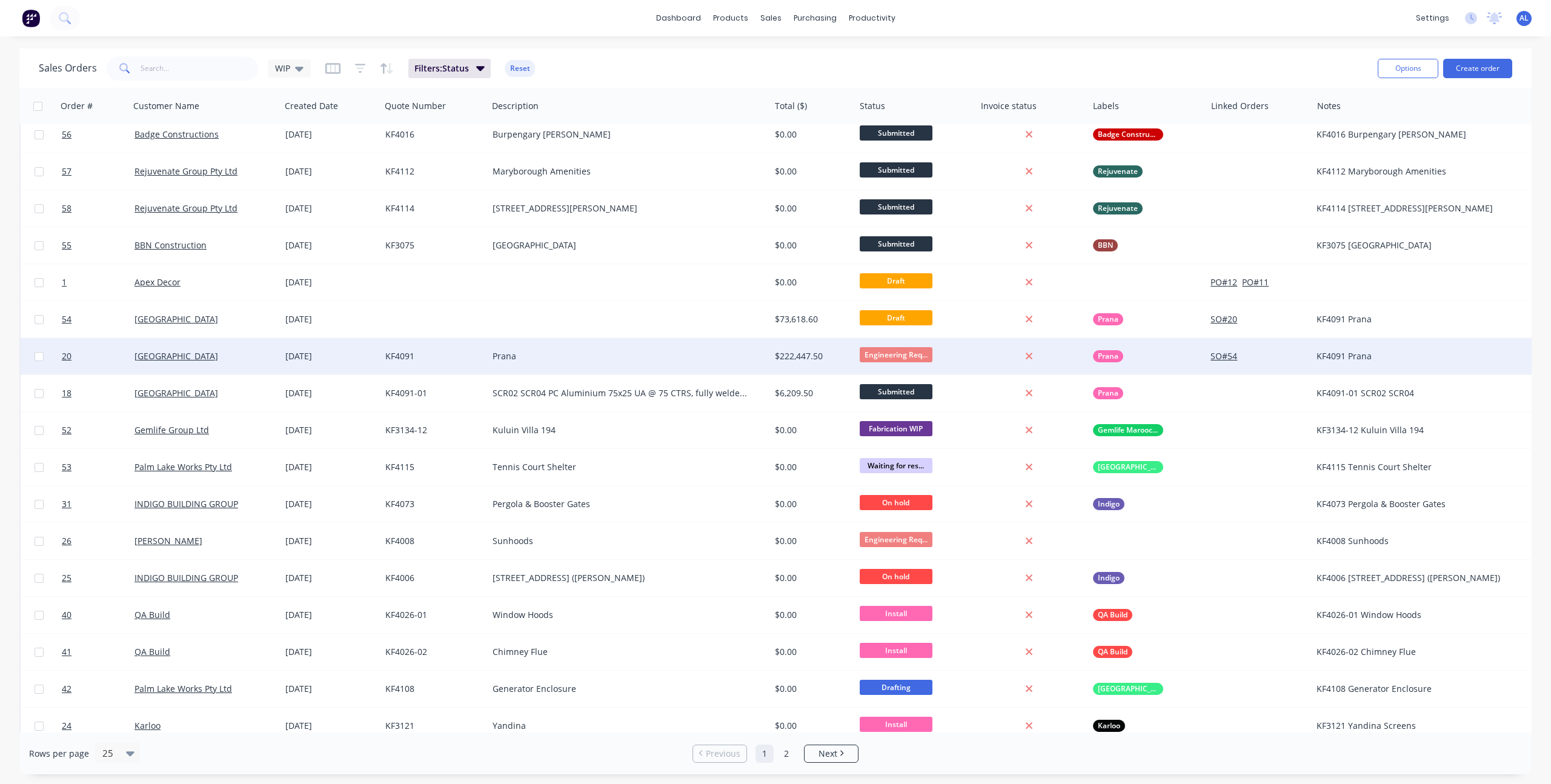
click at [634, 369] on div "Prana" at bounding box center [629, 356] width 282 height 36
click at [435, 352] on div "KF4091" at bounding box center [432, 356] width 93 height 12
click at [178, 356] on link "[GEOGRAPHIC_DATA]" at bounding box center [176, 355] width 84 height 11
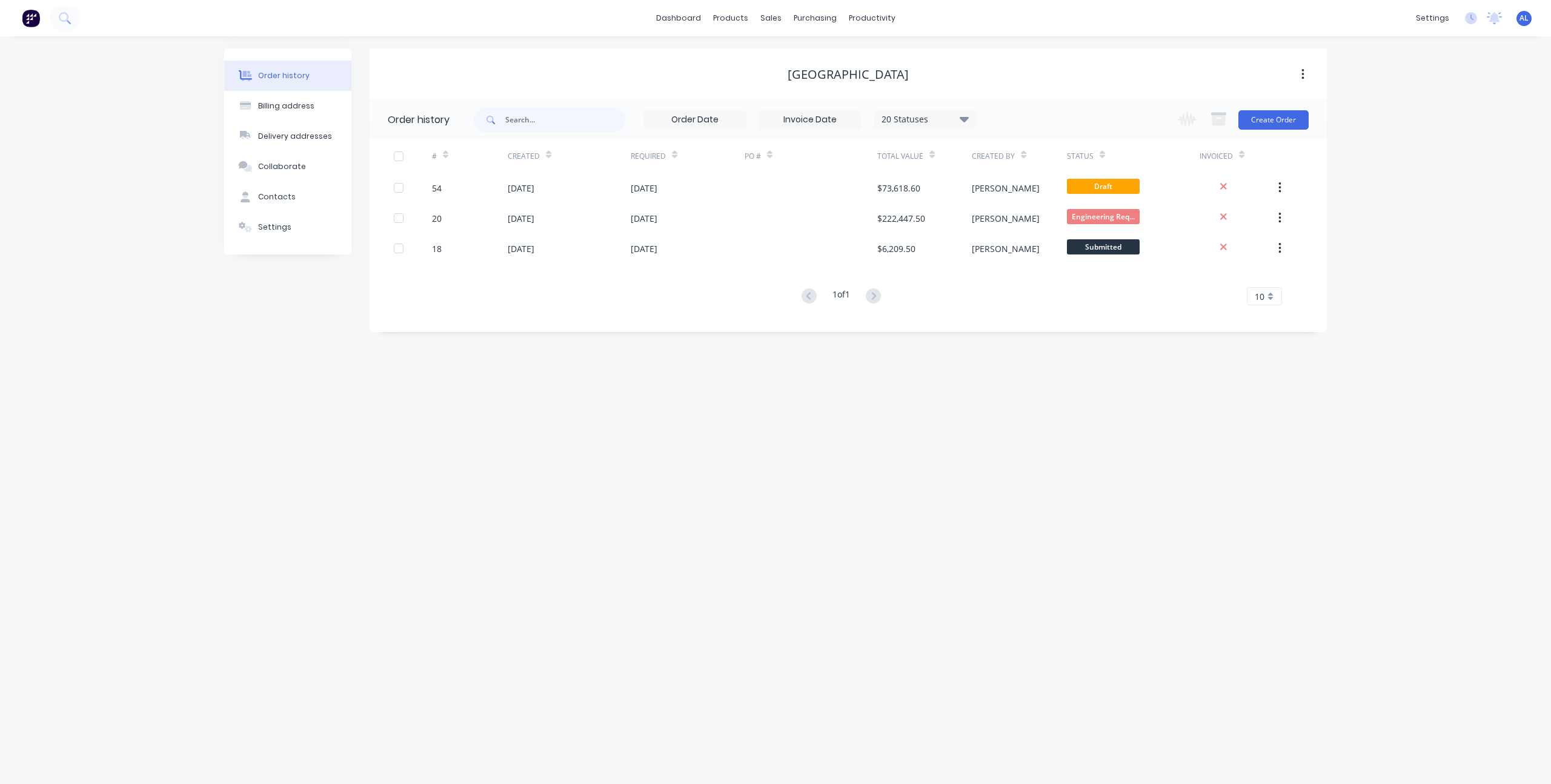
click at [282, 339] on div "Order history Billing address Delivery addresses Collaborate Contacts Settings …" at bounding box center [776, 410] width 1551 height 748
click at [696, 18] on link "dashboard" at bounding box center [679, 18] width 57 height 18
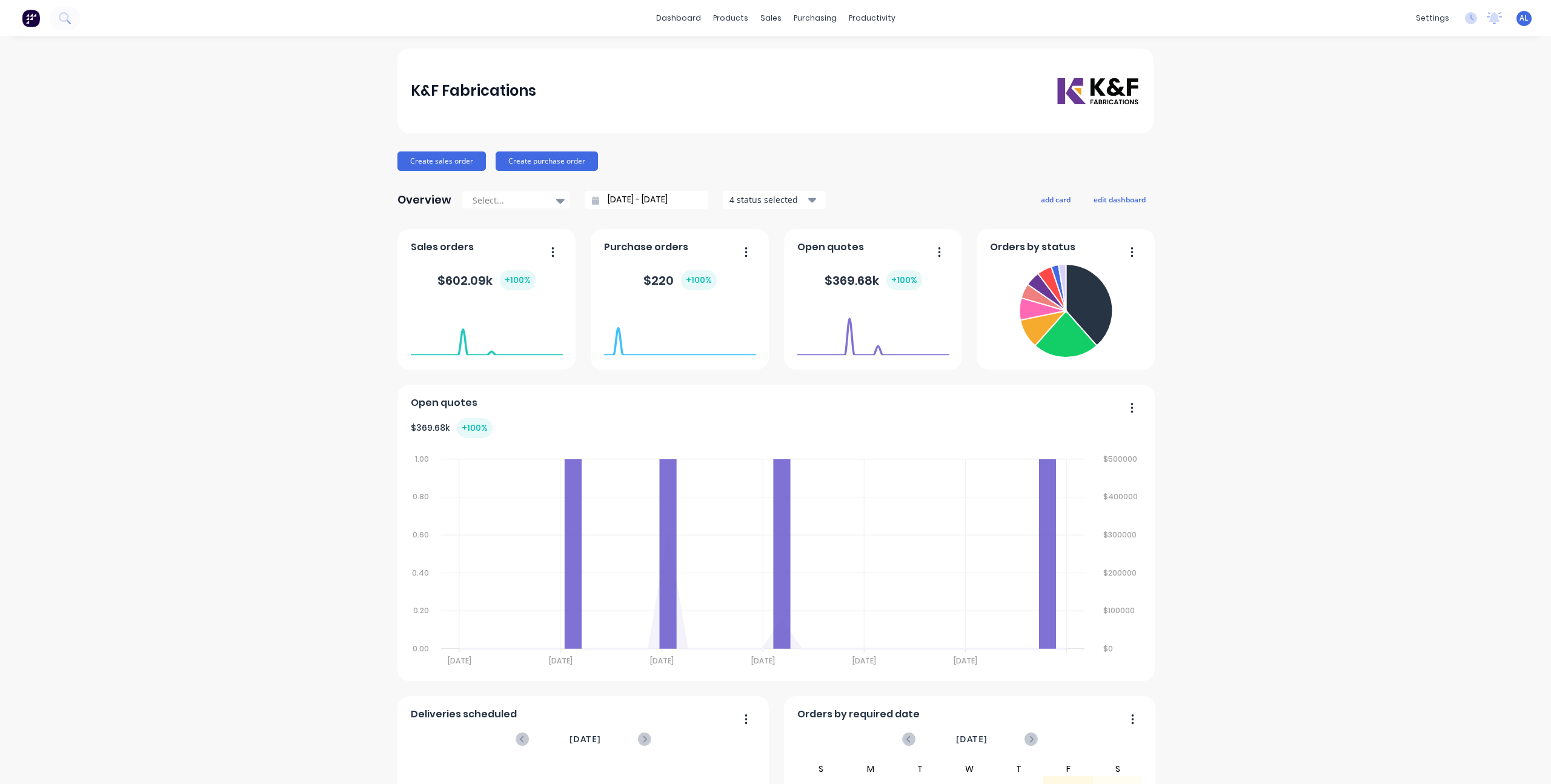
click at [283, 324] on div "K&F Fabrications Create sales order Create purchase order Overview Select... [D…" at bounding box center [776, 520] width 1551 height 943
click at [264, 271] on div "K&F Fabrications Create sales order Create purchase order Overview Select... [D…" at bounding box center [776, 520] width 1551 height 943
click at [349, 206] on div "K&F Fabrications Create sales order Create purchase order Overview Select... [D…" at bounding box center [776, 520] width 1551 height 943
click at [1162, 233] on div "K&F Fabrications Create sales order Create purchase order Overview Select... [D…" at bounding box center [776, 520] width 1551 height 943
click at [1185, 296] on div "K&F Fabrications Create sales order Create purchase order Overview Select... [D…" at bounding box center [776, 520] width 1551 height 943
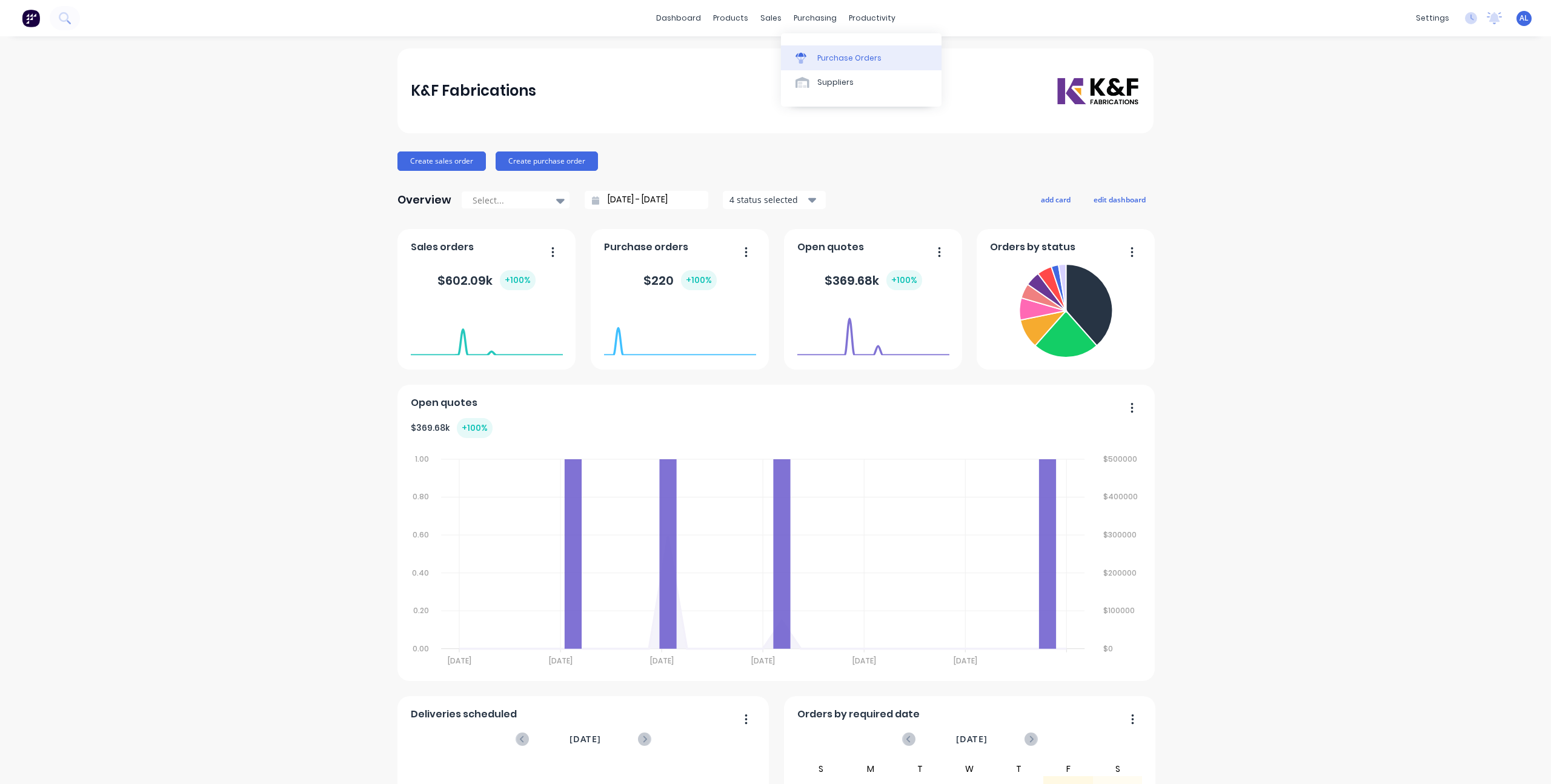
click at [807, 53] on div at bounding box center [804, 58] width 18 height 11
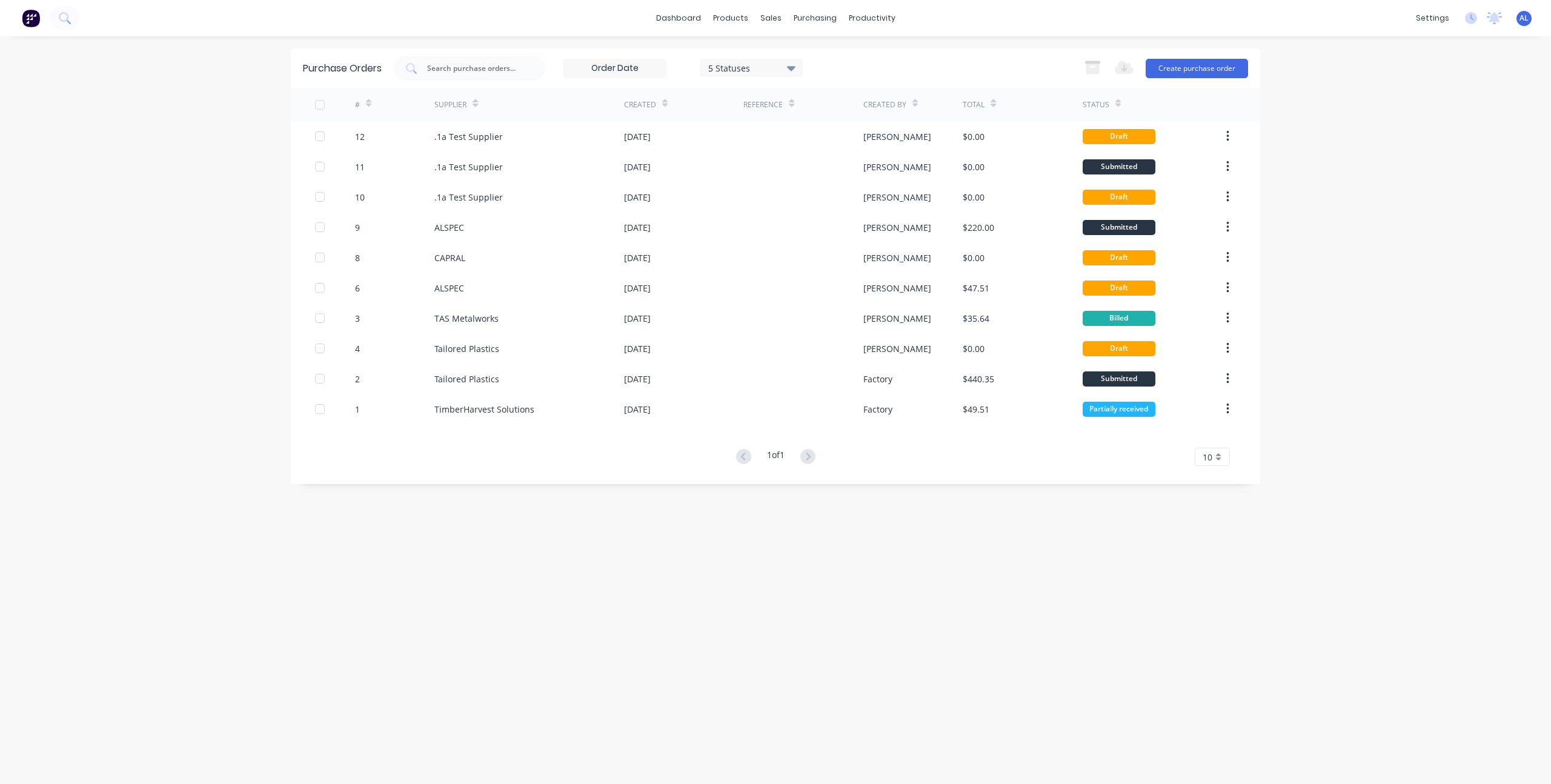
click at [272, 360] on div "dashboard products sales purchasing productivity dashboard products Product Cat…" at bounding box center [776, 392] width 1551 height 784
click at [275, 132] on div "dashboard products sales purchasing productivity dashboard products Product Cat…" at bounding box center [776, 392] width 1551 height 784
click at [273, 136] on div "dashboard products sales purchasing productivity dashboard products Product Cat…" at bounding box center [776, 392] width 1551 height 784
click at [1365, 181] on div "dashboard products sales purchasing productivity dashboard products Product Cat…" at bounding box center [776, 392] width 1551 height 784
click at [329, 519] on div "Purchase Orders 5 Statuses 5 Statuses Export to Excel (XLSX) Create purchase or…" at bounding box center [775, 410] width 969 height 723
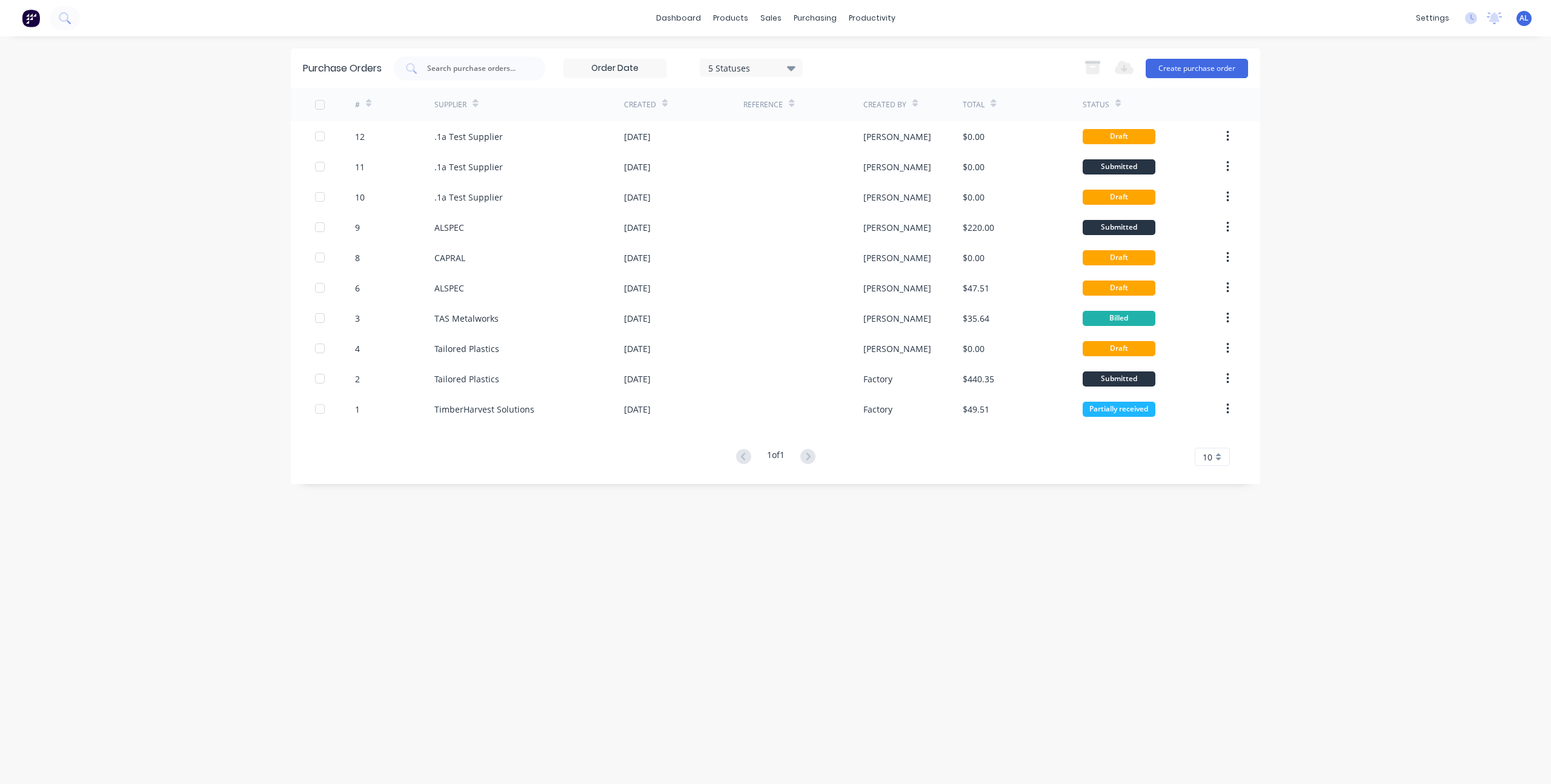
click at [1289, 261] on div "dashboard products sales purchasing productivity dashboard products Product Cat…" at bounding box center [776, 392] width 1551 height 784
click at [1292, 229] on div "dashboard products sales purchasing productivity dashboard products Product Cat…" at bounding box center [776, 392] width 1551 height 784
click at [1368, 311] on div "dashboard products sales purchasing productivity dashboard products Product Cat…" at bounding box center [776, 392] width 1551 height 784
click at [1372, 76] on link "Team" at bounding box center [1375, 82] width 161 height 24
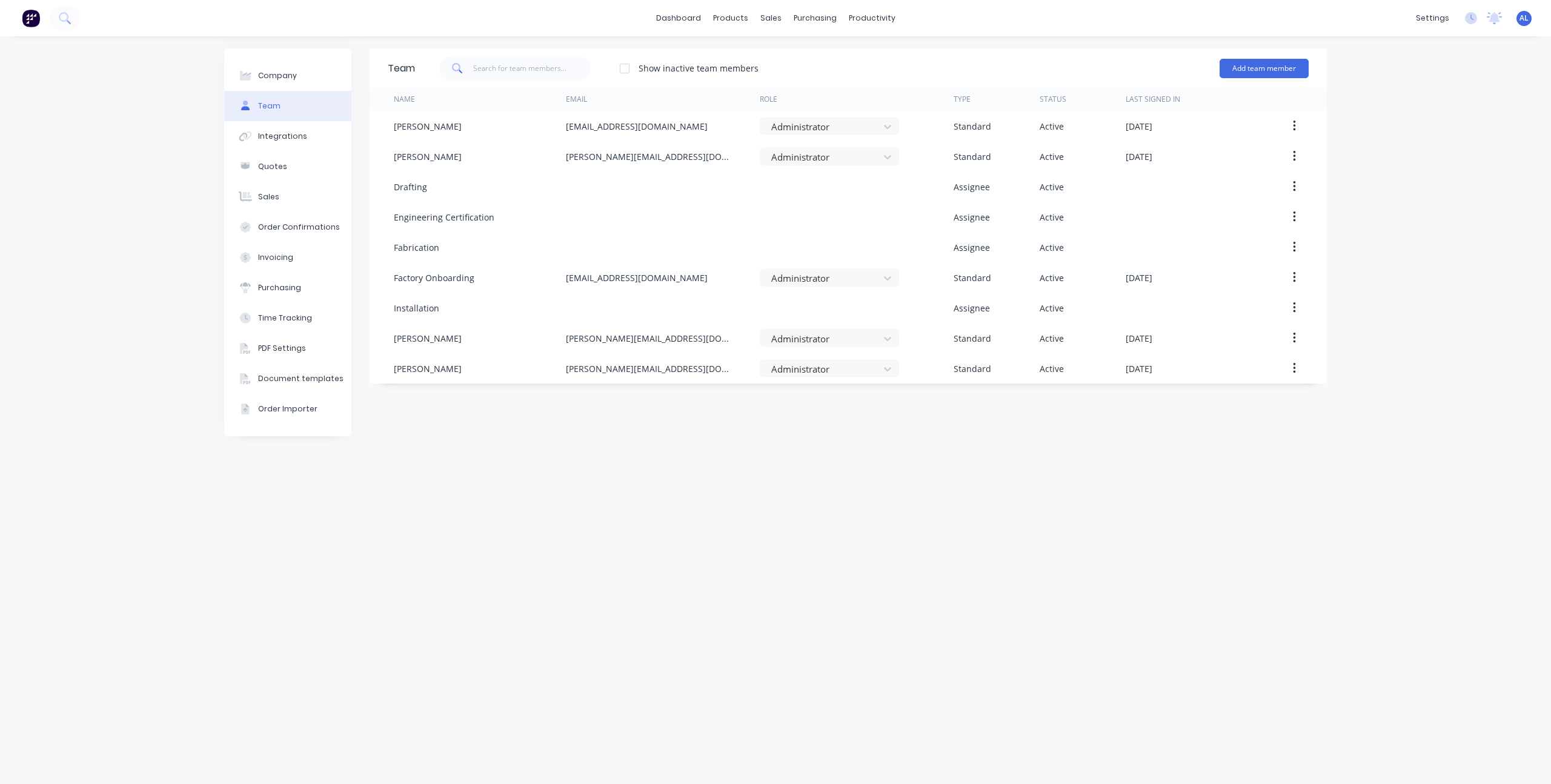
click at [981, 468] on div "Team Show inactive team members Add team member Name Email Role Type Status Las…" at bounding box center [848, 410] width 957 height 723
click at [1289, 62] on button "Add team member" at bounding box center [1264, 68] width 89 height 19
click at [1361, 163] on div "Company Team Integrations Quotes Sales Order Confirmations Invoicing Purchasing…" at bounding box center [776, 410] width 1551 height 748
click at [516, 598] on div "Team Show inactive team members Add team member Name Email Role Type Status Las…" at bounding box center [848, 410] width 957 height 723
click at [683, 13] on link "dashboard" at bounding box center [679, 18] width 57 height 18
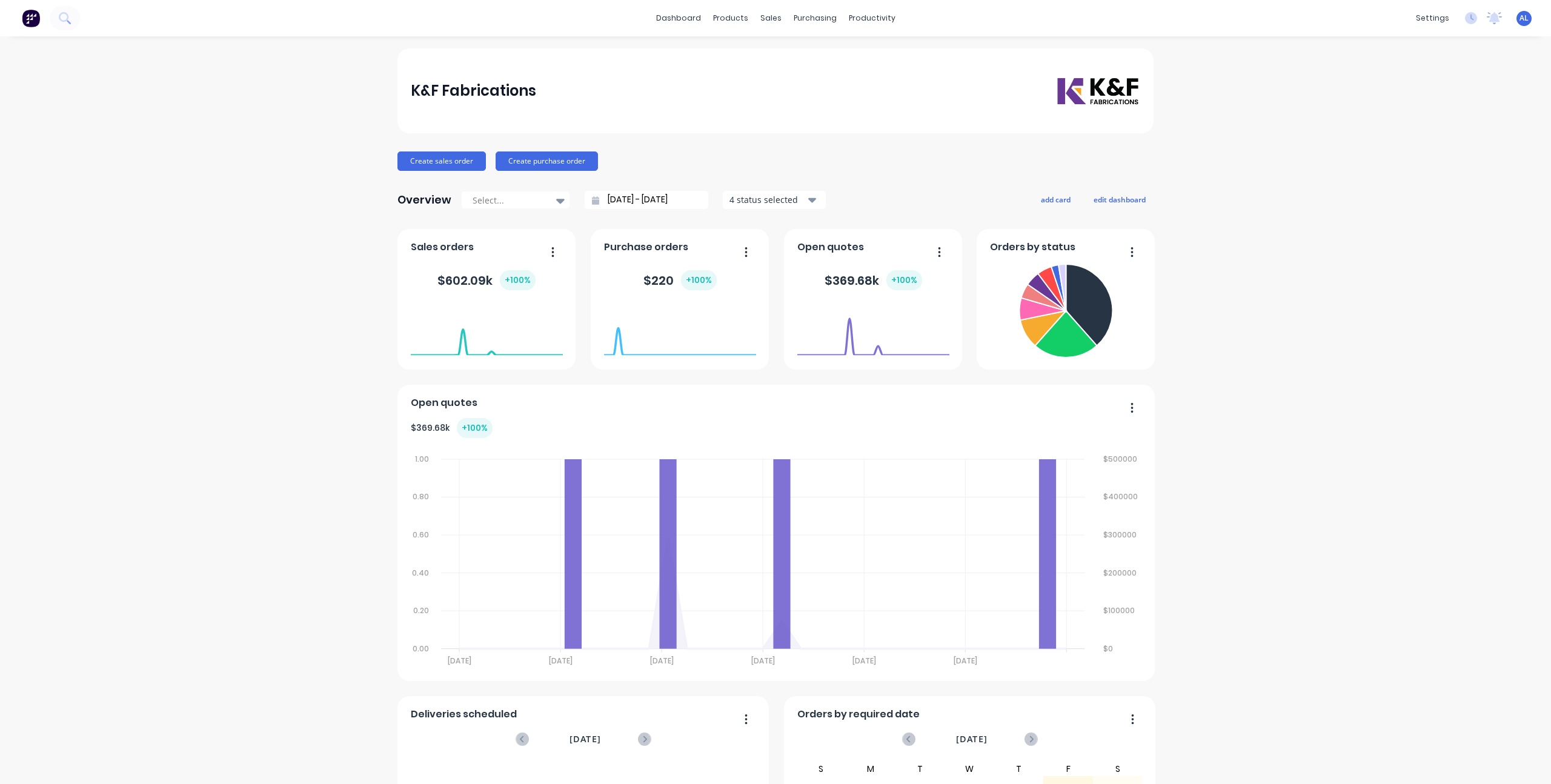
click at [895, 188] on div "Overview Select... [DATE] - [DATE] 4 status selected add card edit dashboard" at bounding box center [775, 200] width 756 height 24
click at [682, 149] on div "K&F Fabrications Create sales order Create purchase order Overview Select... [D…" at bounding box center [775, 520] width 756 height 943
click at [304, 555] on div "K&F Fabrications Create sales order Create purchase order Overview Select... [D…" at bounding box center [776, 520] width 1551 height 943
click at [254, 202] on div "K&F Fabrications Create sales order Create purchase order Overview Select... [D…" at bounding box center [776, 520] width 1551 height 943
click at [354, 410] on div "K&F Fabrications Create sales order Create purchase order Overview Select... [D…" at bounding box center [776, 520] width 1551 height 943
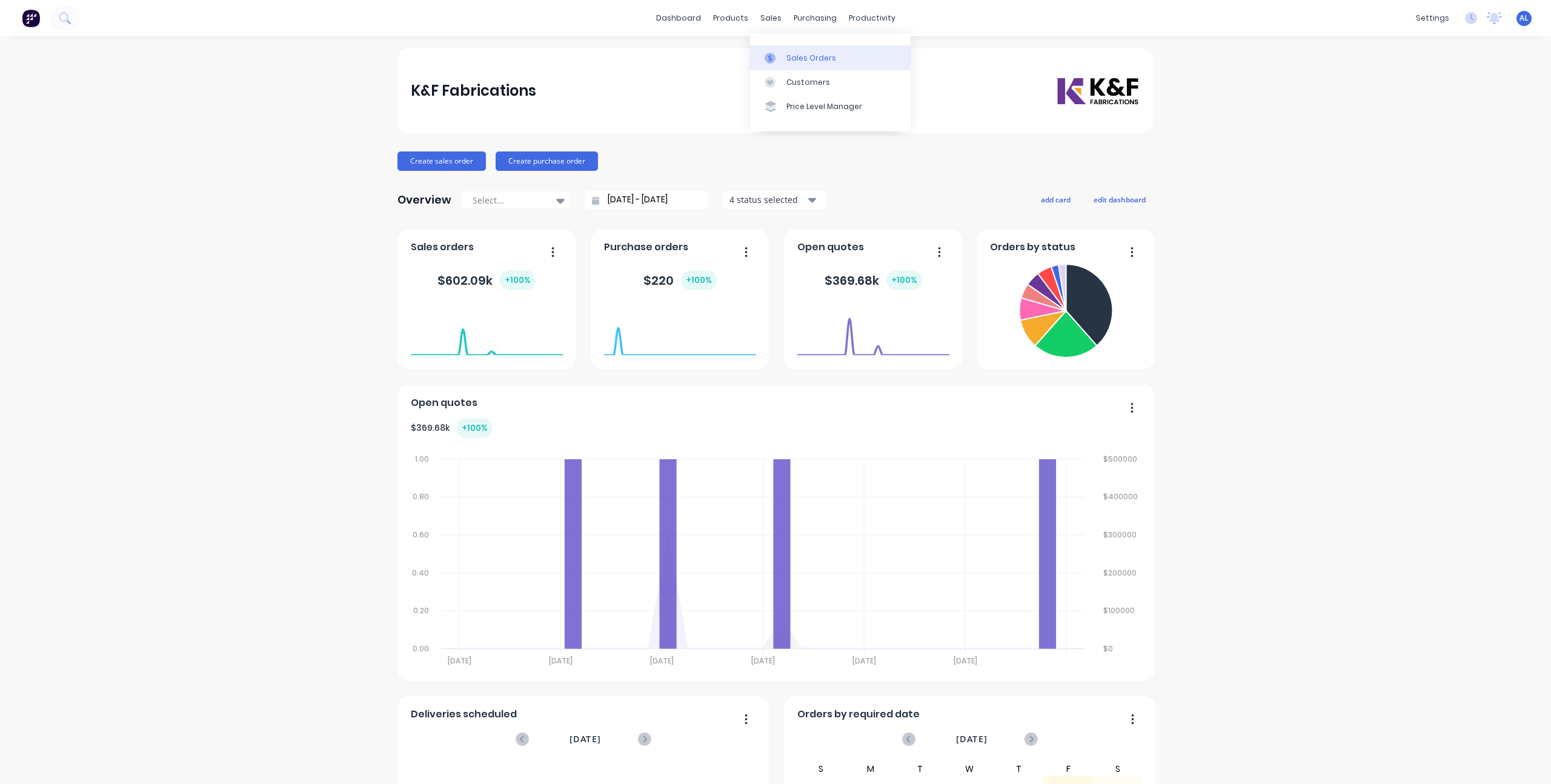
click at [774, 61] on icon at bounding box center [770, 58] width 11 height 11
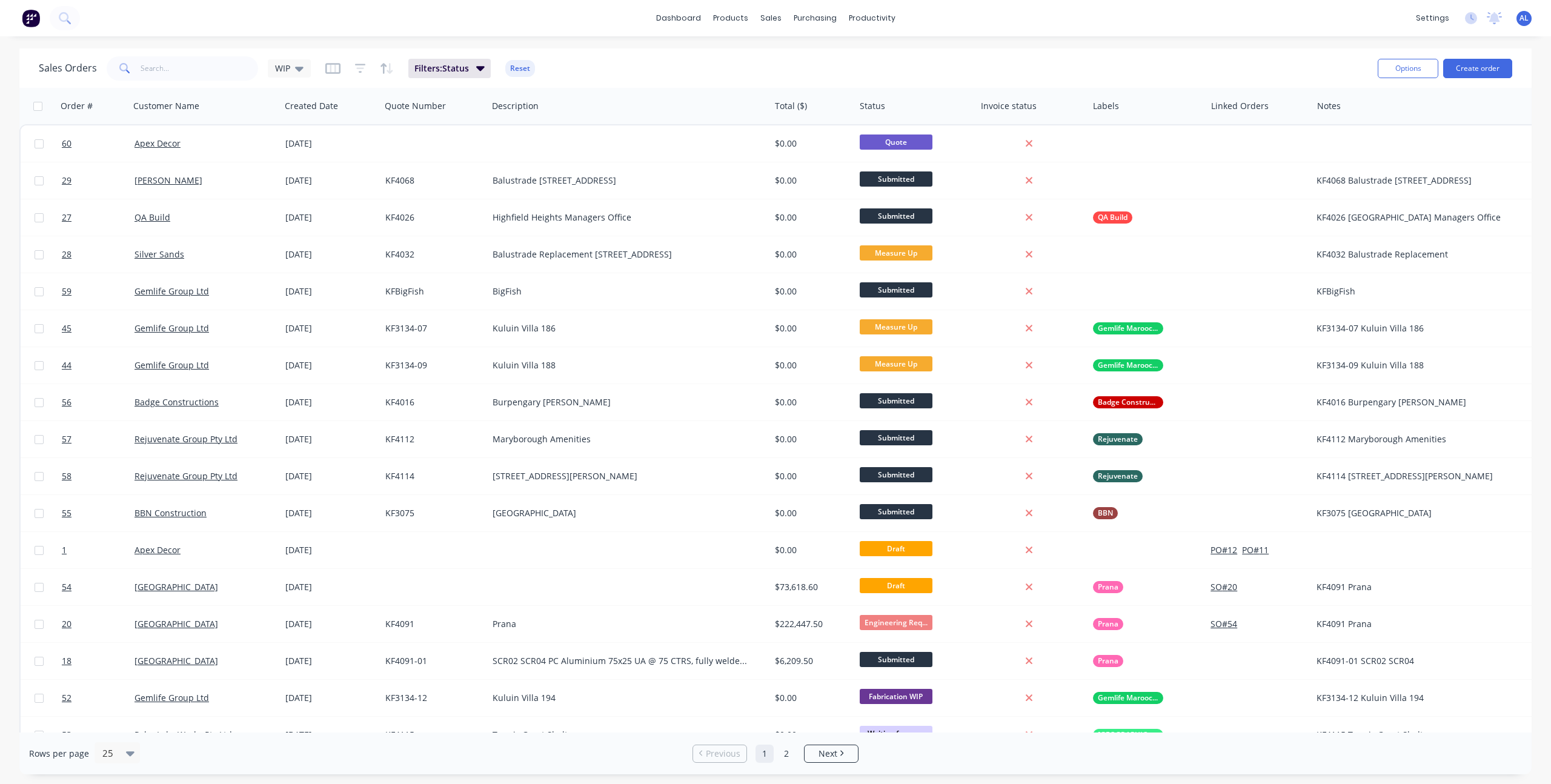
click at [658, 55] on div "Sales Orders WIP Filters: Status Reset" at bounding box center [703, 68] width 1329 height 30
